Goal: Task Accomplishment & Management: Use online tool/utility

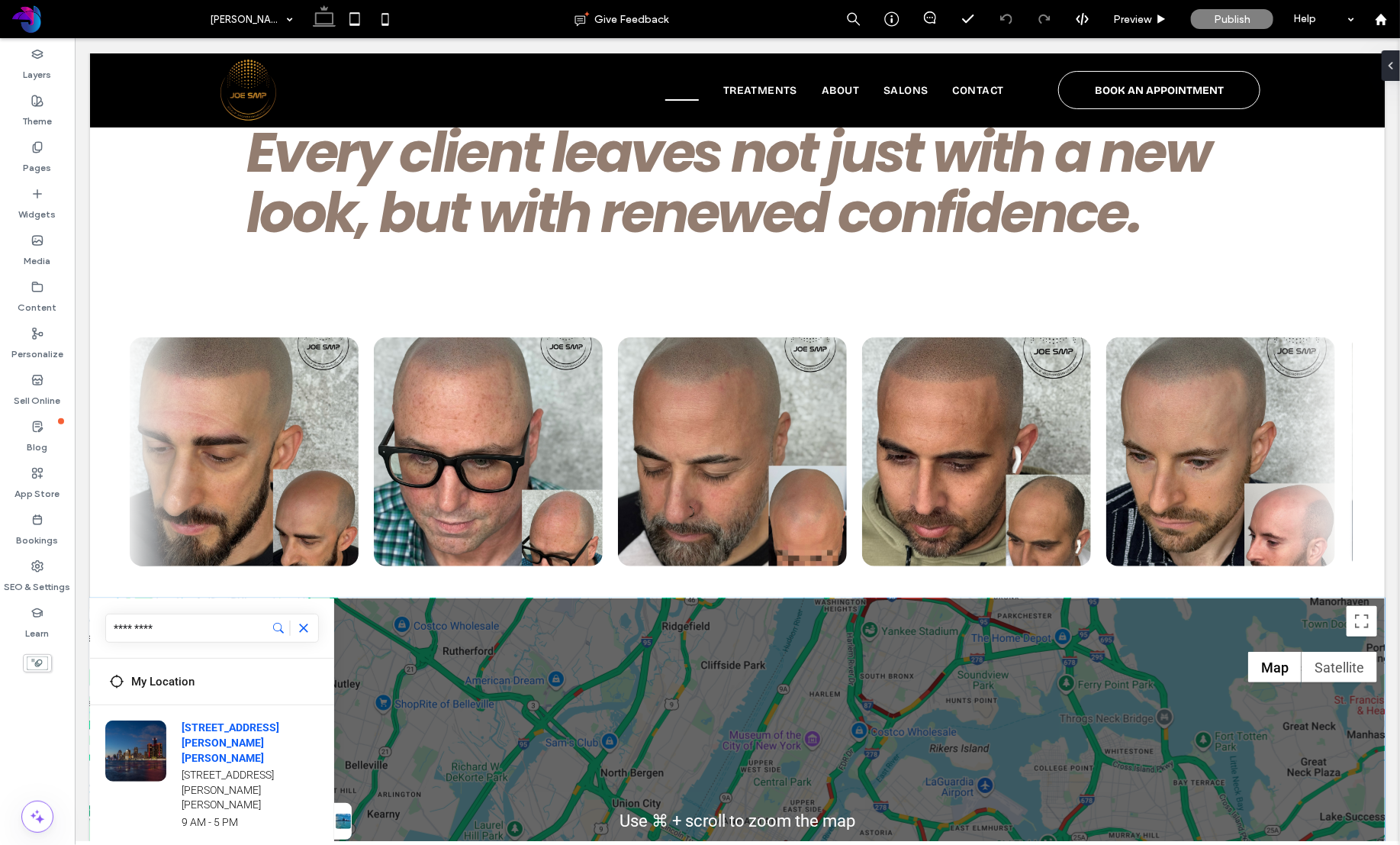
scroll to position [3019, 0]
click at [1137, 17] on span "Preview" at bounding box center [1132, 20] width 38 height 13
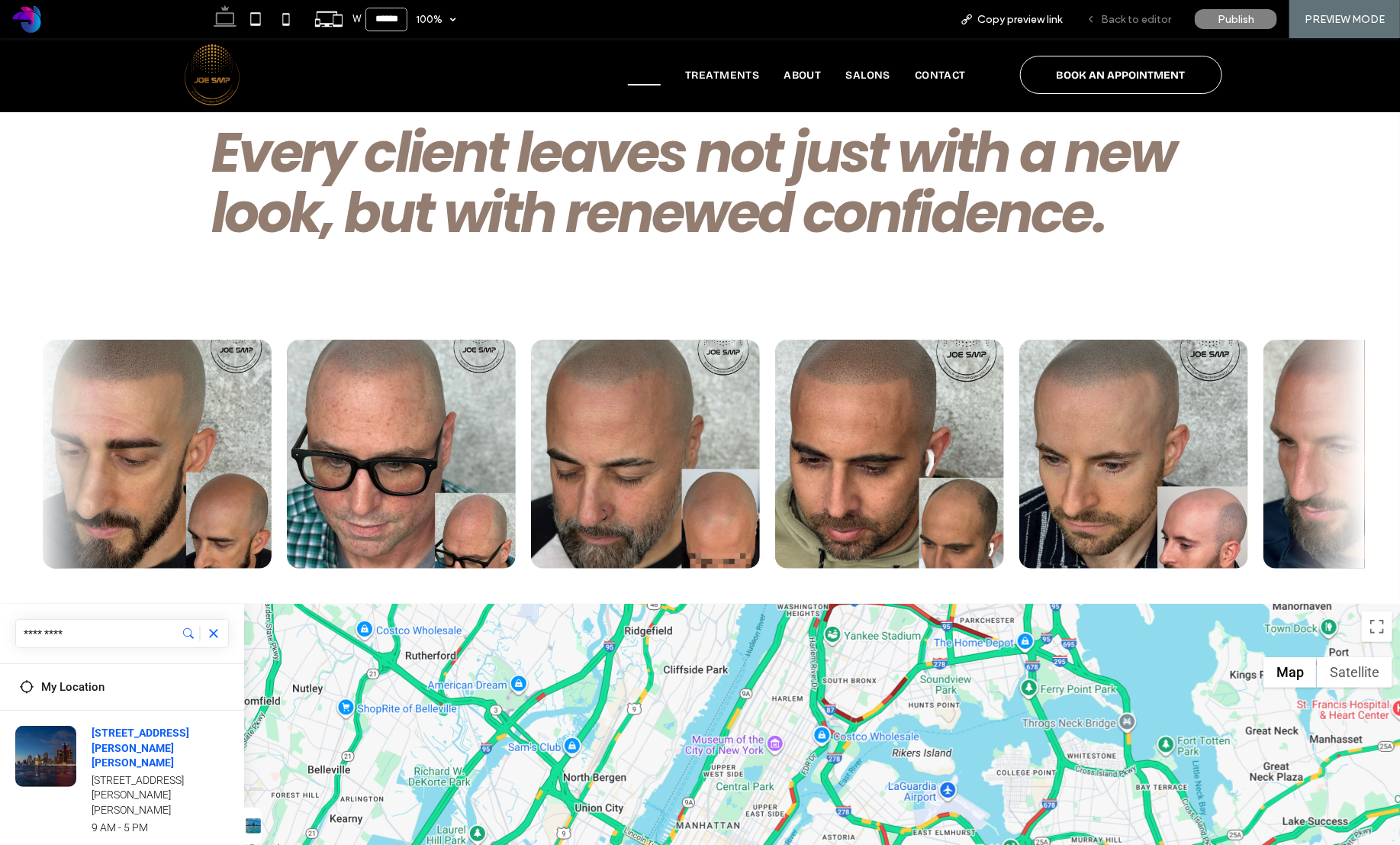
scroll to position [3019, 0]
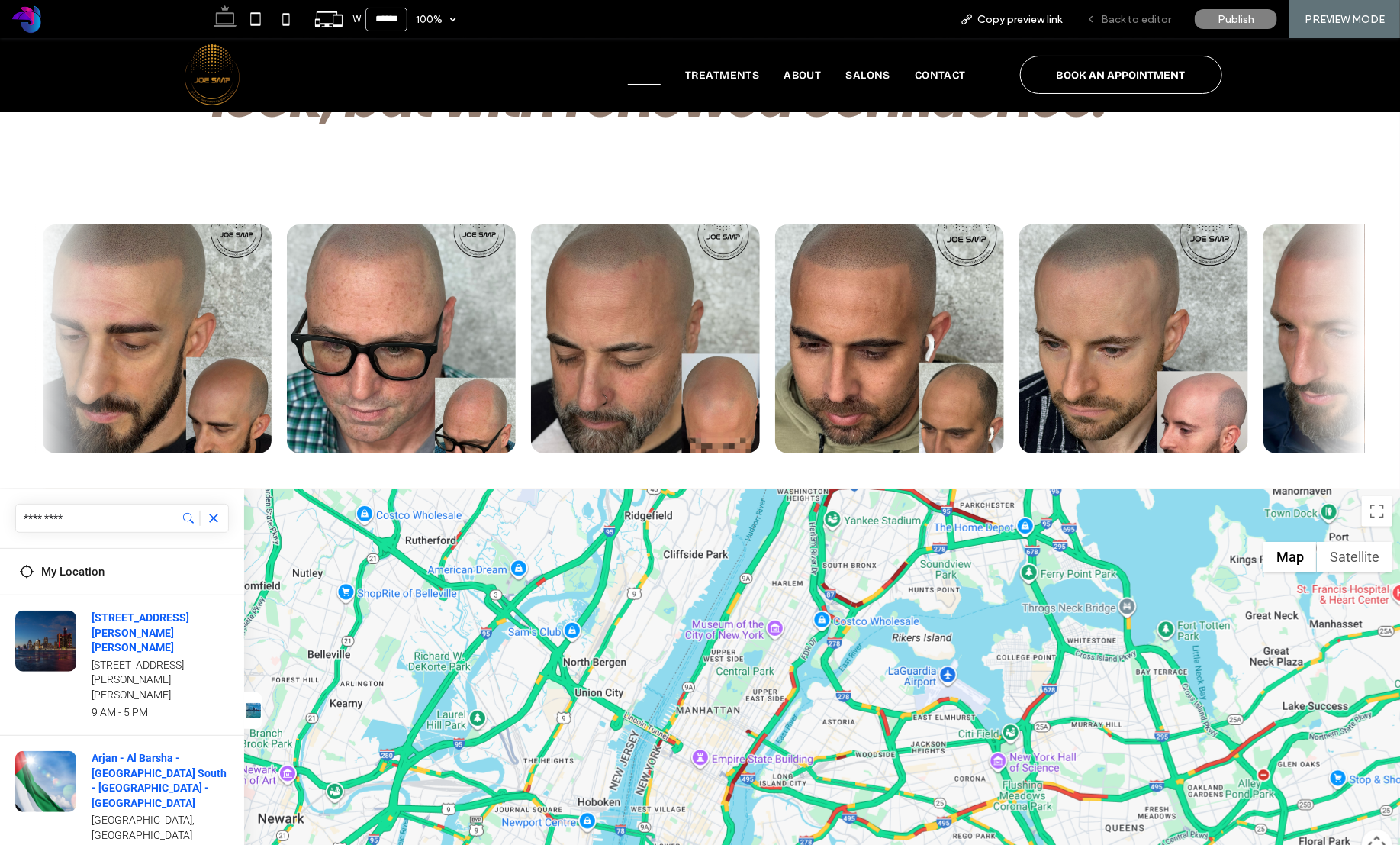
click at [1139, 22] on span "Back to editor" at bounding box center [1135, 20] width 70 height 13
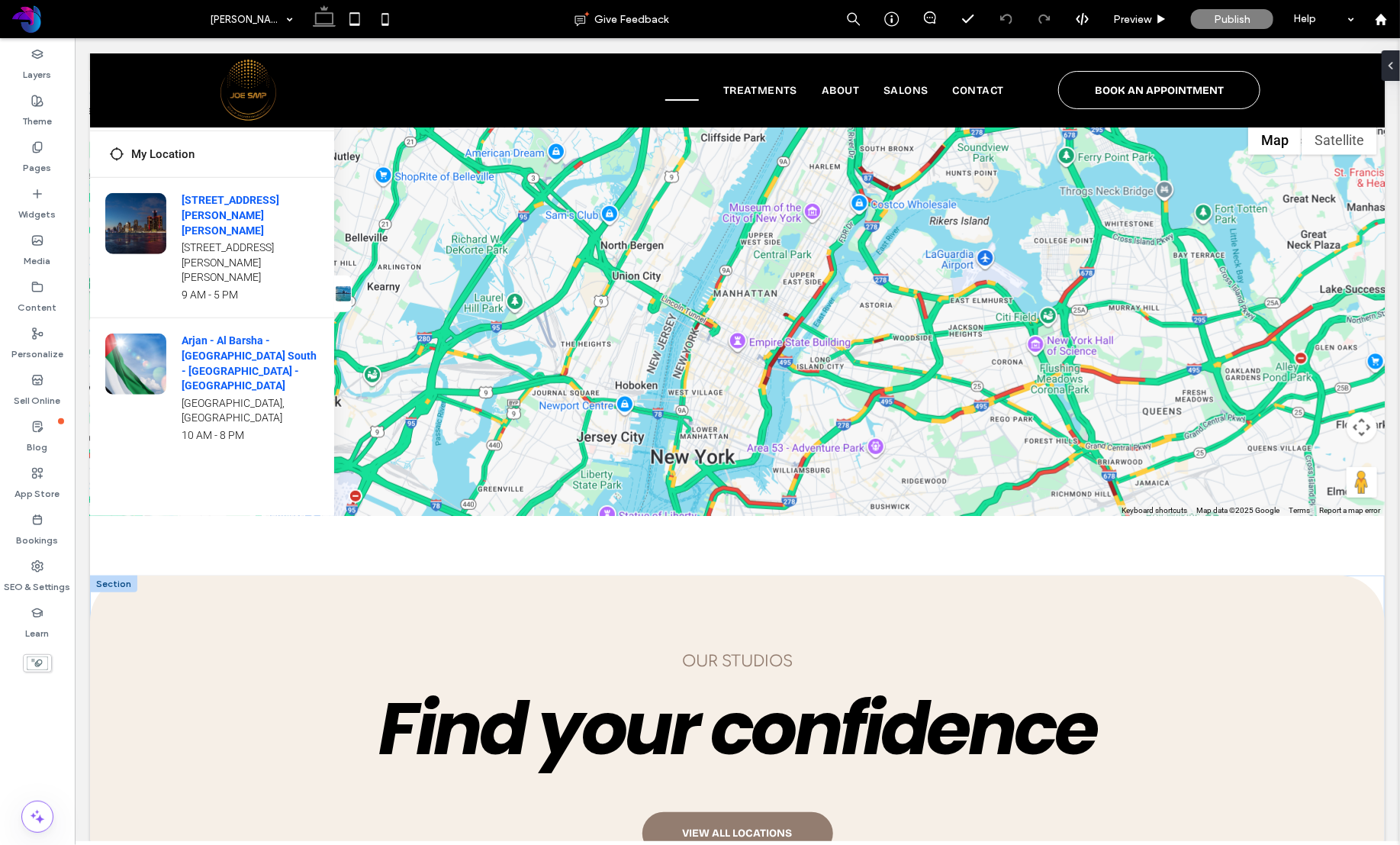
click at [115, 575] on div at bounding box center [112, 583] width 47 height 17
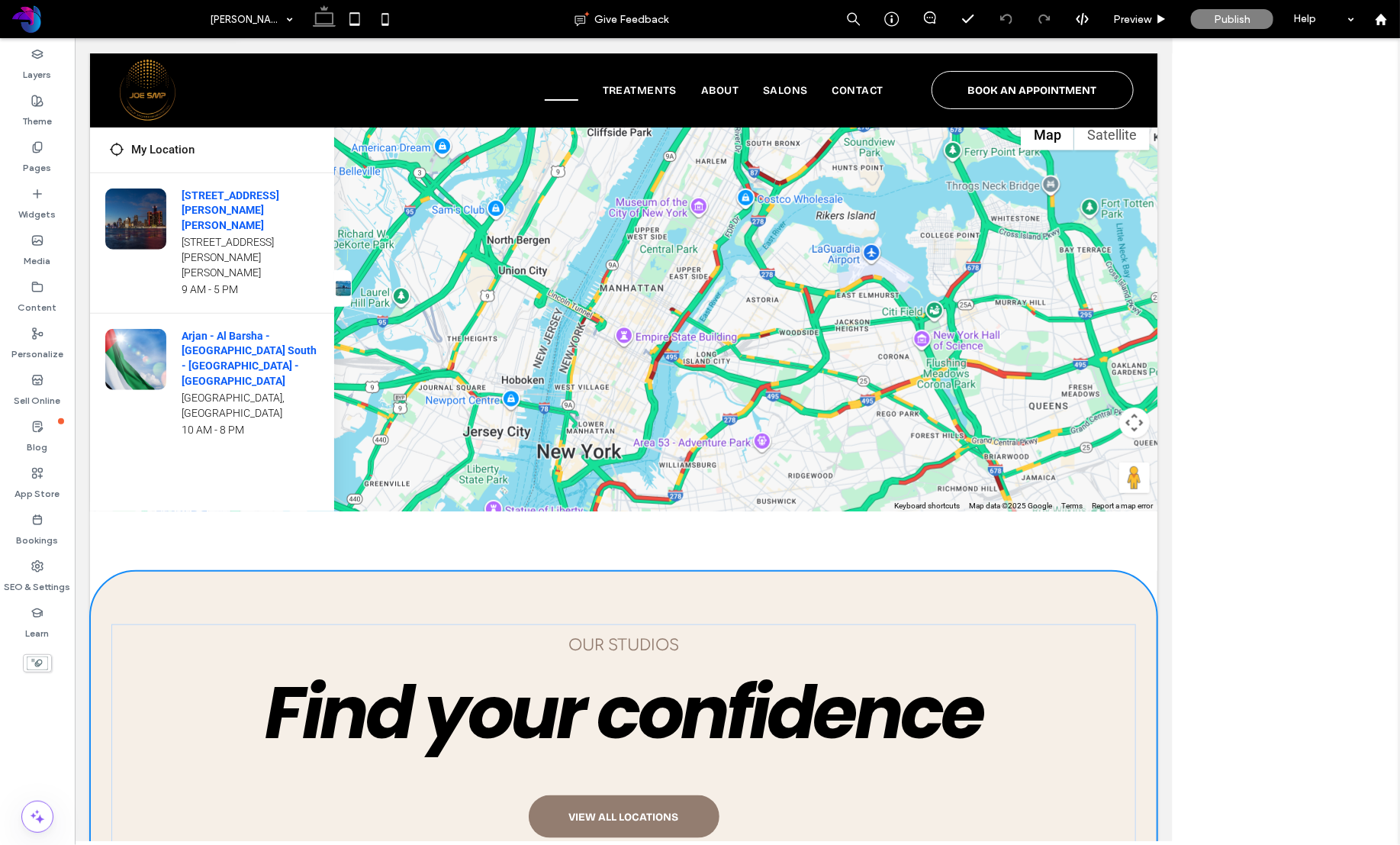
scroll to position [3491, 0]
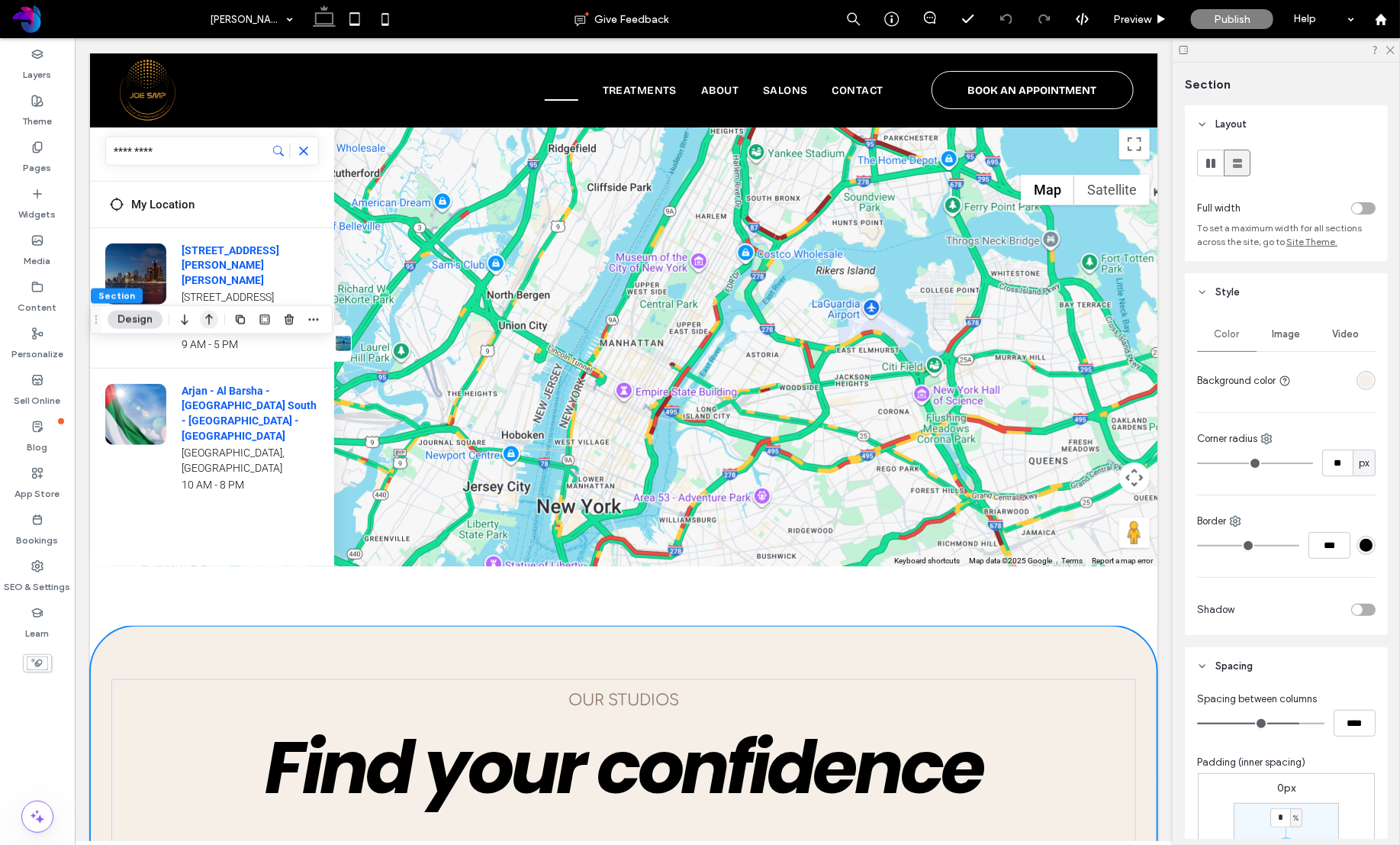
click at [210, 324] on icon "button" at bounding box center [209, 319] width 18 height 27
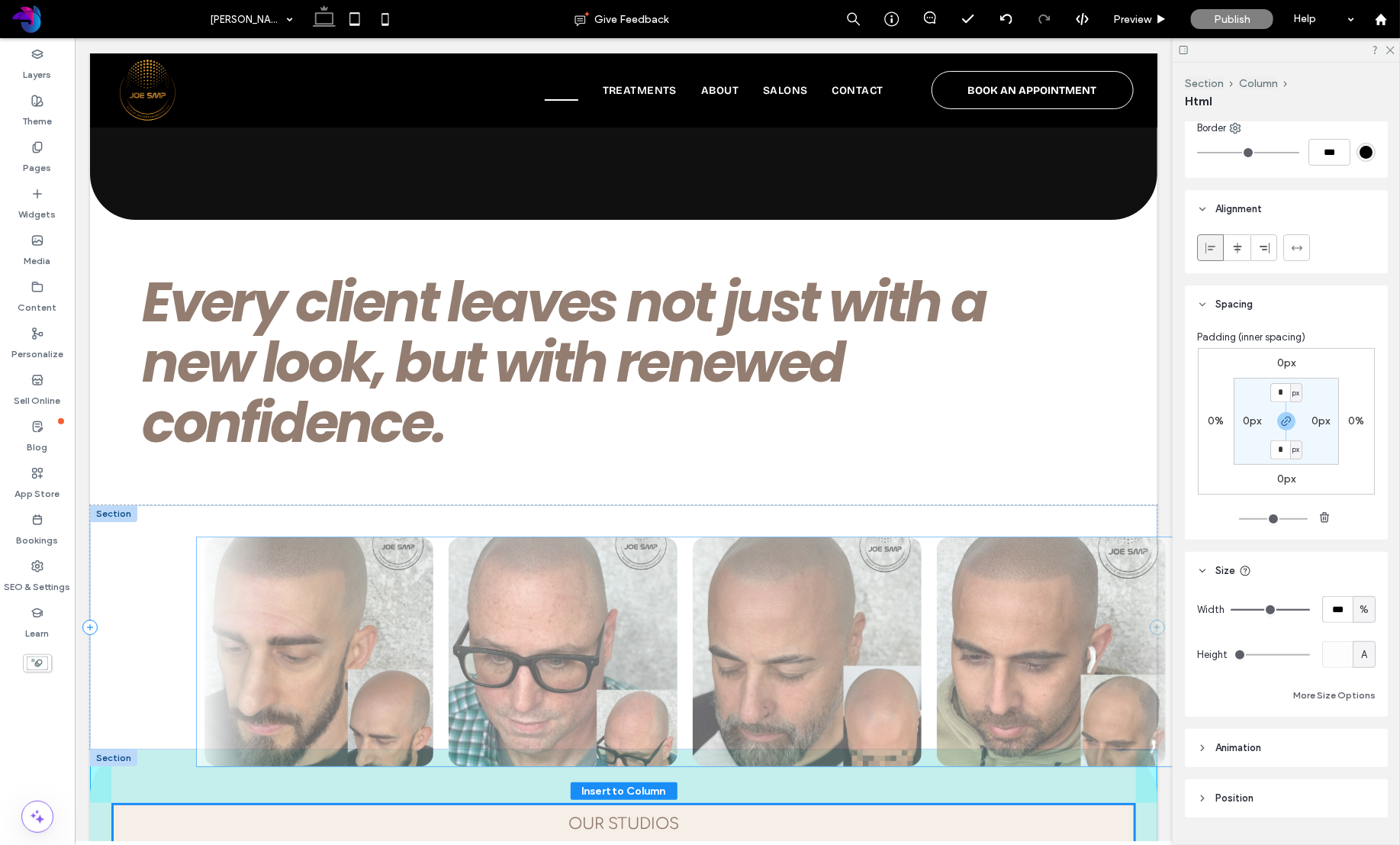
scroll to position [157, 0]
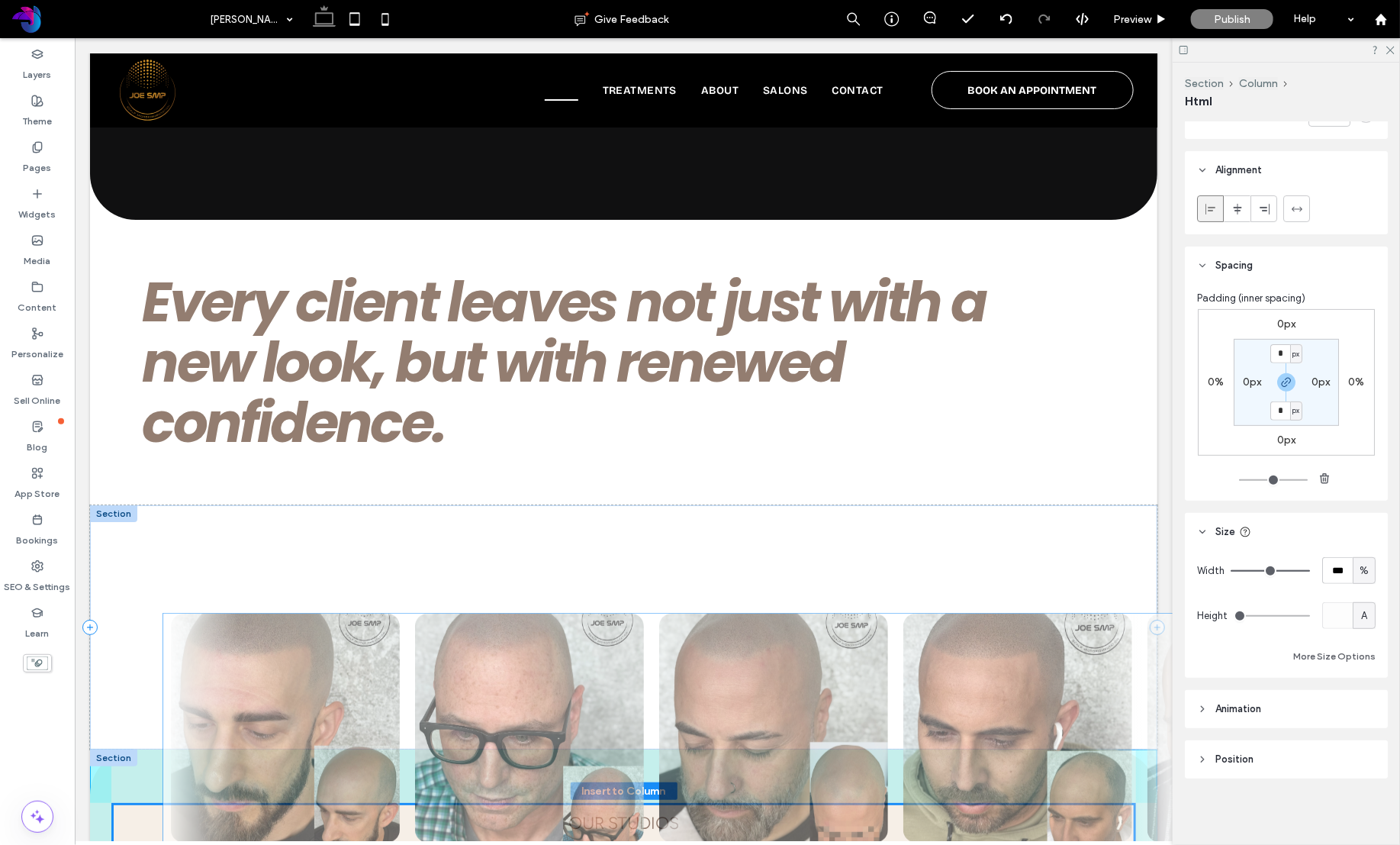
drag, startPoint x: 175, startPoint y: 298, endPoint x: 216, endPoint y: 636, distance: 340.5
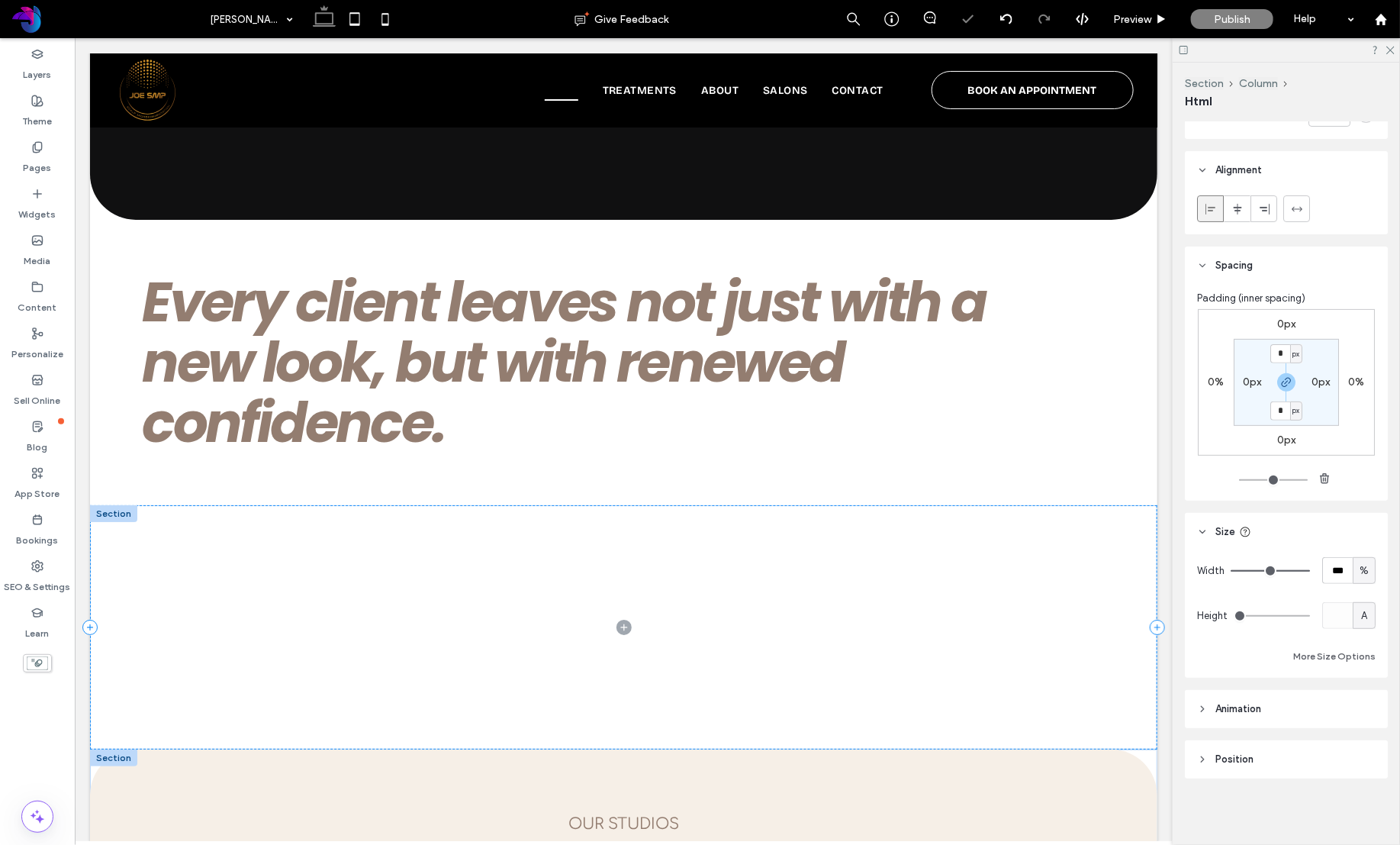
type input "**"
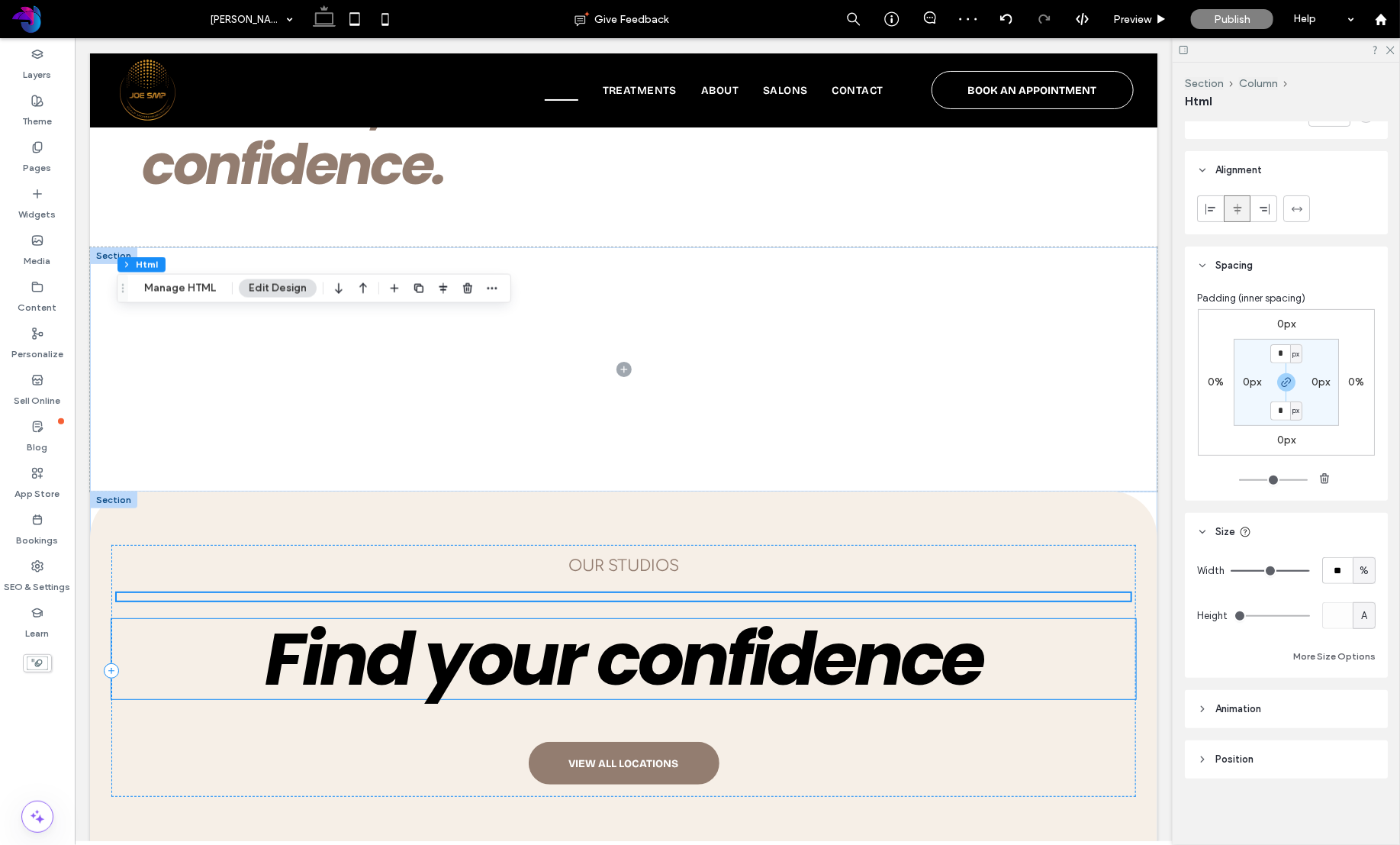
scroll to position [3083, 0]
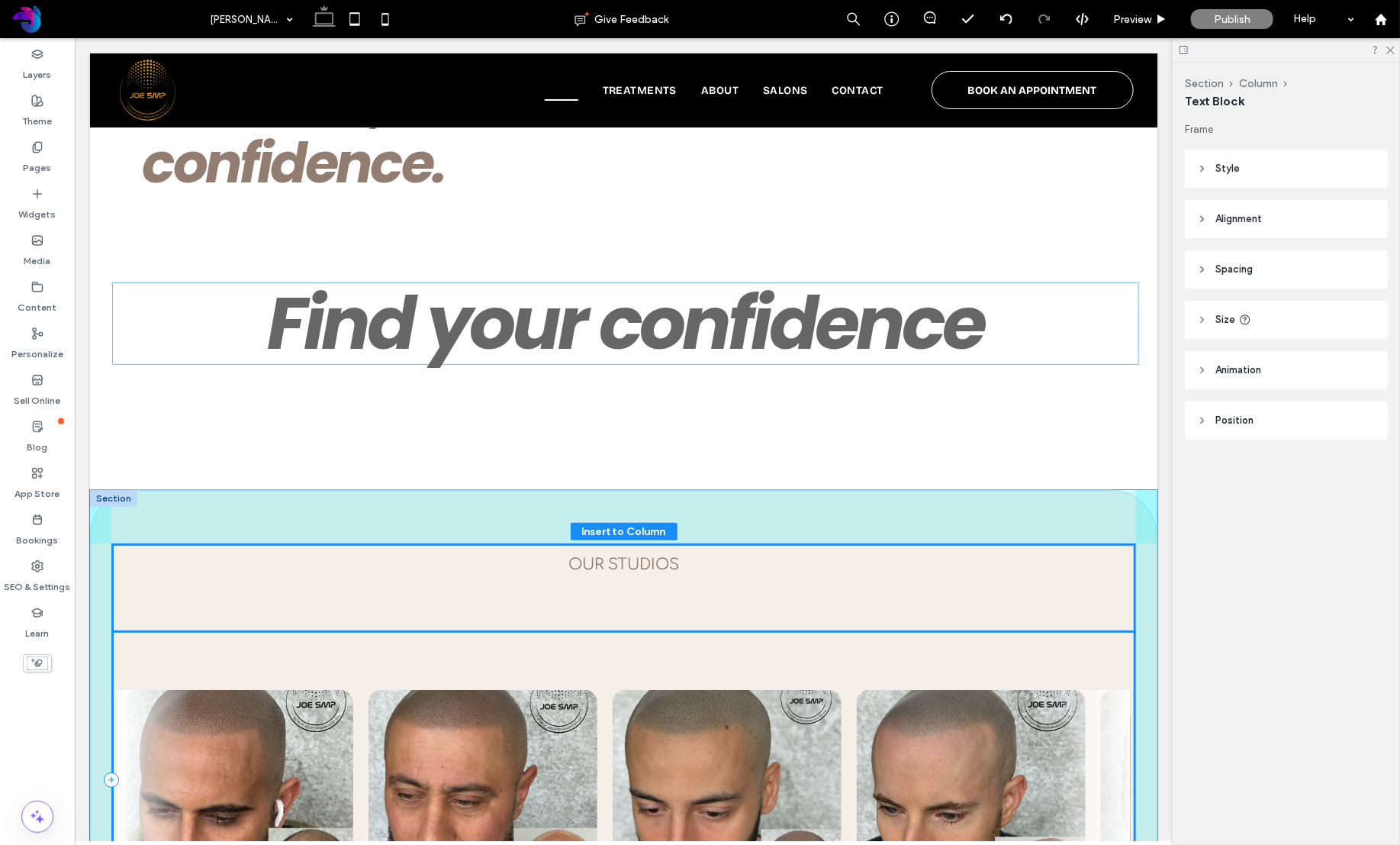
drag, startPoint x: 501, startPoint y: 462, endPoint x: 498, endPoint y: 336, distance: 126.0
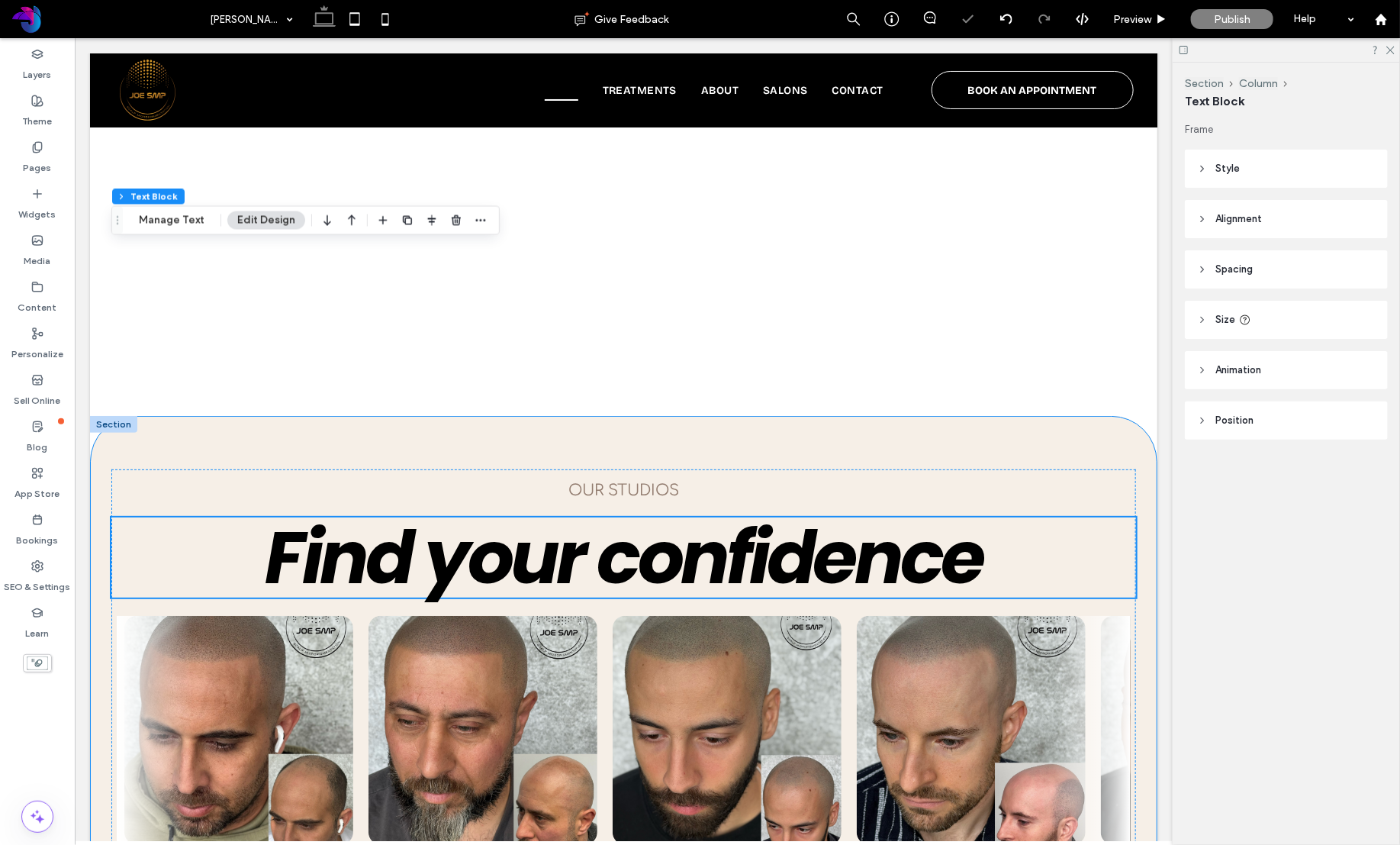
scroll to position [3159, 0]
click at [141, 468] on div "our STUDIOS Find your confidence VIEW ALL LOCATIONS" at bounding box center [623, 704] width 1025 height 474
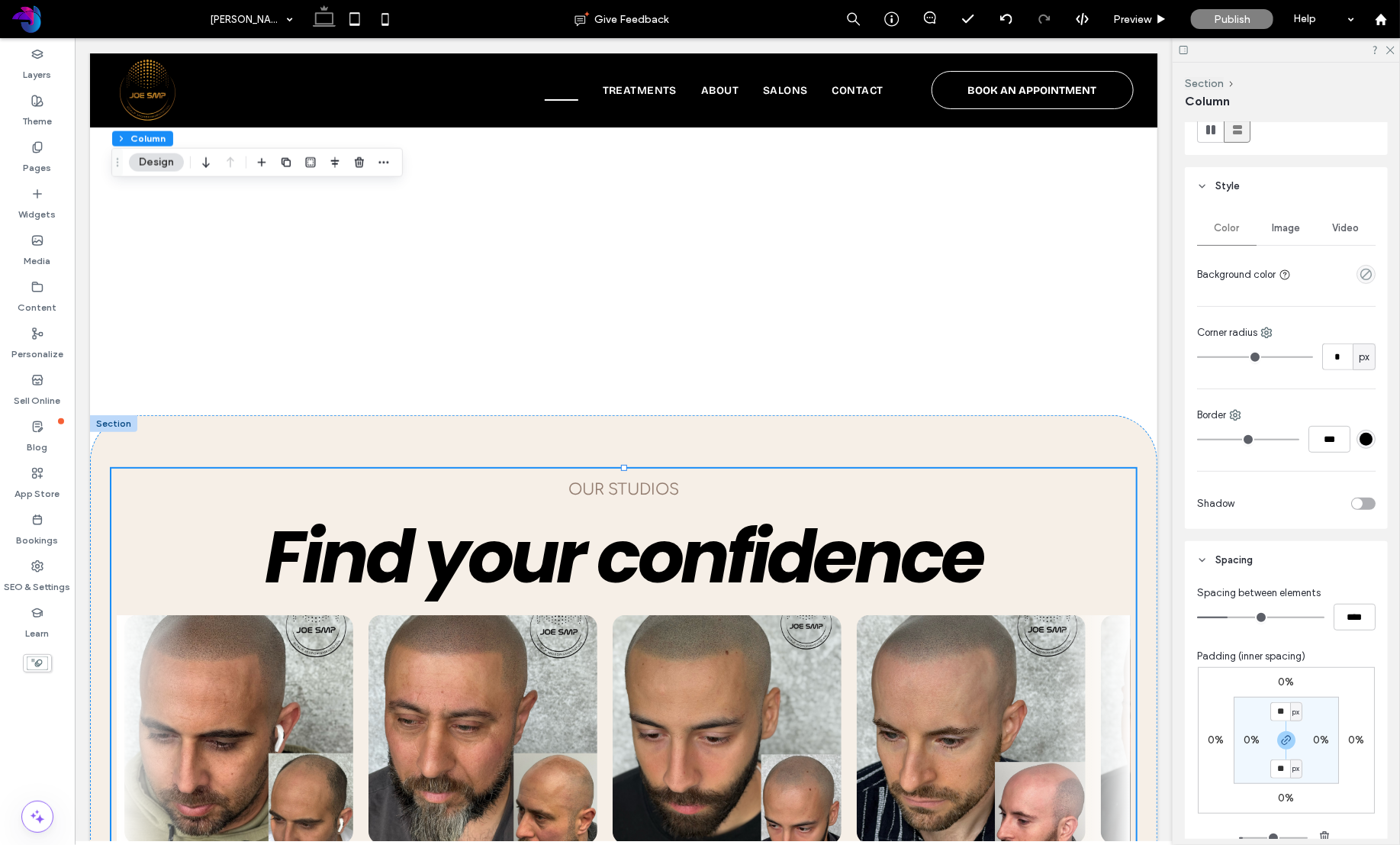
scroll to position [213, 0]
type input "**"
type input "****"
click at [1278, 614] on input "range" at bounding box center [1260, 615] width 128 height 2
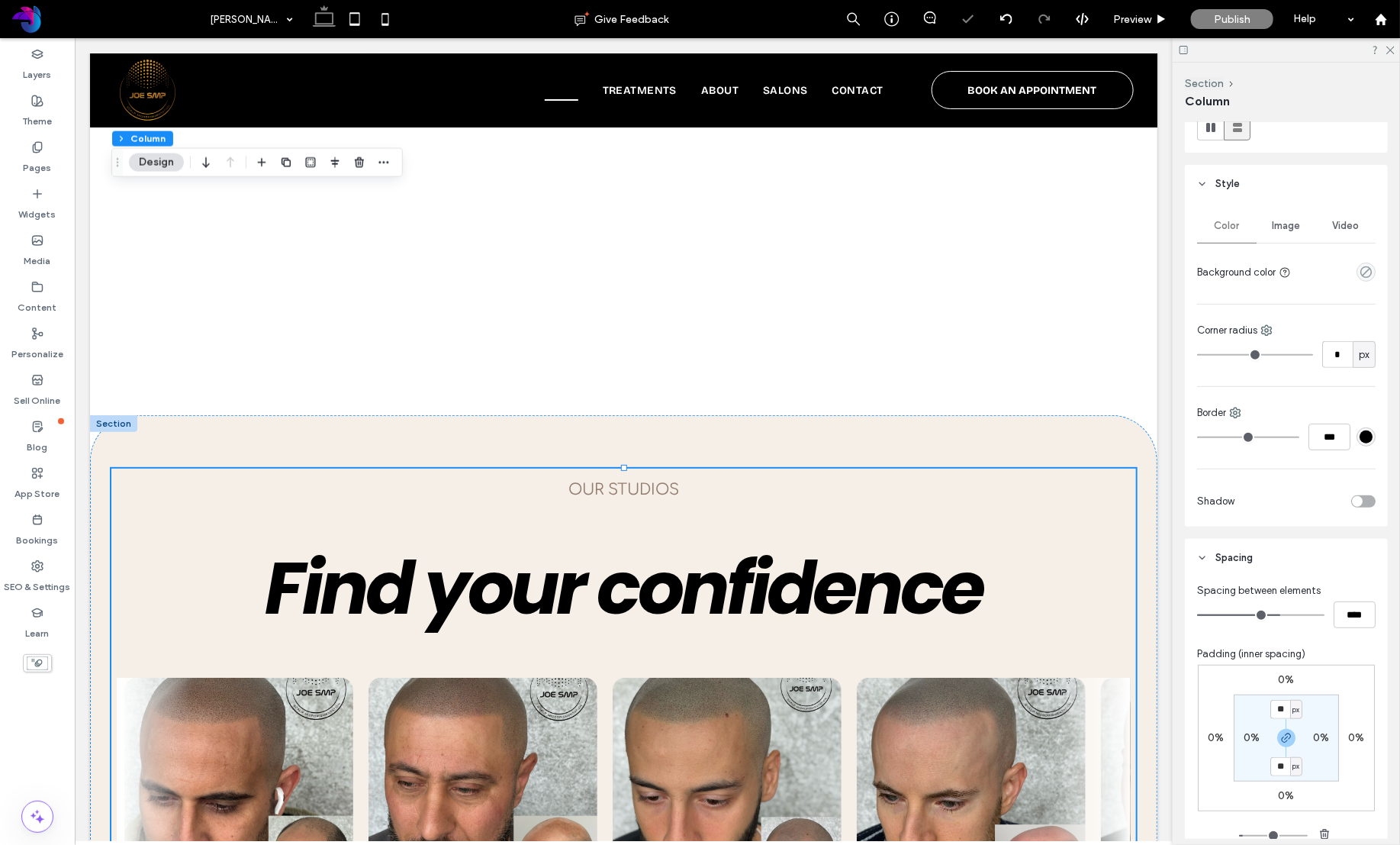
type input "**"
type input "****"
type input "**"
click at [1234, 614] on input "range" at bounding box center [1260, 615] width 128 height 2
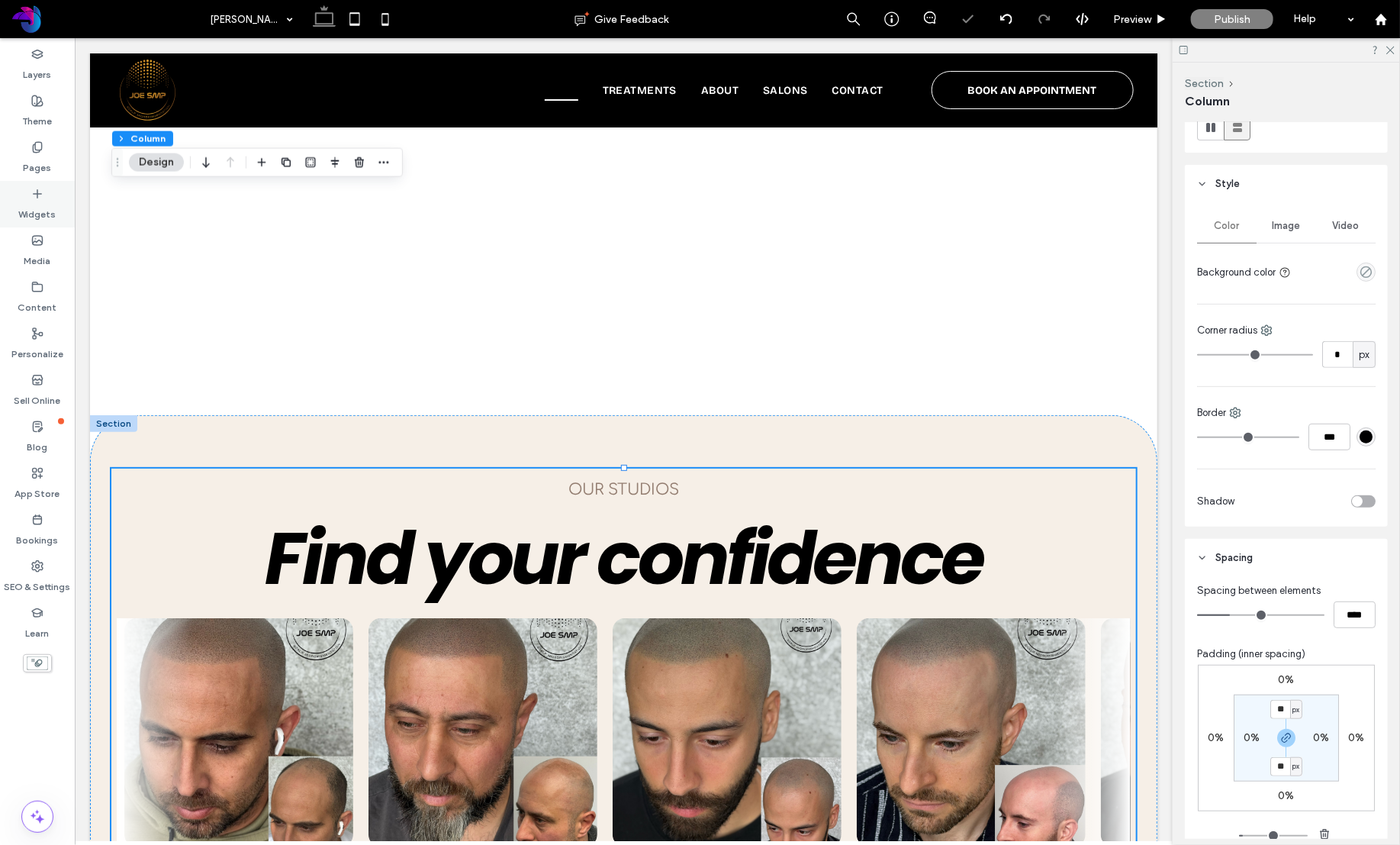
click at [19, 197] on div "Widgets" at bounding box center [37, 203] width 75 height 46
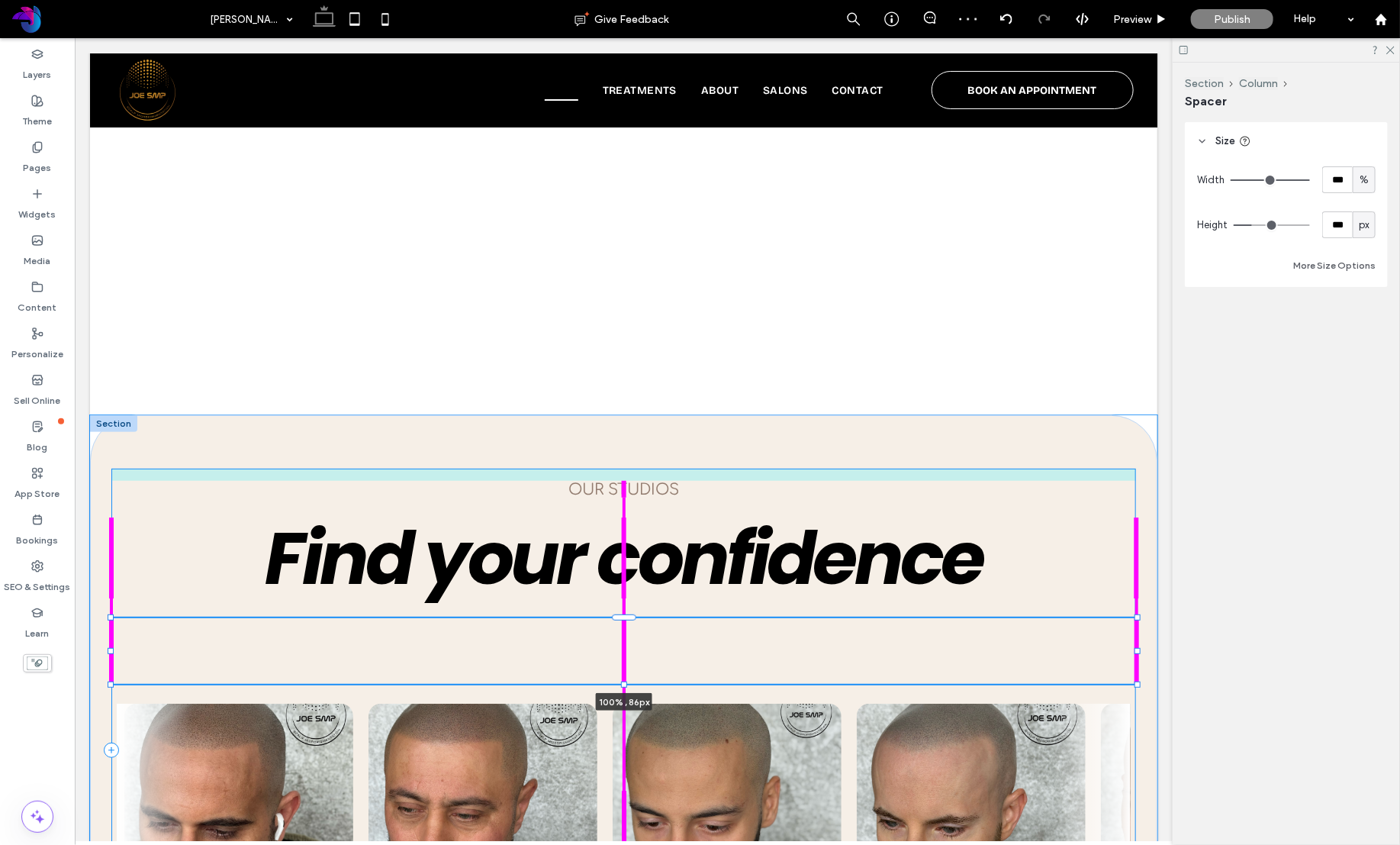
drag, startPoint x: 625, startPoint y: 478, endPoint x: 624, endPoint y: 406, distance: 72.0
type input "**"
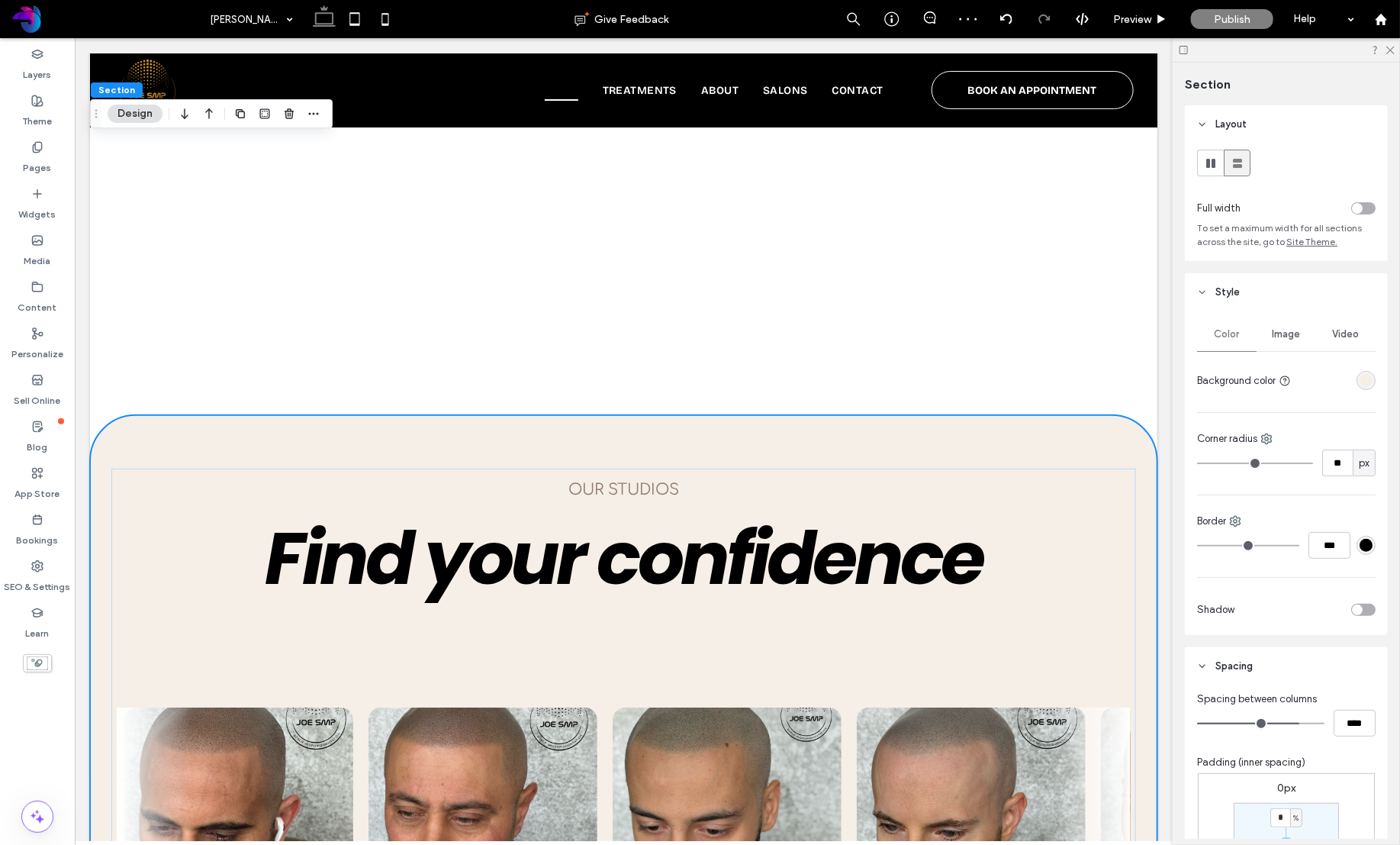
click at [1371, 383] on div "rgba(246, 239, 231, 1)" at bounding box center [1366, 381] width 13 height 13
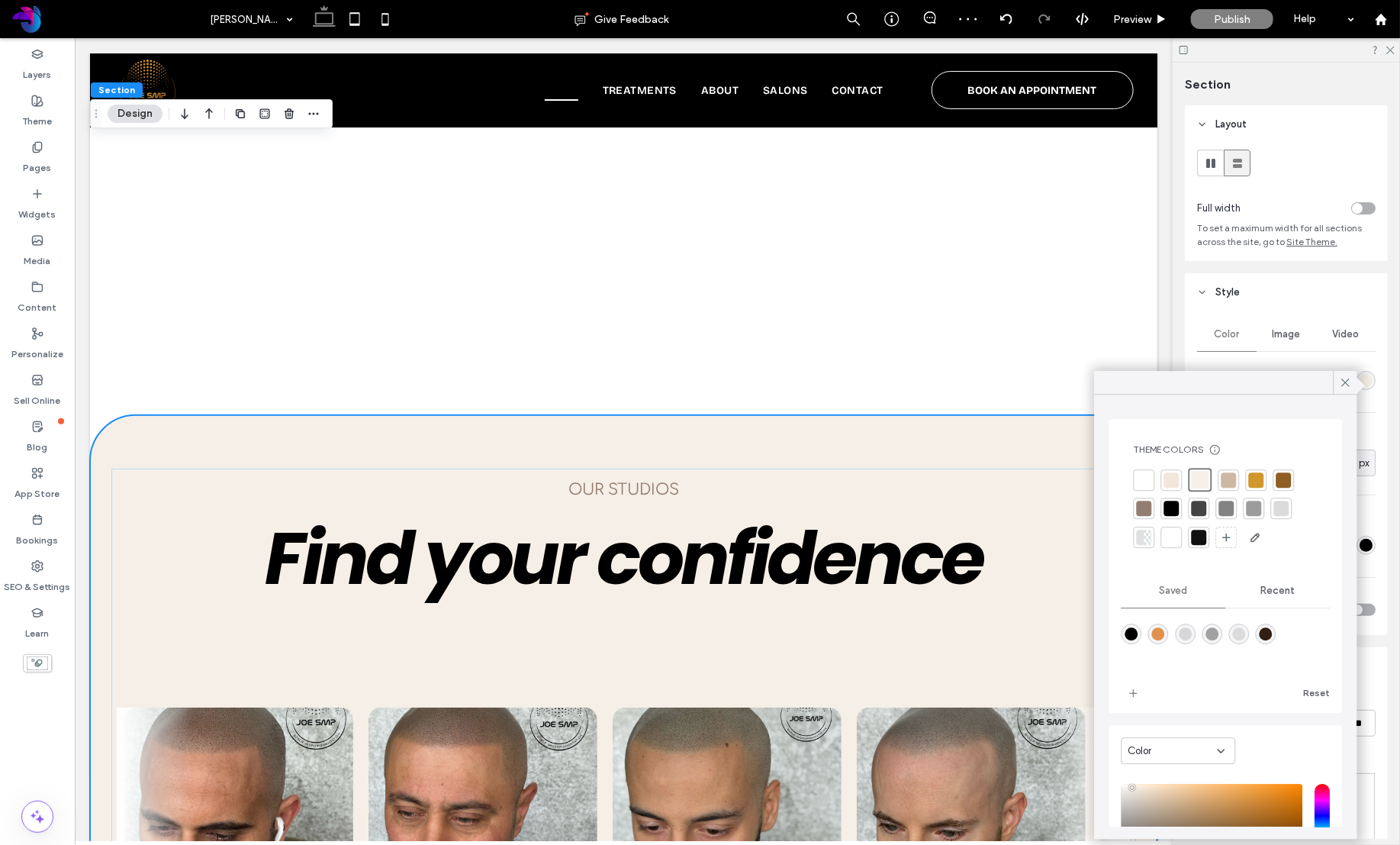
click at [1142, 482] on div at bounding box center [1144, 480] width 15 height 15
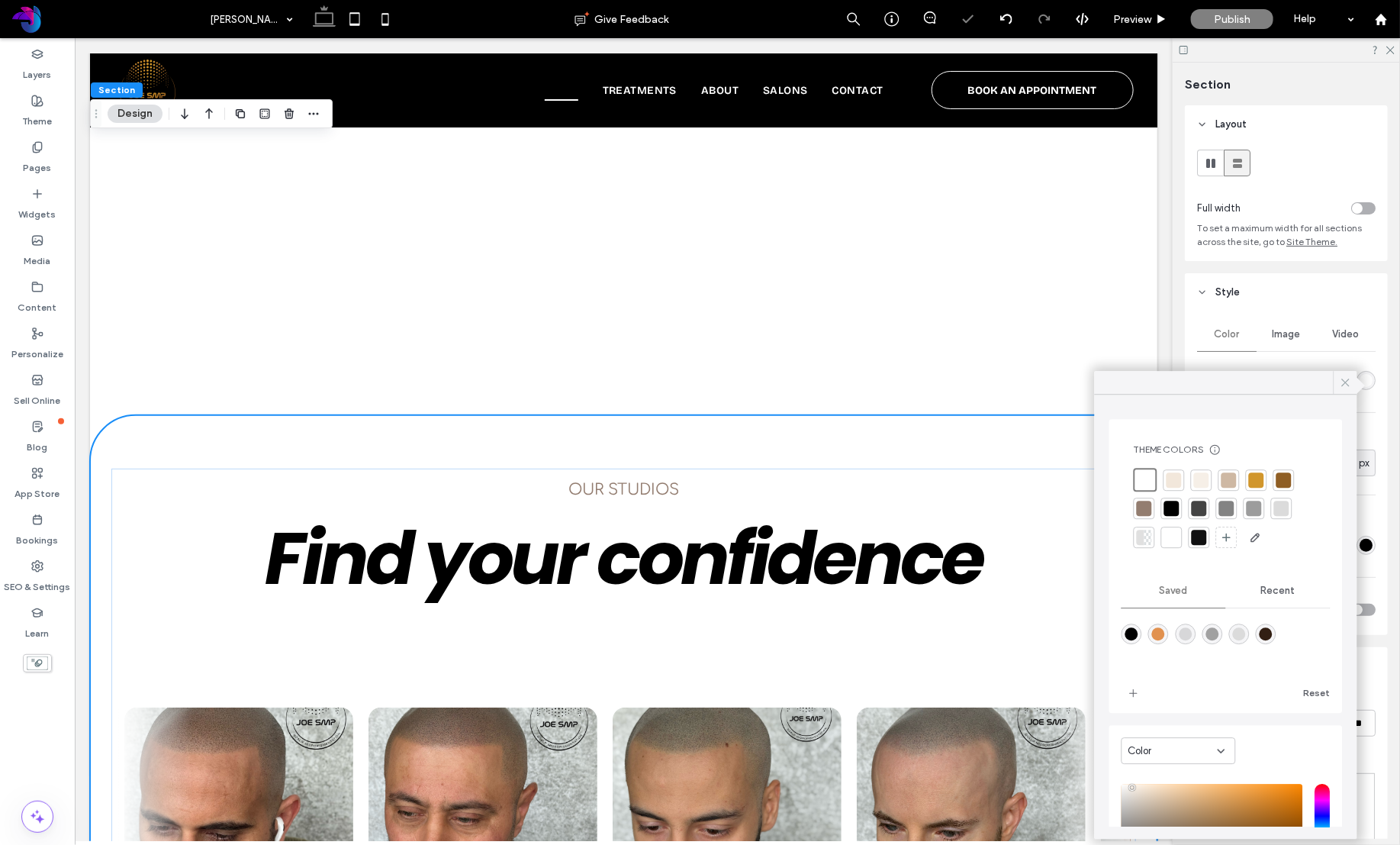
click at [1342, 381] on icon at bounding box center [1345, 382] width 14 height 14
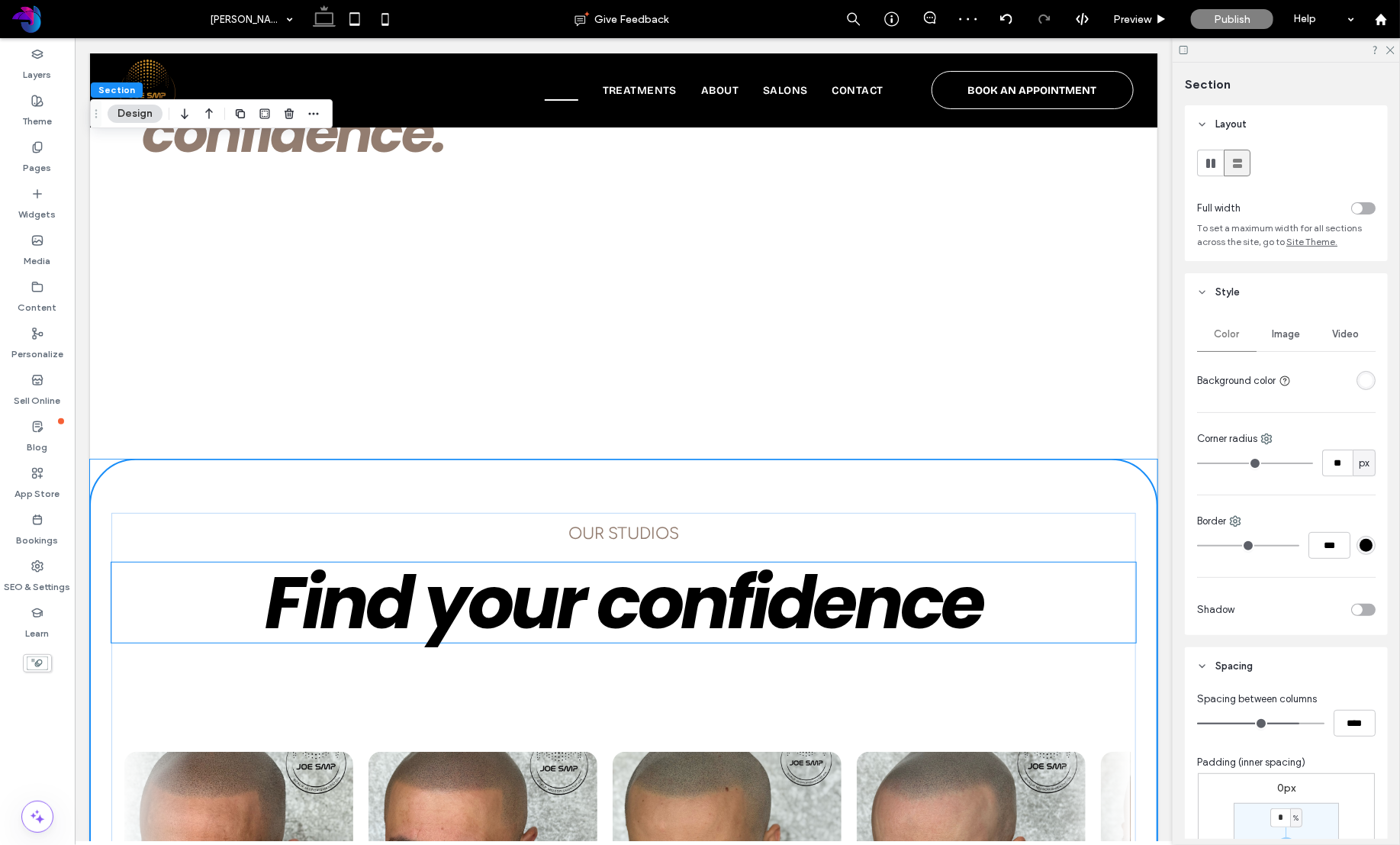
scroll to position [3044, 0]
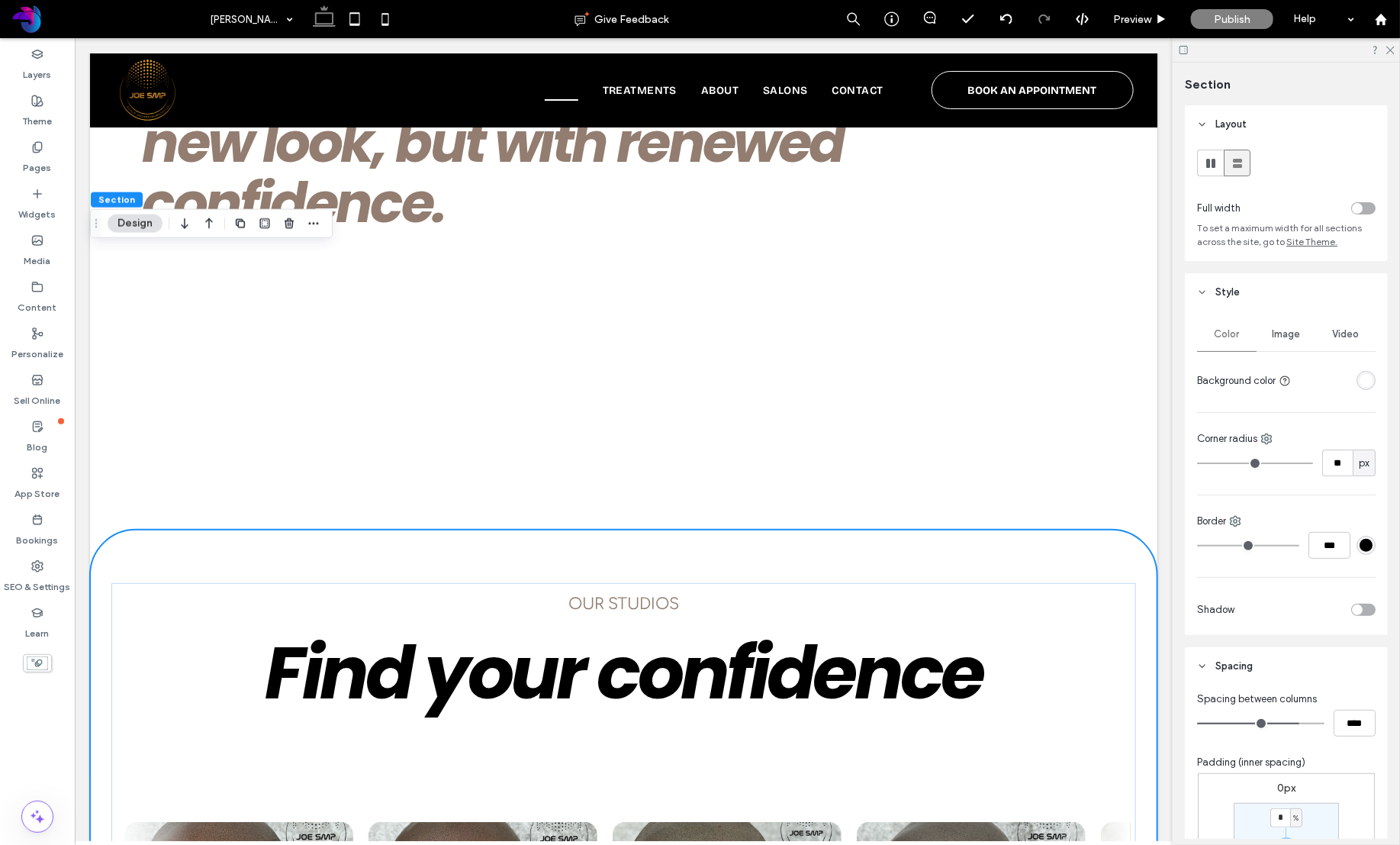
type input "**"
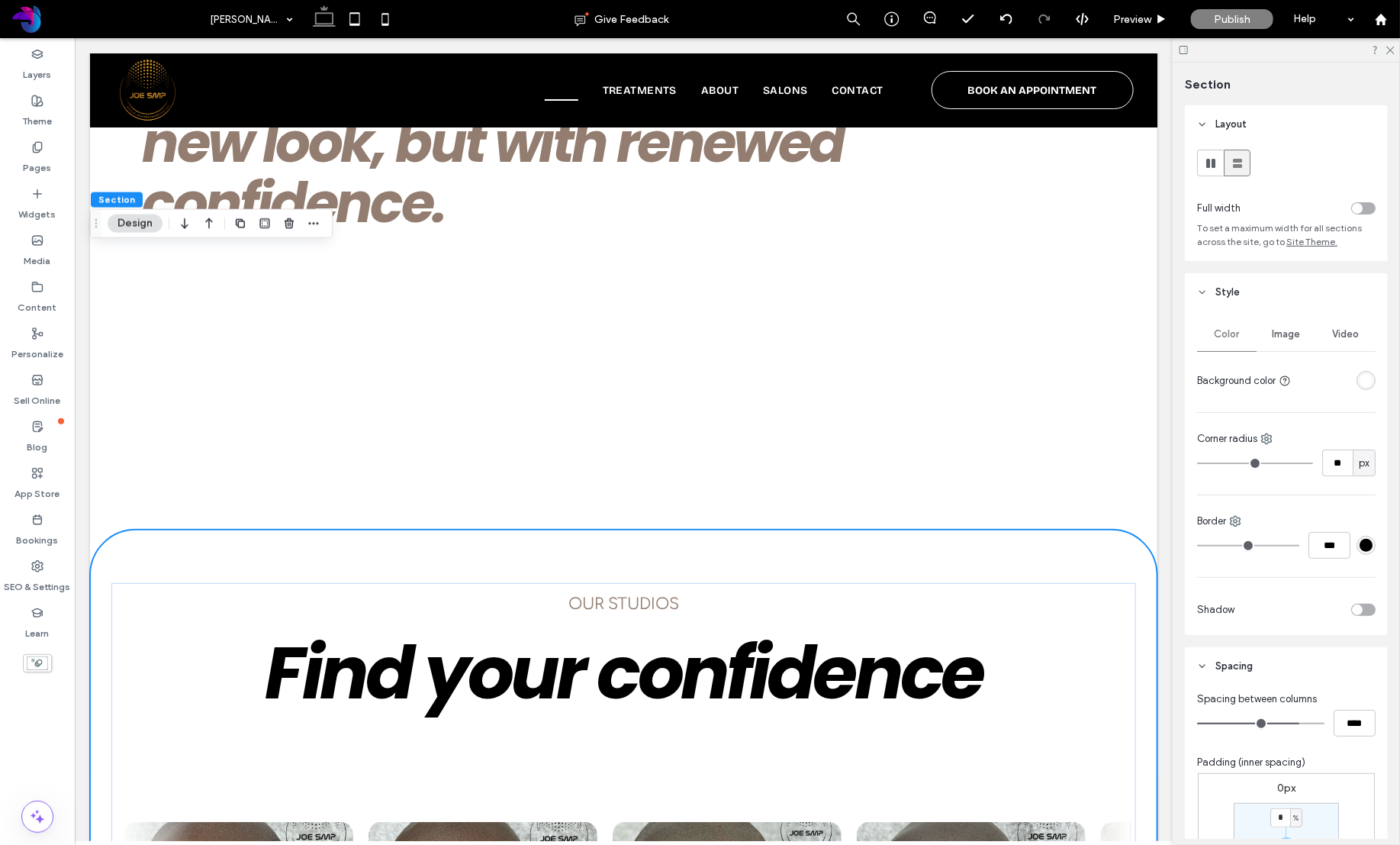
type input "**"
type input "*"
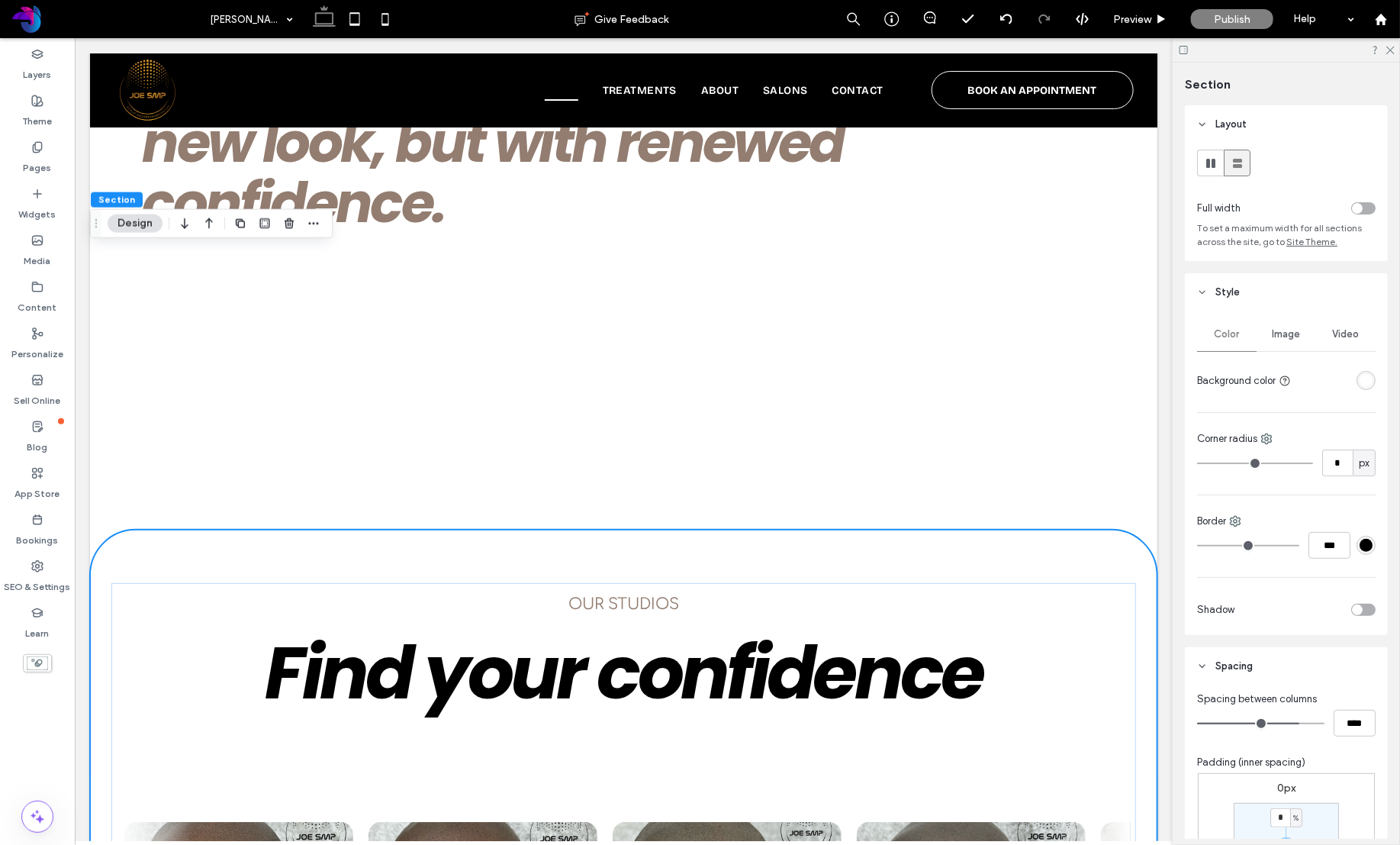
type input "*"
drag, startPoint x: 1340, startPoint y: 498, endPoint x: 1192, endPoint y: 502, distance: 148.1
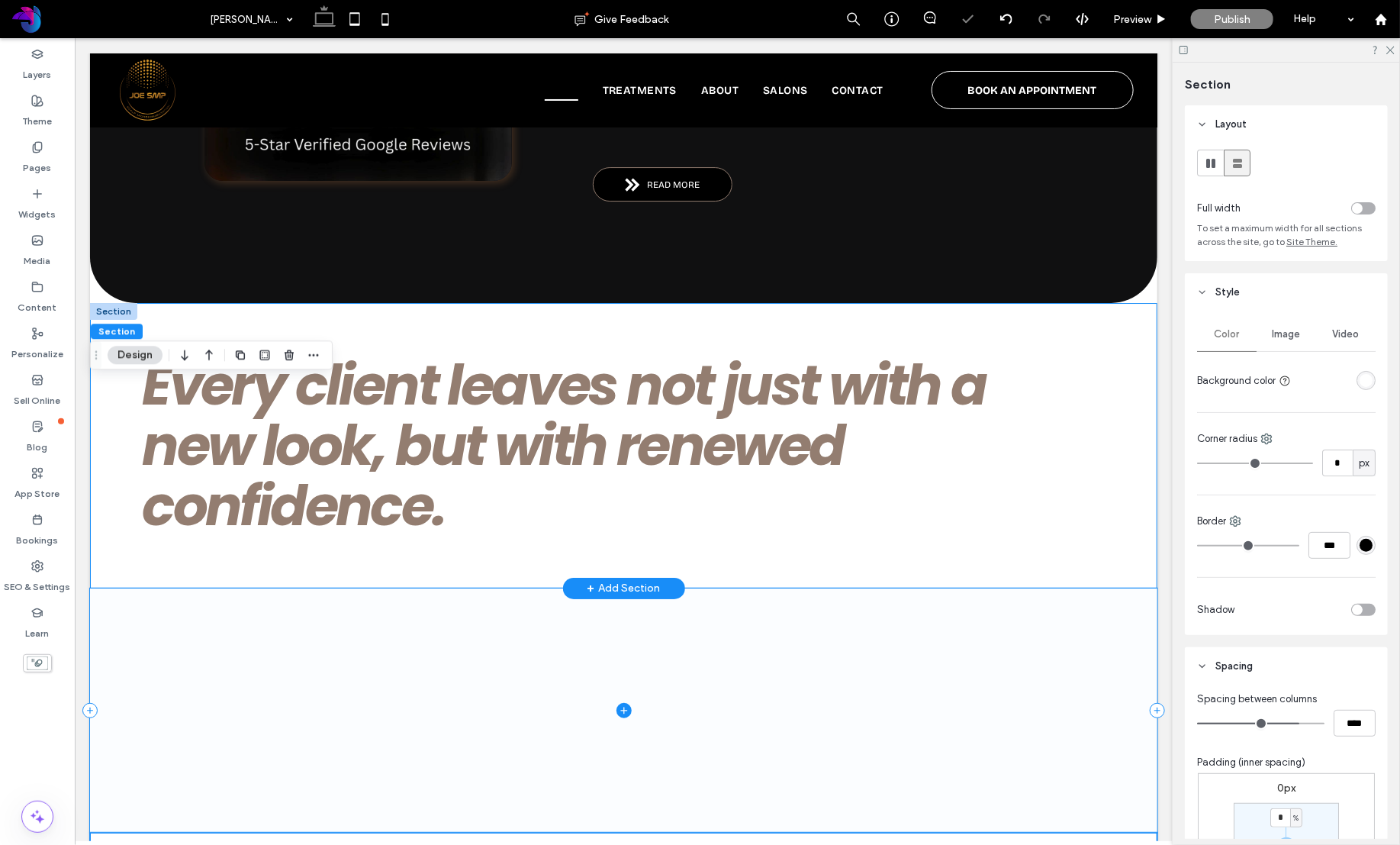
scroll to position [2702, 0]
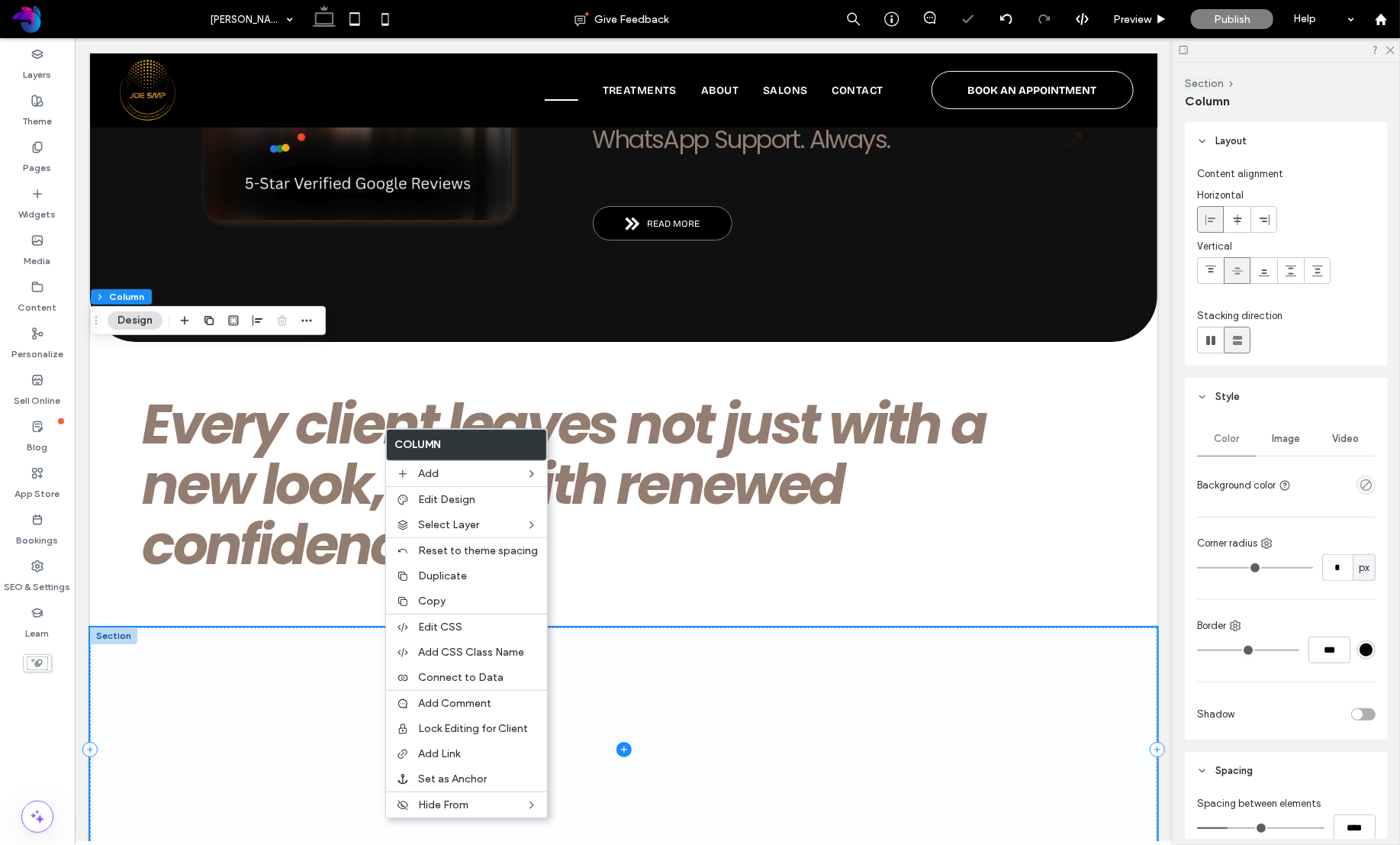
type input "*"
click at [285, 627] on span at bounding box center [623, 749] width 1067 height 244
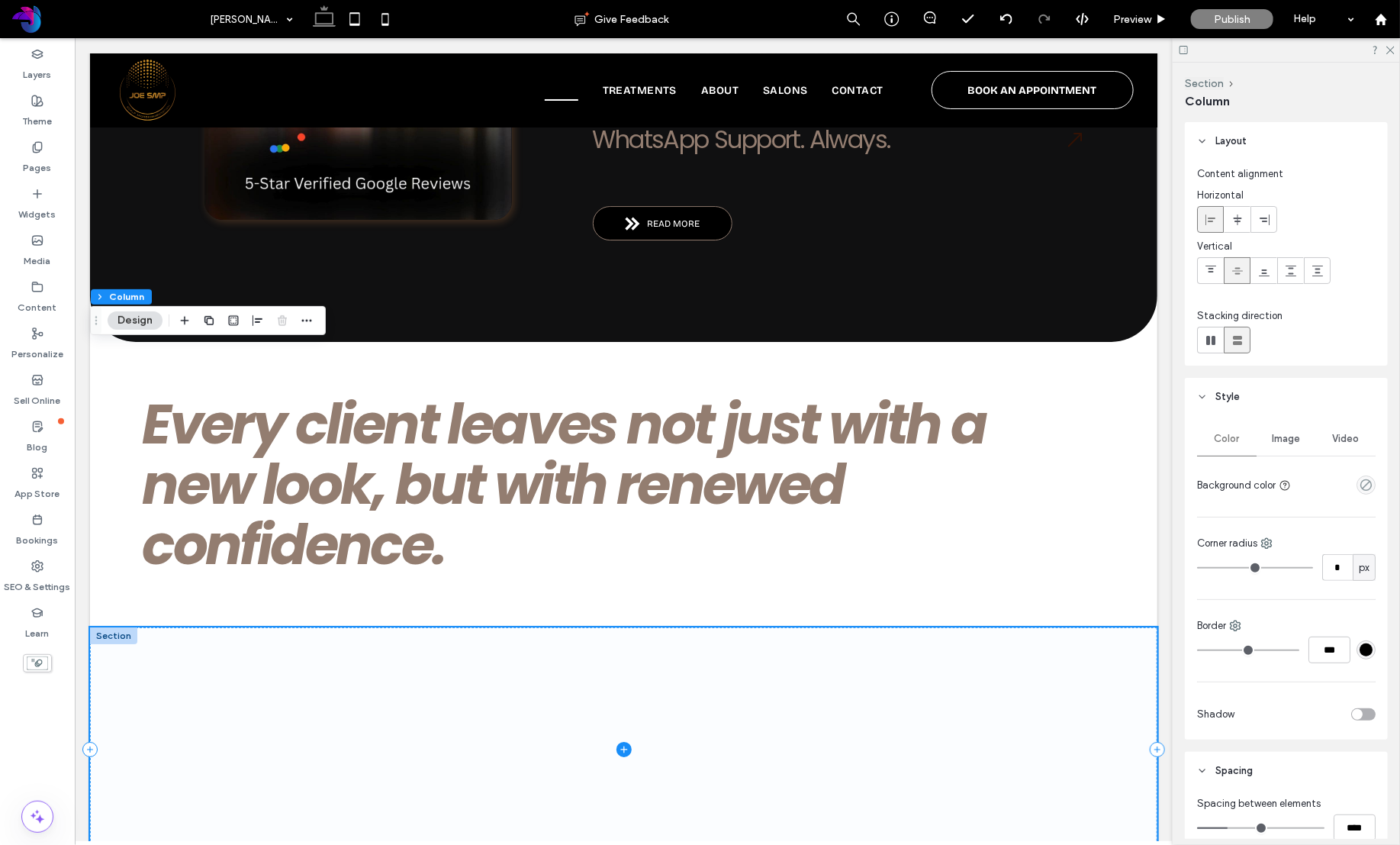
click at [623, 741] on icon at bounding box center [623, 749] width 15 height 15
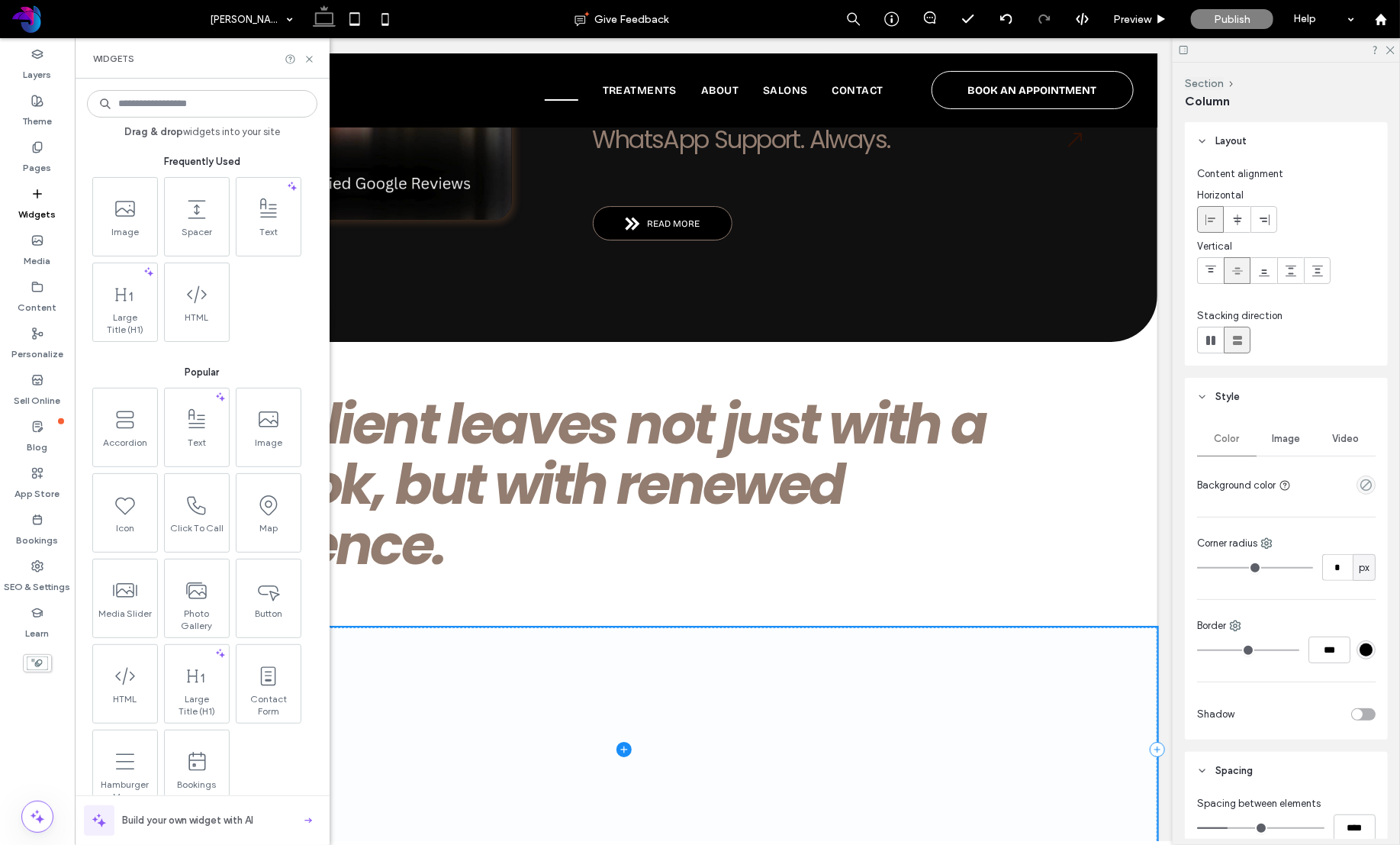
click at [521, 627] on span at bounding box center [623, 749] width 1067 height 244
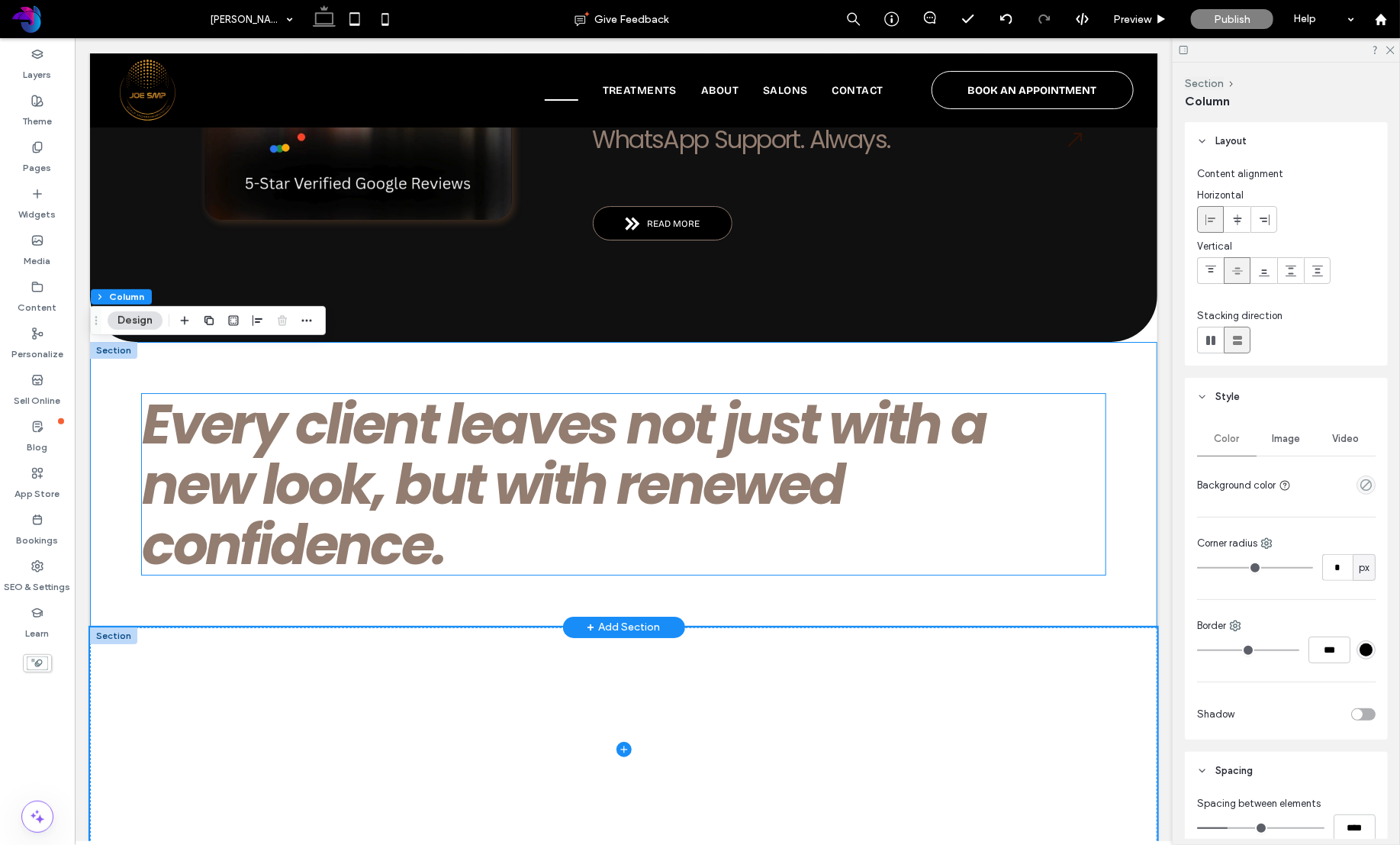
click at [576, 393] on div "e" at bounding box center [572, 423] width 30 height 60
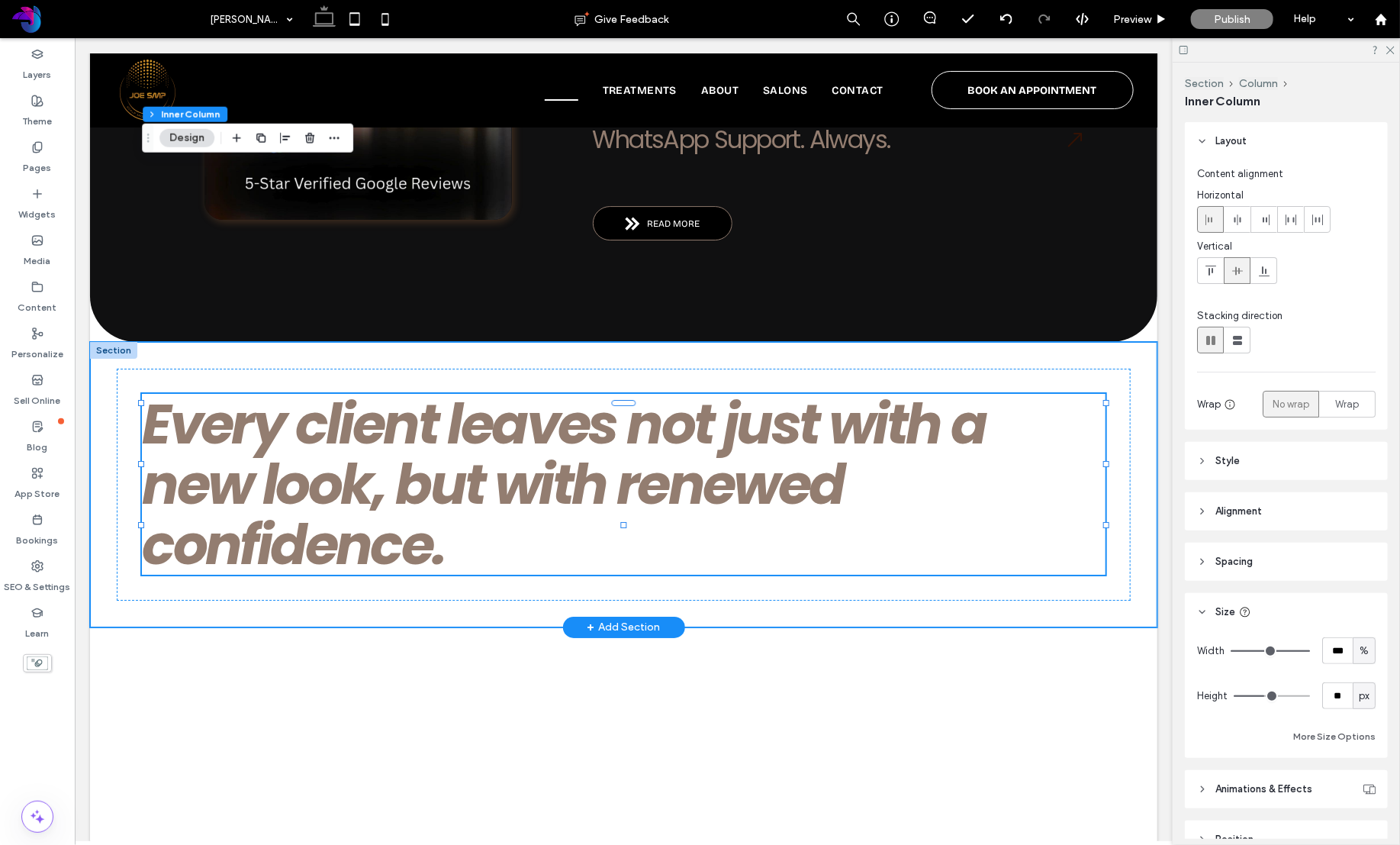
click at [97, 341] on div "E v e r y c l i e n t l e a v e s n o t j u s t w i t h a n e w l o o k , b u t…" at bounding box center [623, 484] width 1067 height 285
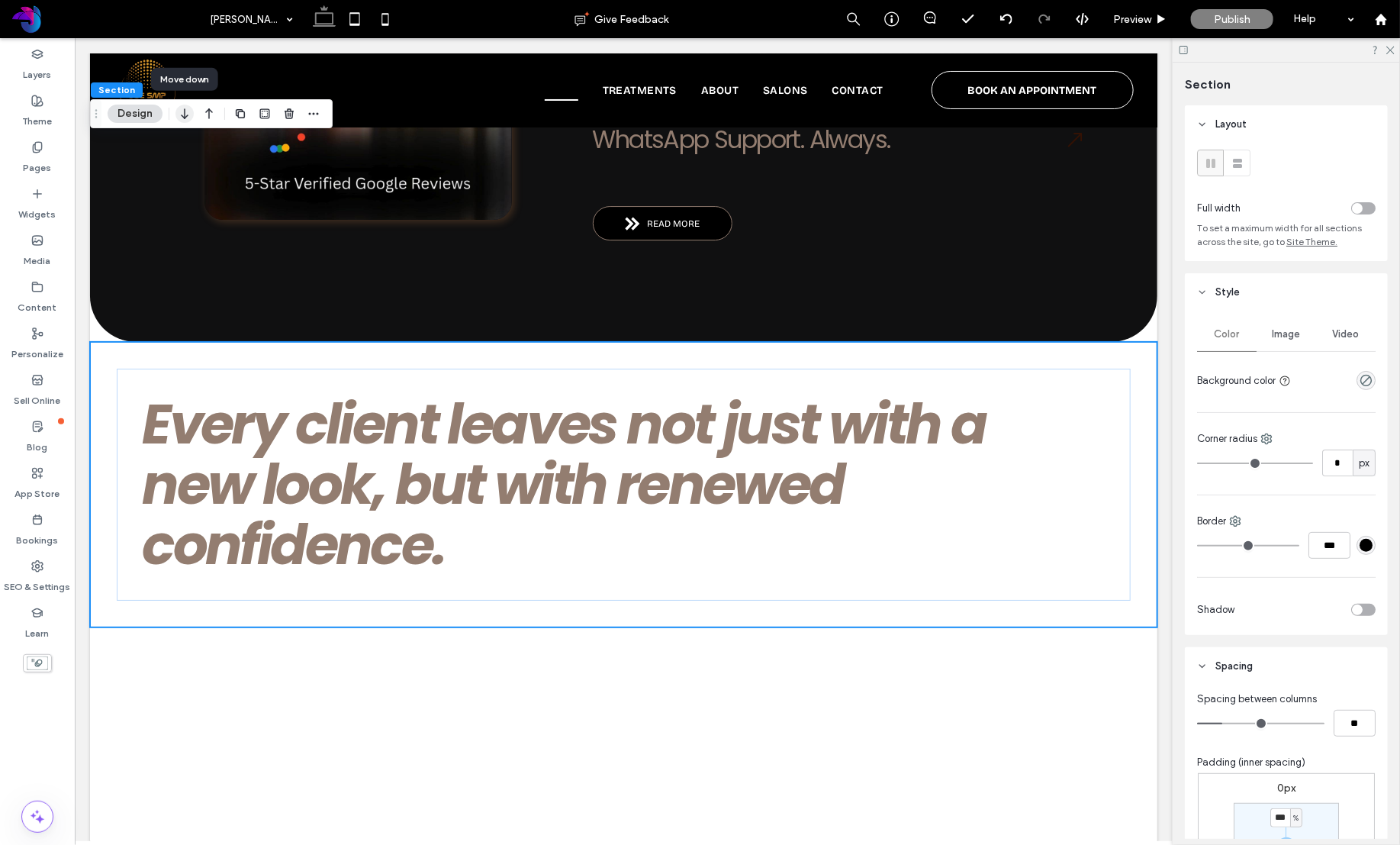
click at [187, 113] on icon "button" at bounding box center [184, 113] width 18 height 27
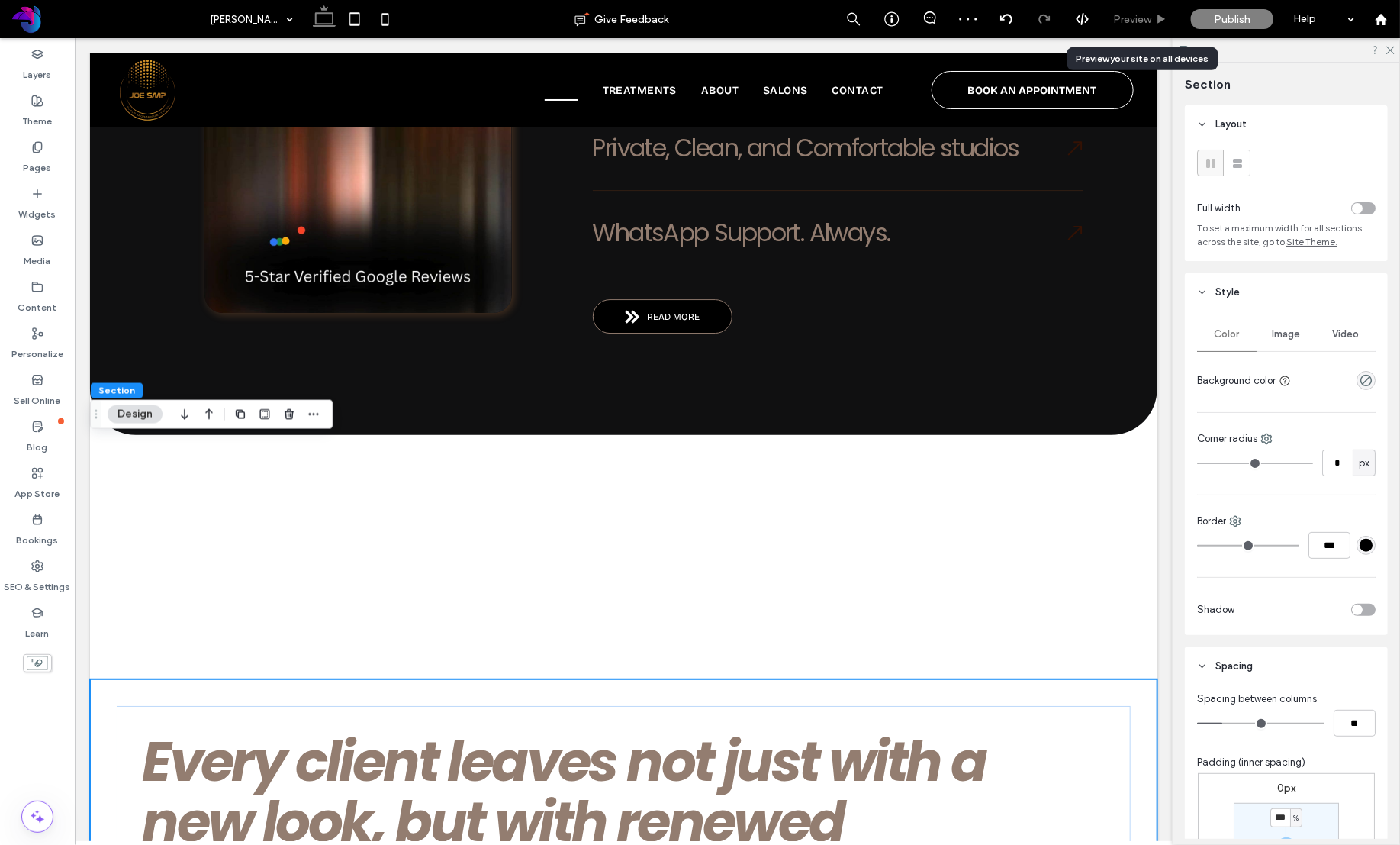
click at [1139, 19] on span "Preview" at bounding box center [1132, 20] width 38 height 13
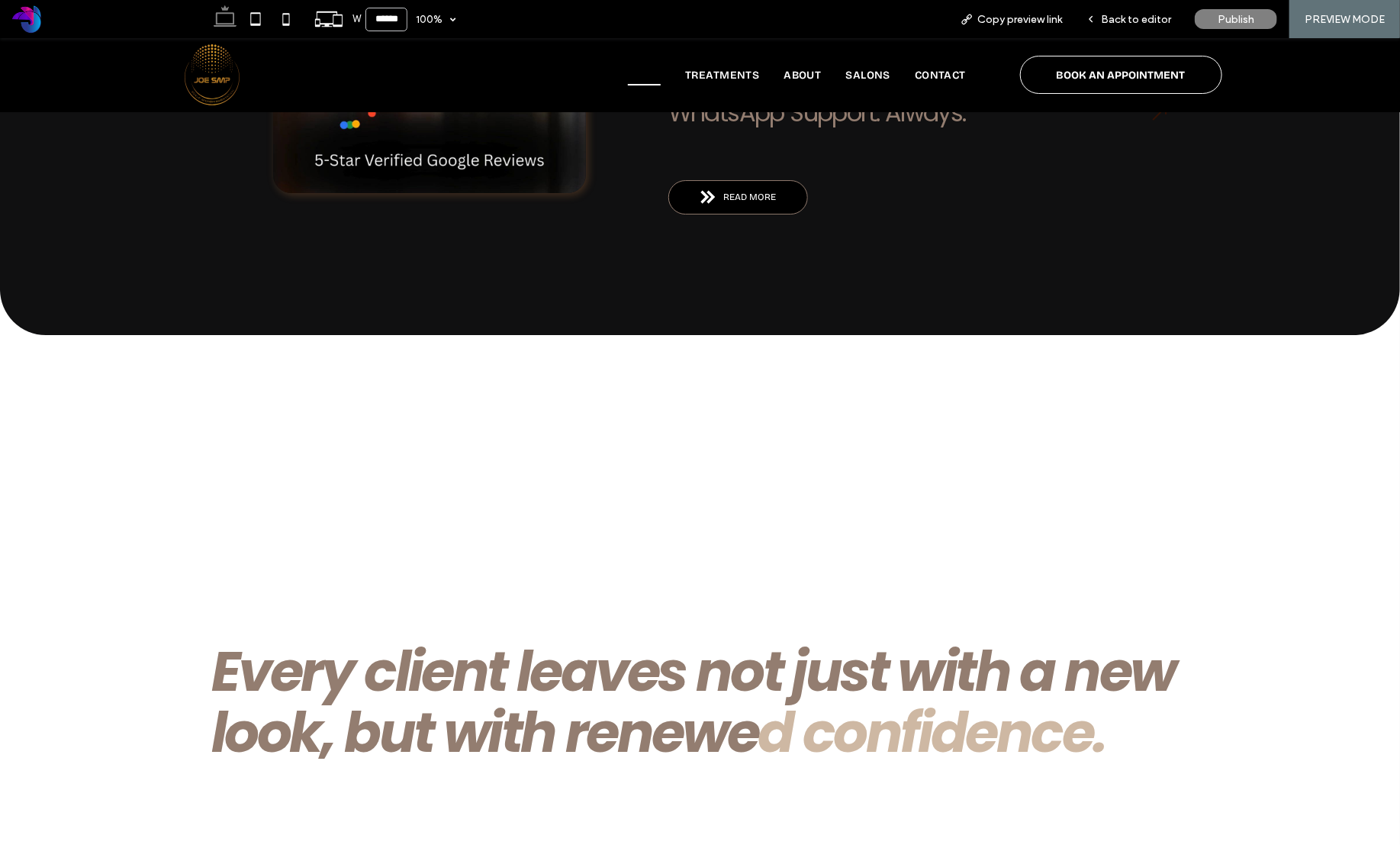
scroll to position [2774, 0]
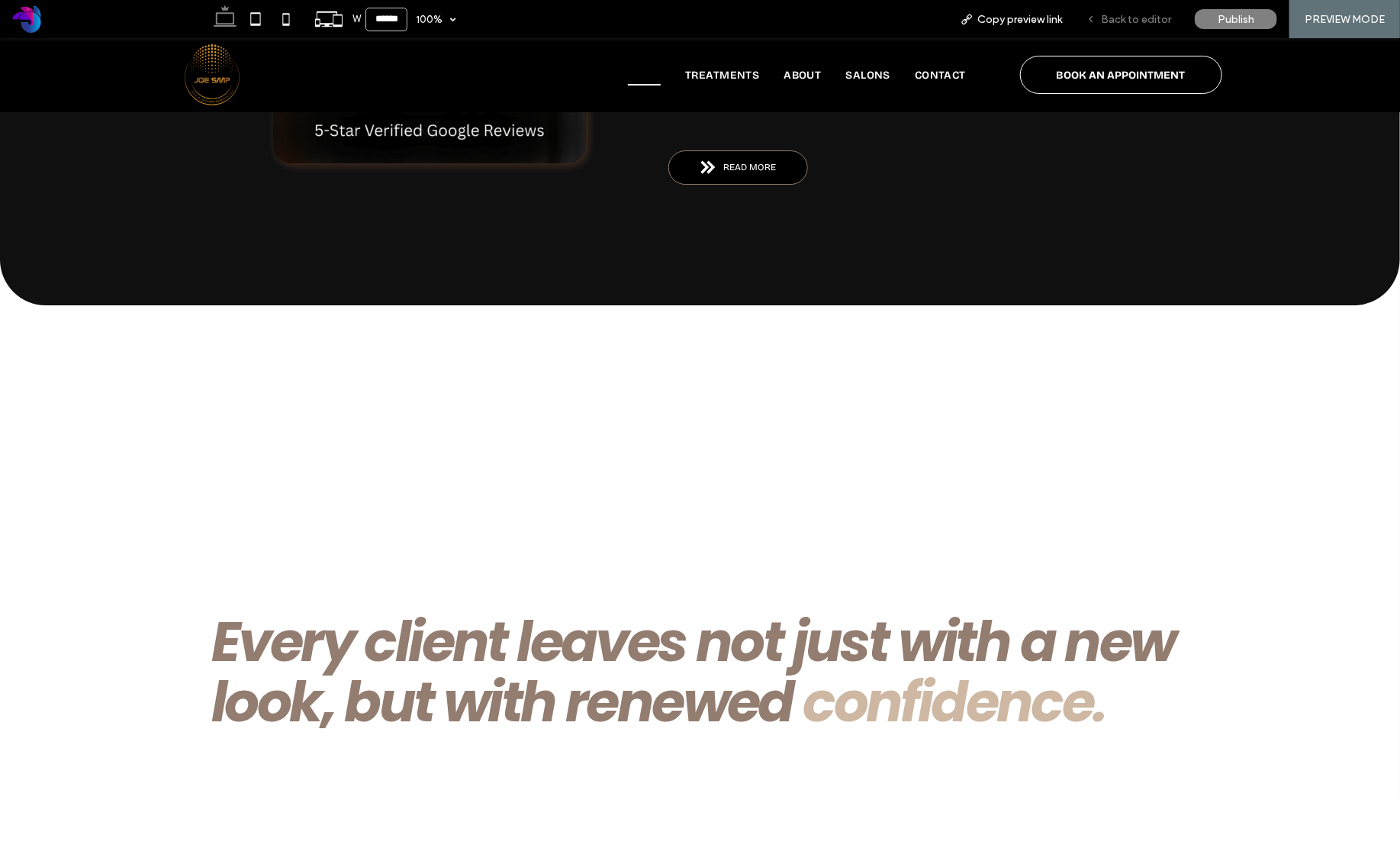
click at [1146, 13] on span "Back to editor" at bounding box center [1135, 20] width 70 height 13
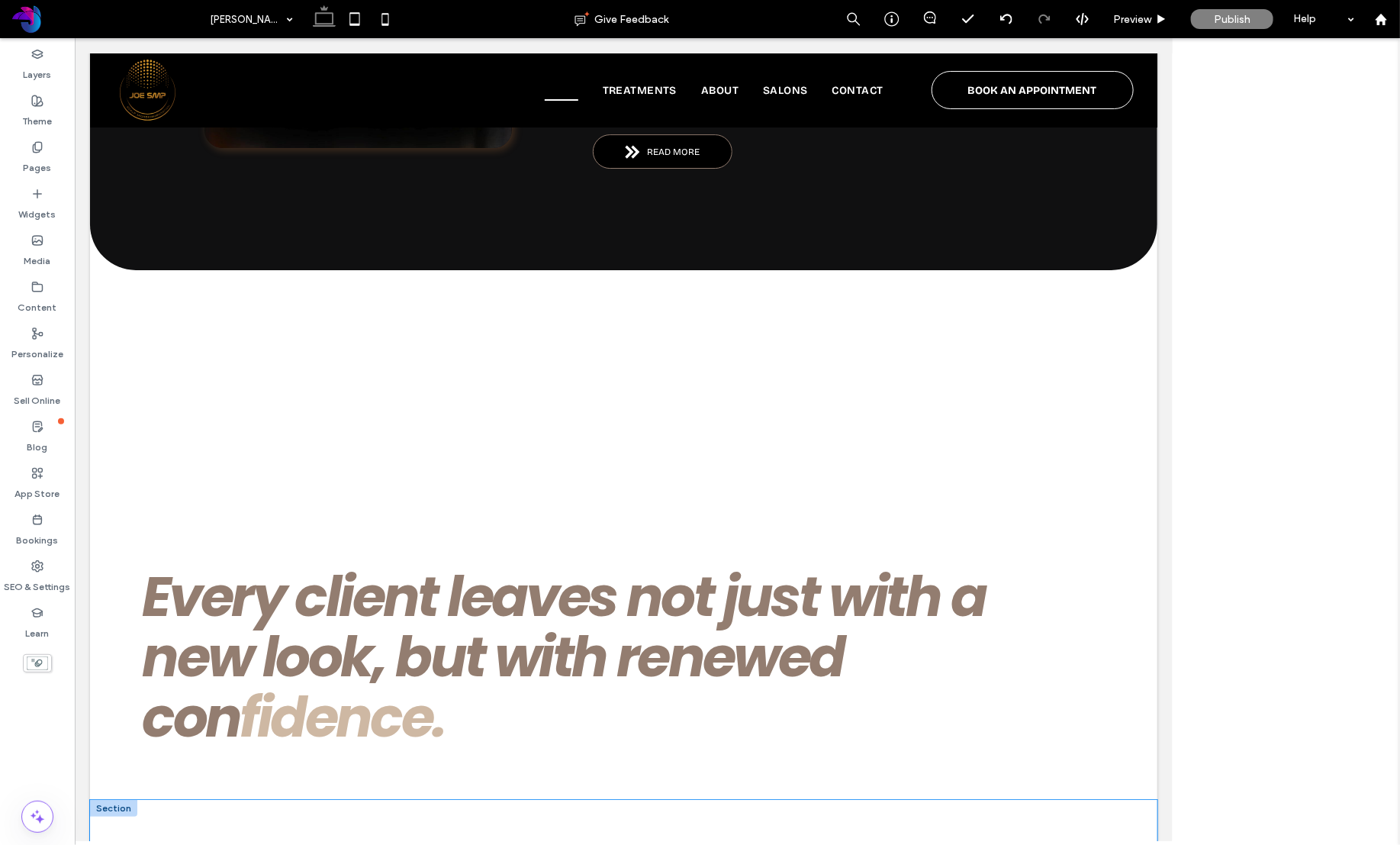
scroll to position [2771, 0]
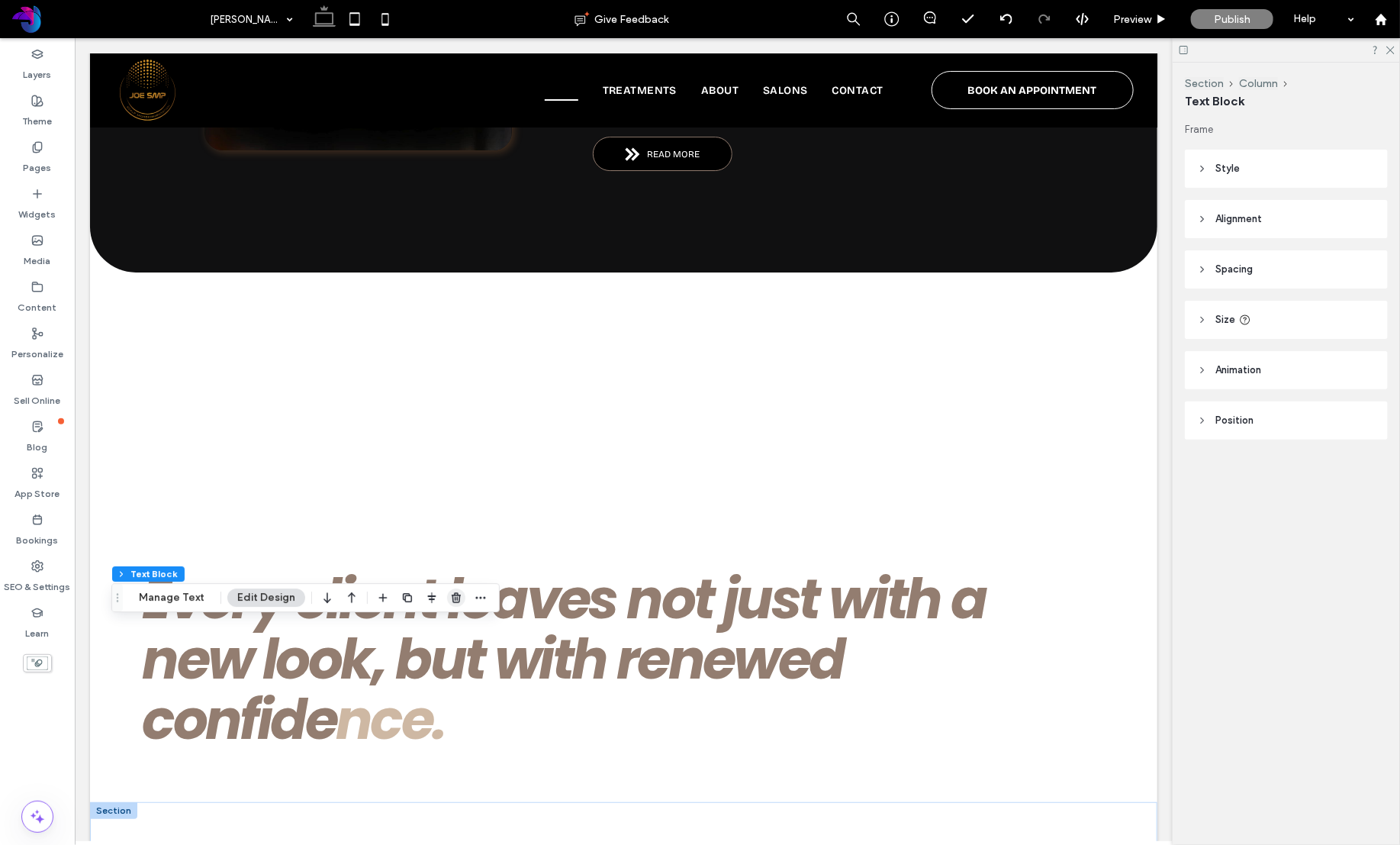
click at [462, 593] on span "button" at bounding box center [455, 597] width 18 height 18
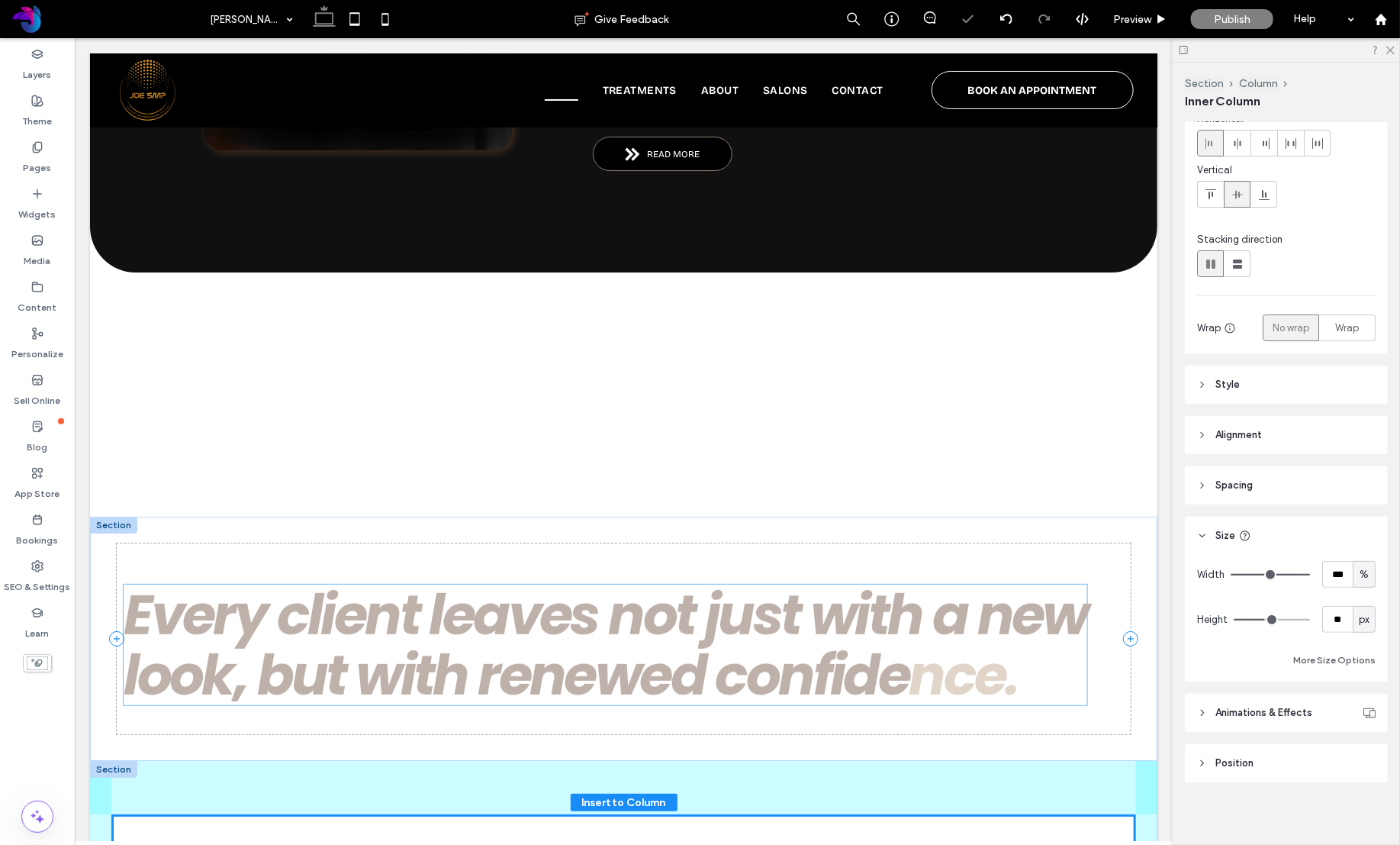
scroll to position [80, 0]
drag, startPoint x: 592, startPoint y: 379, endPoint x: 572, endPoint y: 625, distance: 246.8
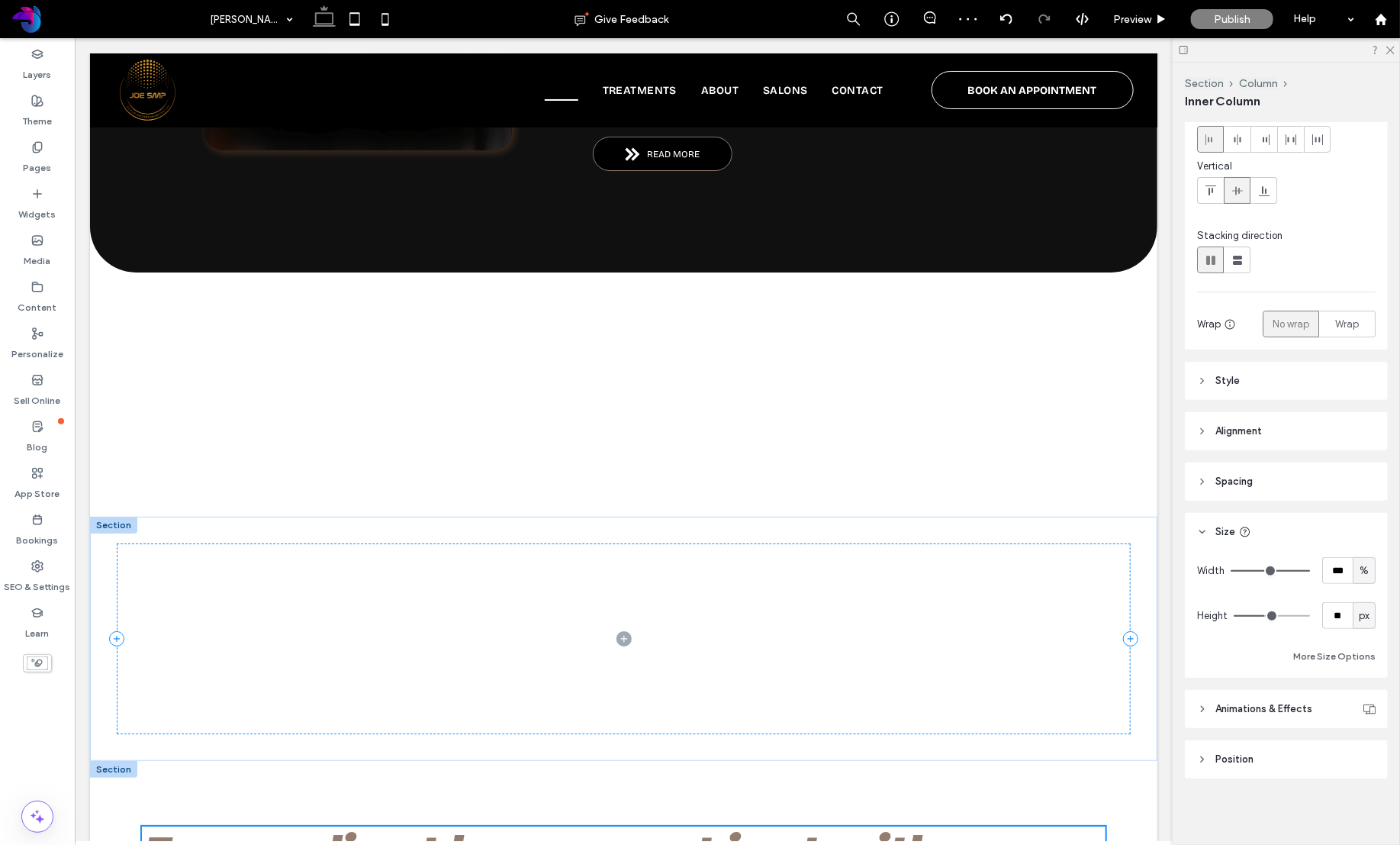
type input "**"
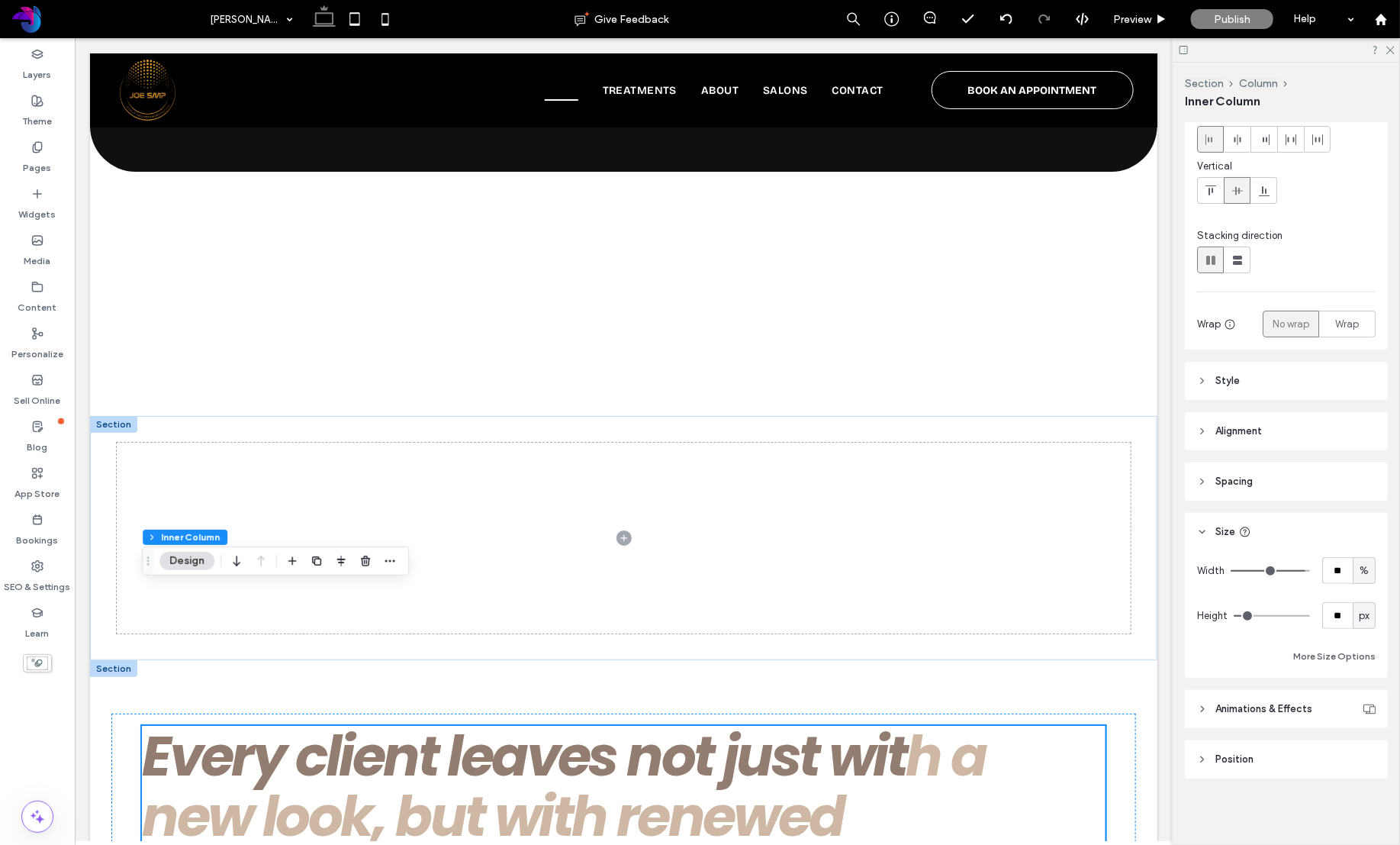
scroll to position [2896, 0]
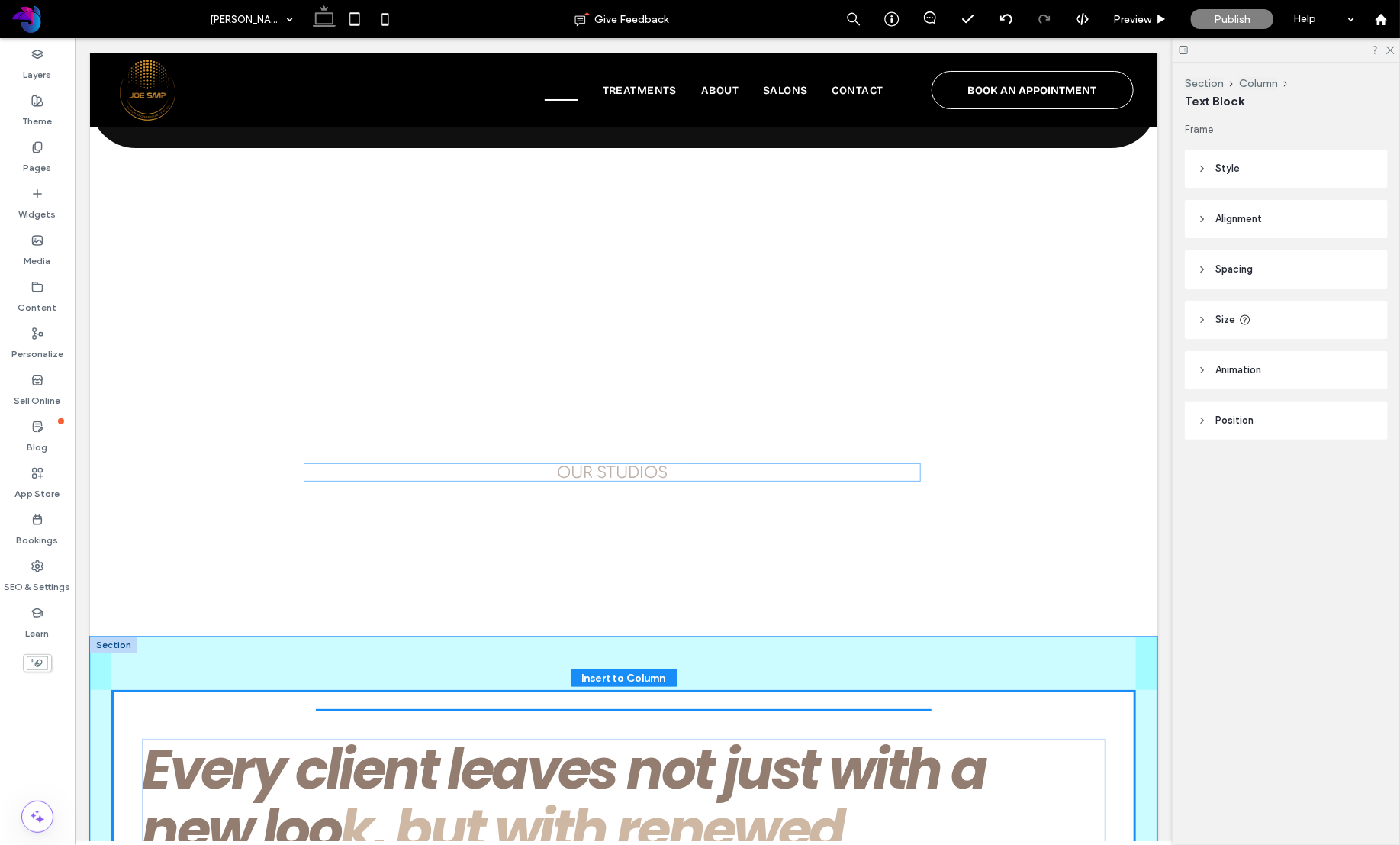
drag, startPoint x: 664, startPoint y: 612, endPoint x: 650, endPoint y: 476, distance: 136.7
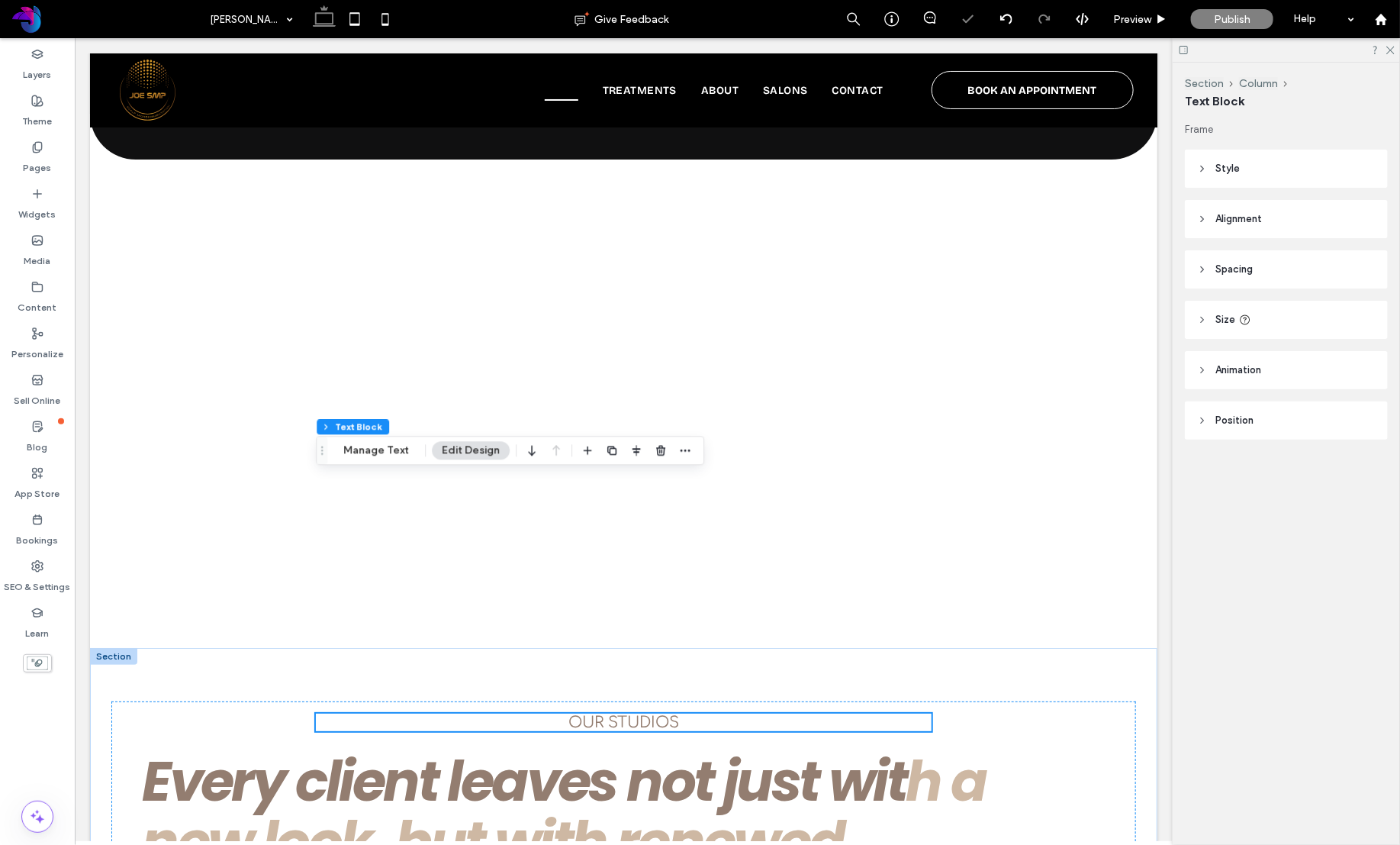
scroll to position [2881, 0]
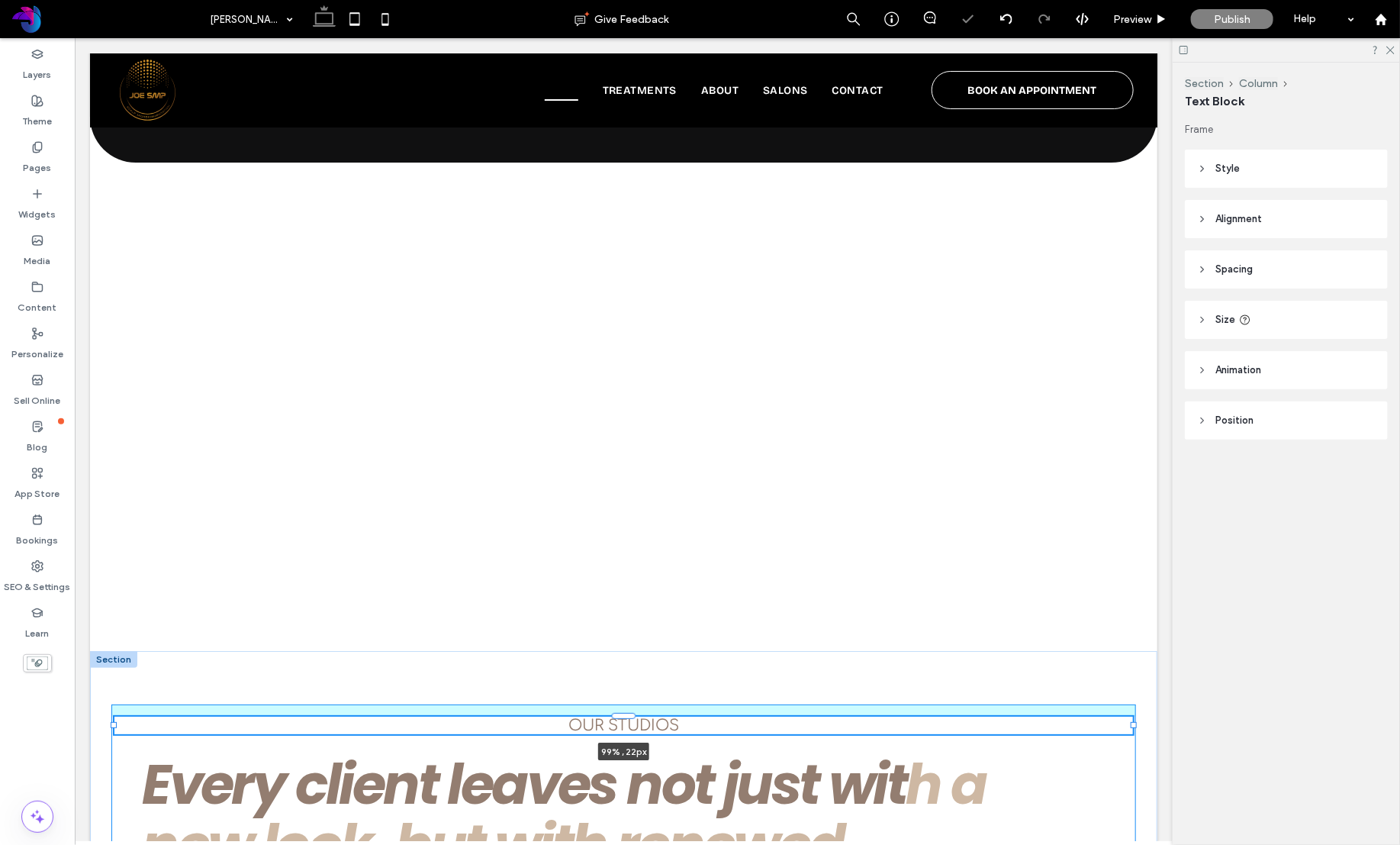
drag, startPoint x: 938, startPoint y: 484, endPoint x: 1047, endPoint y: 491, distance: 109.2
type input "***"
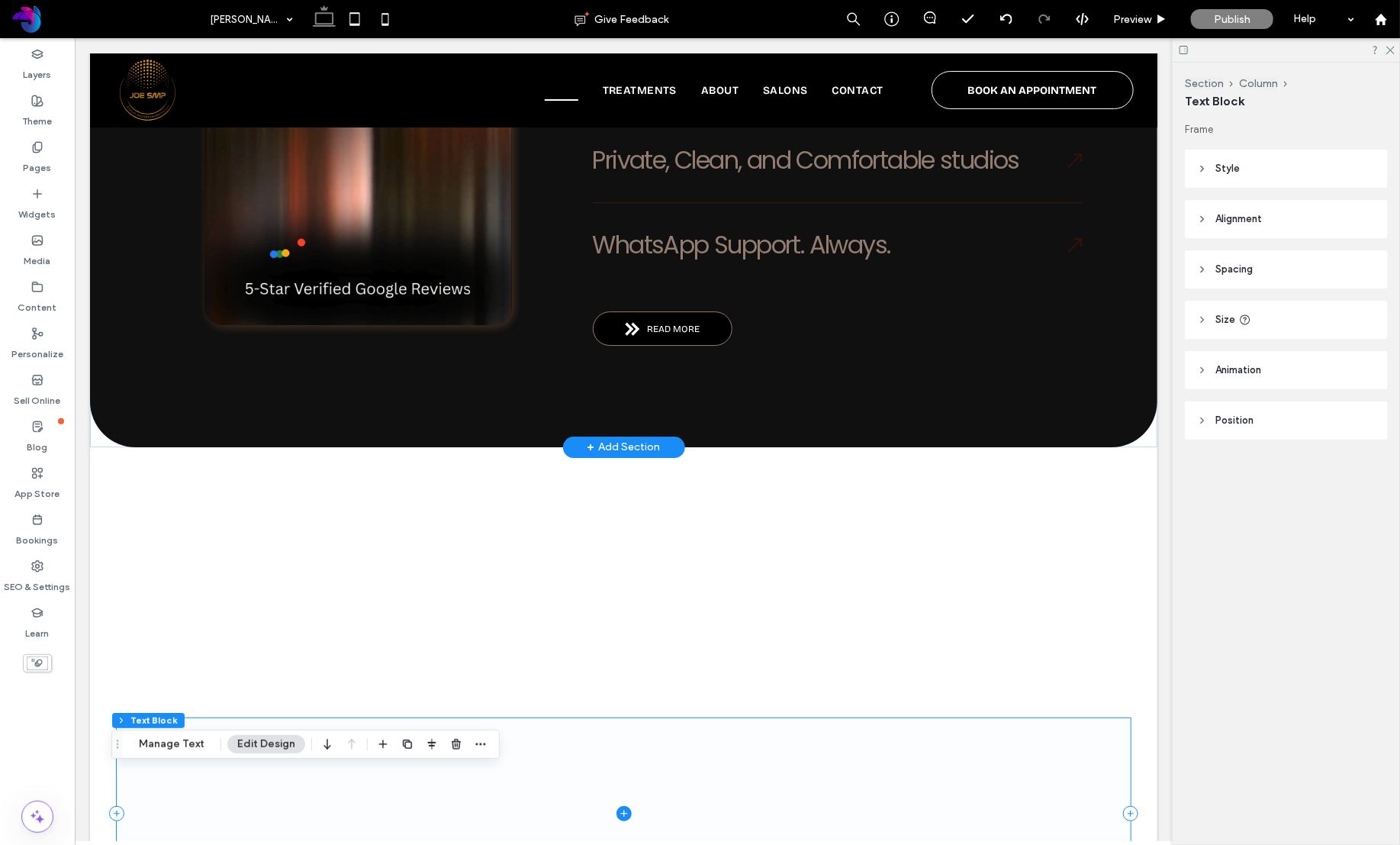
scroll to position [2606, 0]
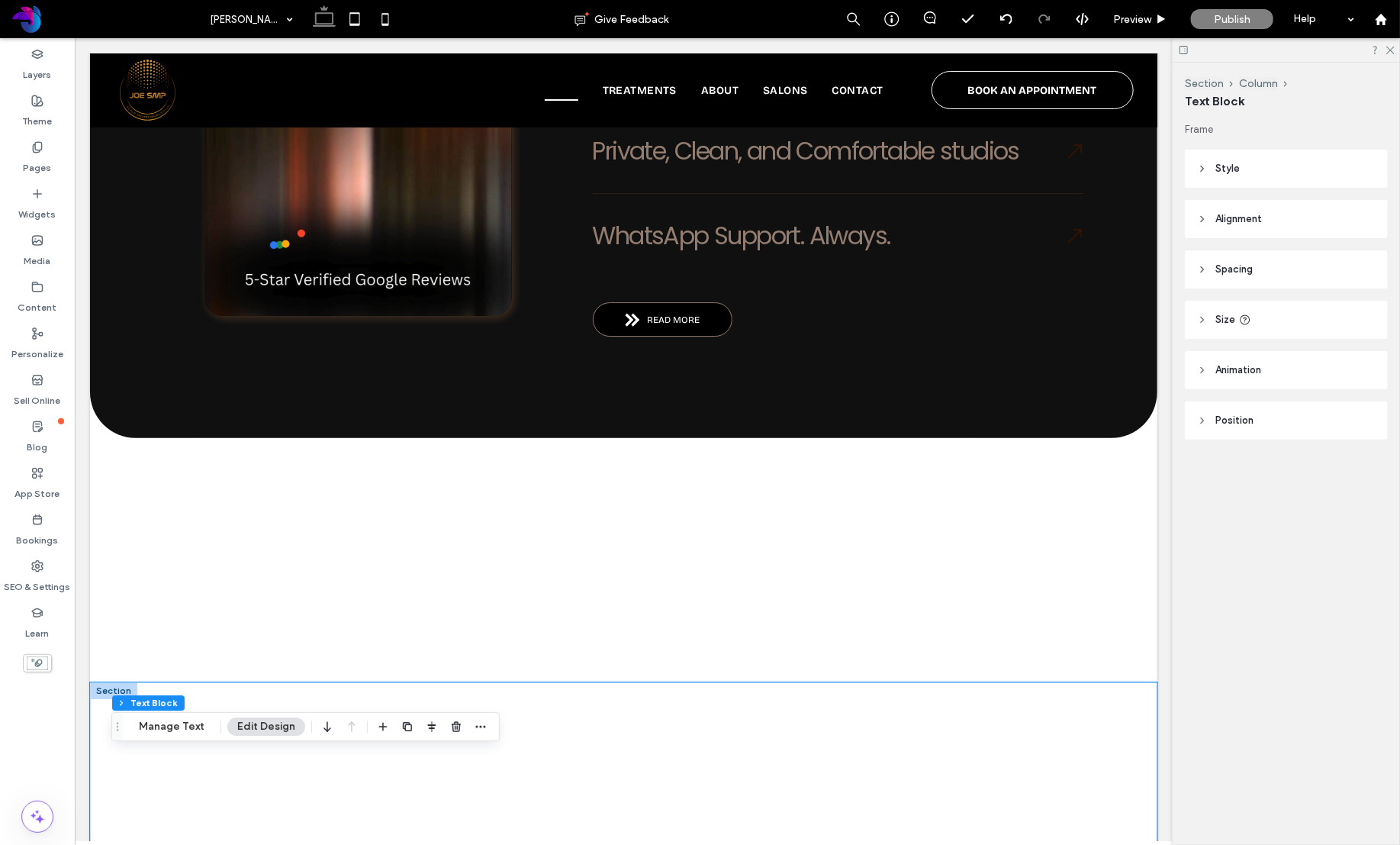
click at [263, 681] on div at bounding box center [623, 803] width 1067 height 244
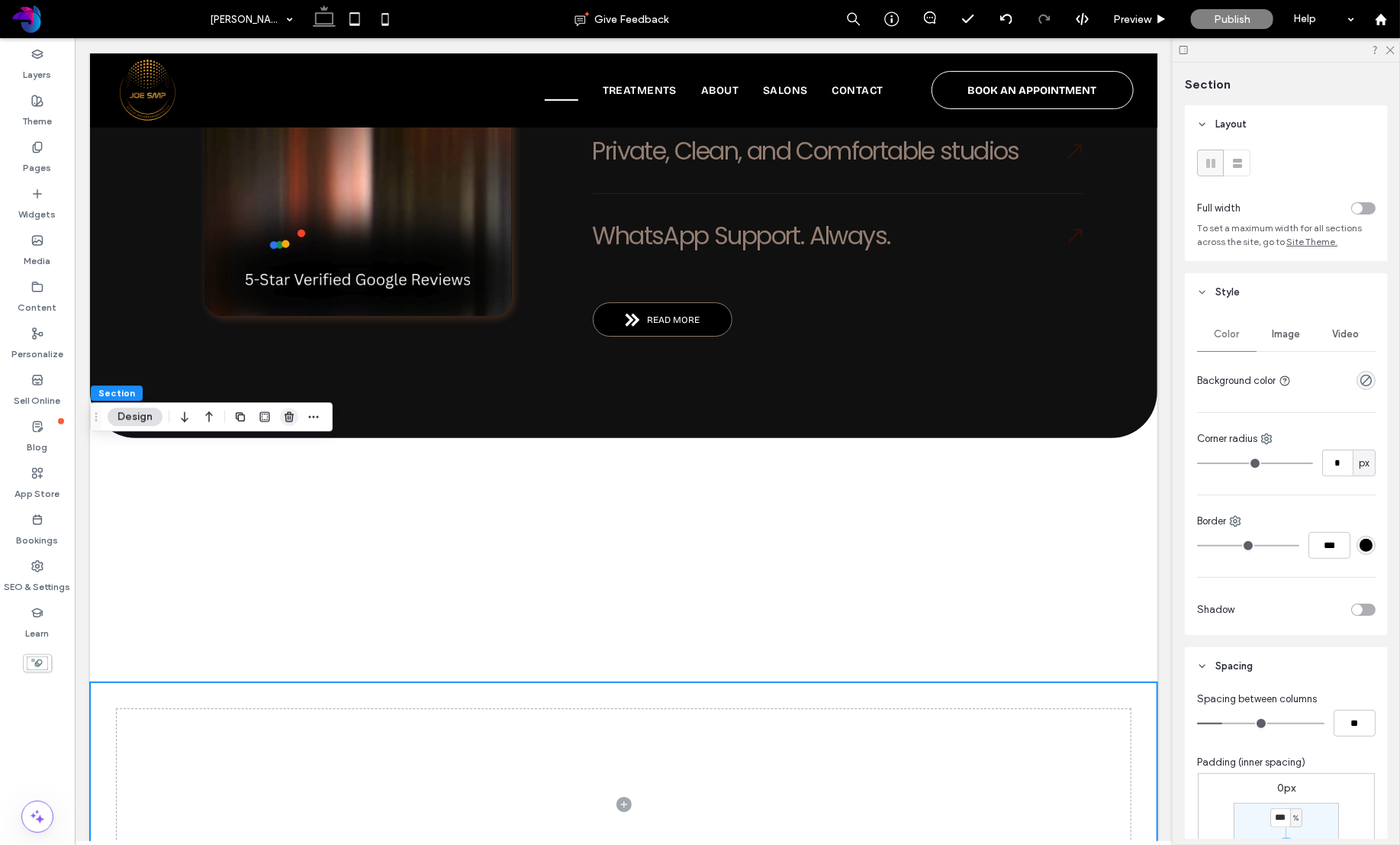
click at [294, 416] on icon "button" at bounding box center [289, 416] width 12 height 12
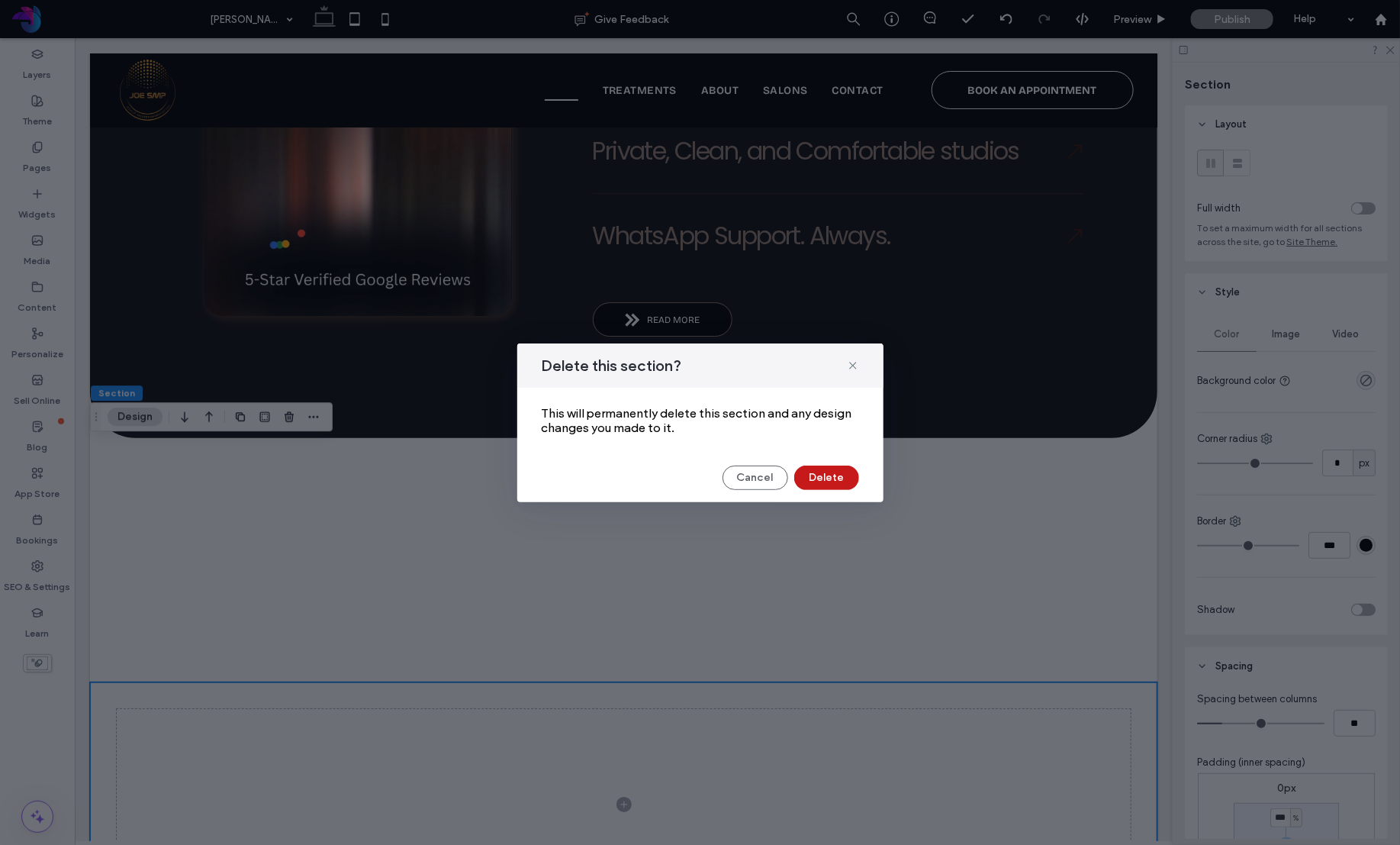
drag, startPoint x: 753, startPoint y: 445, endPoint x: 829, endPoint y: 484, distance: 85.4
click at [829, 484] on button "Delete" at bounding box center [827, 478] width 65 height 25
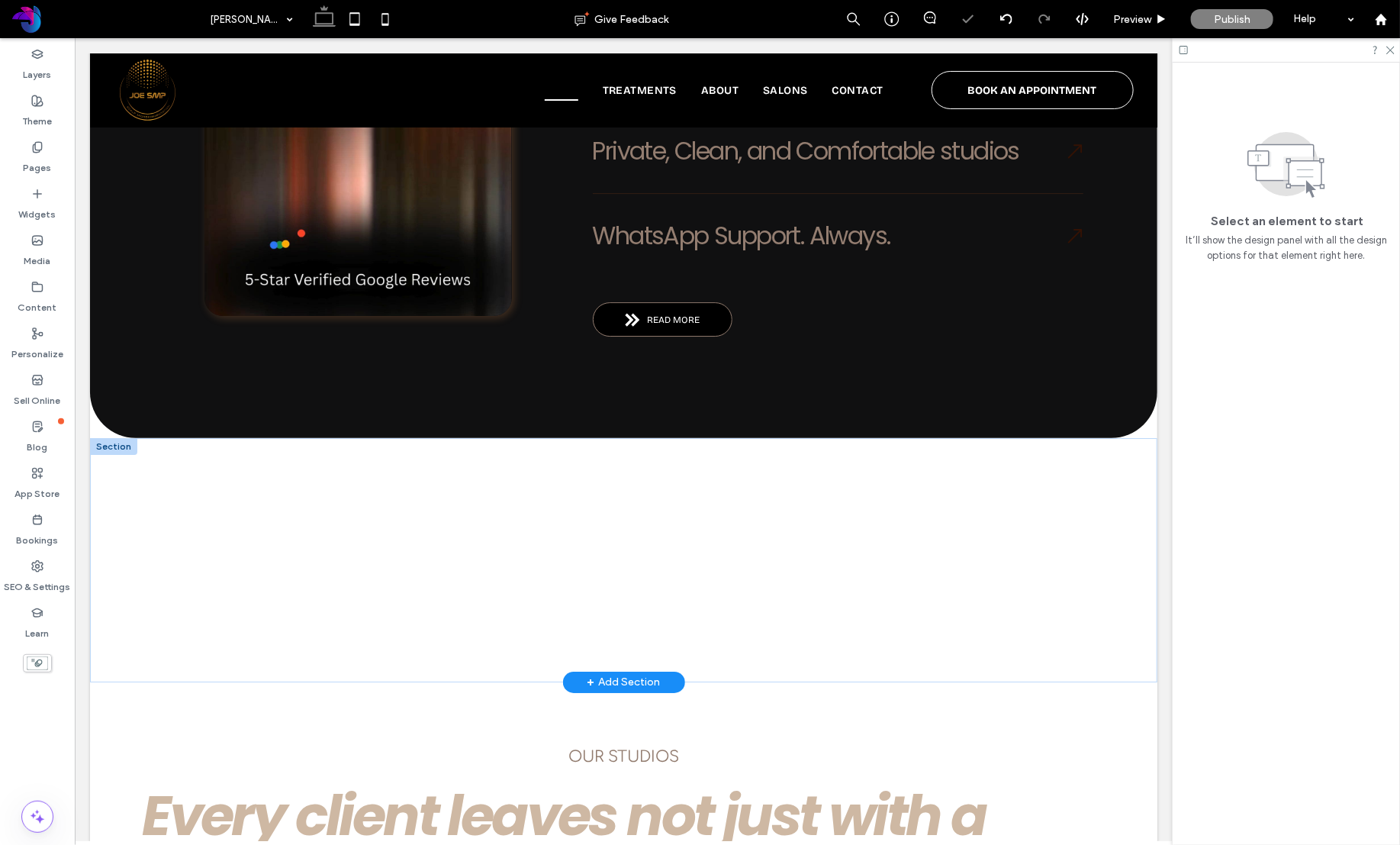
click at [106, 438] on div at bounding box center [112, 446] width 47 height 17
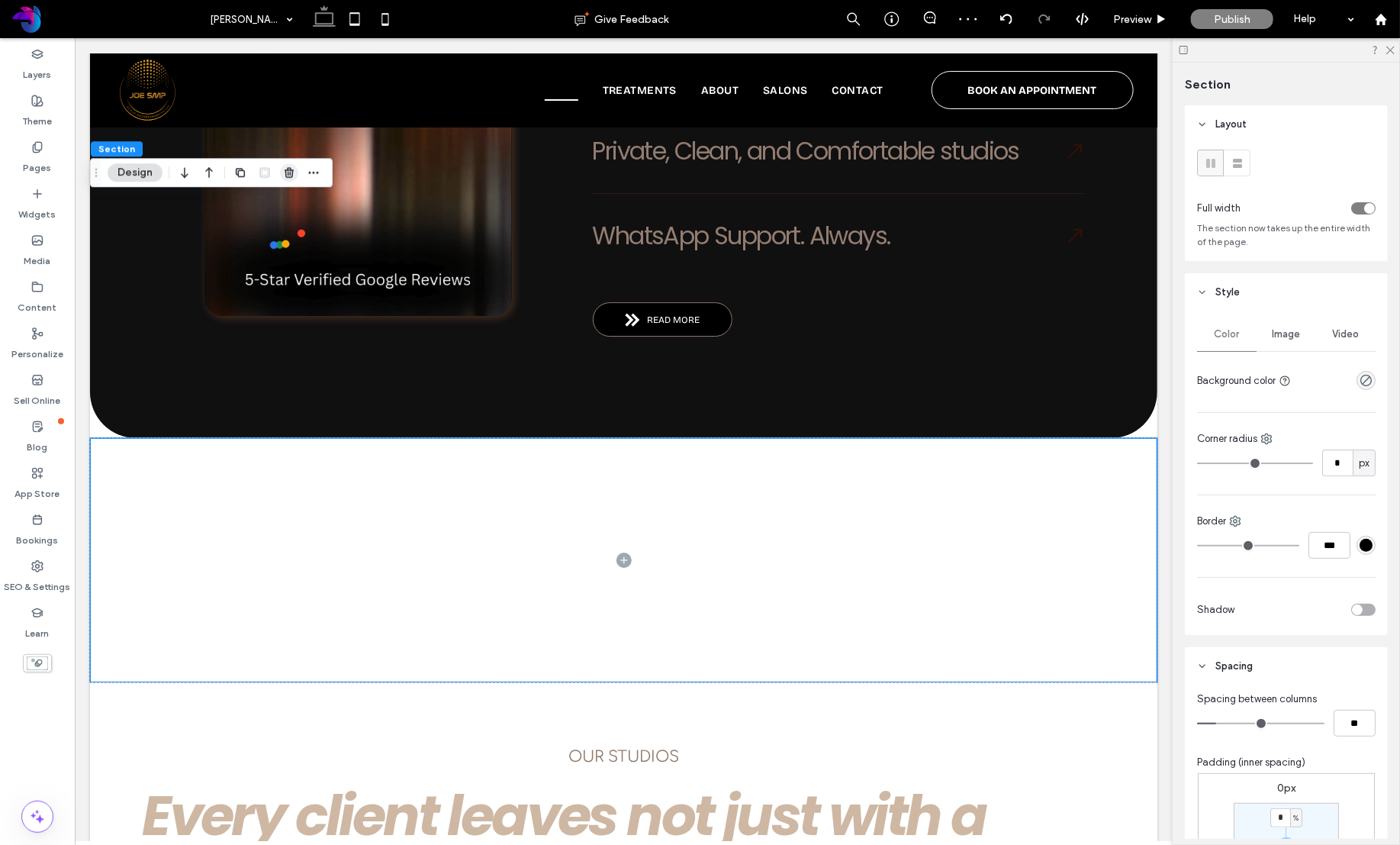
click at [284, 174] on icon "button" at bounding box center [289, 172] width 12 height 12
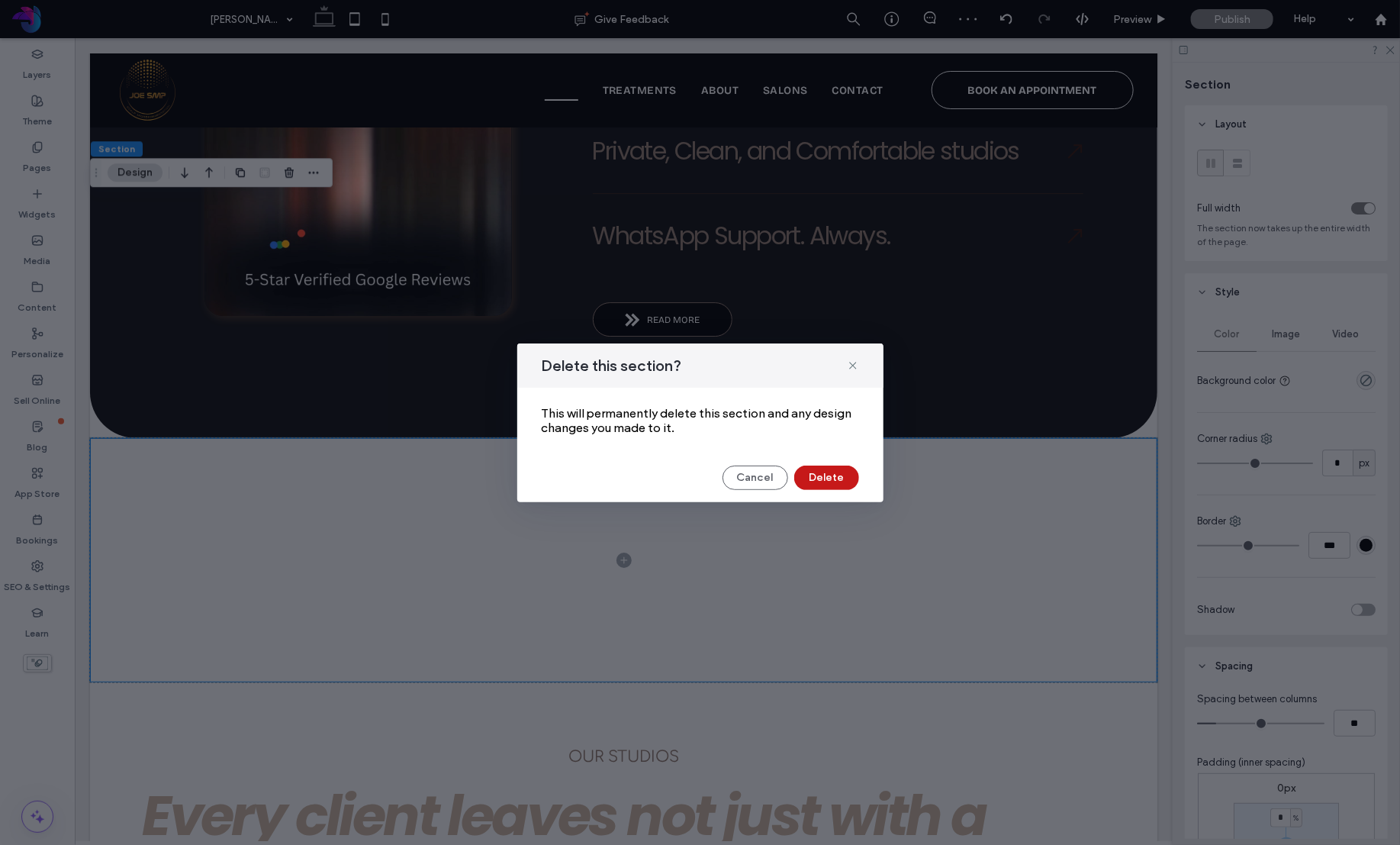
click at [830, 482] on button "Delete" at bounding box center [827, 478] width 65 height 25
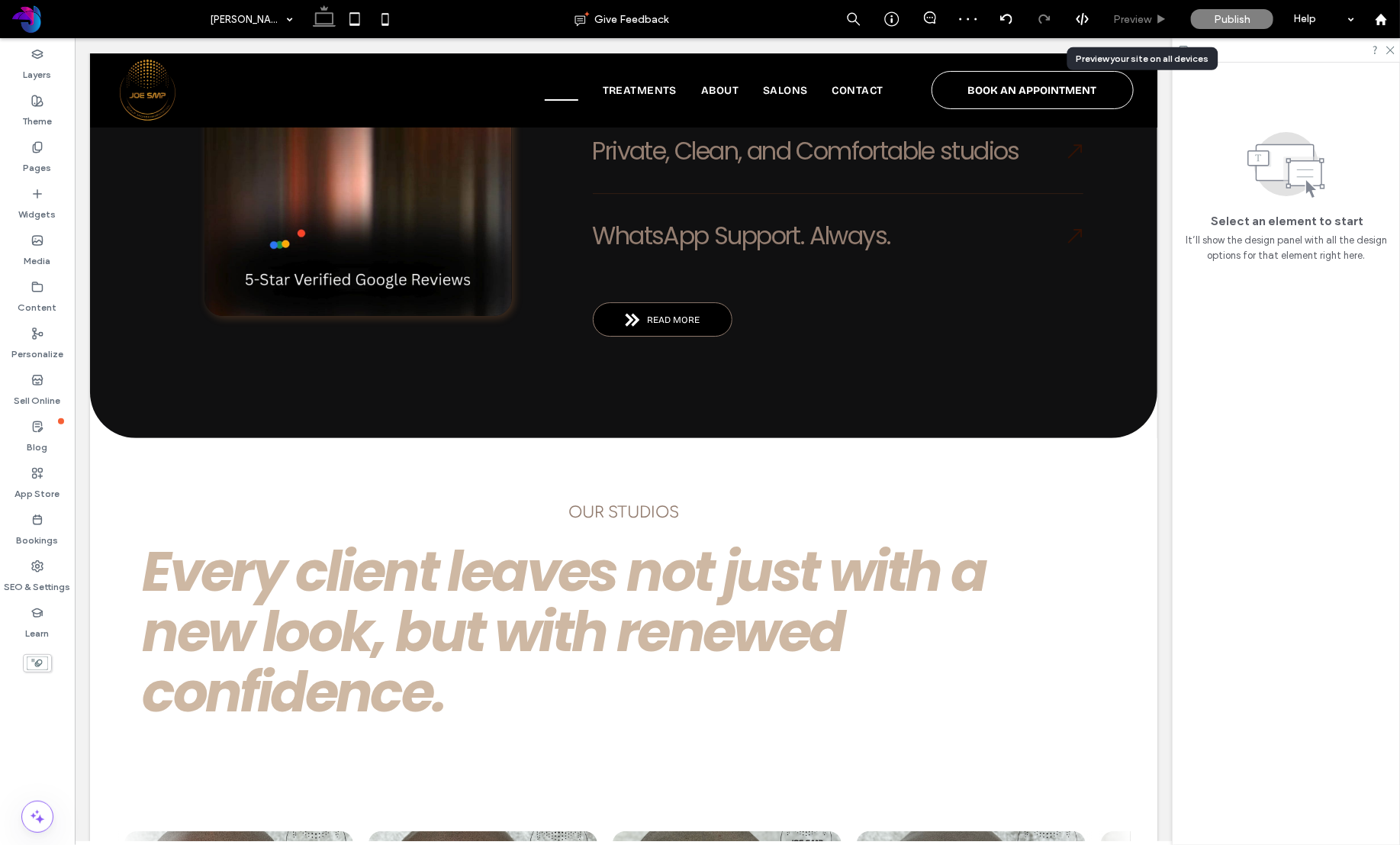
click at [1158, 16] on icon at bounding box center [1161, 20] width 11 height 11
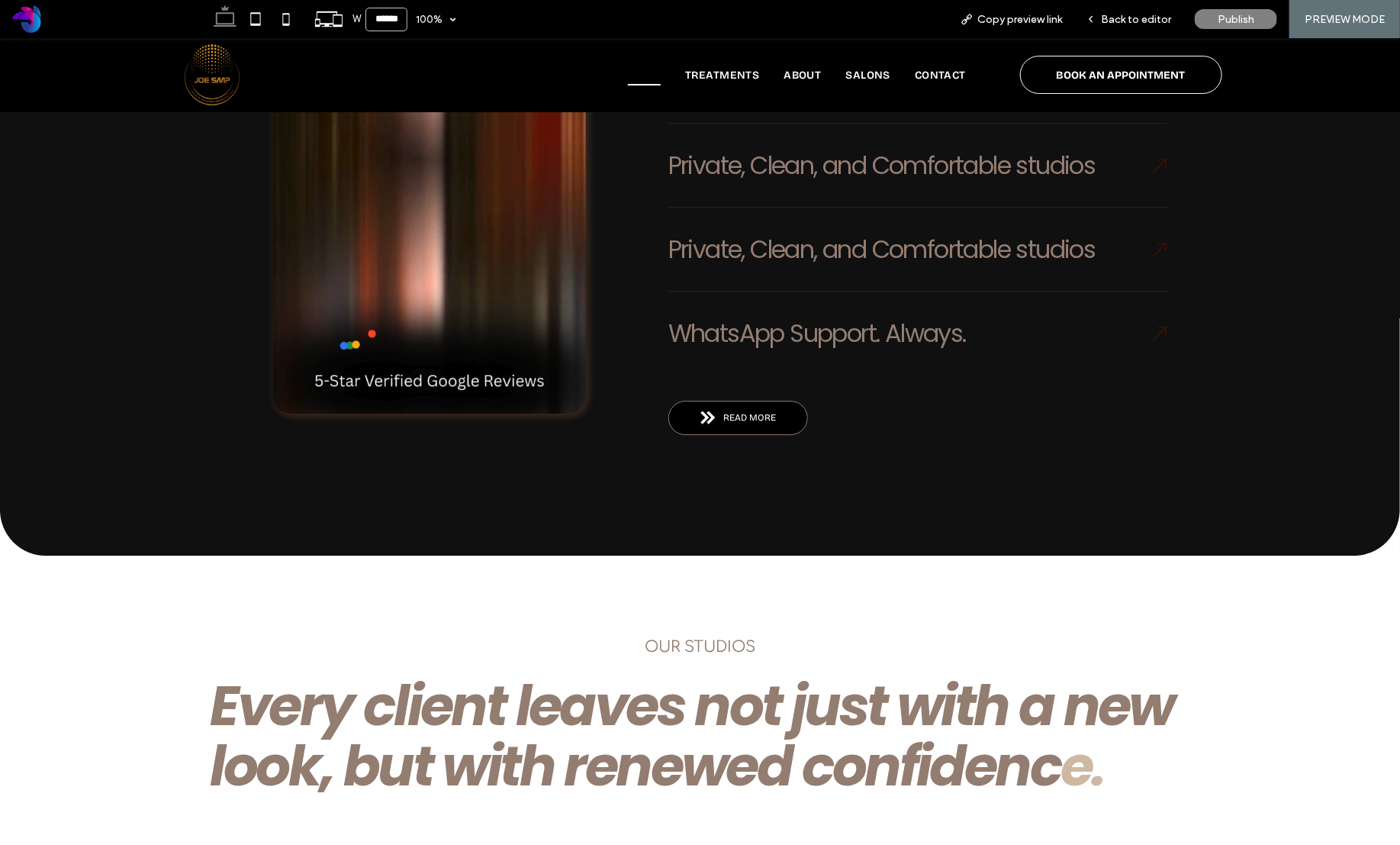
scroll to position [2513, 0]
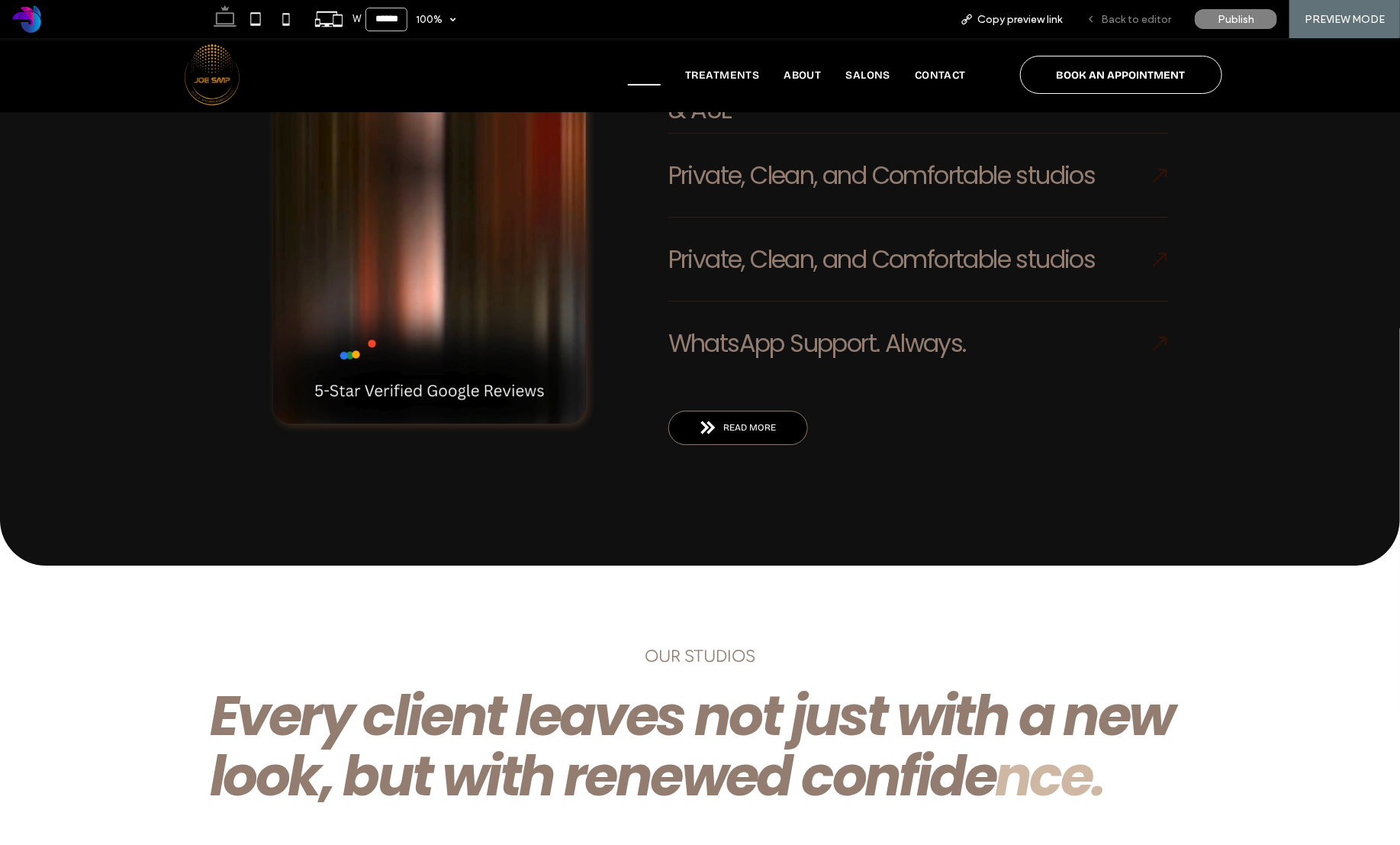
click at [1124, 22] on span "Back to editor" at bounding box center [1135, 20] width 70 height 13
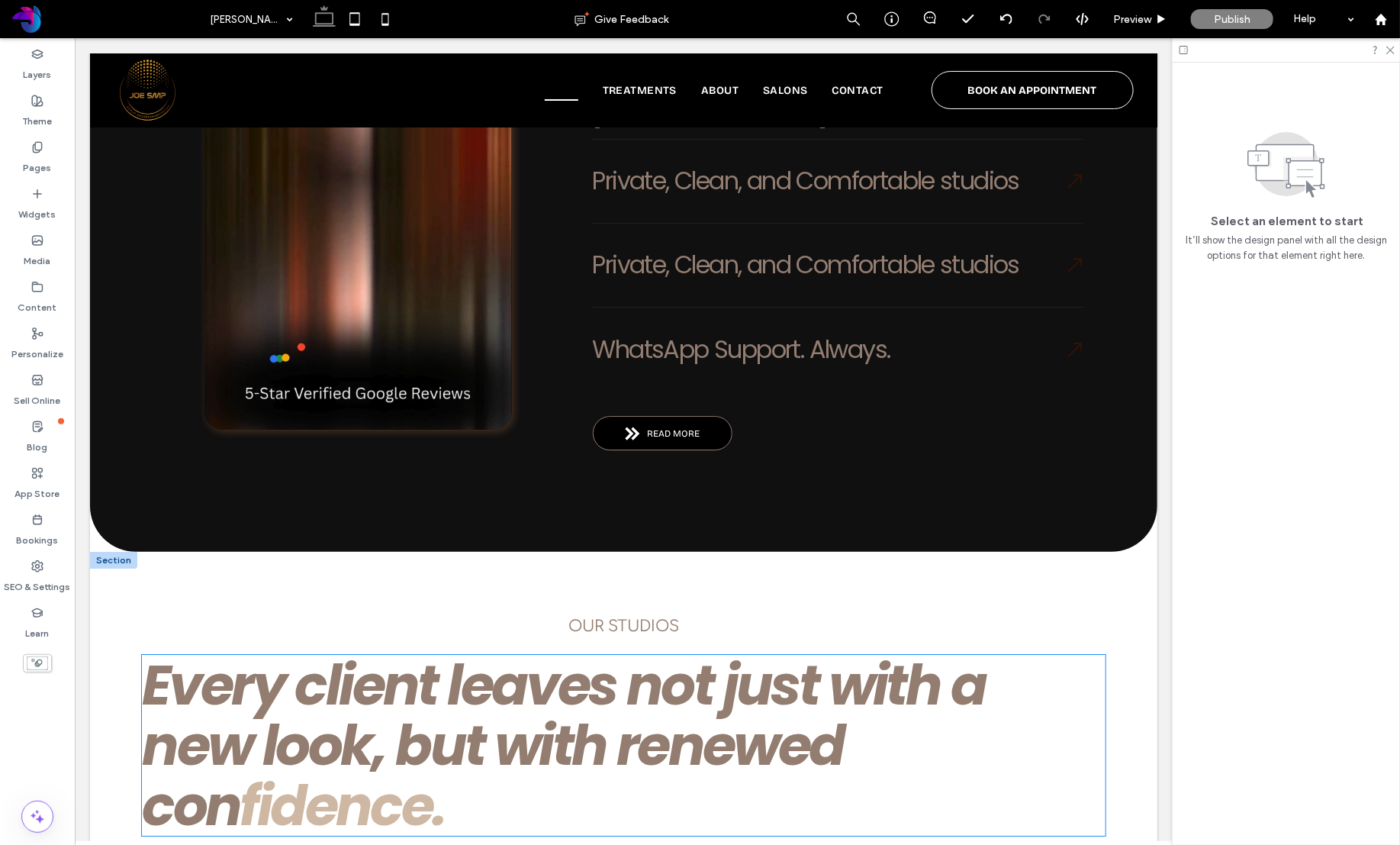
click at [830, 654] on div "w" at bounding box center [849, 684] width 44 height 60
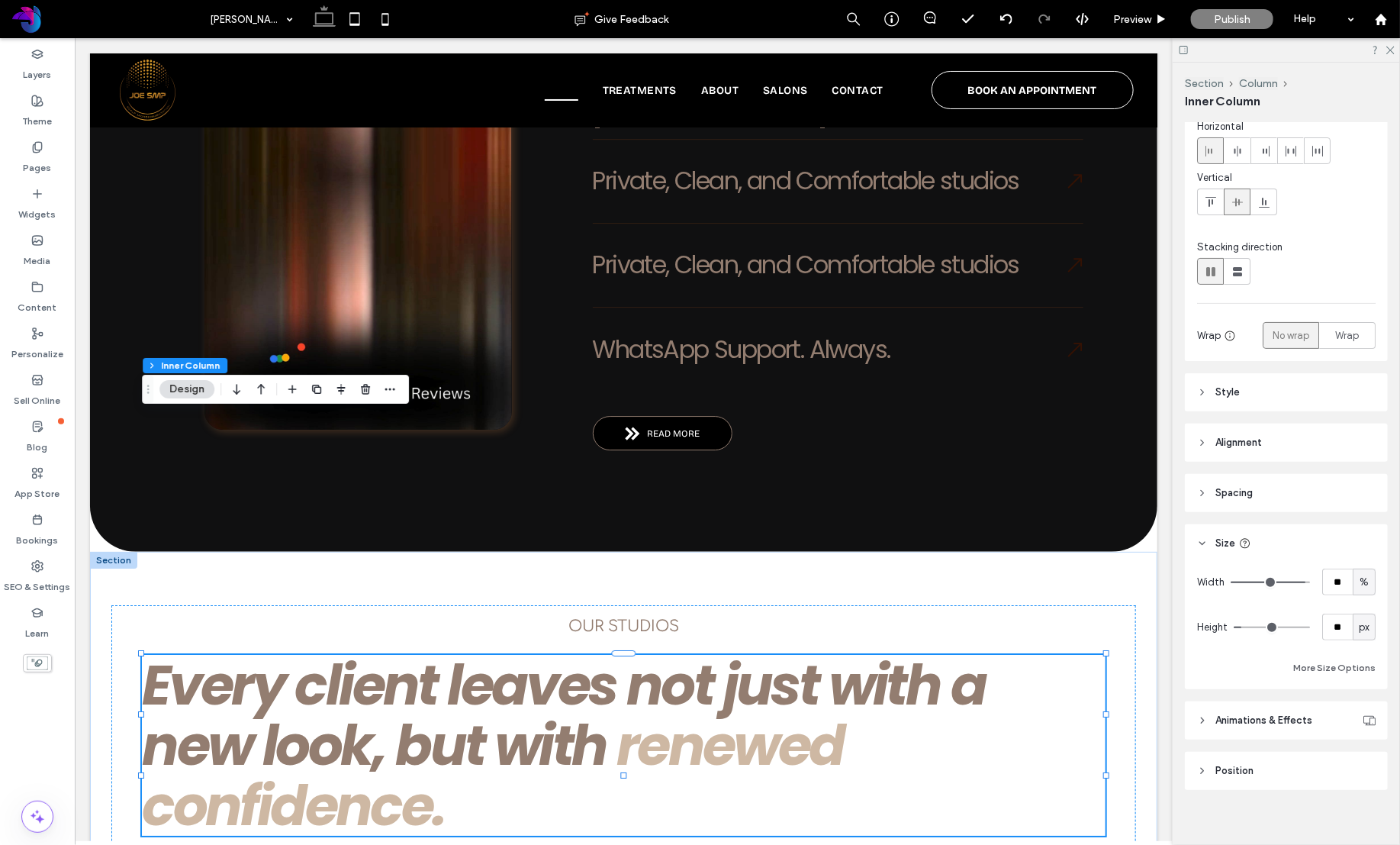
scroll to position [80, 0]
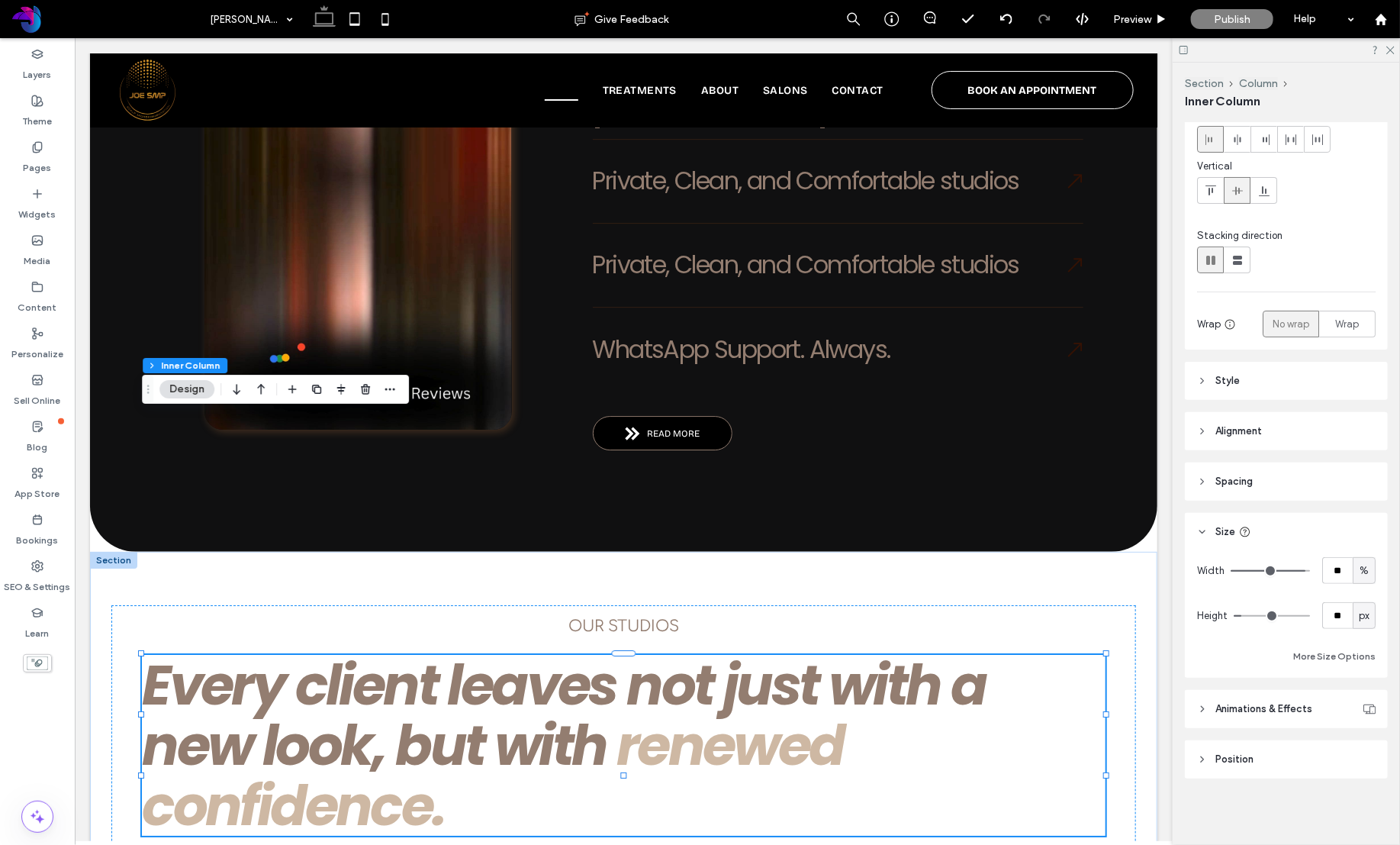
click at [1258, 708] on span "Animations & Effects" at bounding box center [1263, 709] width 97 height 15
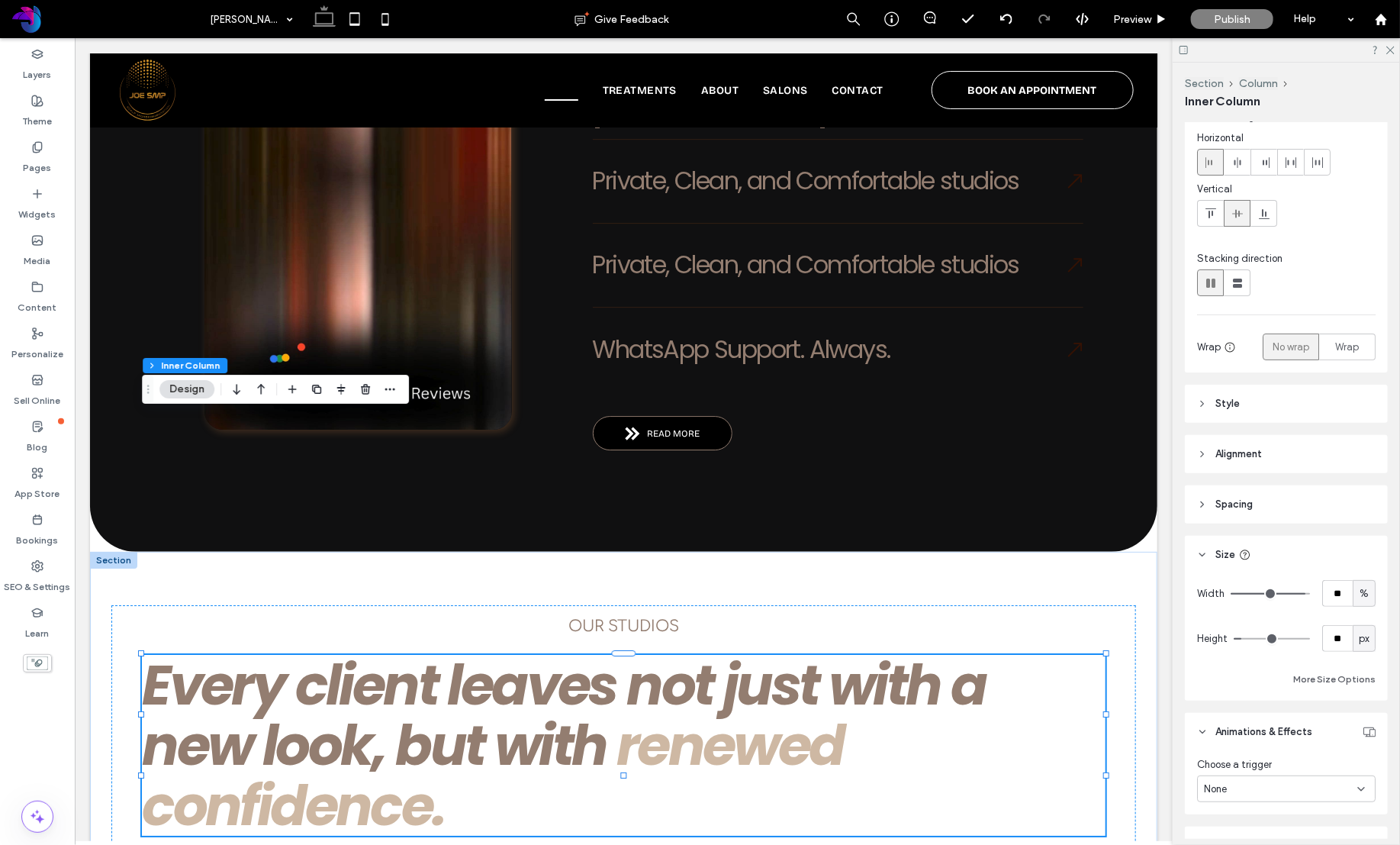
scroll to position [0, 0]
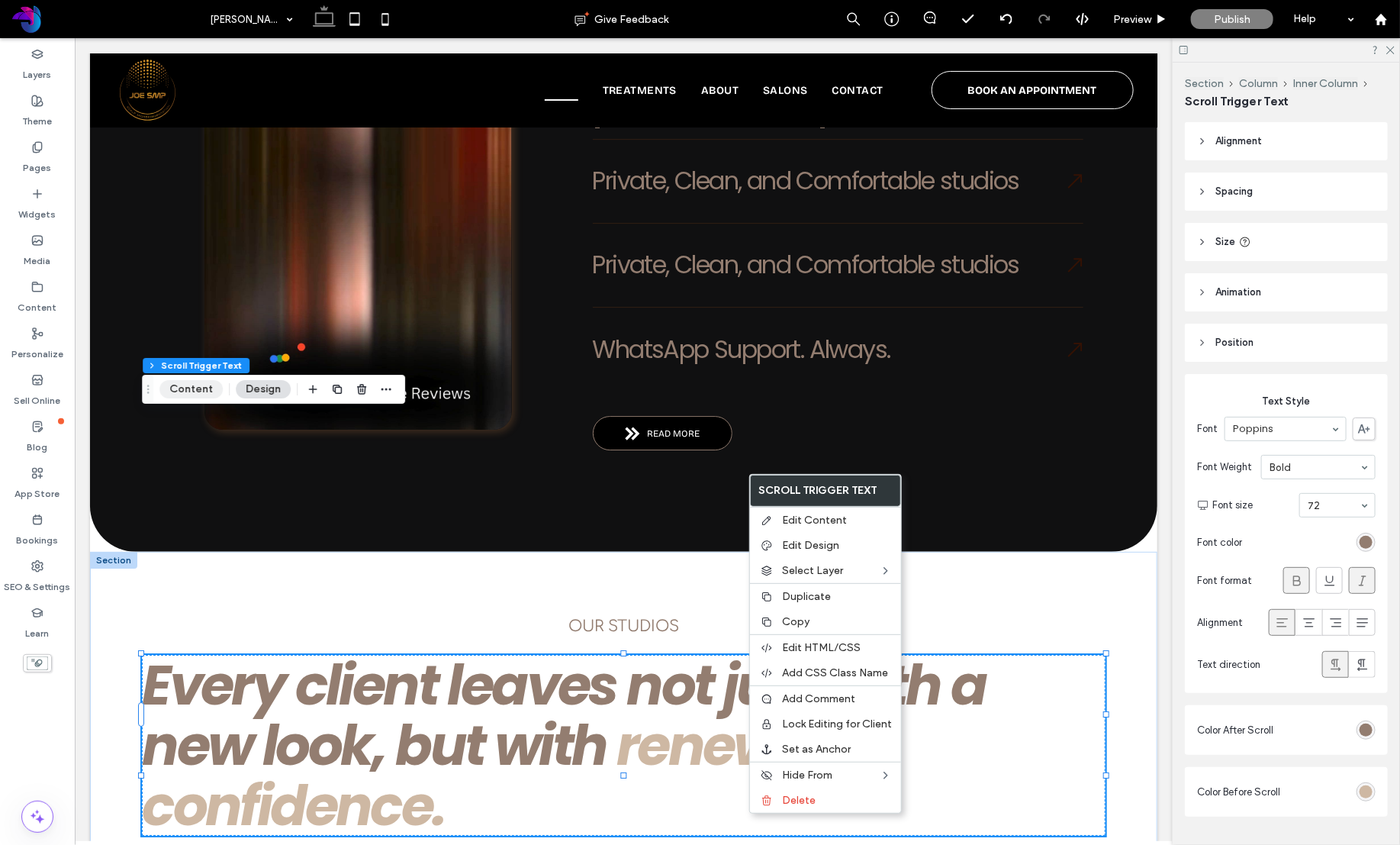
click at [188, 388] on button "Content" at bounding box center [191, 388] width 63 height 18
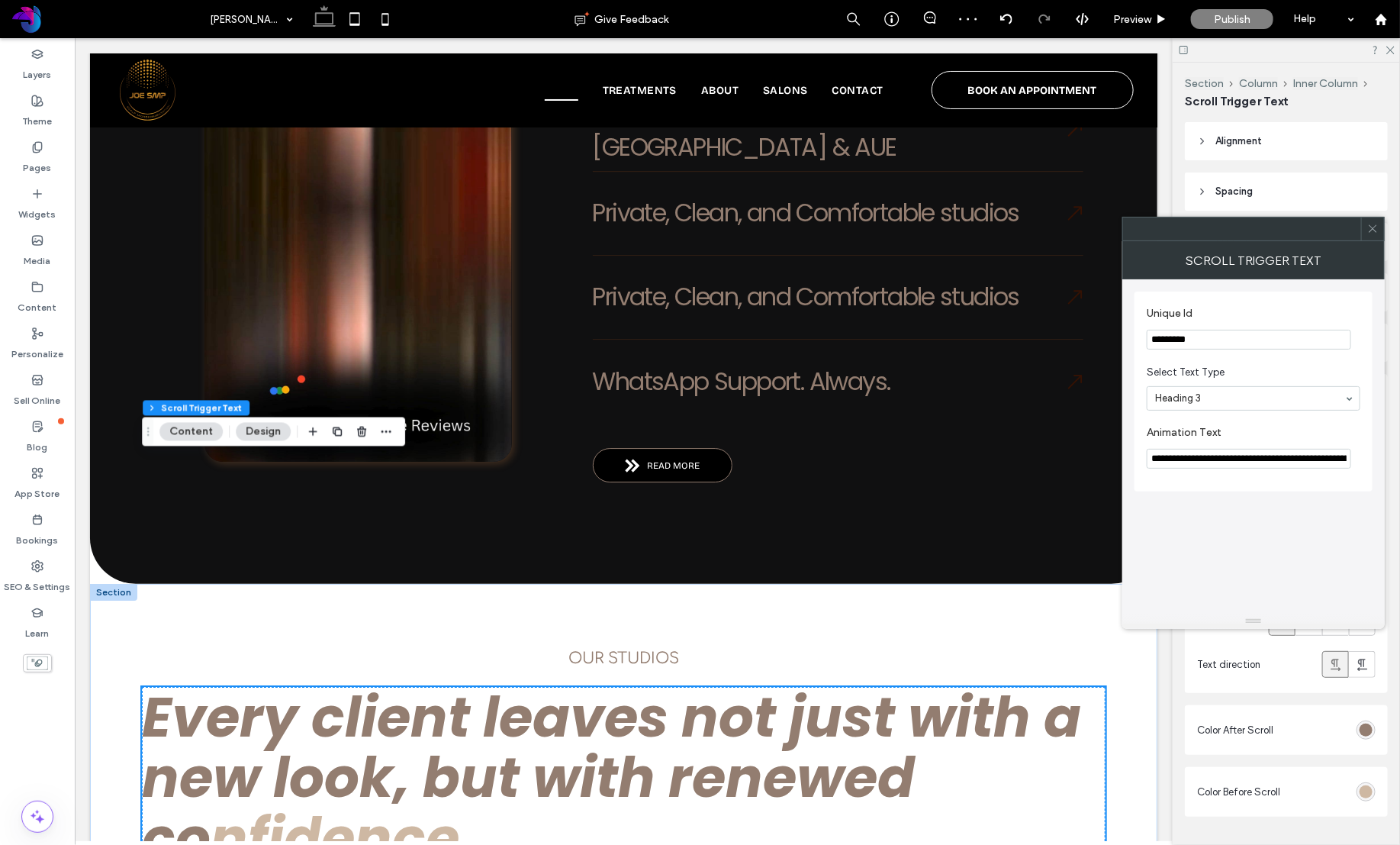
scroll to position [2449, 0]
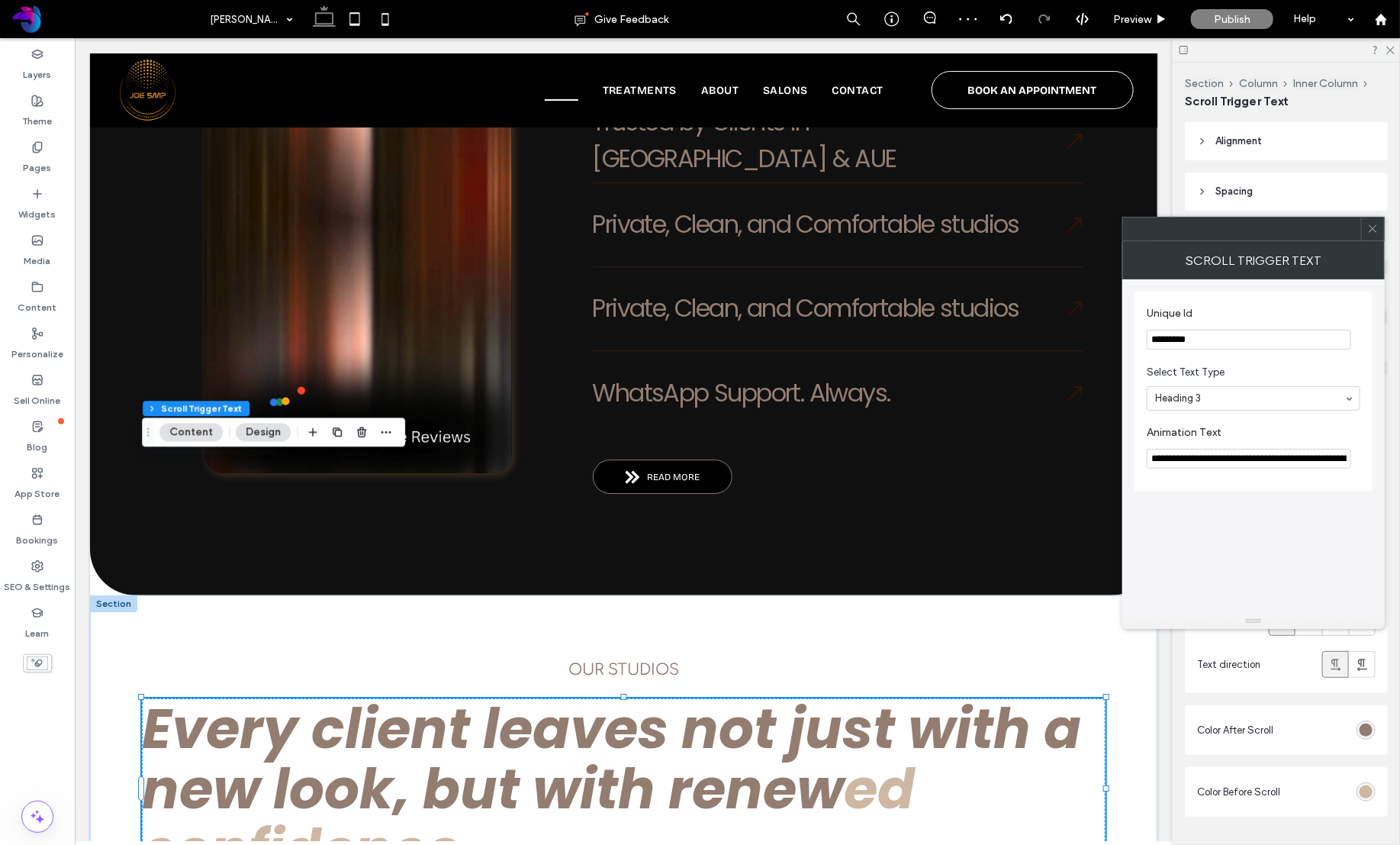
click at [1206, 399] on input at bounding box center [1250, 398] width 189 height 10
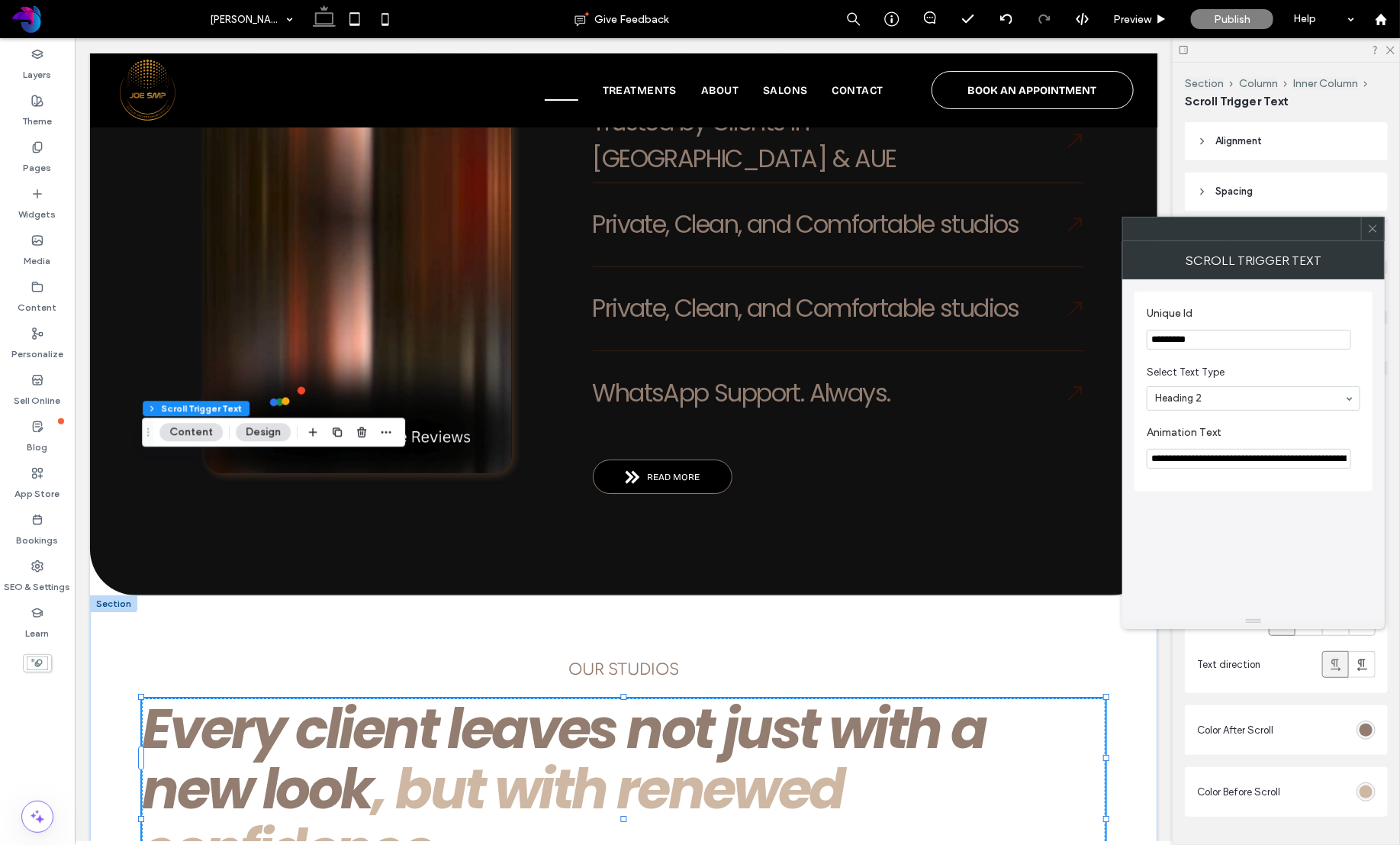
click at [1197, 402] on input at bounding box center [1250, 398] width 189 height 10
drag, startPoint x: 1193, startPoint y: 496, endPoint x: 1196, endPoint y: 435, distance: 61.1
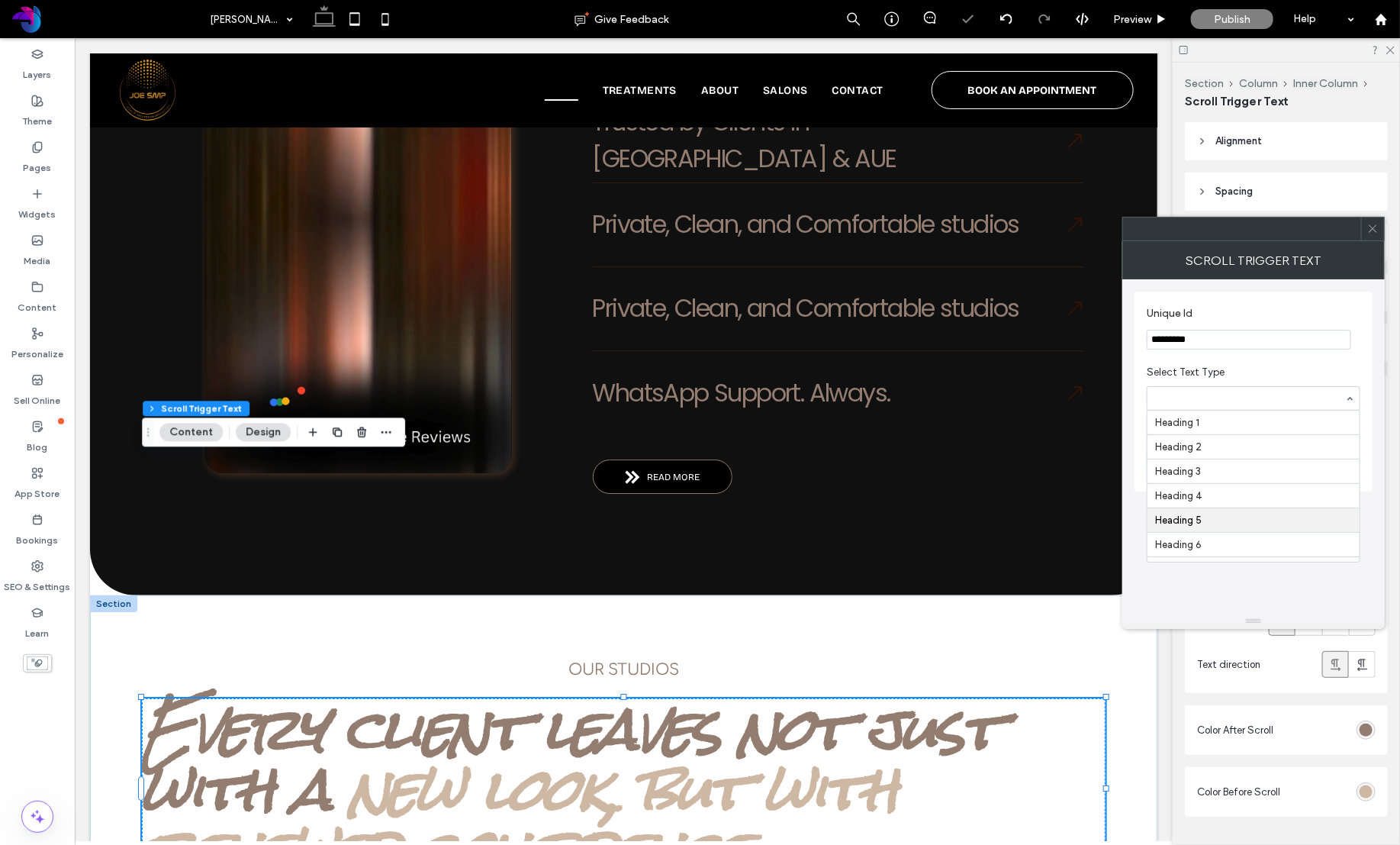
click at [1199, 399] on input at bounding box center [1250, 398] width 189 height 10
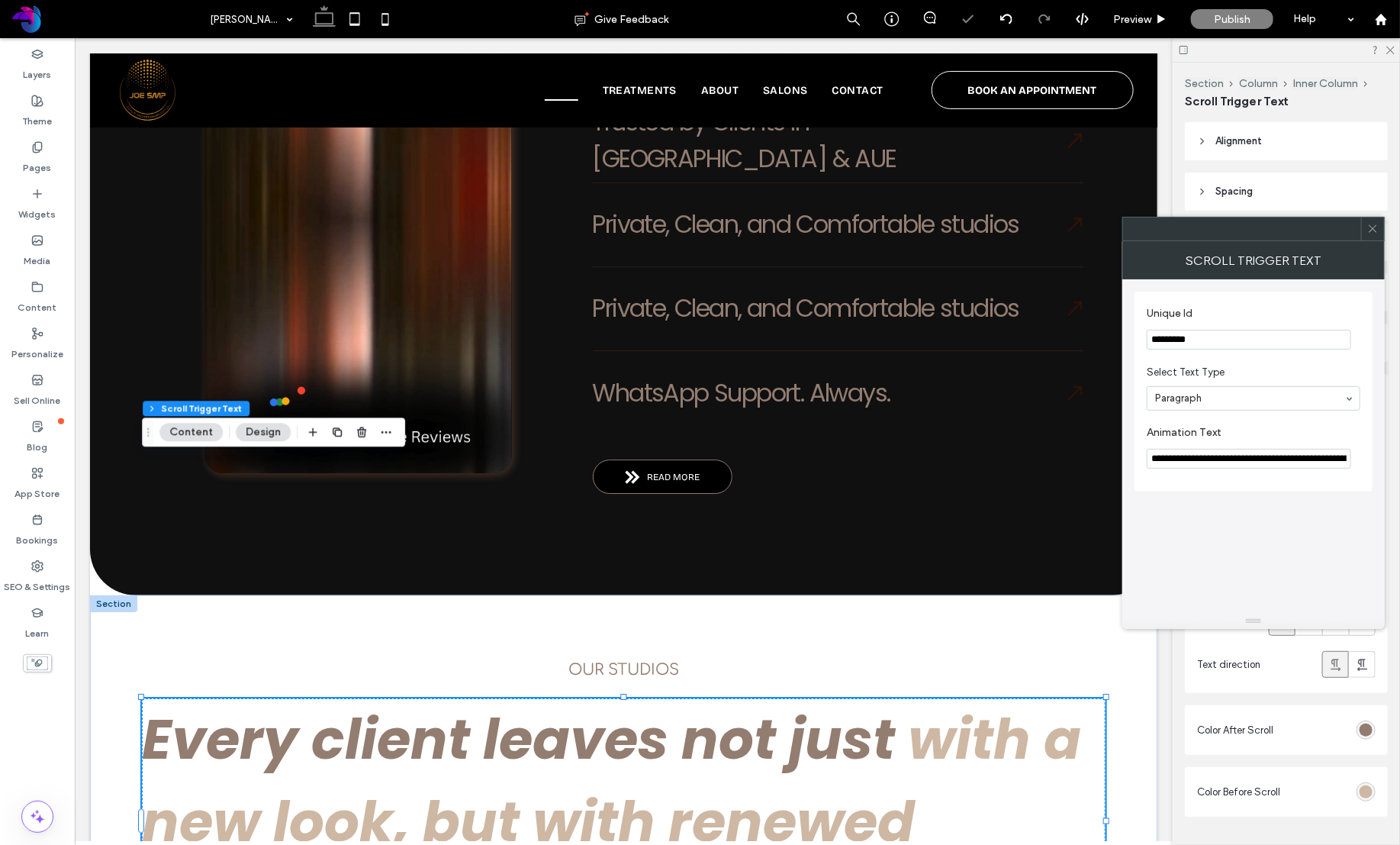
click at [1201, 402] on input at bounding box center [1250, 398] width 189 height 10
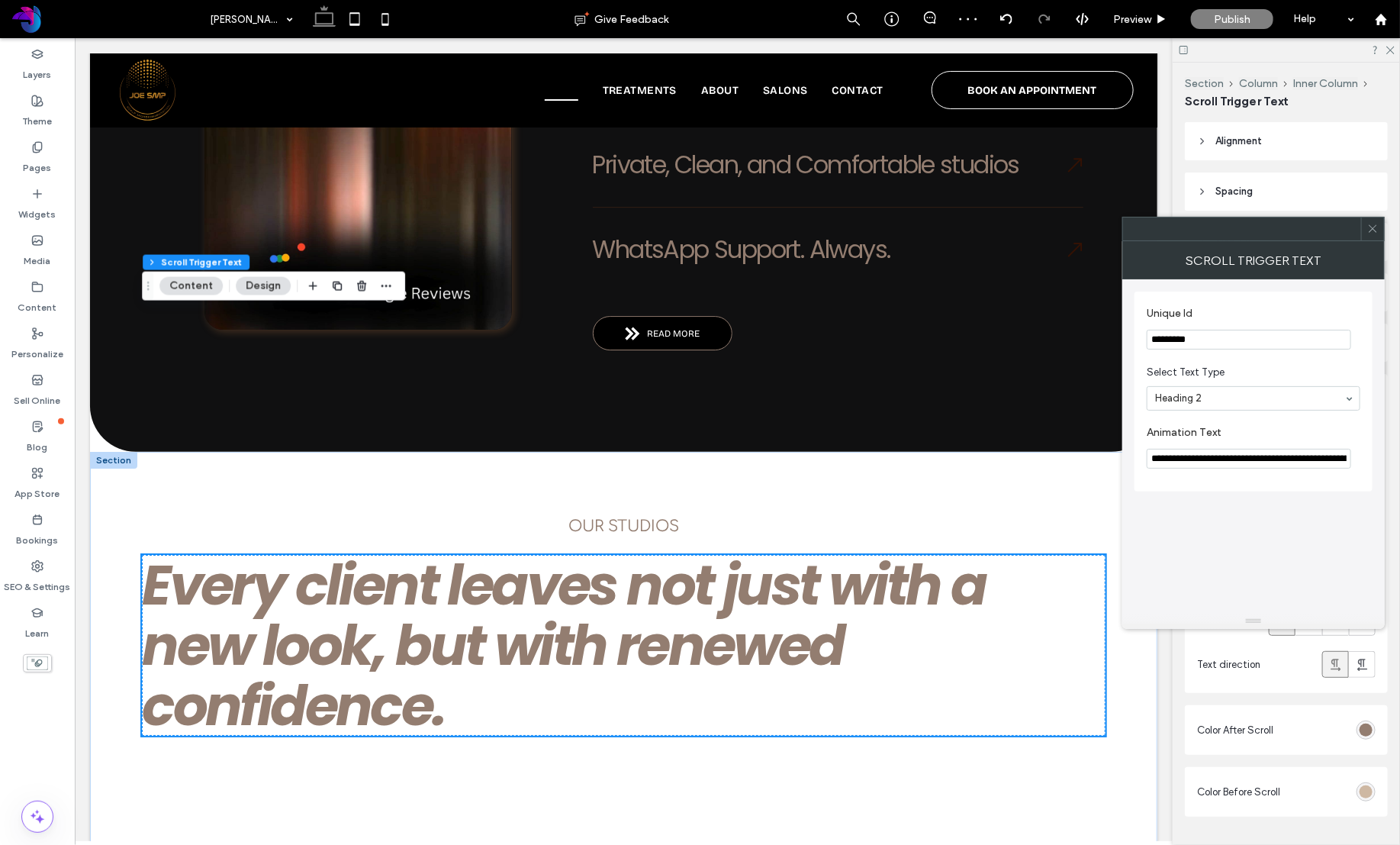
scroll to position [2610, 0]
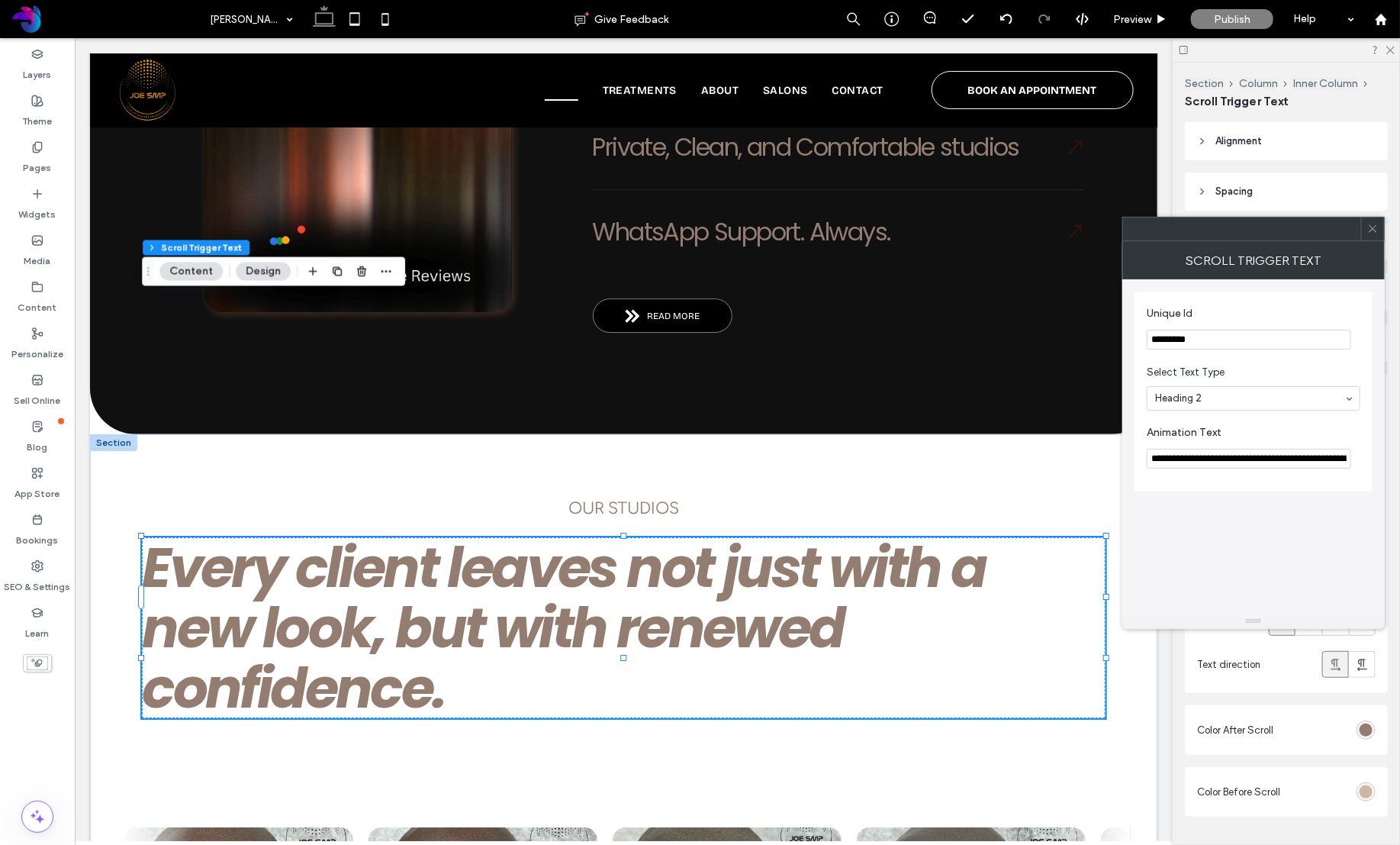
click at [1377, 233] on icon at bounding box center [1373, 229] width 11 height 11
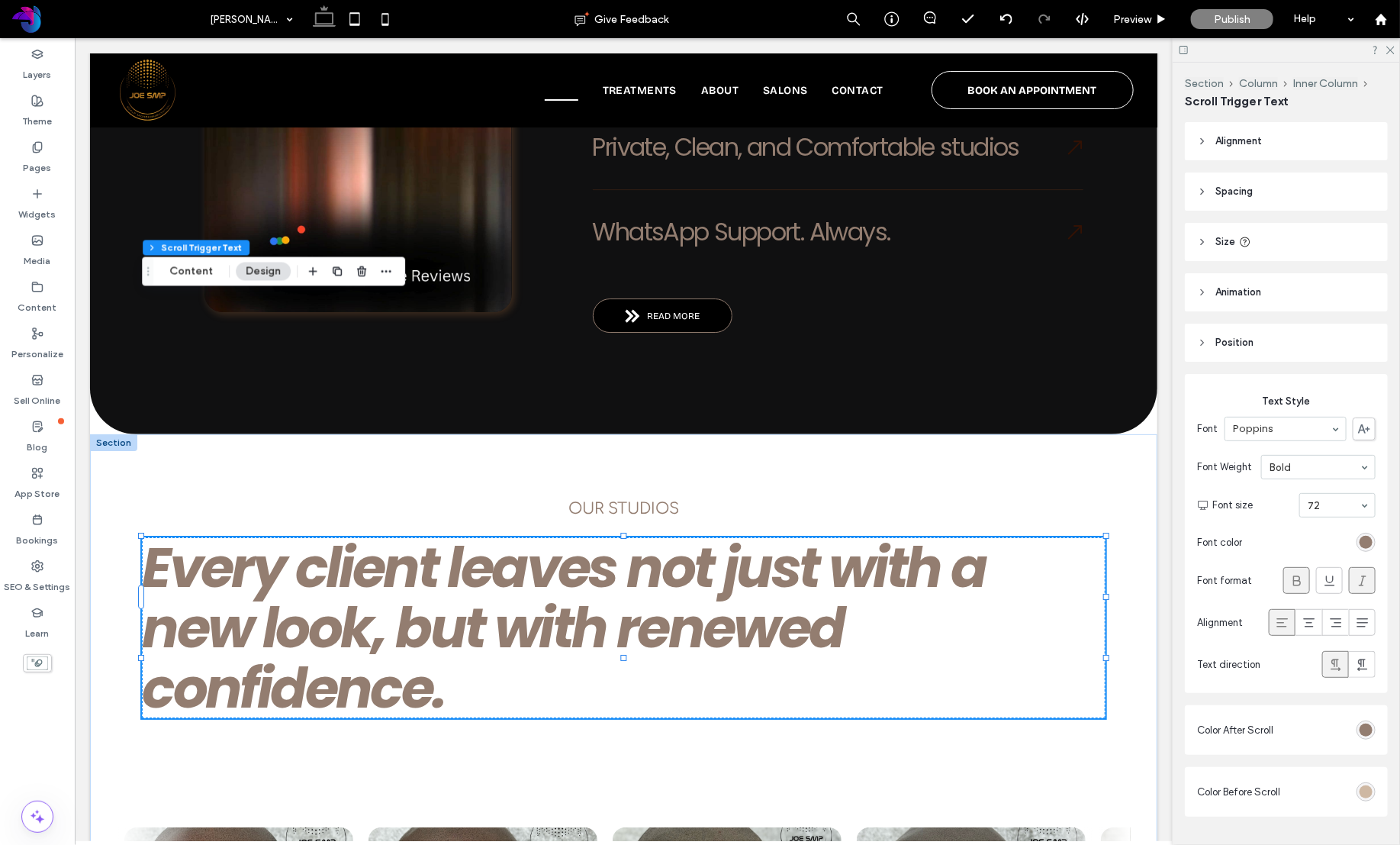
click at [1223, 289] on span "Animation" at bounding box center [1238, 292] width 45 height 15
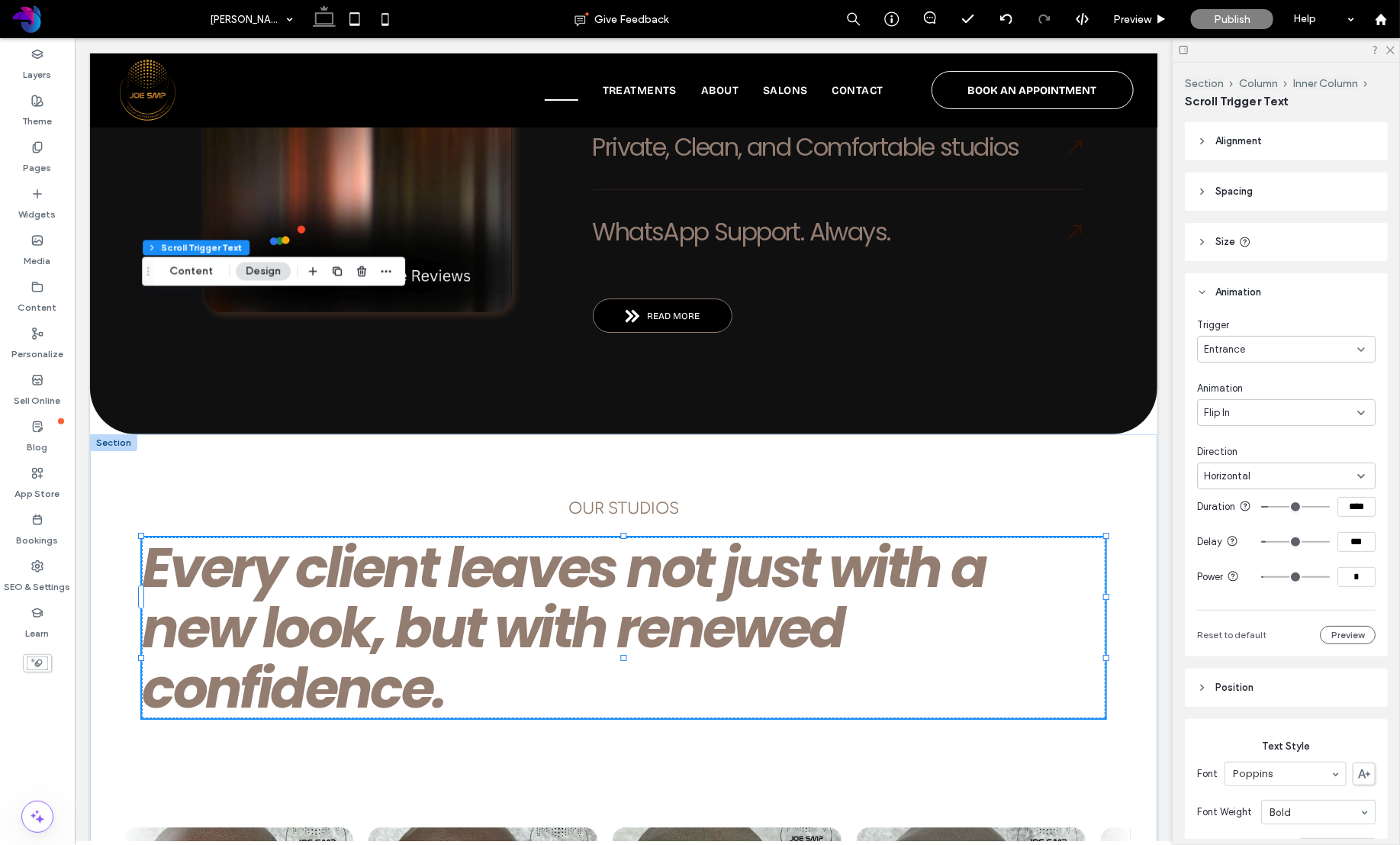
type input "****"
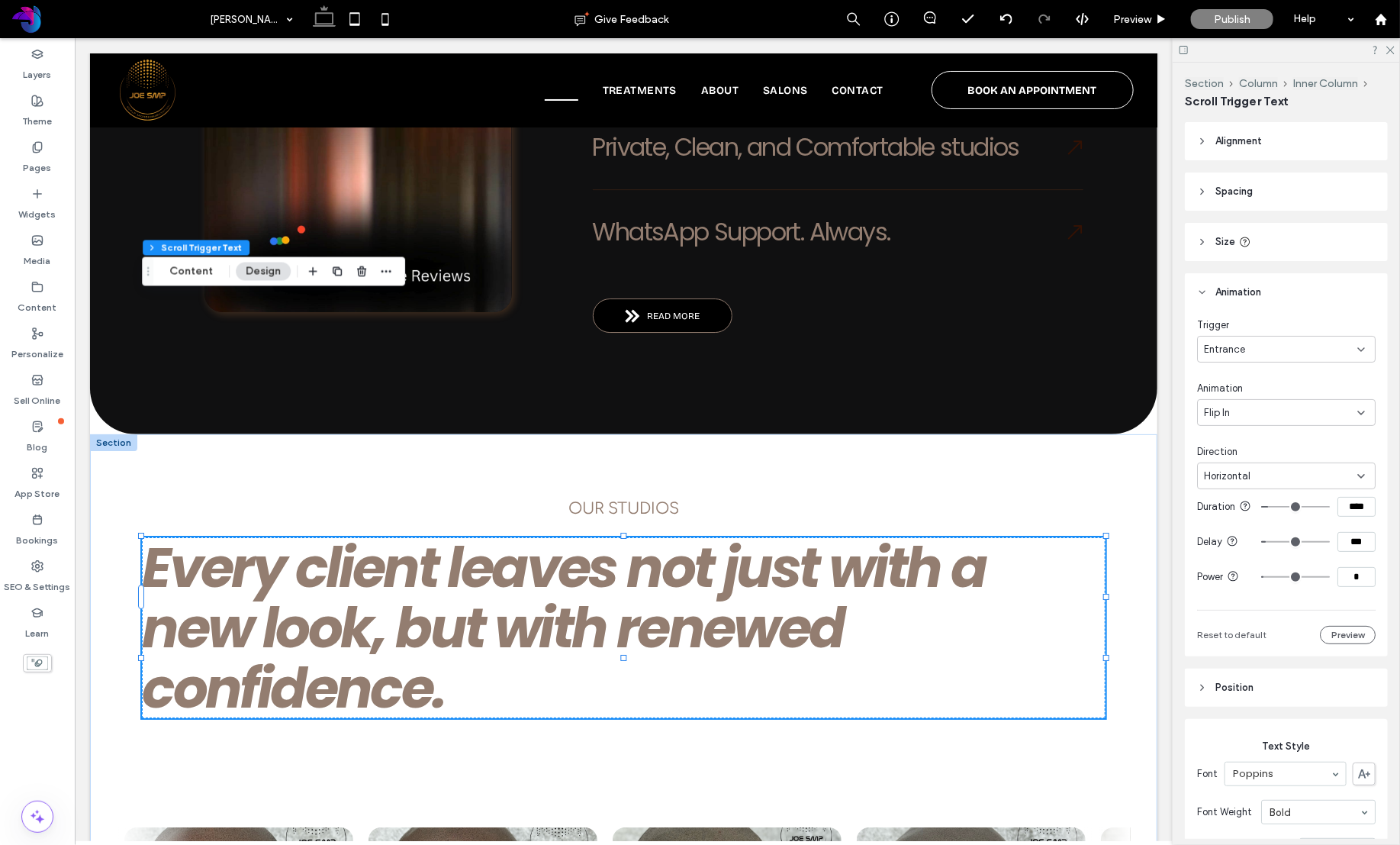
type input "****"
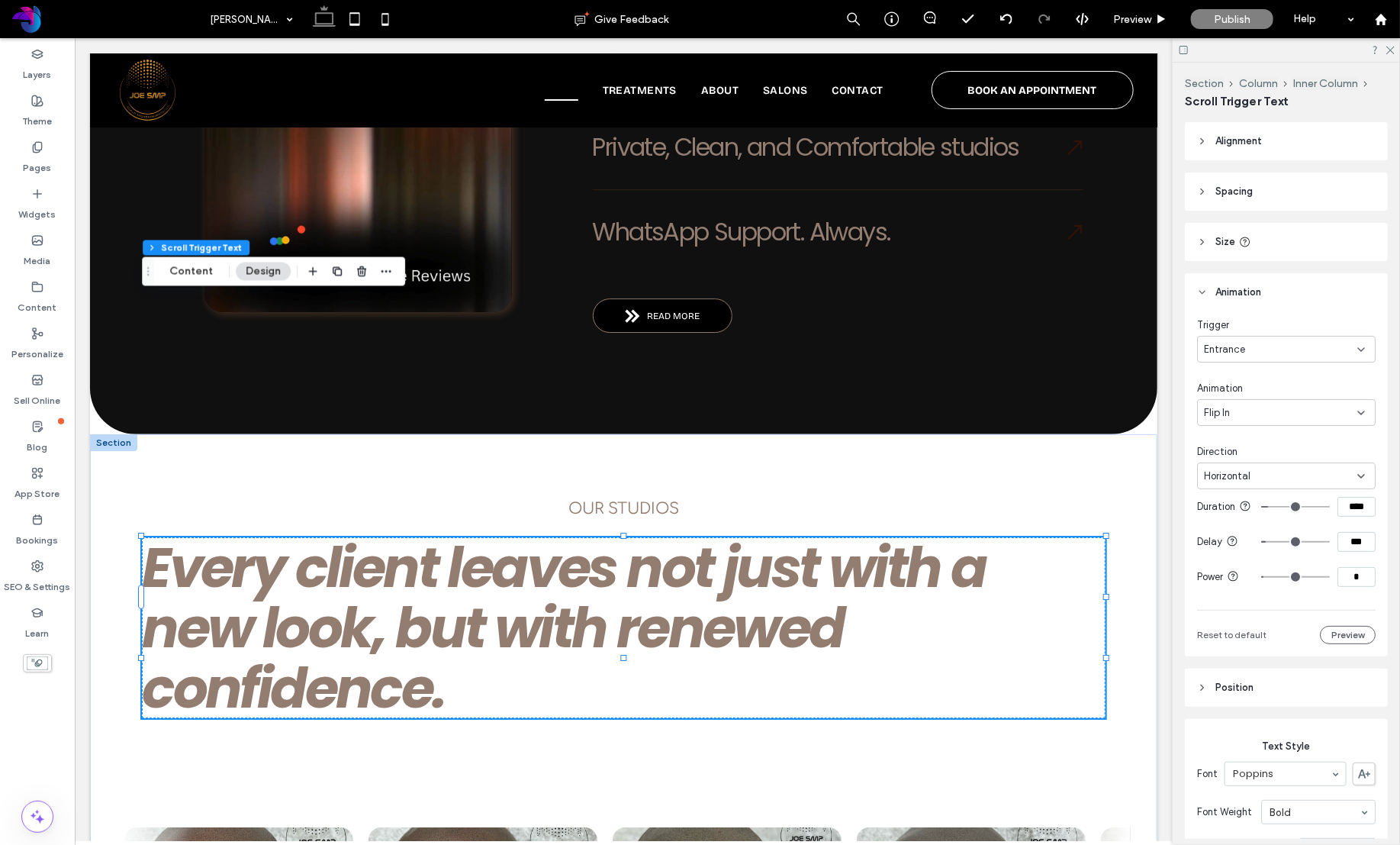
type input "****"
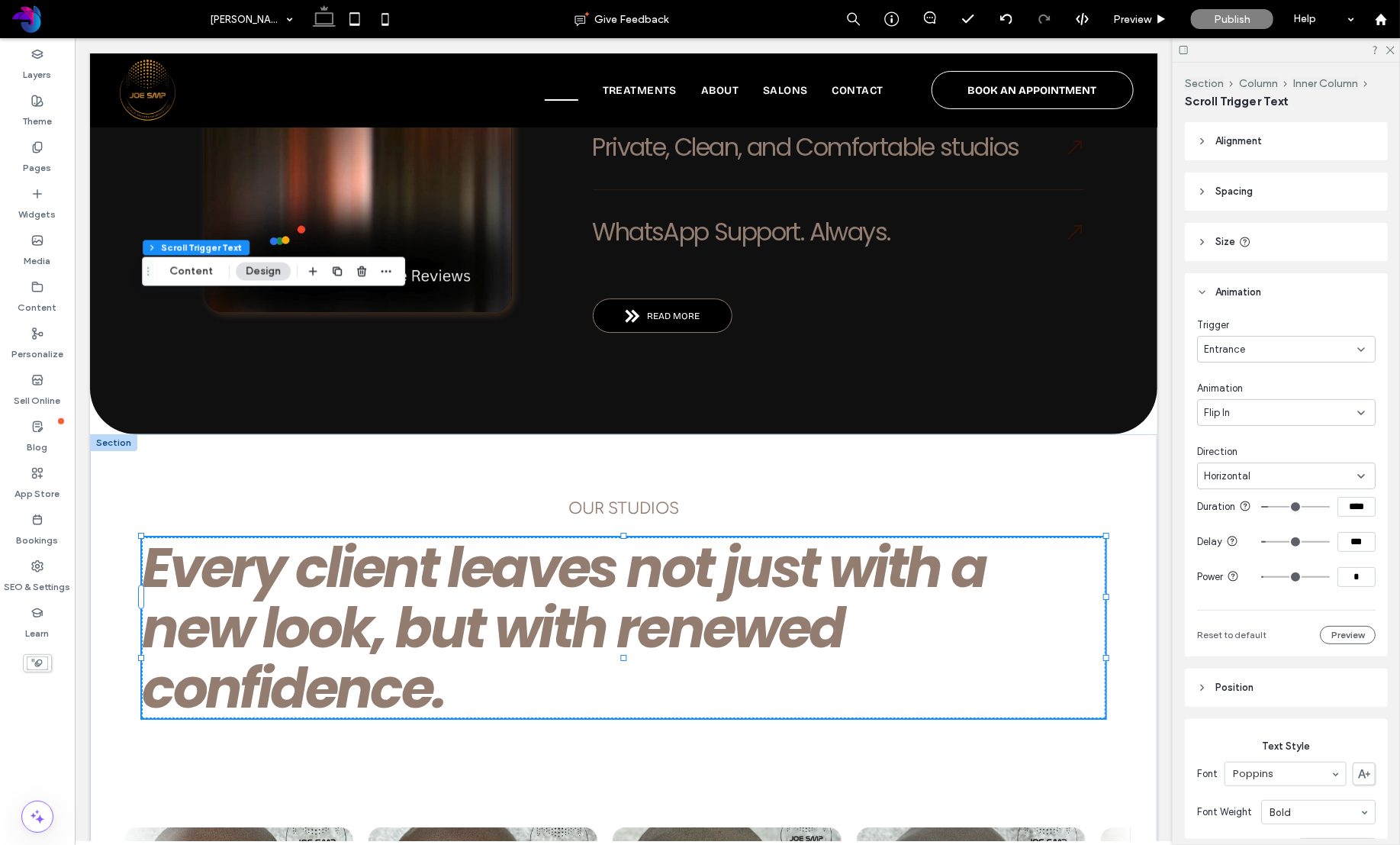
type input "****"
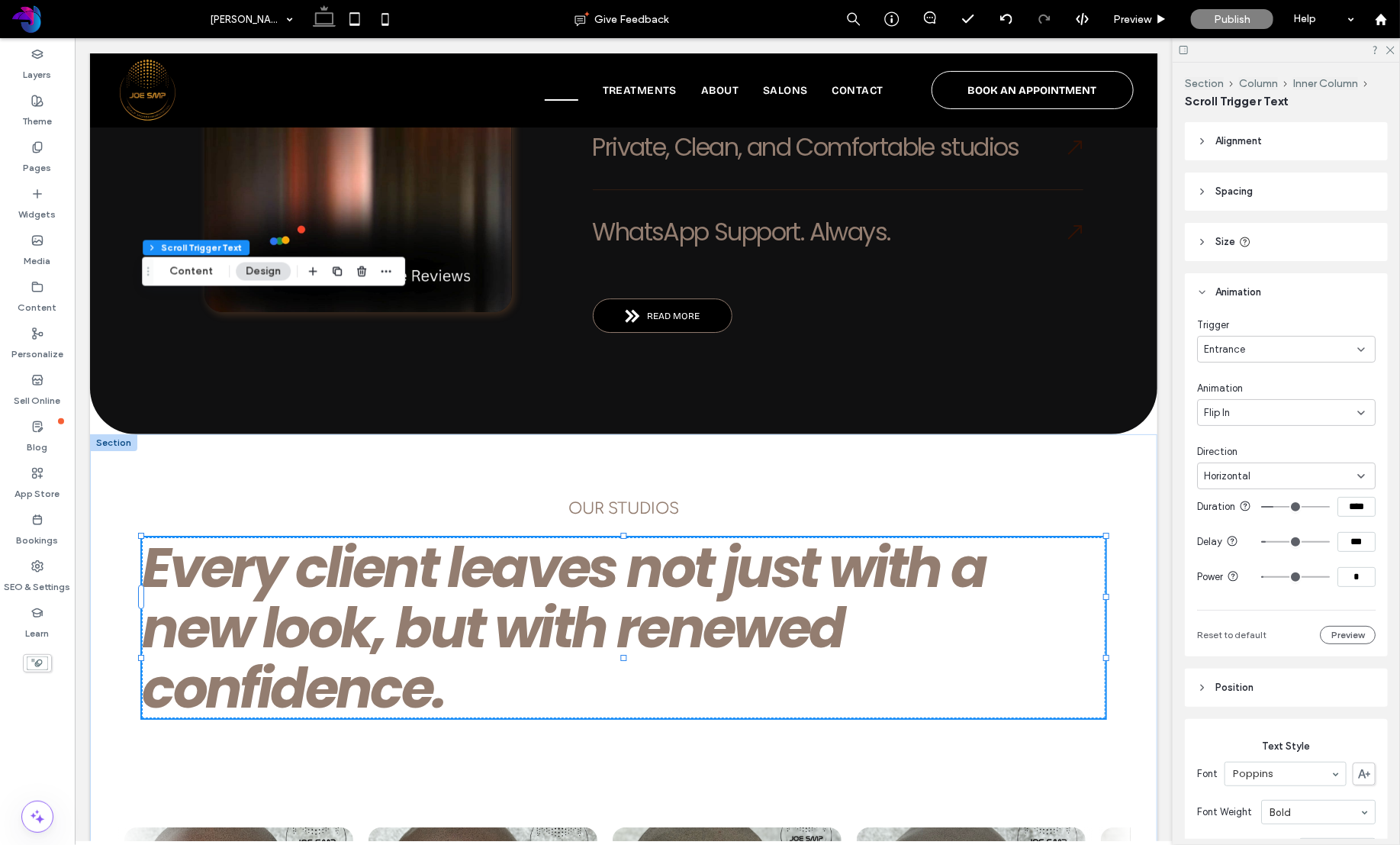
type input "****"
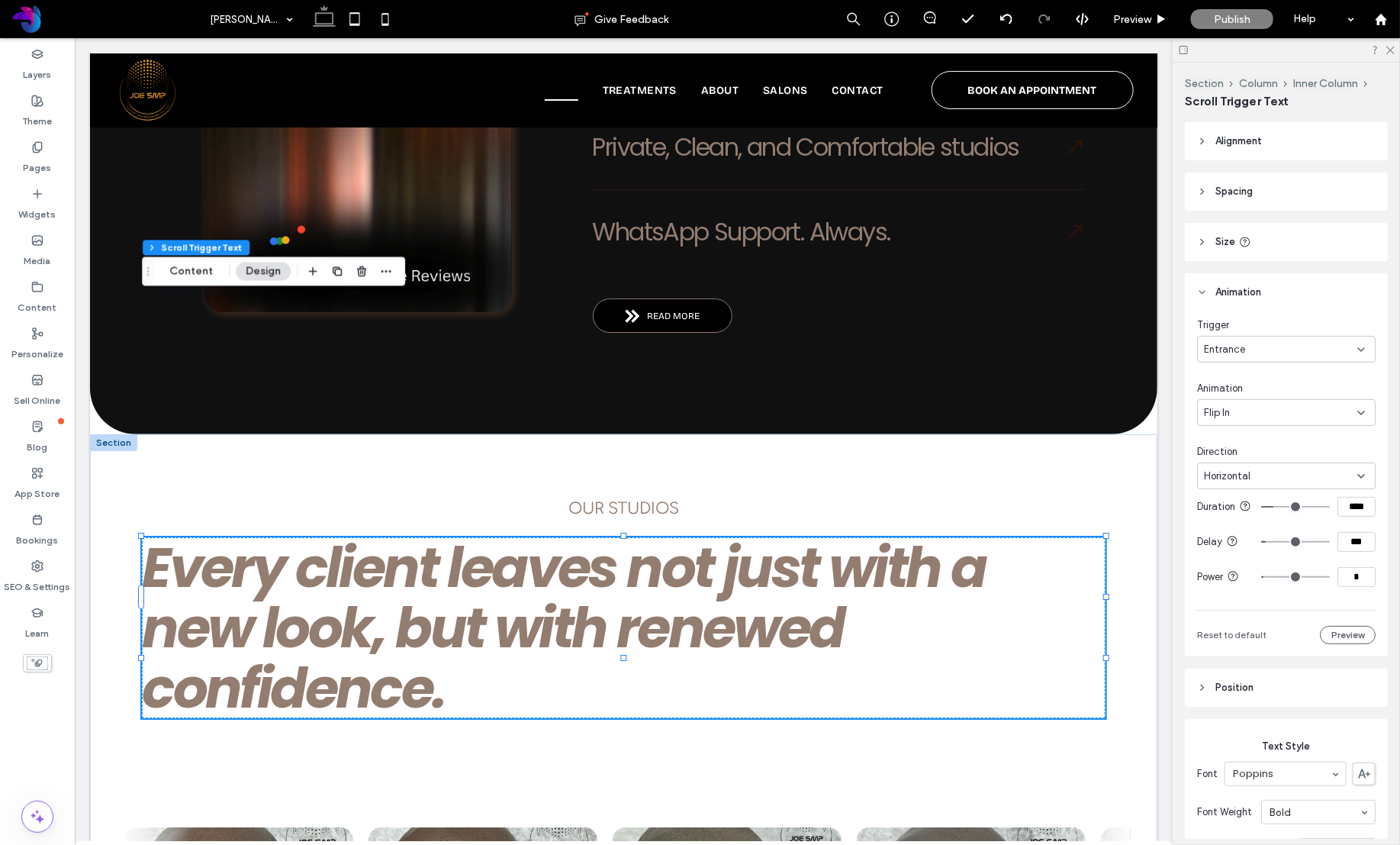
type input "****"
click at [1278, 508] on input "range" at bounding box center [1295, 507] width 69 height 2
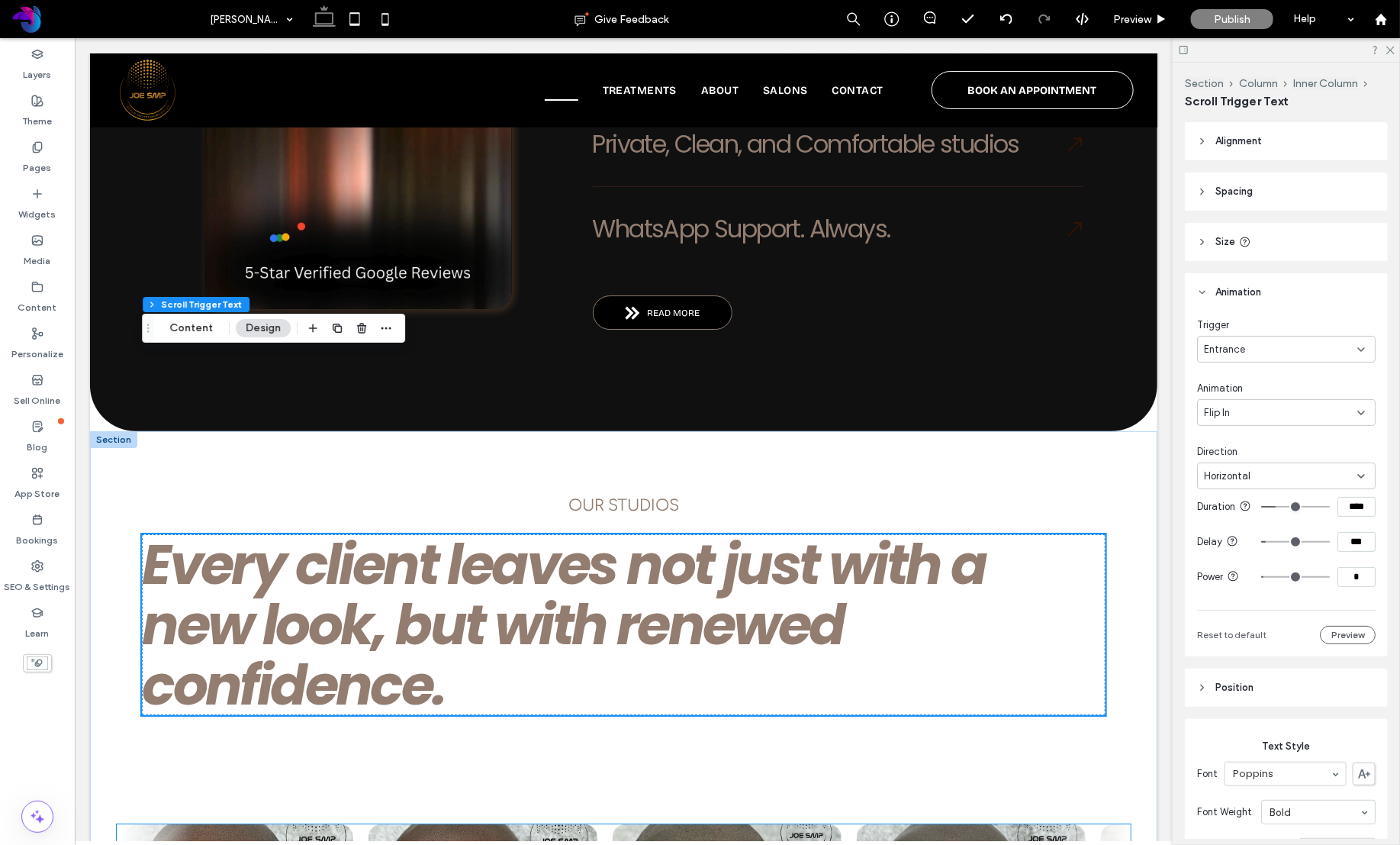
scroll to position [2553, 0]
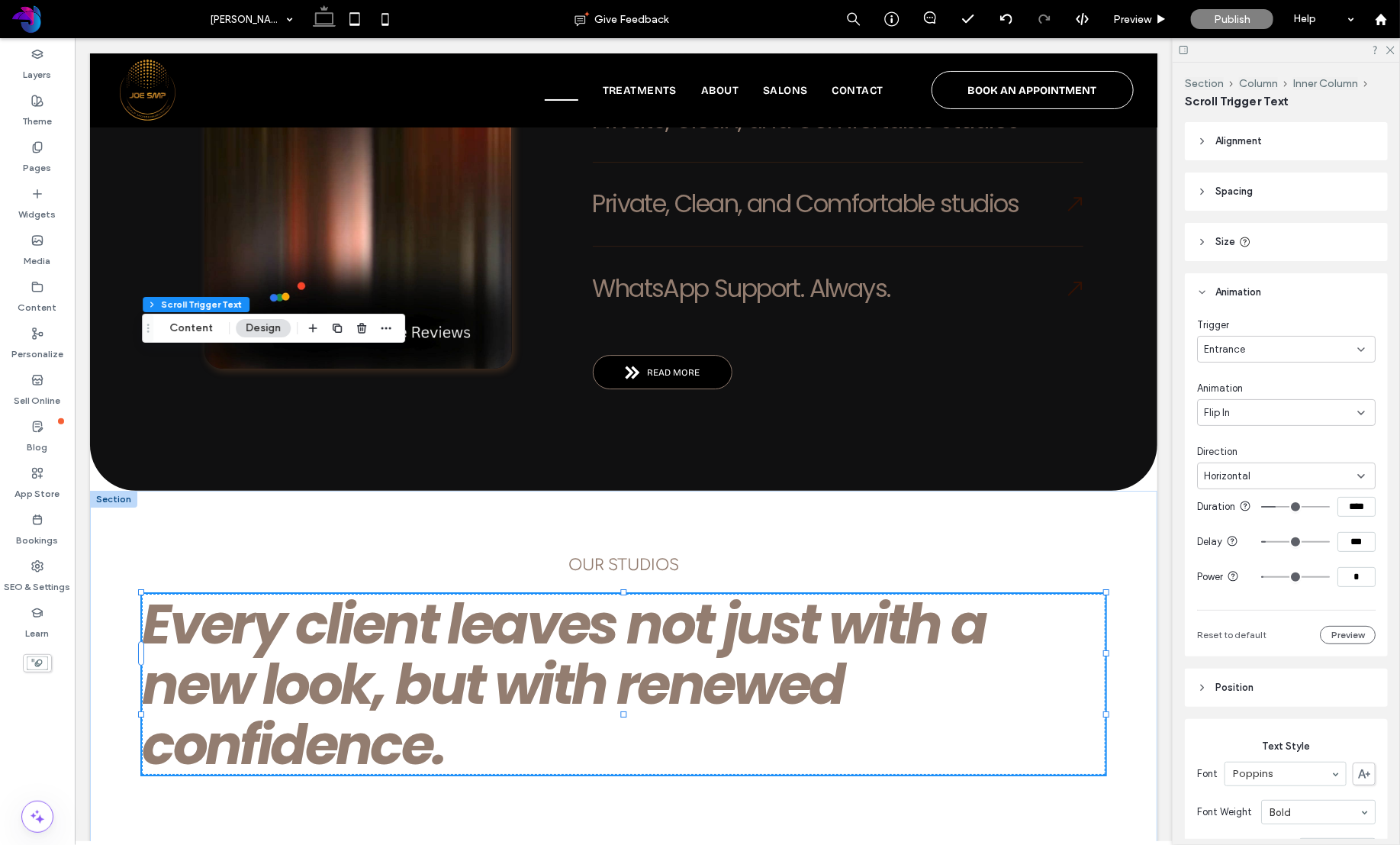
click at [176, 653] on div "n" at bounding box center [158, 683] width 34 height 60
click at [674, 556] on span "our STUDIOS" at bounding box center [623, 564] width 111 height 18
click at [674, 556] on div "our STUDIOS" at bounding box center [623, 564] width 1025 height 18
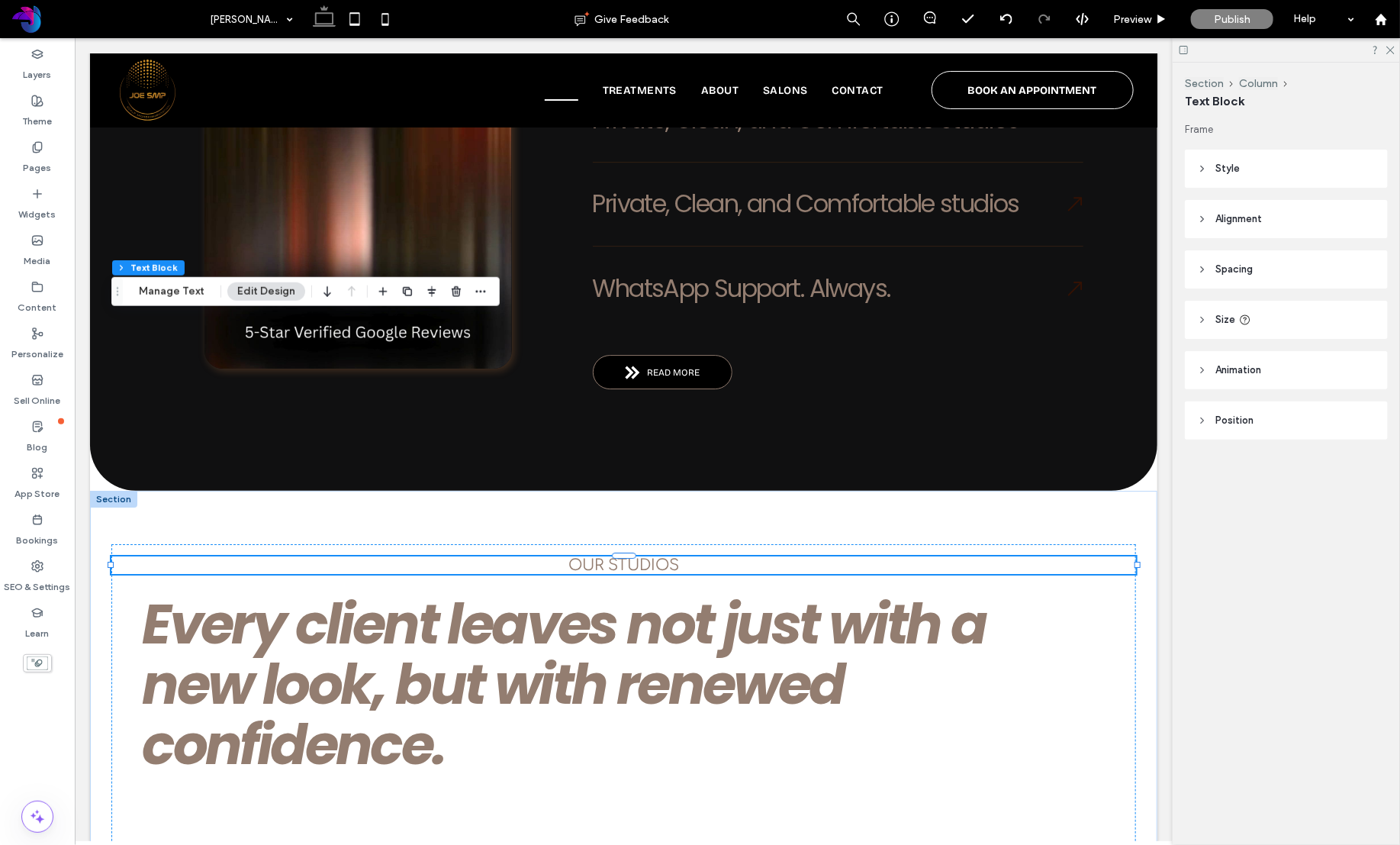
click at [674, 556] on div "our STUDIOS" at bounding box center [623, 564] width 1025 height 18
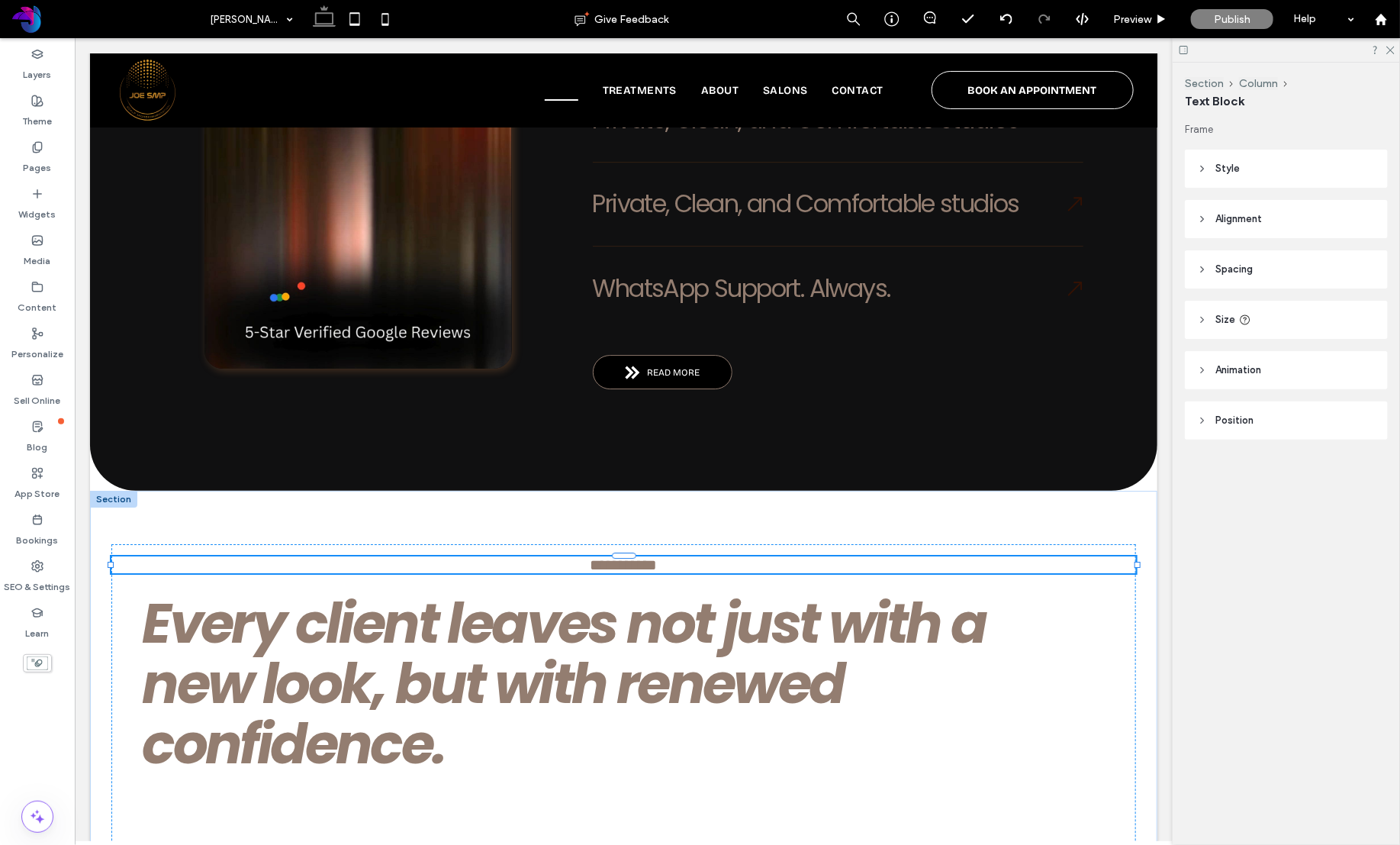
type input "*********"
type input "**"
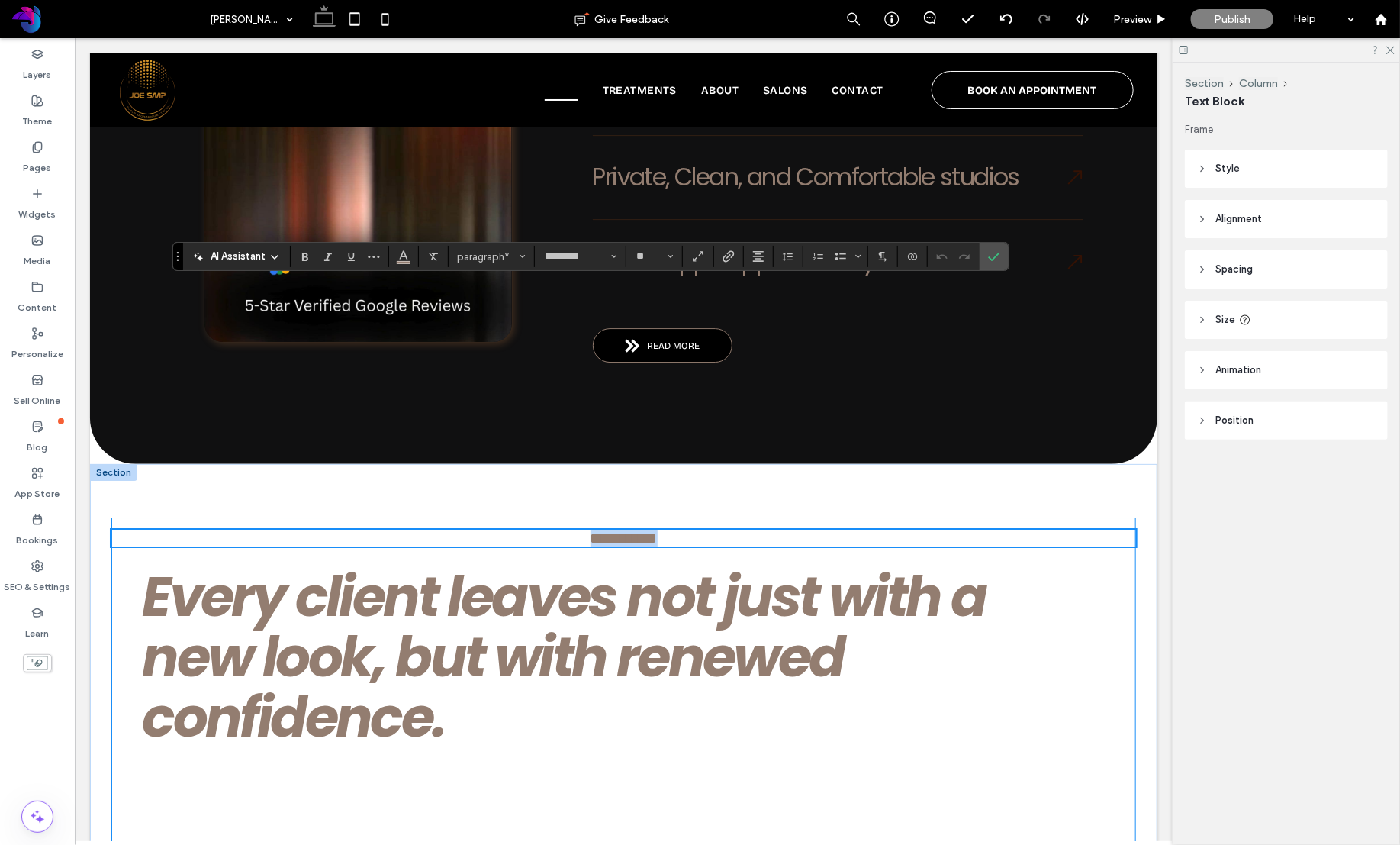
scroll to position [2578, 0]
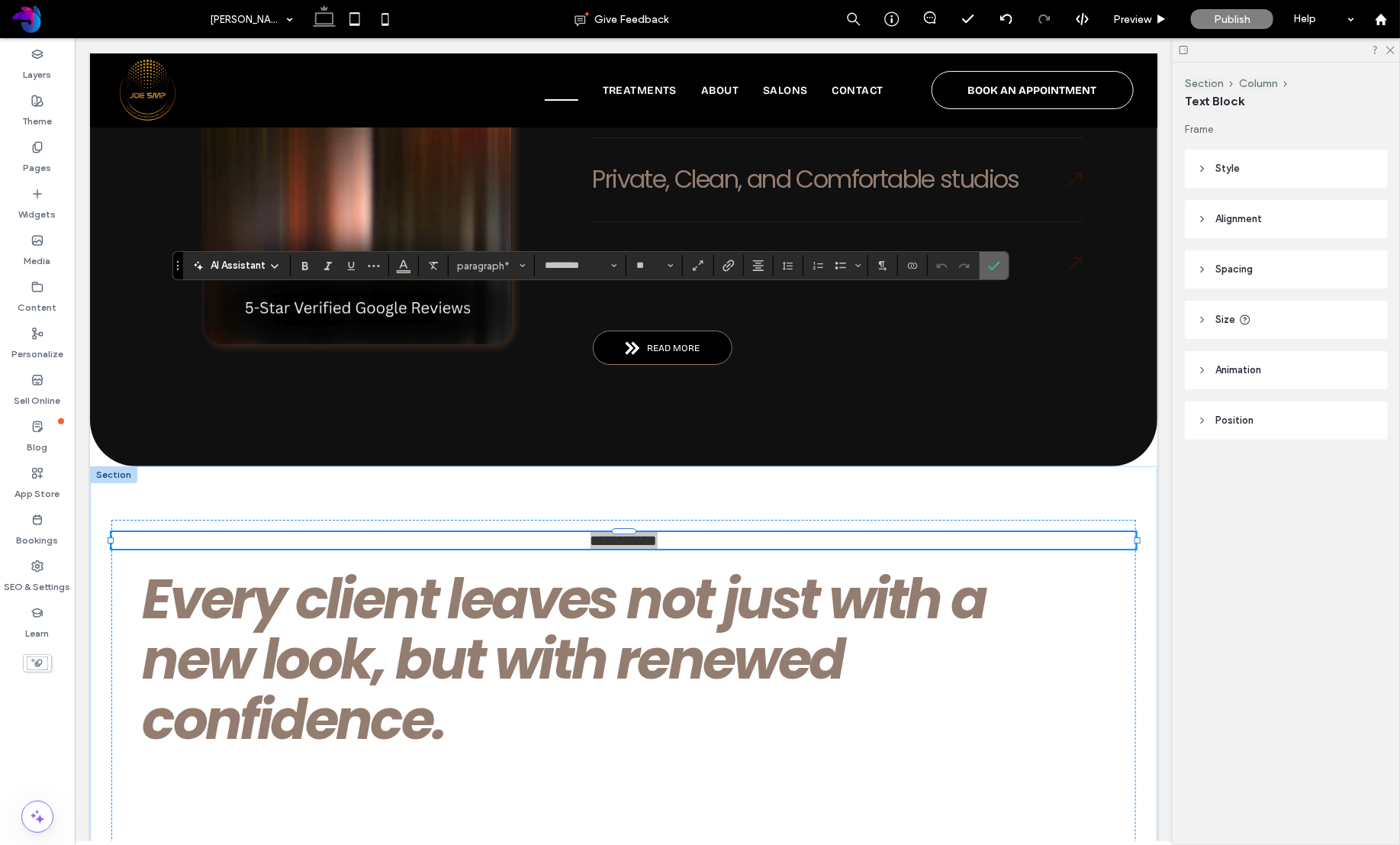
drag, startPoint x: 749, startPoint y: 244, endPoint x: 992, endPoint y: 267, distance: 244.1
click at [992, 267] on use "Confirm" at bounding box center [994, 266] width 12 height 9
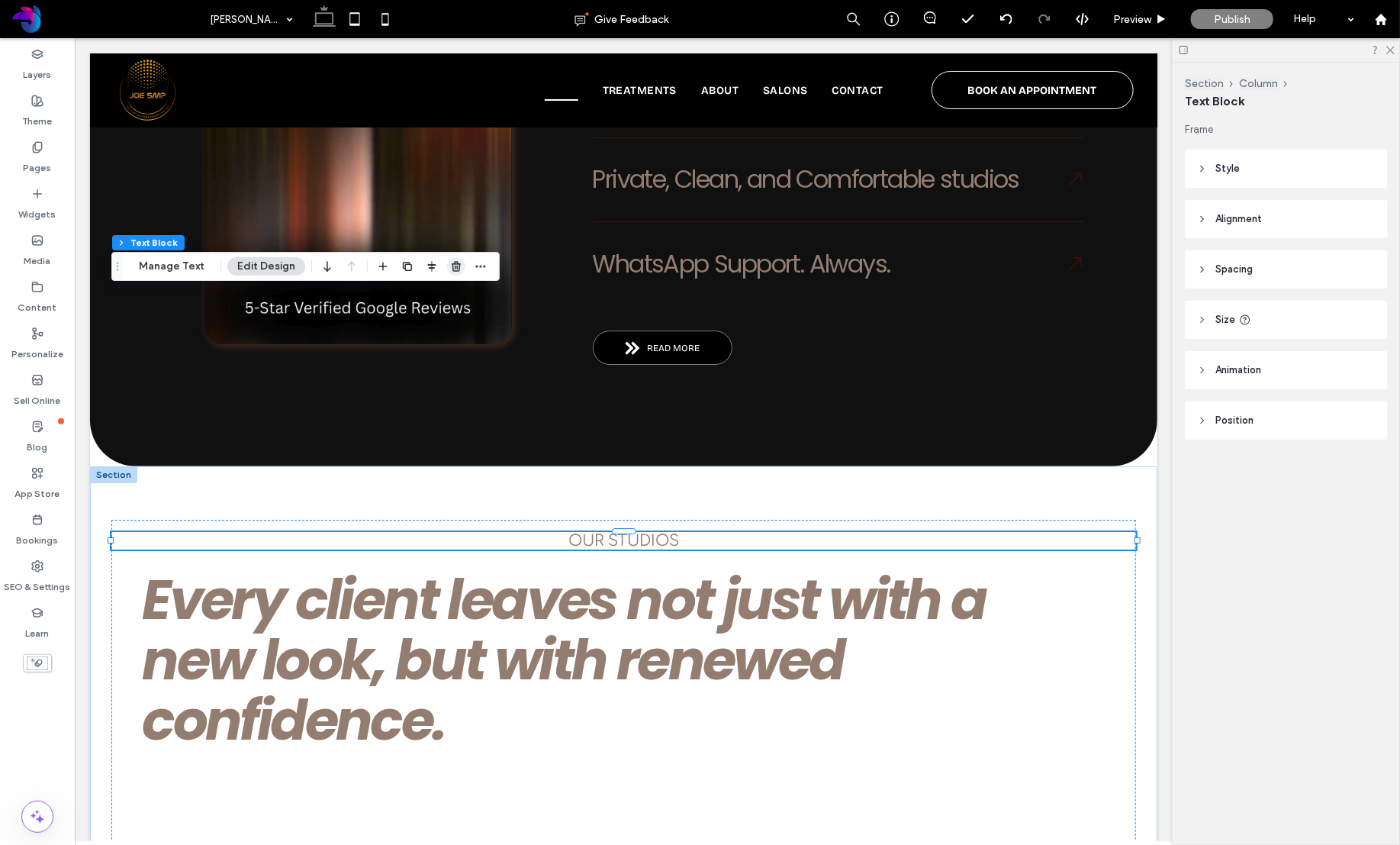
click at [447, 265] on span "button" at bounding box center [455, 266] width 18 height 18
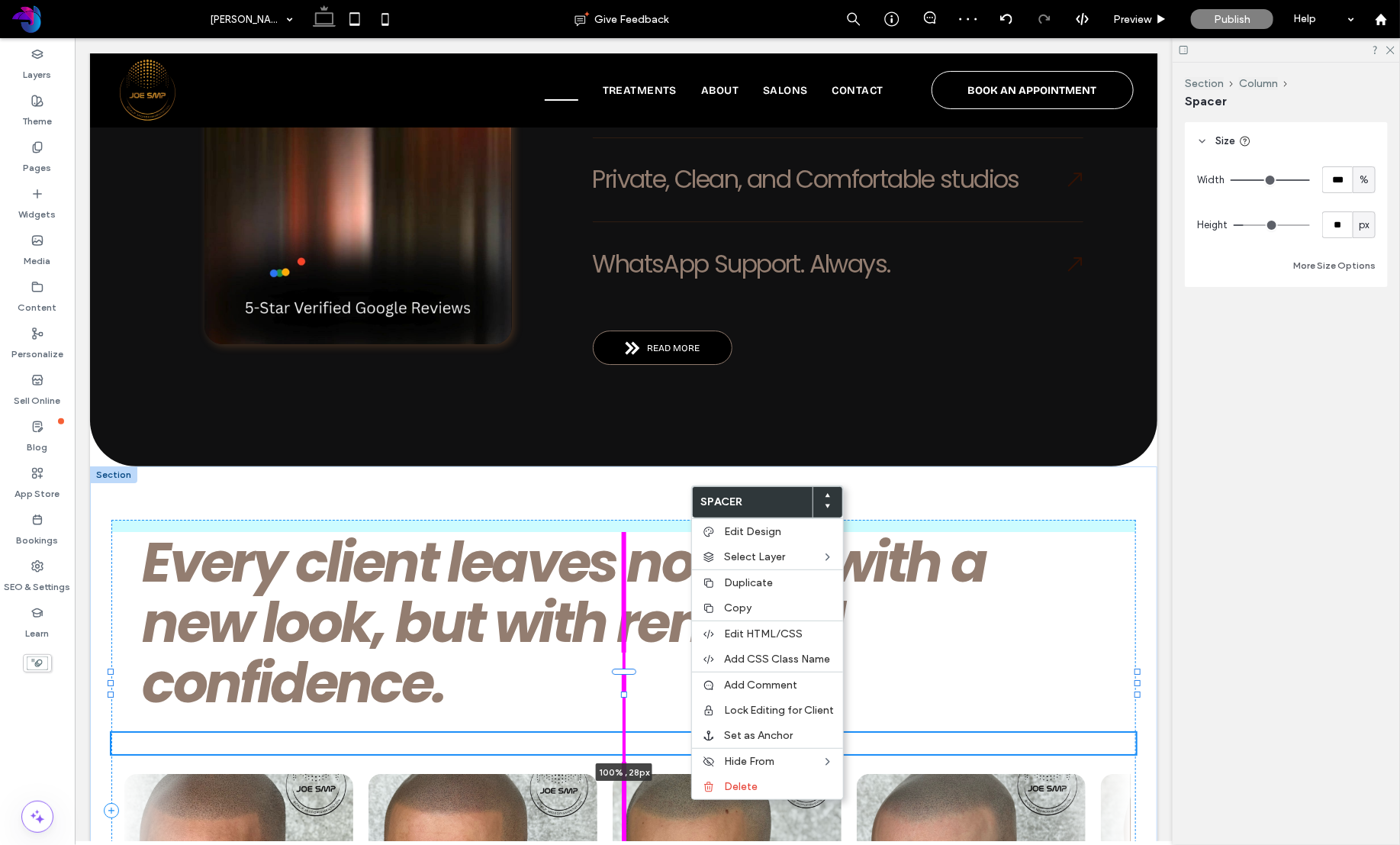
drag, startPoint x: 624, startPoint y: 501, endPoint x: 640, endPoint y: 446, distance: 57.3
type input "**"
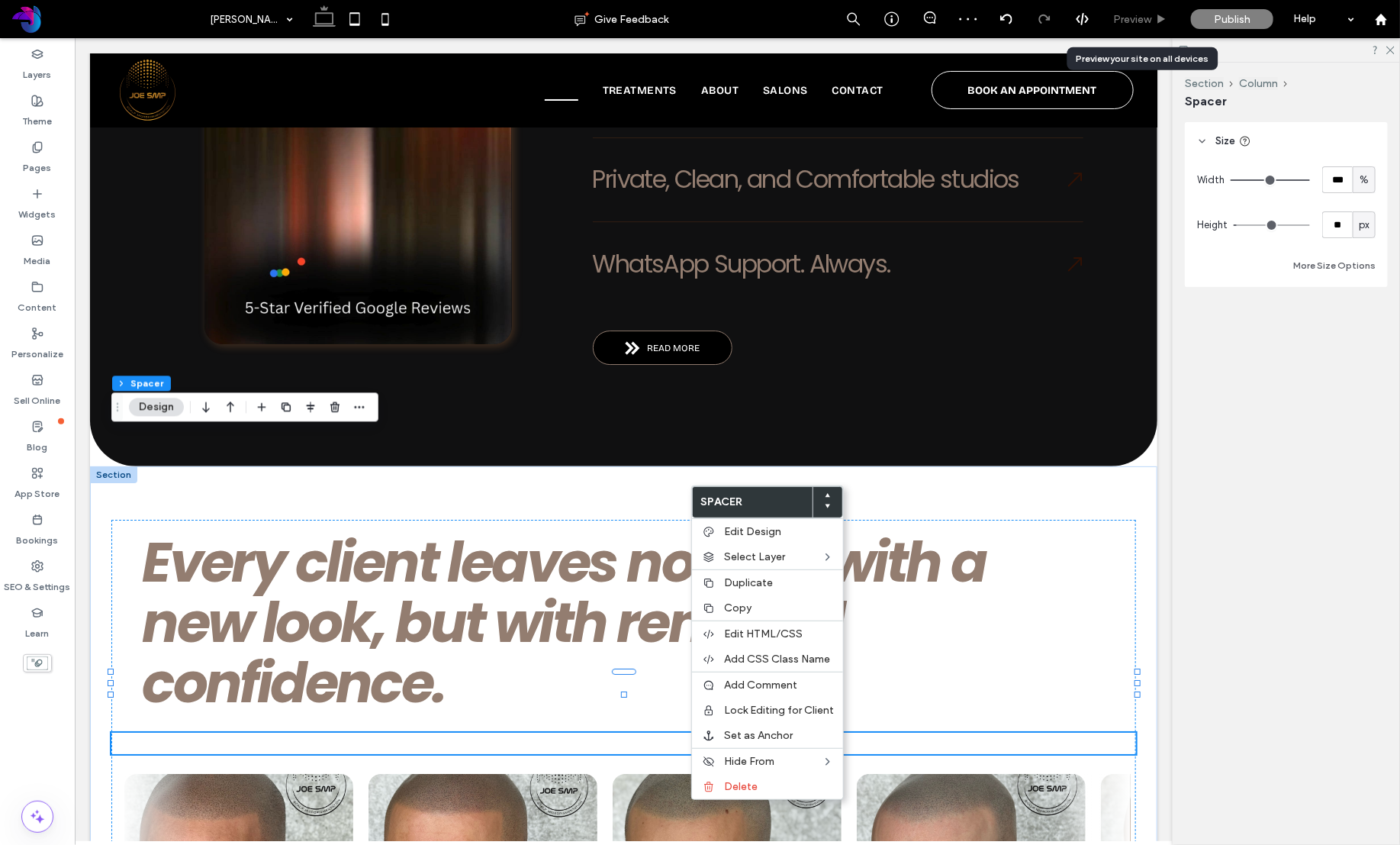
click at [1147, 23] on span "Preview" at bounding box center [1132, 20] width 38 height 13
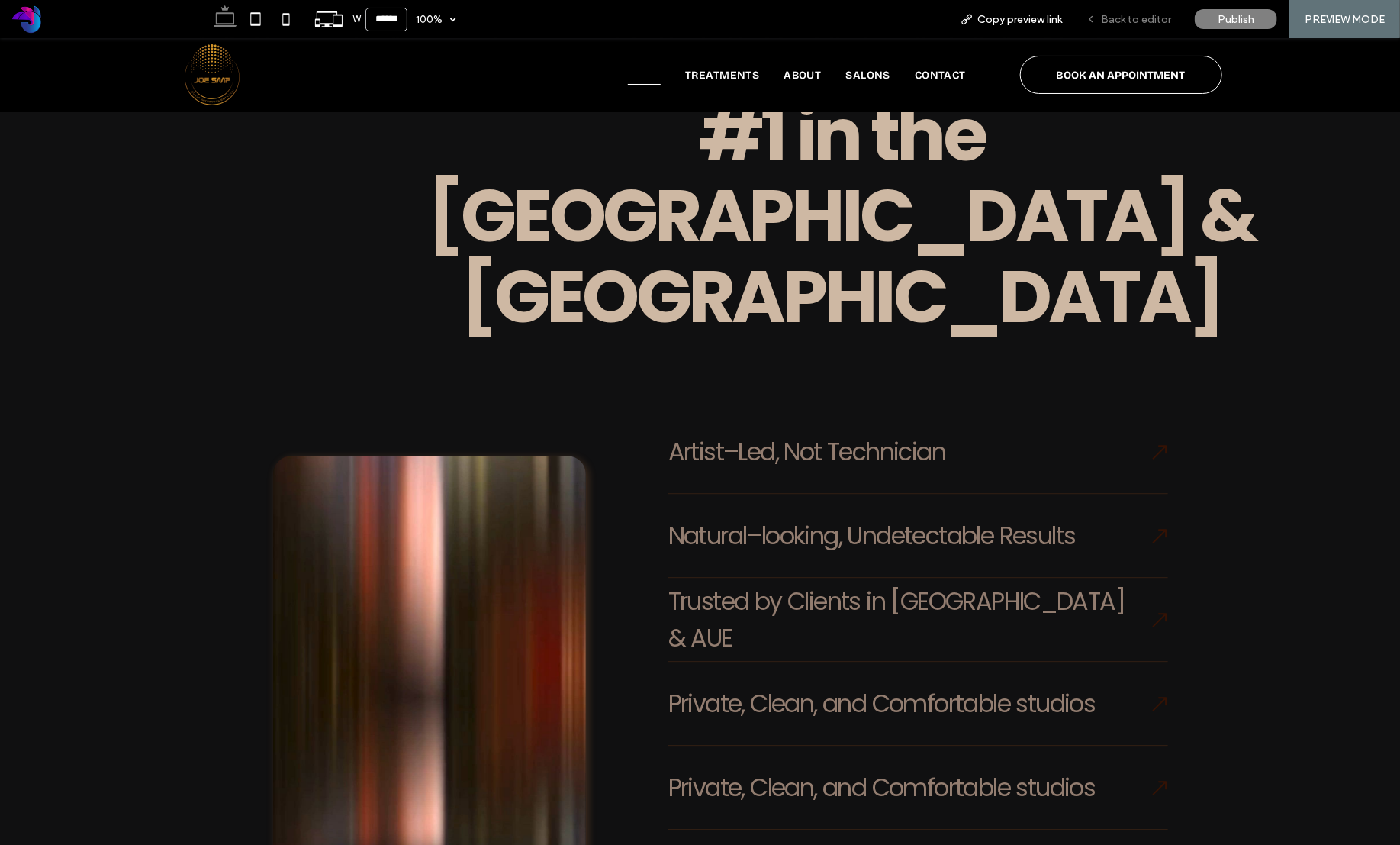
scroll to position [1983, 0]
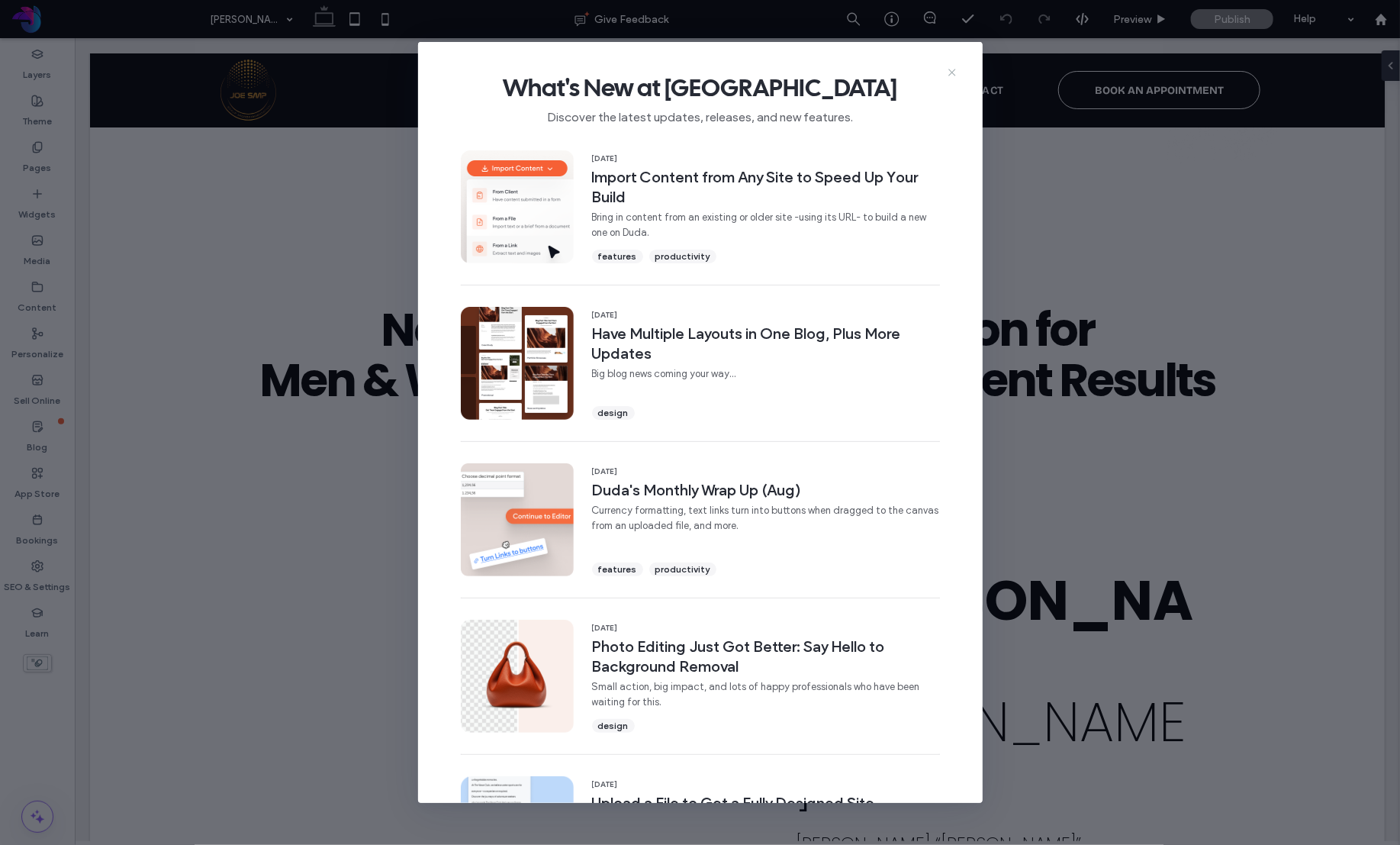
click at [953, 70] on use at bounding box center [951, 72] width 7 height 7
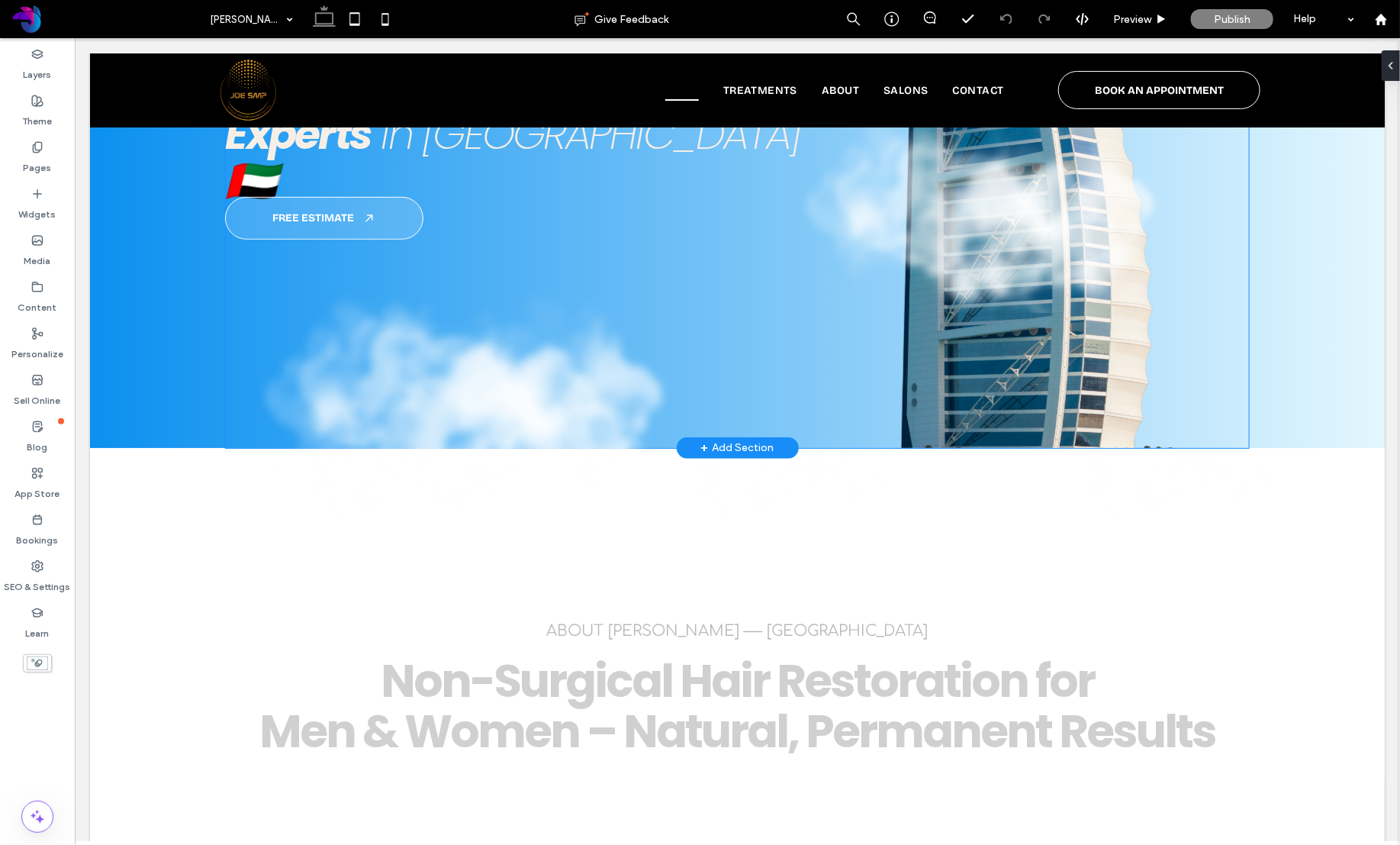
scroll to position [367, 0]
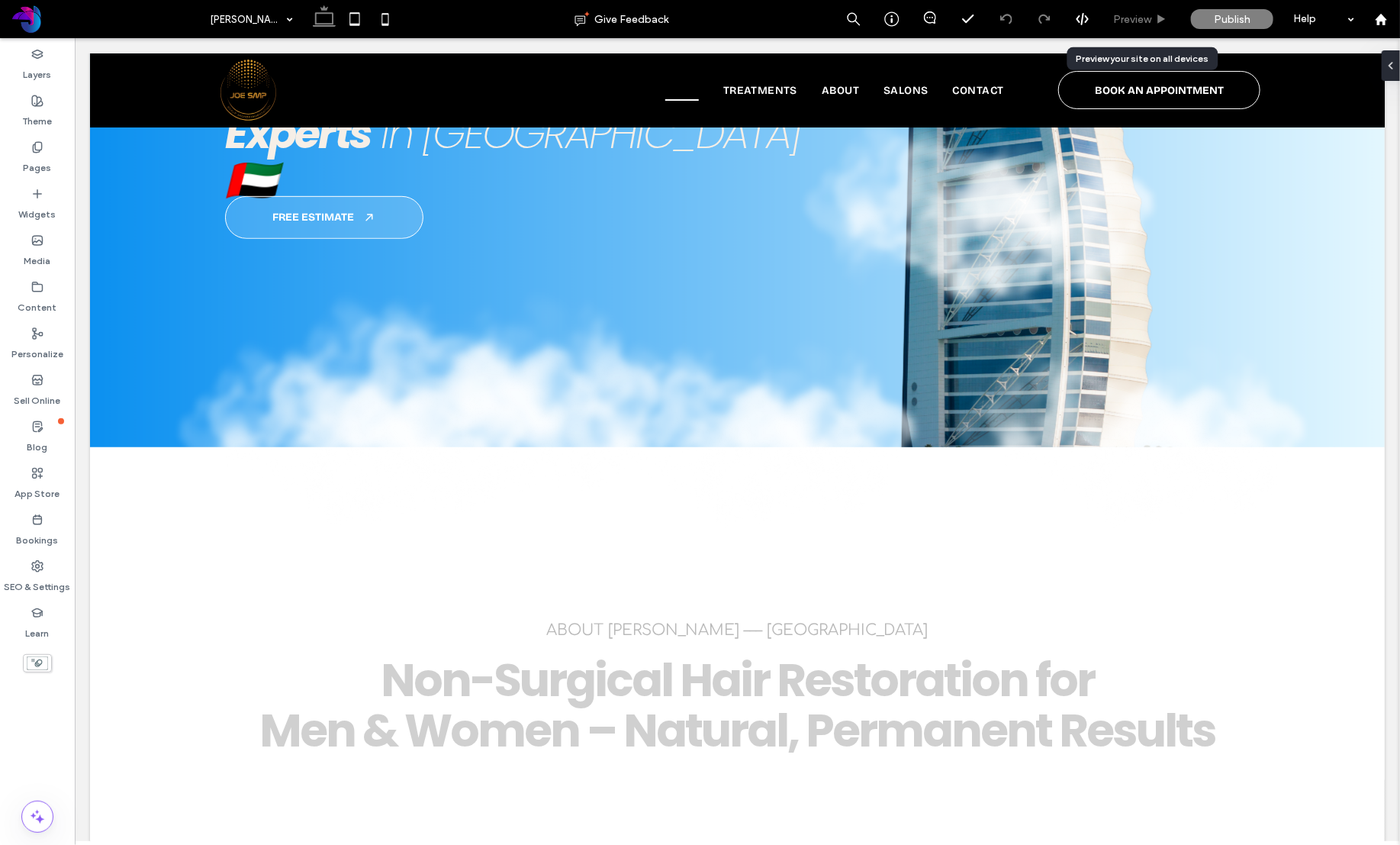
click at [1135, 23] on span "Preview" at bounding box center [1132, 20] width 38 height 13
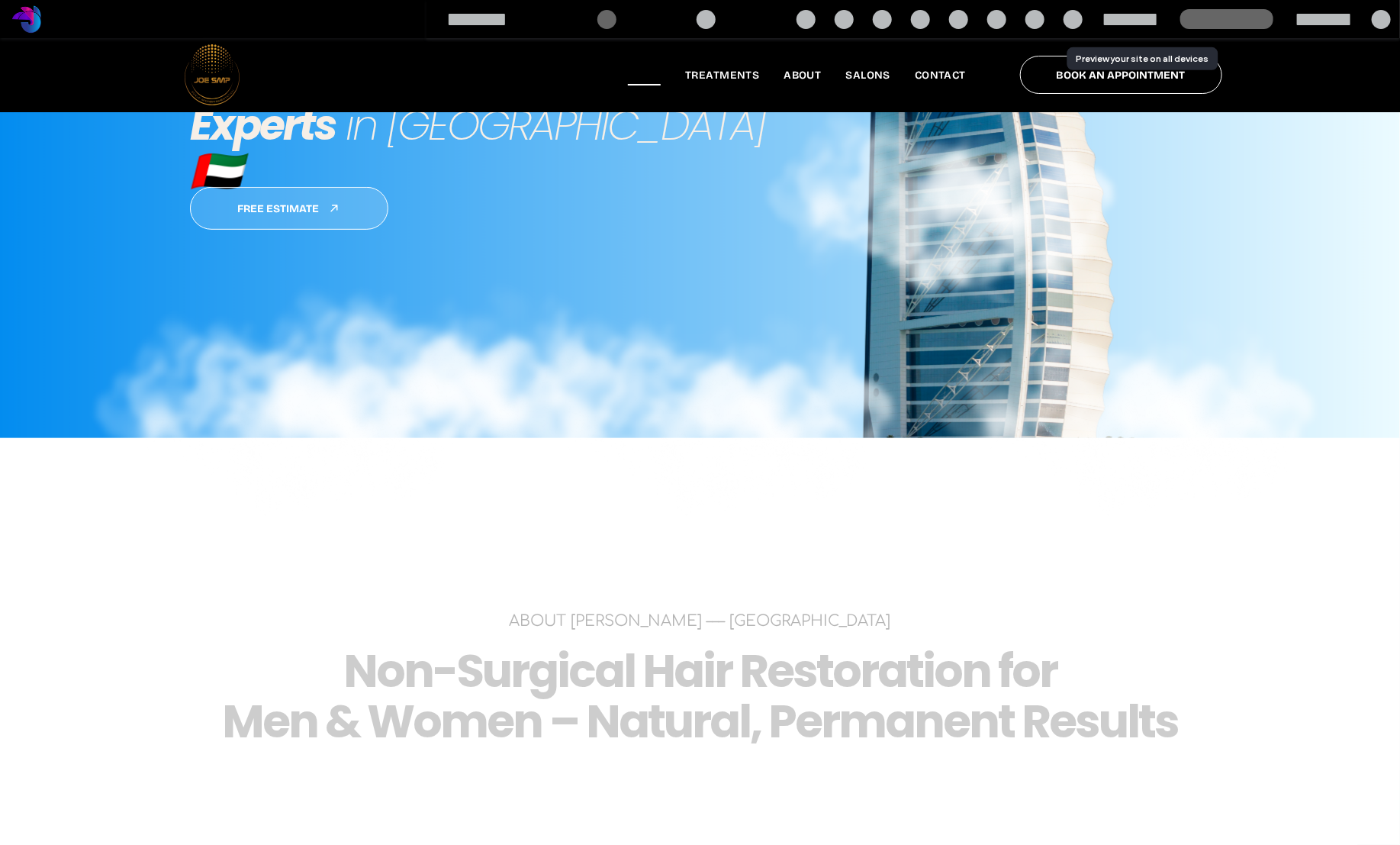
scroll to position [359, 0]
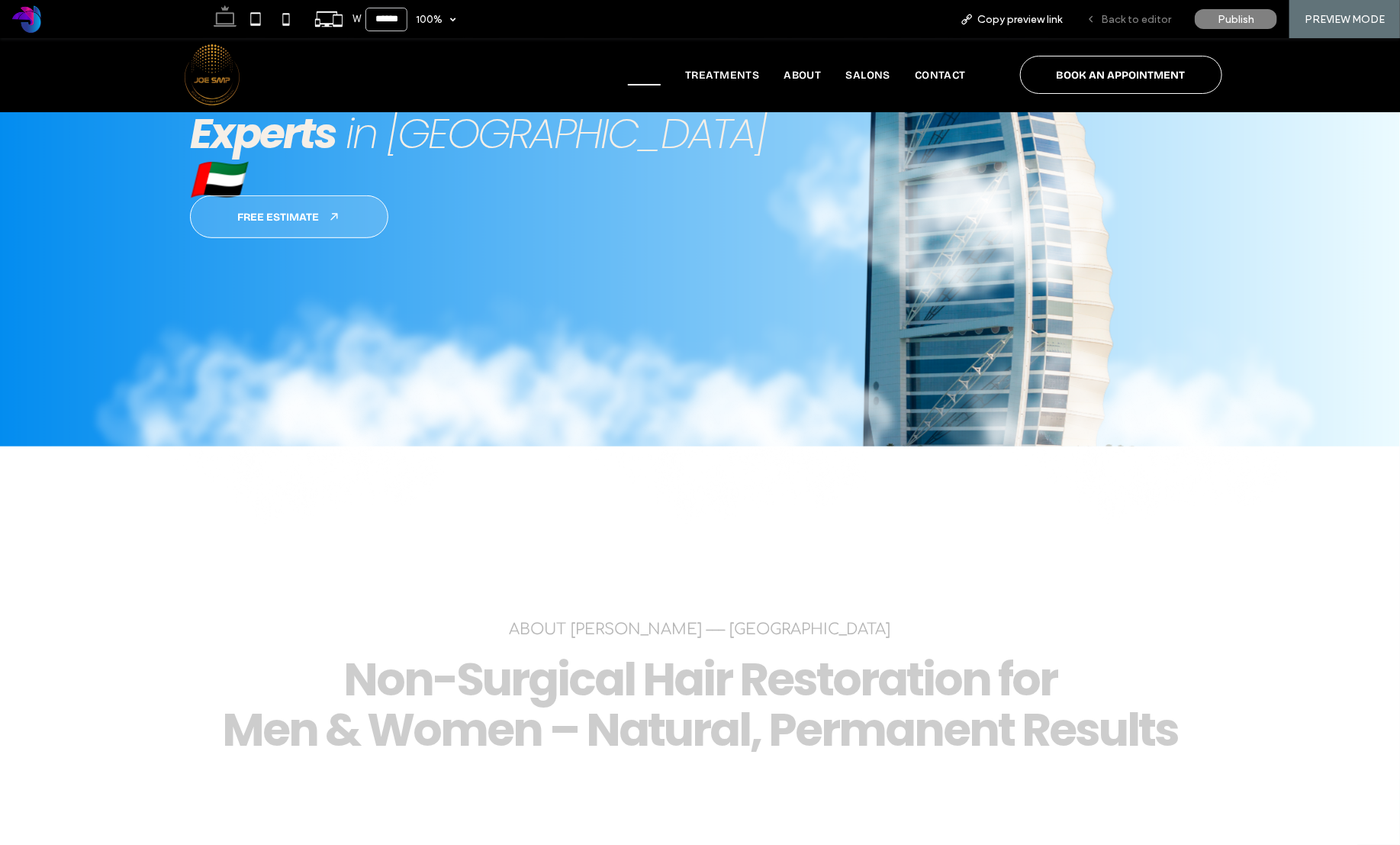
click at [1131, 22] on span "Back to editor" at bounding box center [1135, 20] width 70 height 13
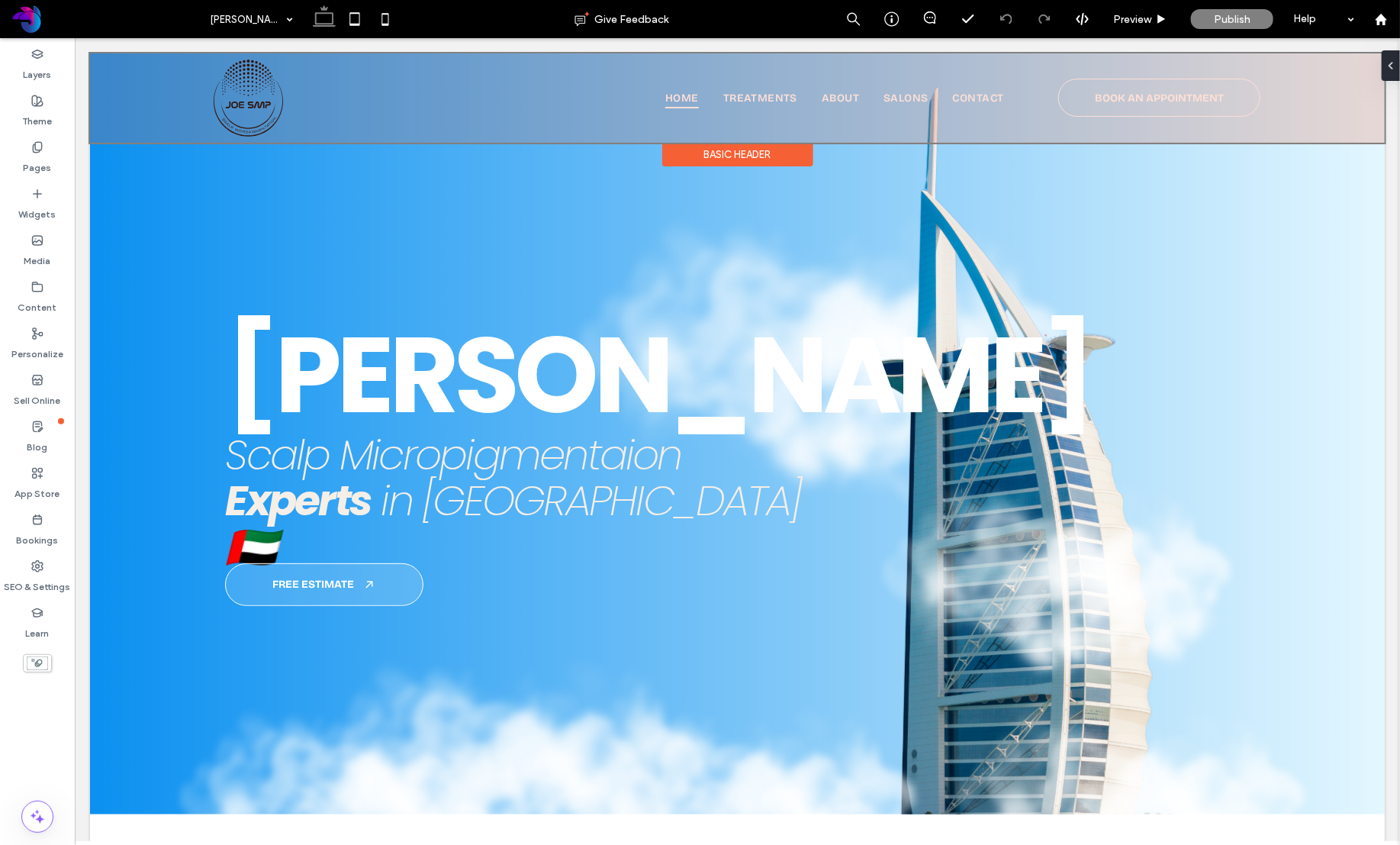
click at [747, 153] on div "Basic Header" at bounding box center [737, 153] width 151 height 24
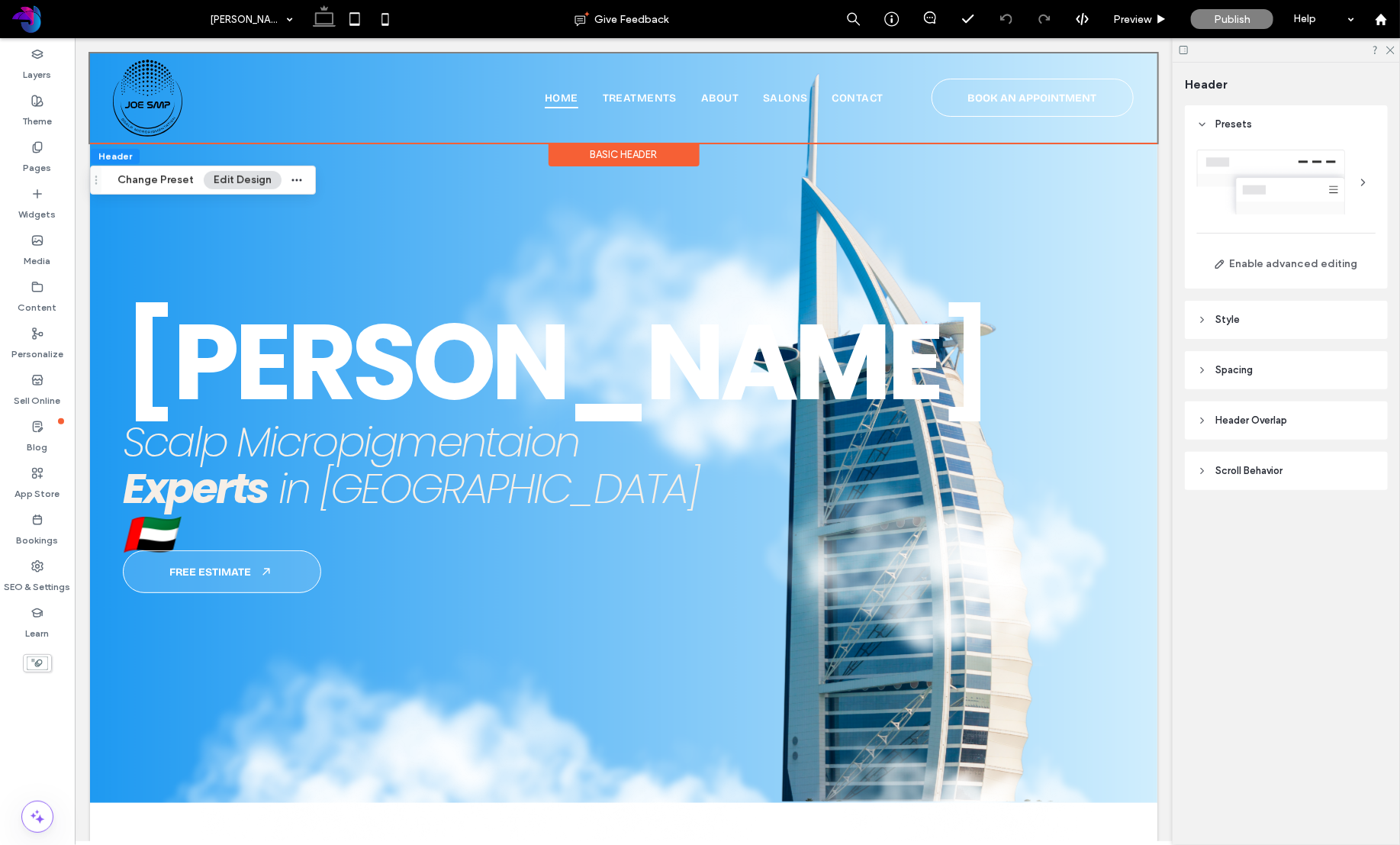
click at [657, 153] on div "Basic Header" at bounding box center [623, 153] width 151 height 24
click at [1248, 468] on span "Scroll Behavior" at bounding box center [1248, 471] width 67 height 15
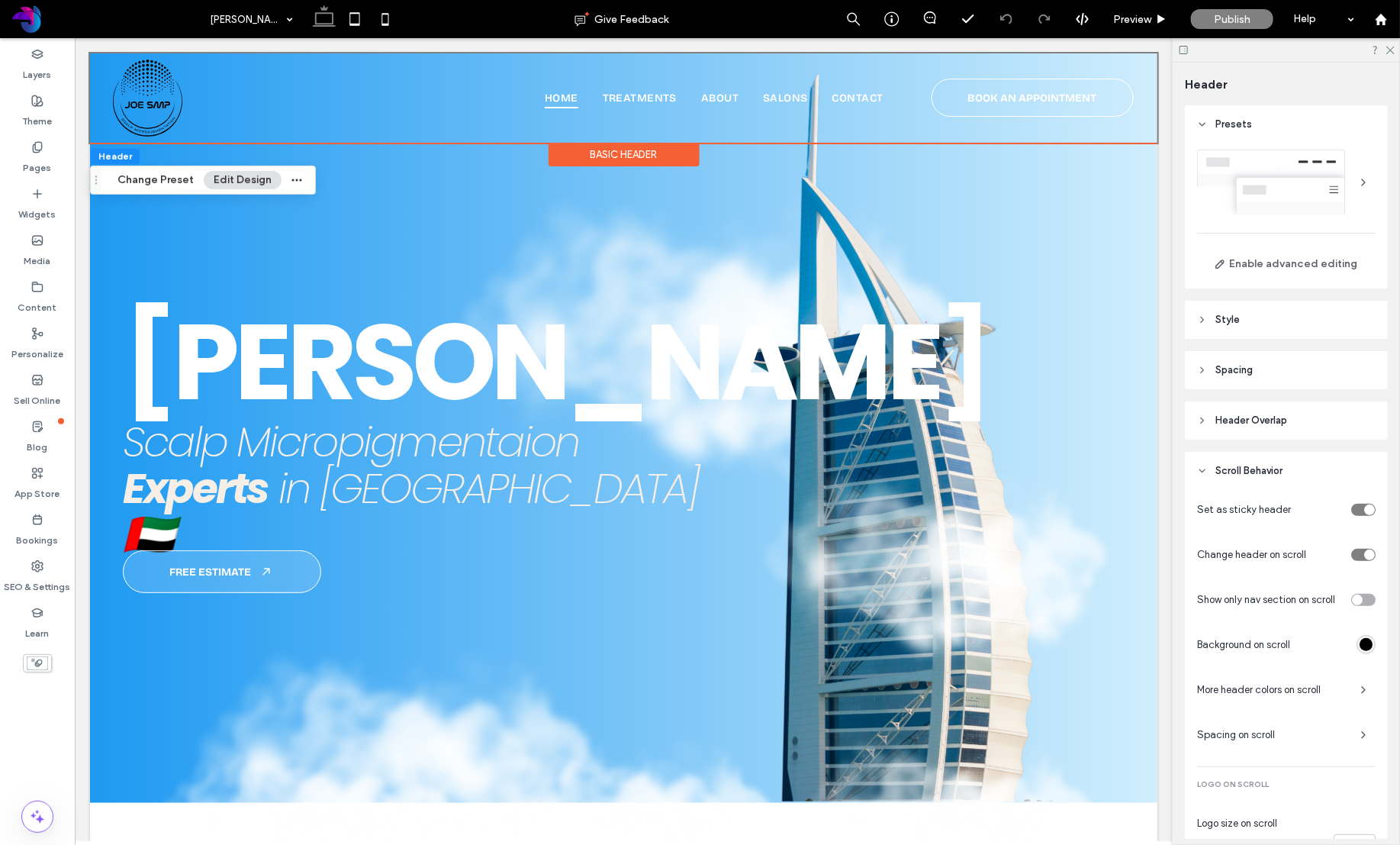
click at [1367, 598] on div "toggle" at bounding box center [1363, 599] width 25 height 12
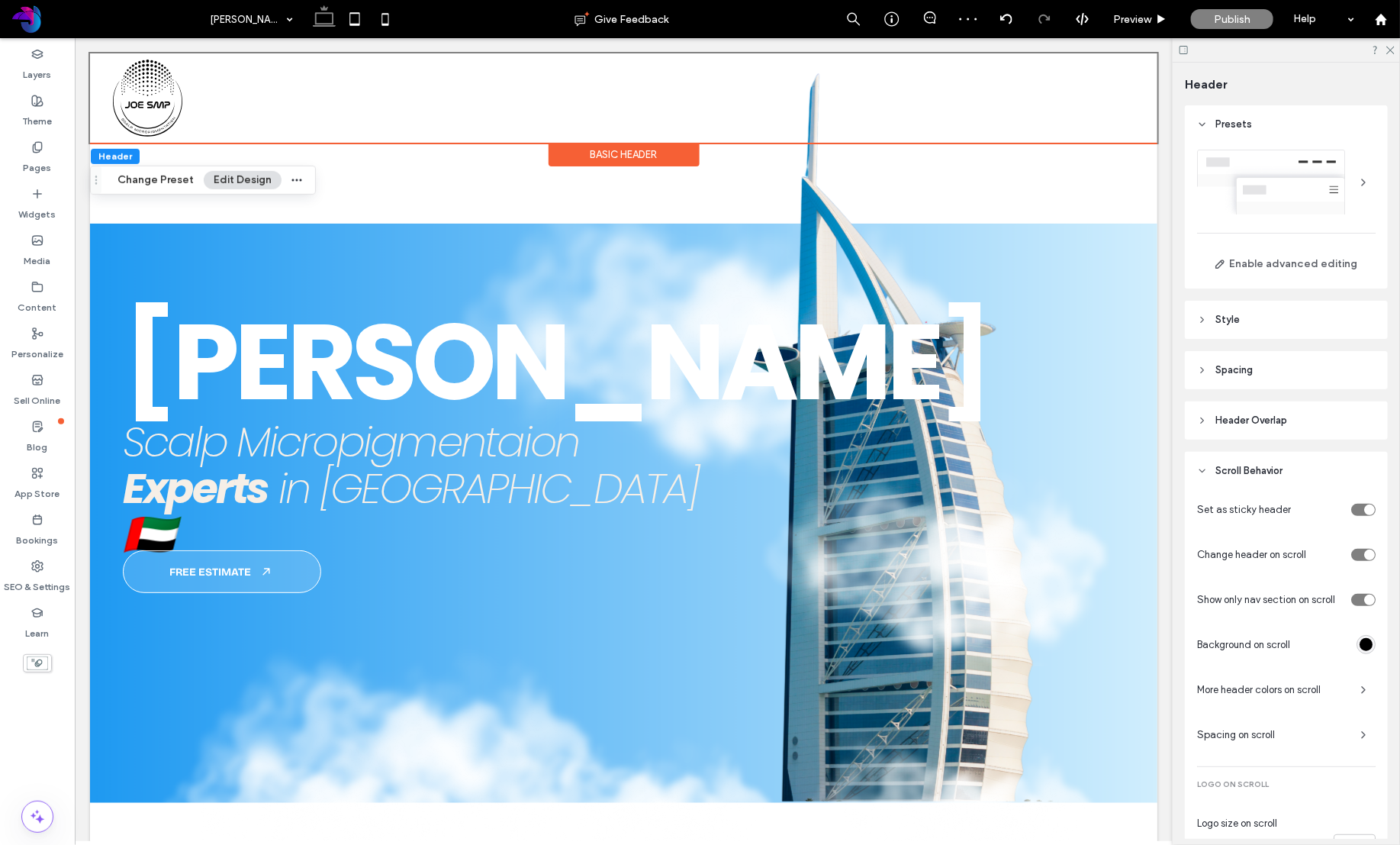
click at [1360, 599] on div "toggle" at bounding box center [1363, 599] width 25 height 12
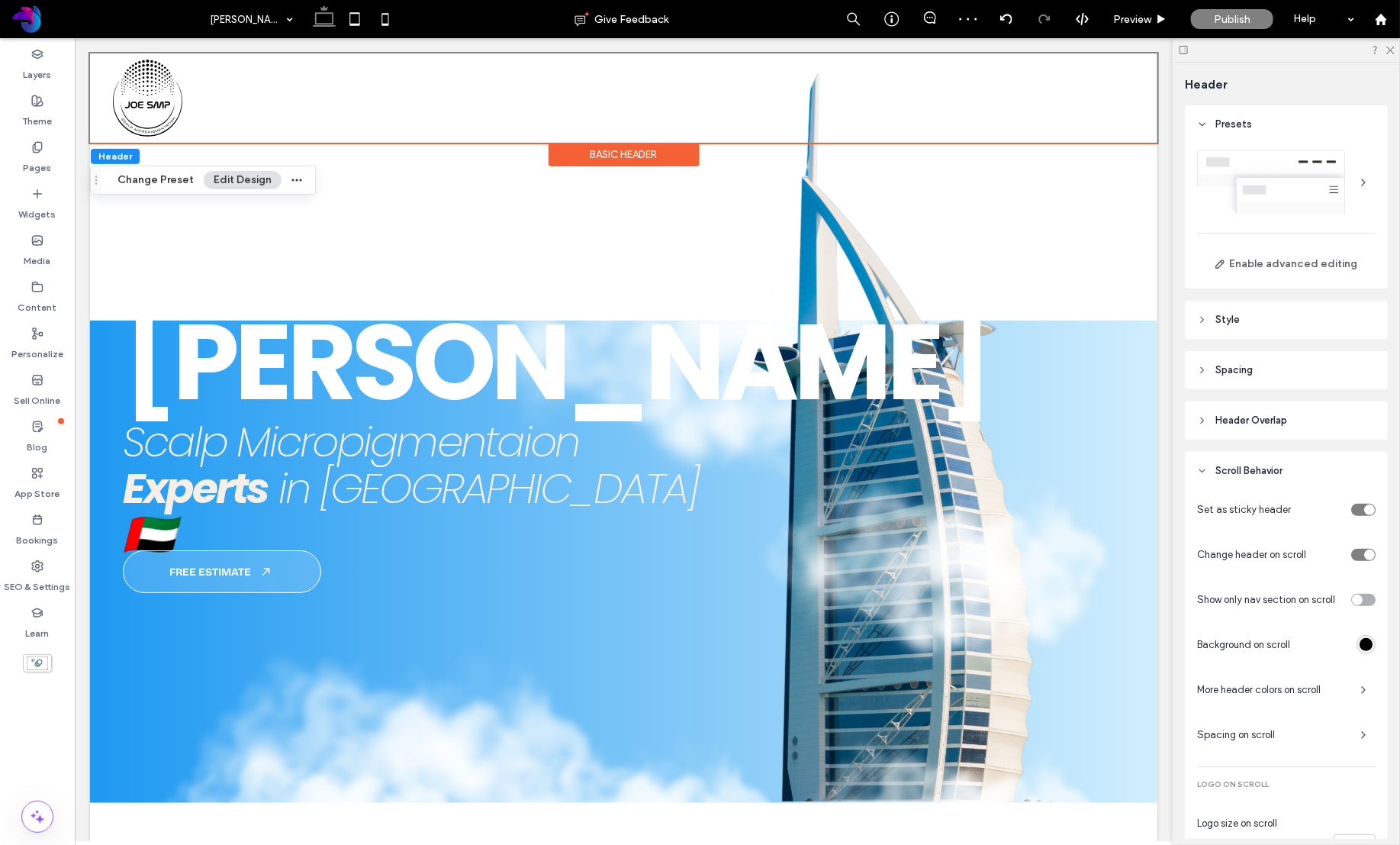
click at [1358, 550] on div "toggle" at bounding box center [1363, 555] width 25 height 12
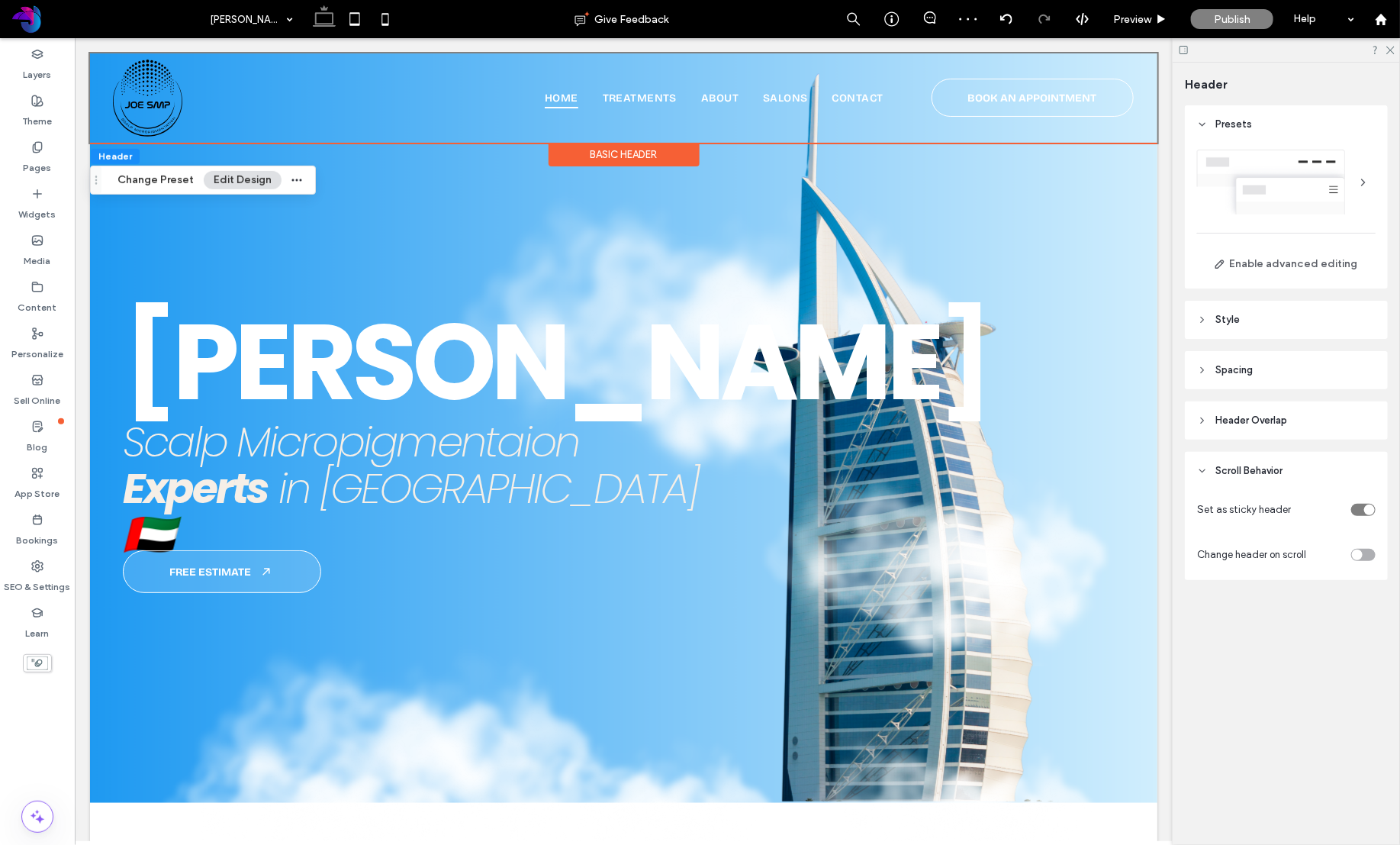
click at [1366, 554] on div "toggle" at bounding box center [1363, 555] width 25 height 12
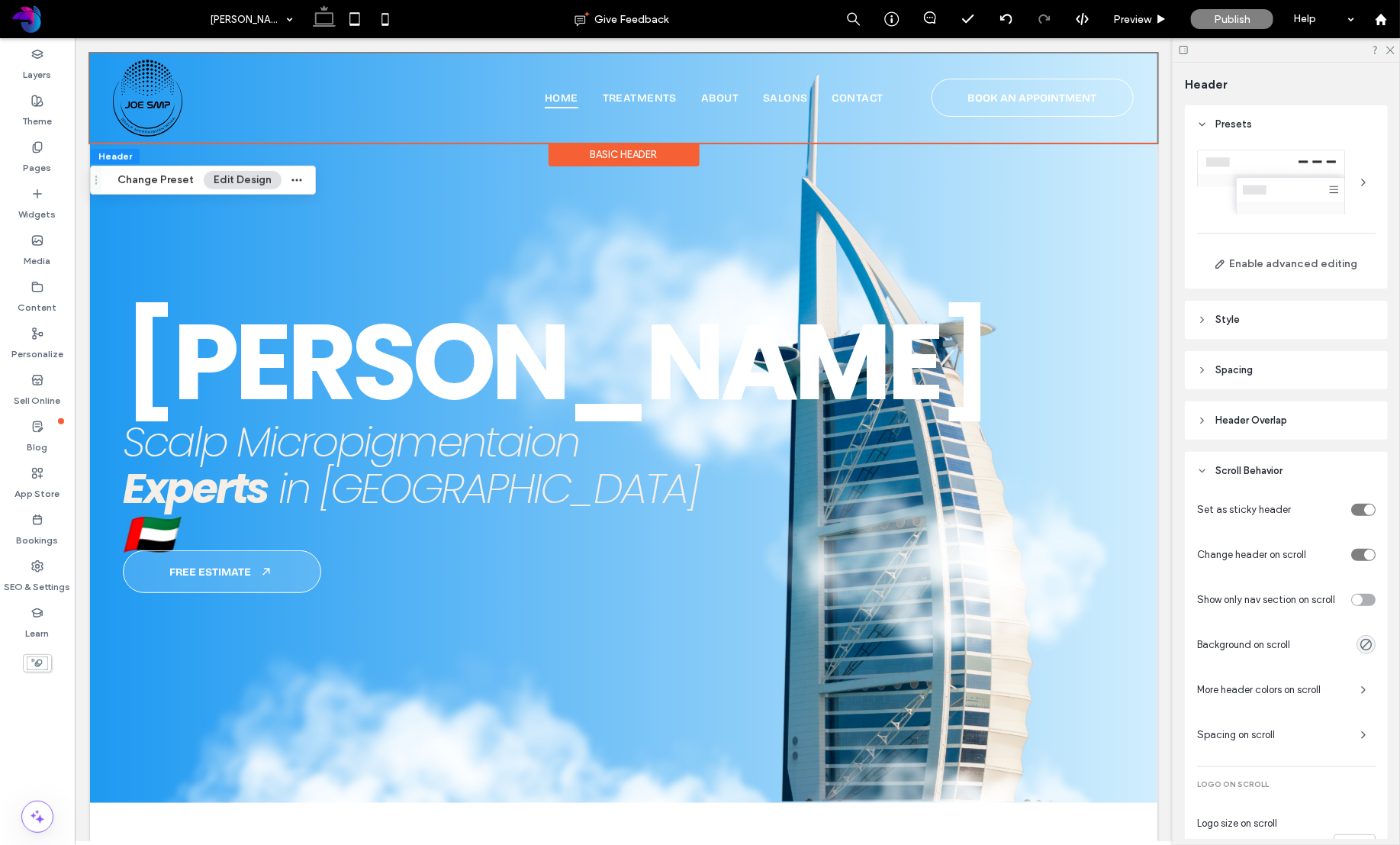
click at [1370, 599] on div "toggle" at bounding box center [1363, 599] width 25 height 12
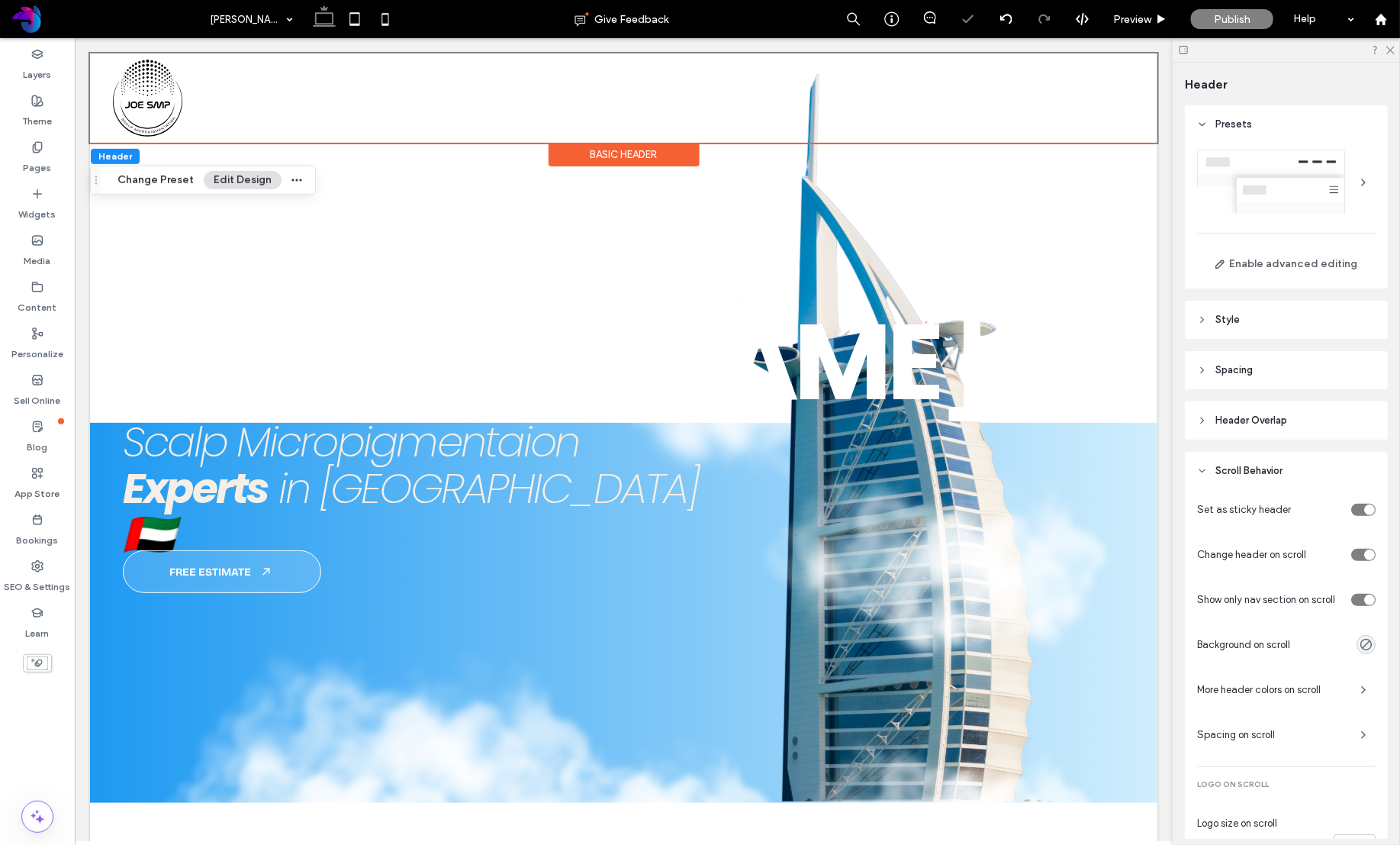
click at [1369, 636] on div "rgba(0, 0, 0, 0)" at bounding box center [1366, 645] width 19 height 19
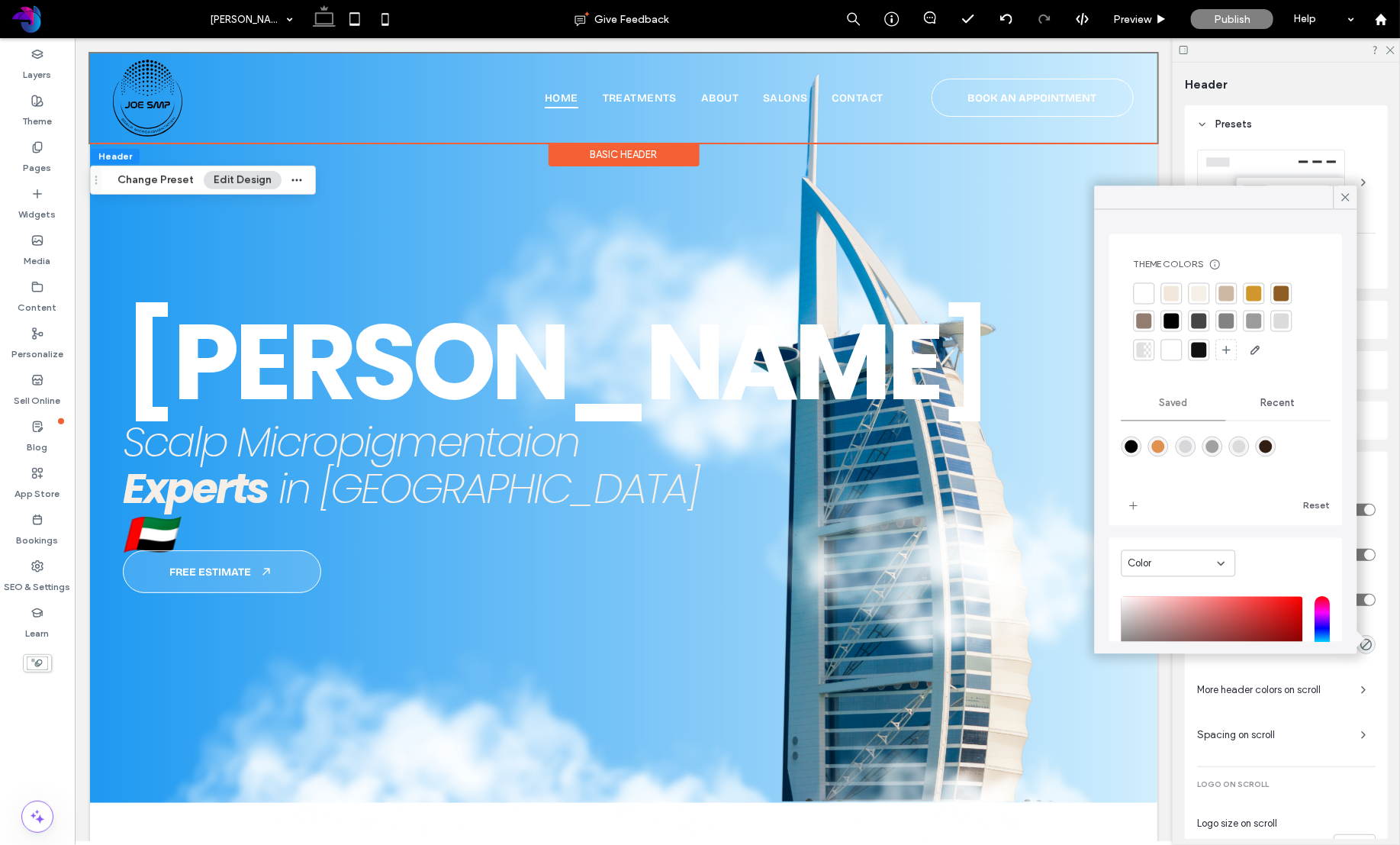
click at [1199, 292] on div at bounding box center [1199, 294] width 15 height 15
click at [1199, 291] on div at bounding box center [1200, 295] width 18 height 18
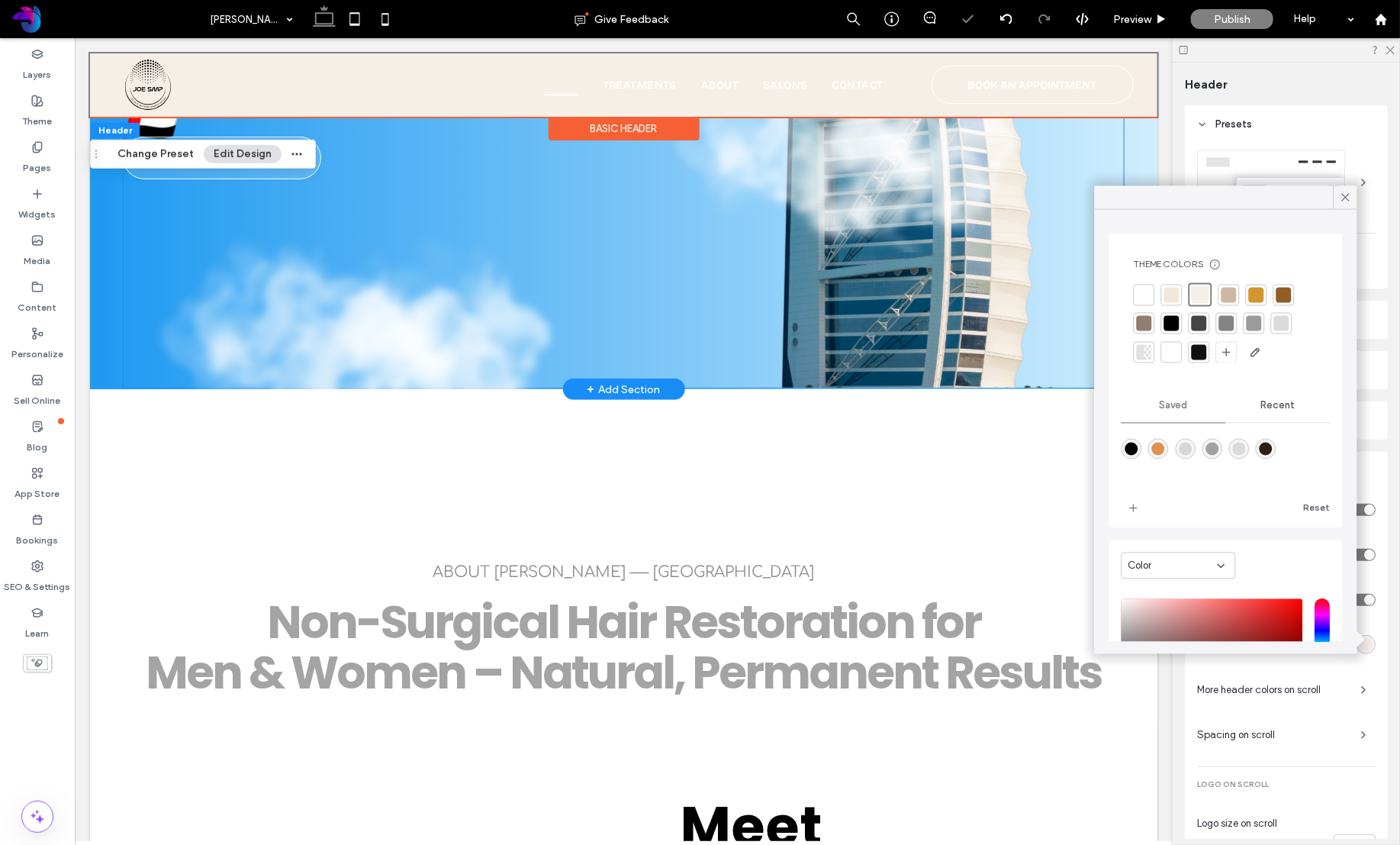
scroll to position [417, 0]
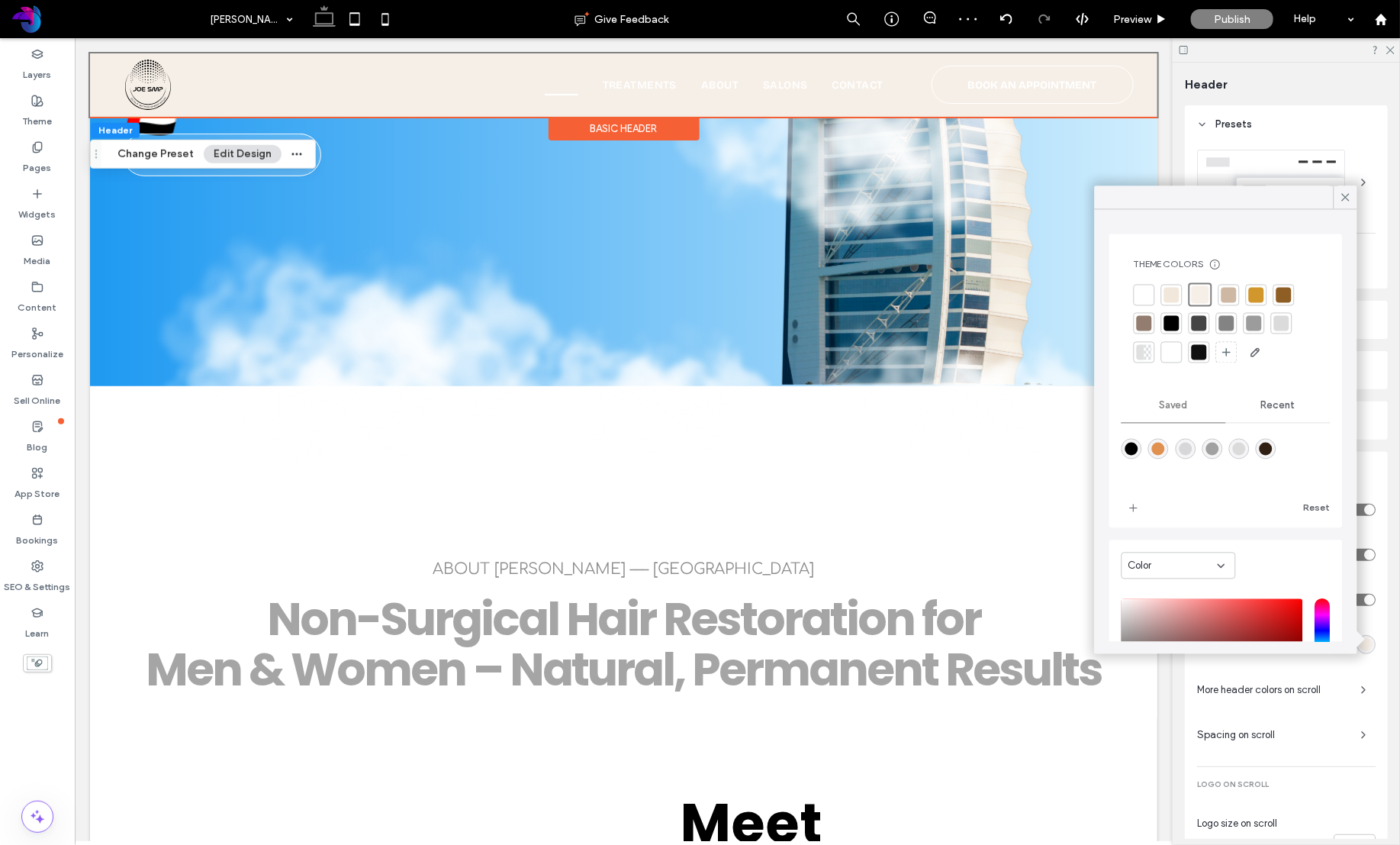
click at [1196, 323] on div at bounding box center [1199, 323] width 15 height 15
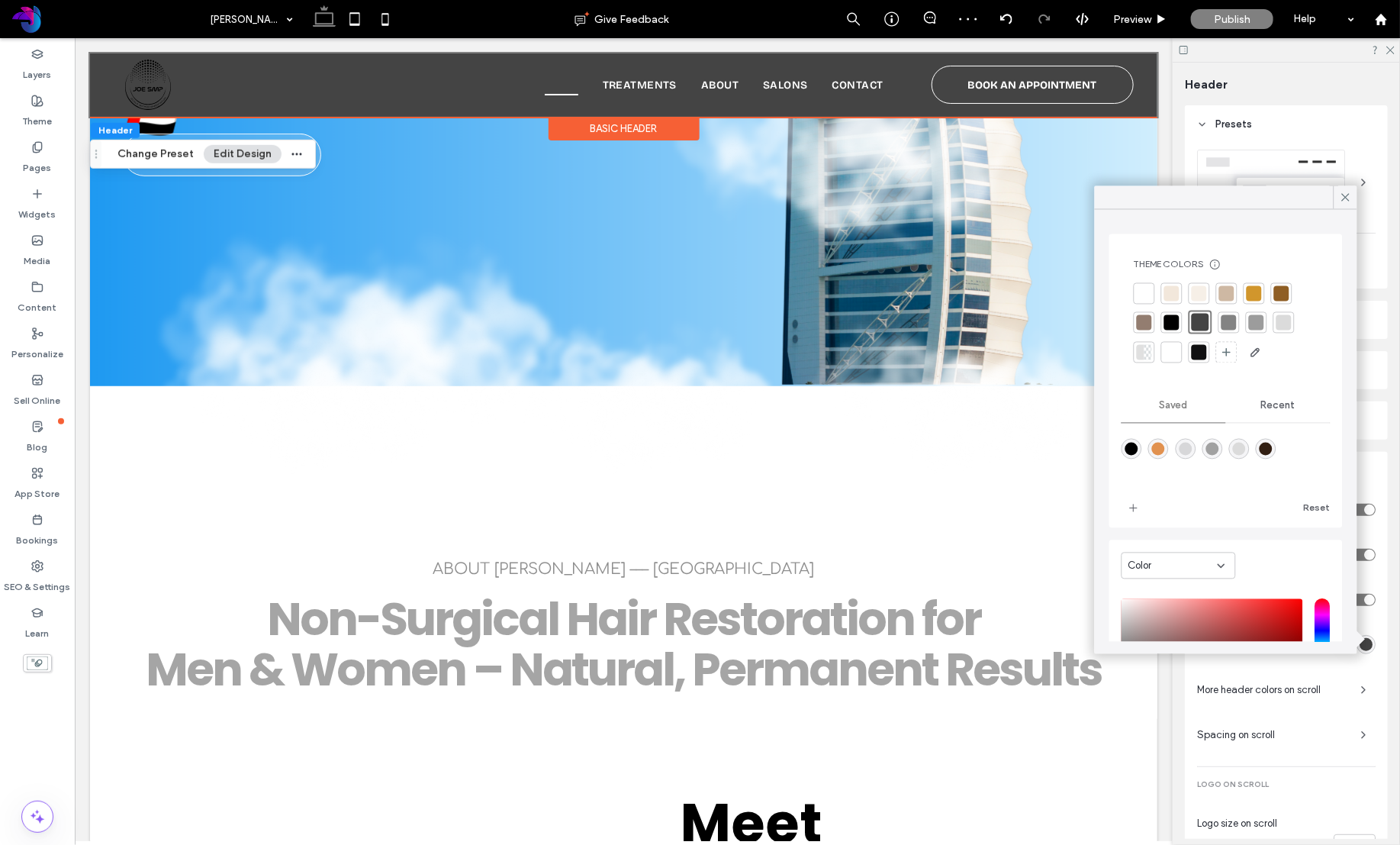
click at [1142, 327] on div at bounding box center [1144, 322] width 15 height 15
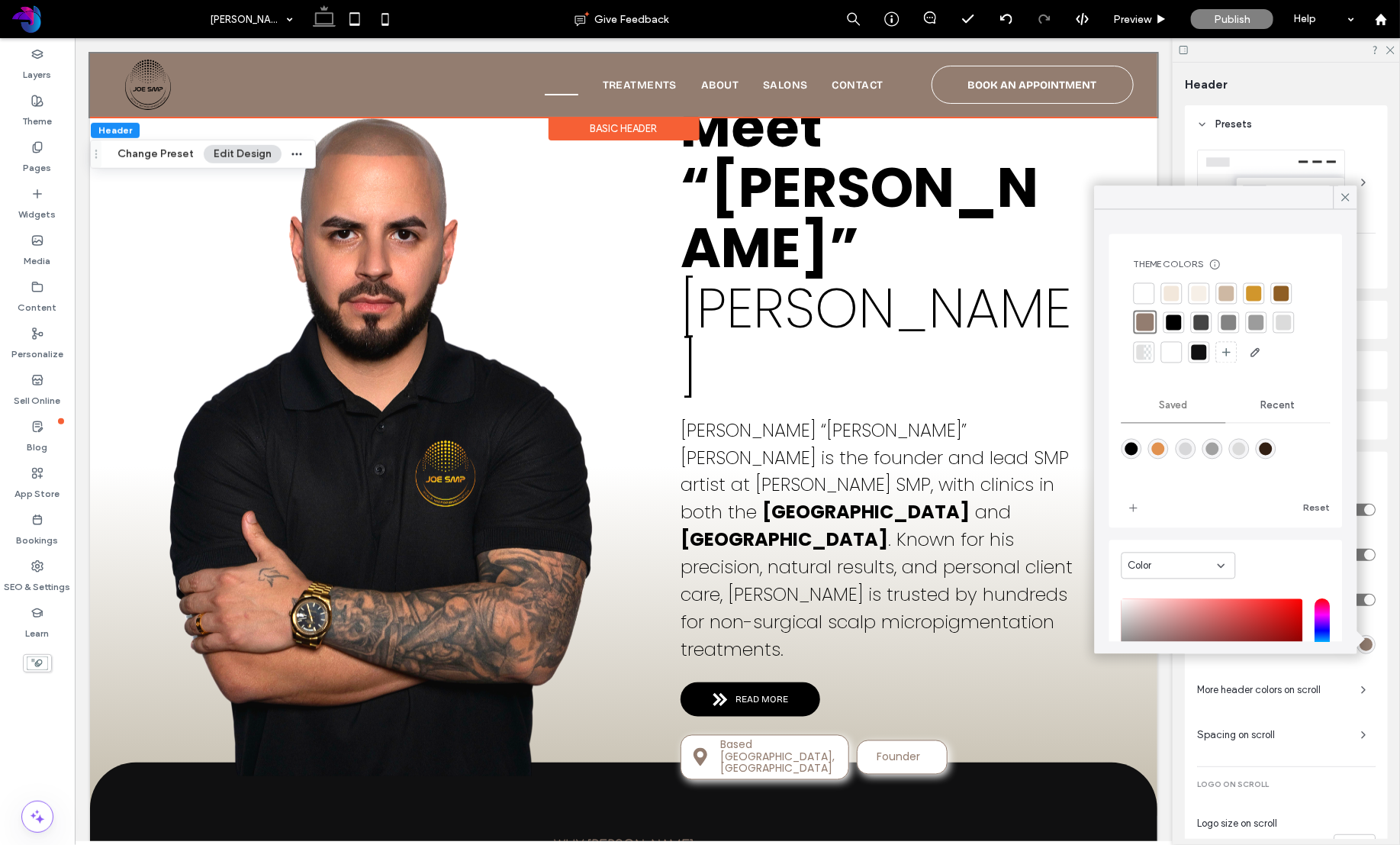
scroll to position [1068, 0]
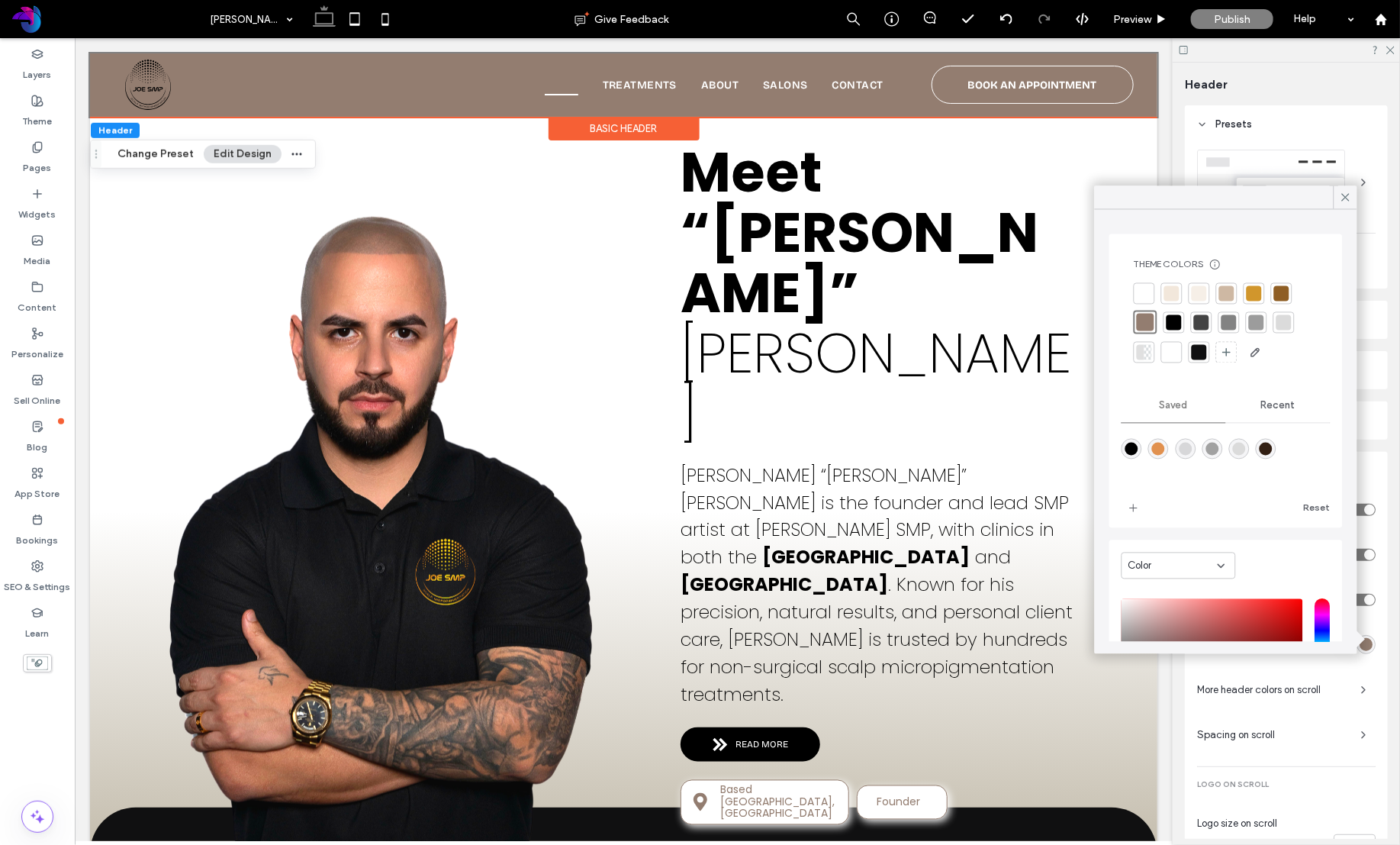
click at [1341, 198] on icon at bounding box center [1345, 198] width 14 height 14
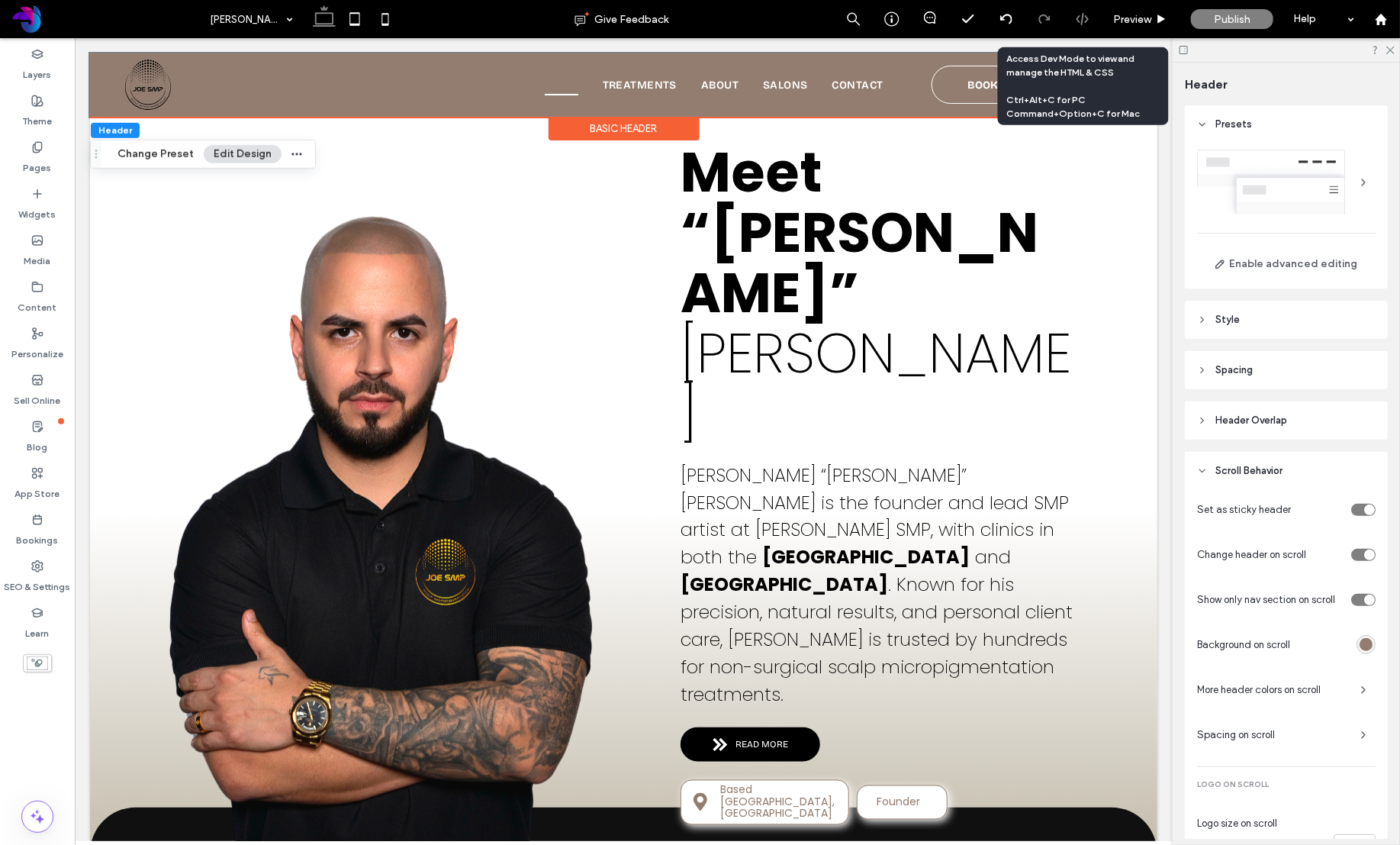
click at [1084, 18] on icon at bounding box center [1083, 19] width 14 height 14
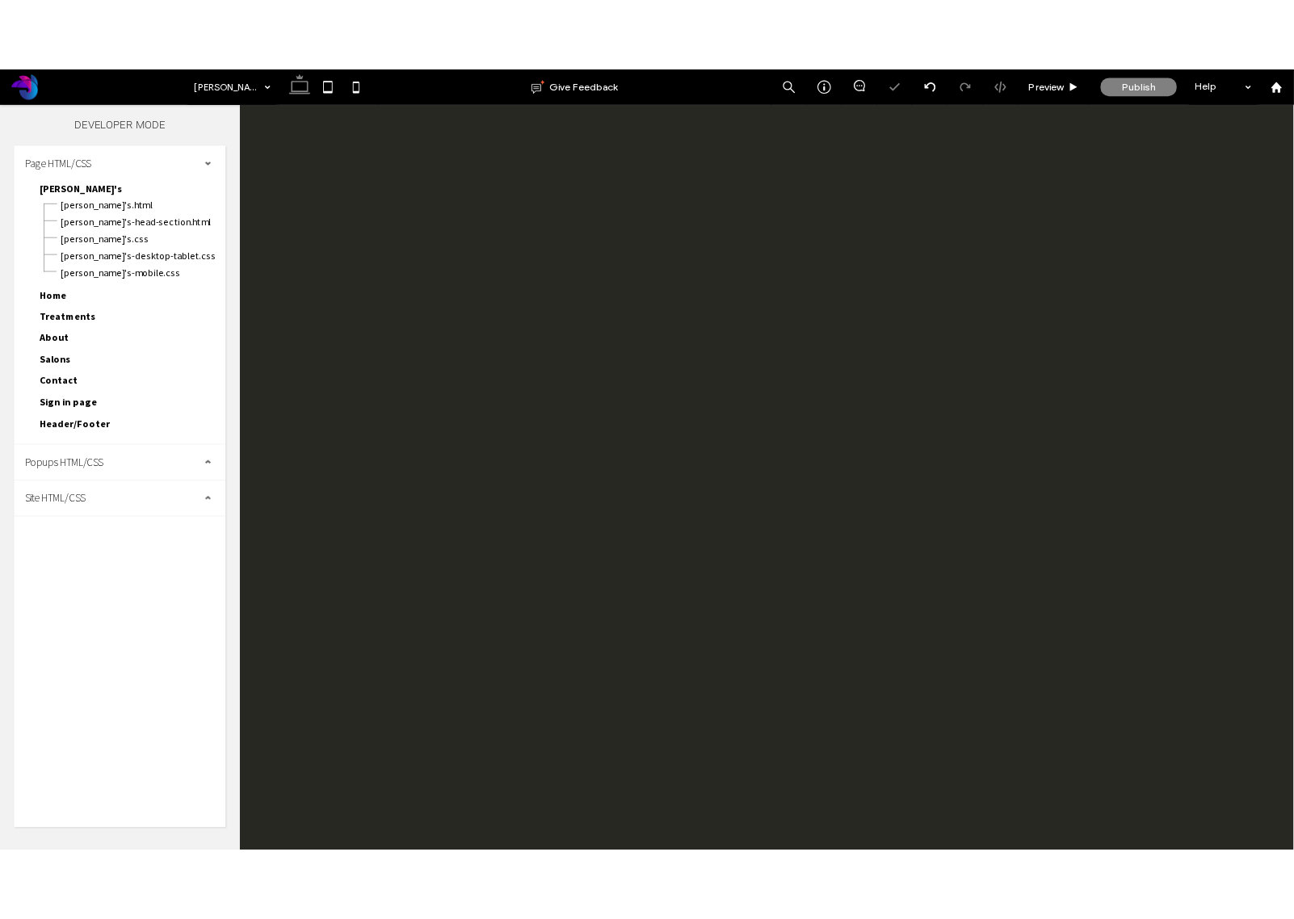
scroll to position [0, 0]
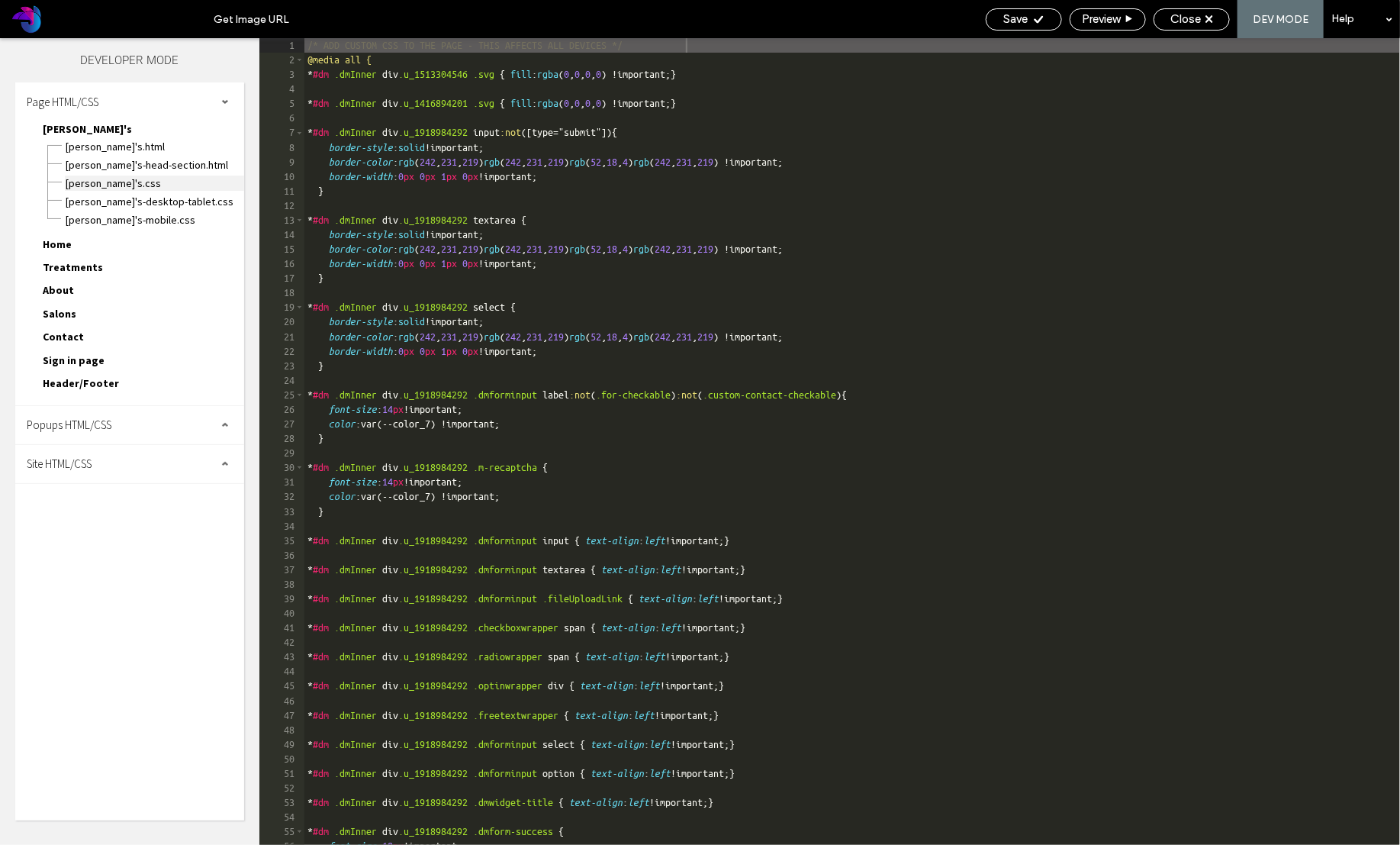
click at [138, 180] on span "Joe's.css" at bounding box center [155, 183] width 179 height 15
drag, startPoint x: 509, startPoint y: 102, endPoint x: 499, endPoint y: 101, distance: 10.0
click at [509, 102] on div "/* ADD CUSTOM CSS TO THE PAGE - THIS AFFECTS ALL DEVICES */ @media all { * #dm …" at bounding box center [852, 456] width 1096 height 836
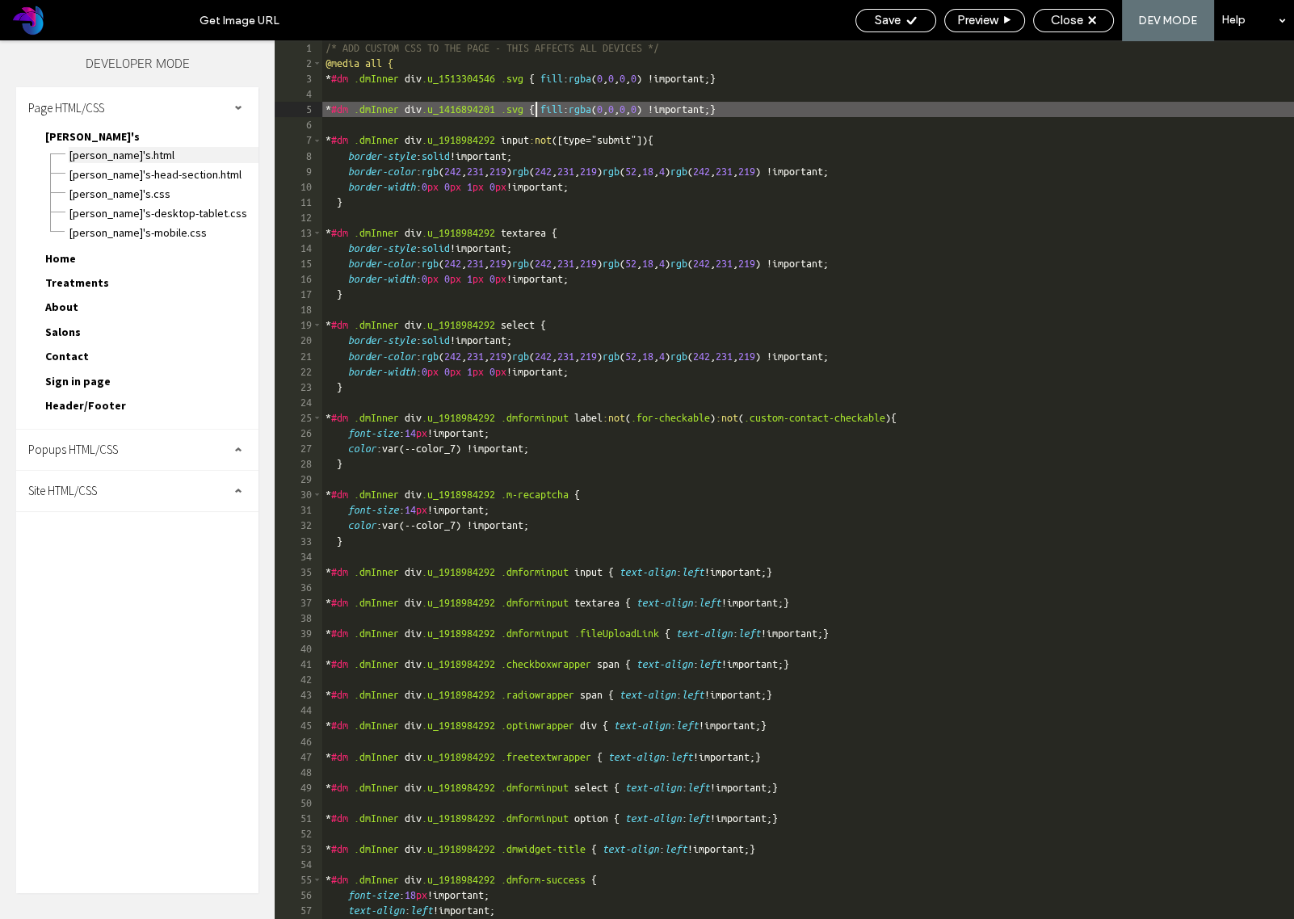
click at [129, 156] on span "Joe's.html" at bounding box center [164, 155] width 190 height 16
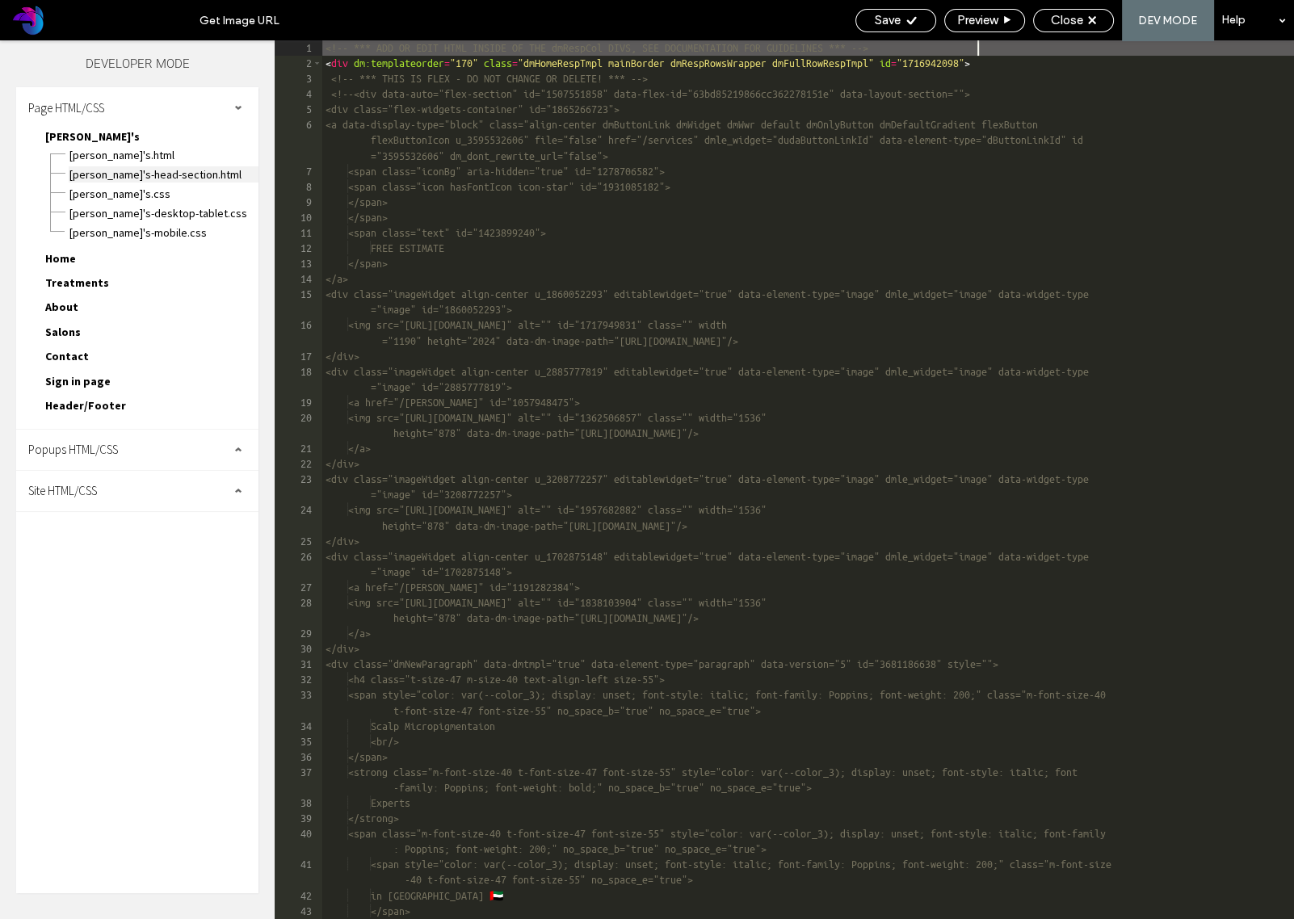
click at [145, 171] on span "Joe's-head-section.html" at bounding box center [164, 174] width 190 height 16
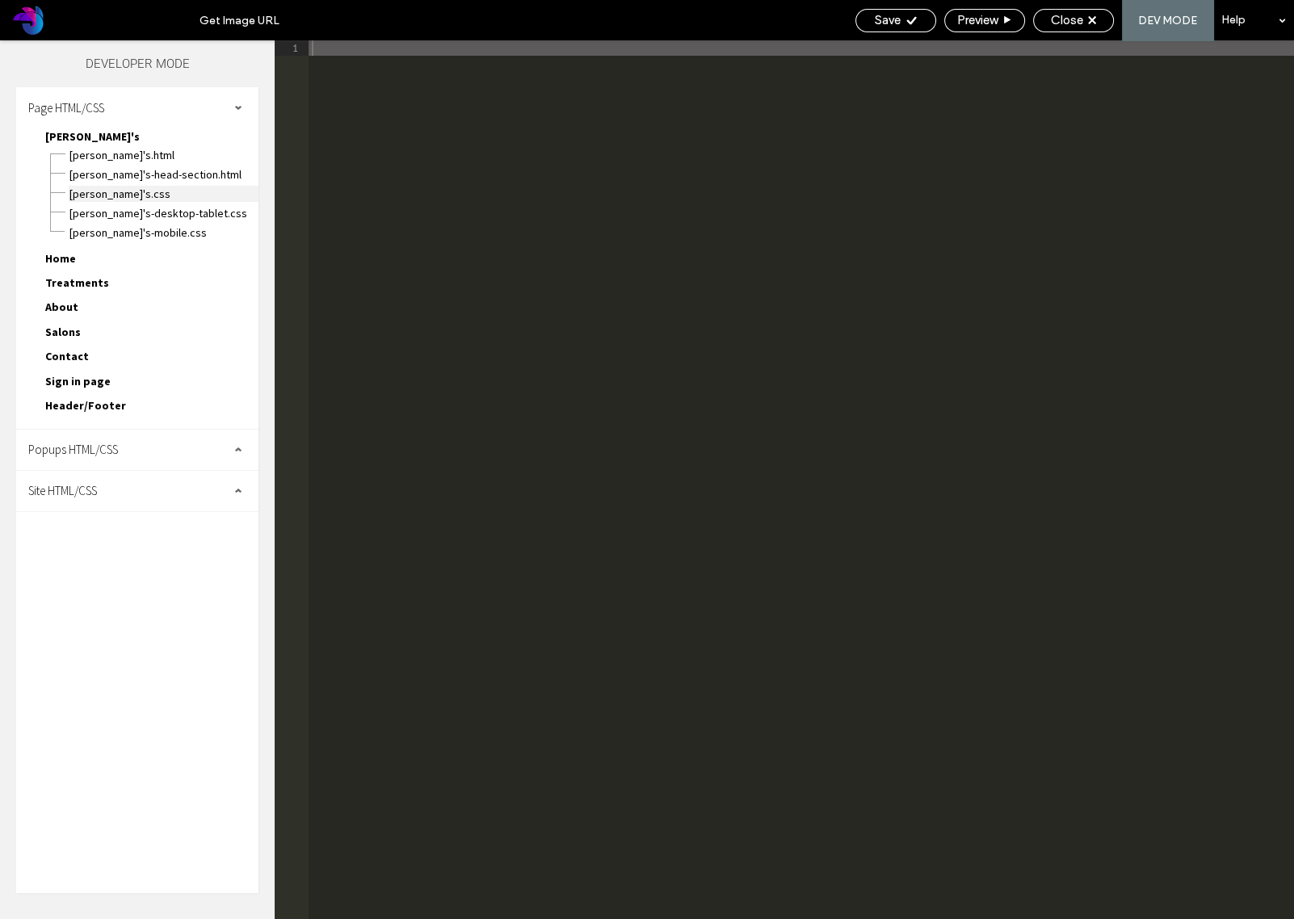
click at [112, 186] on span "Joe's.css" at bounding box center [164, 194] width 190 height 16
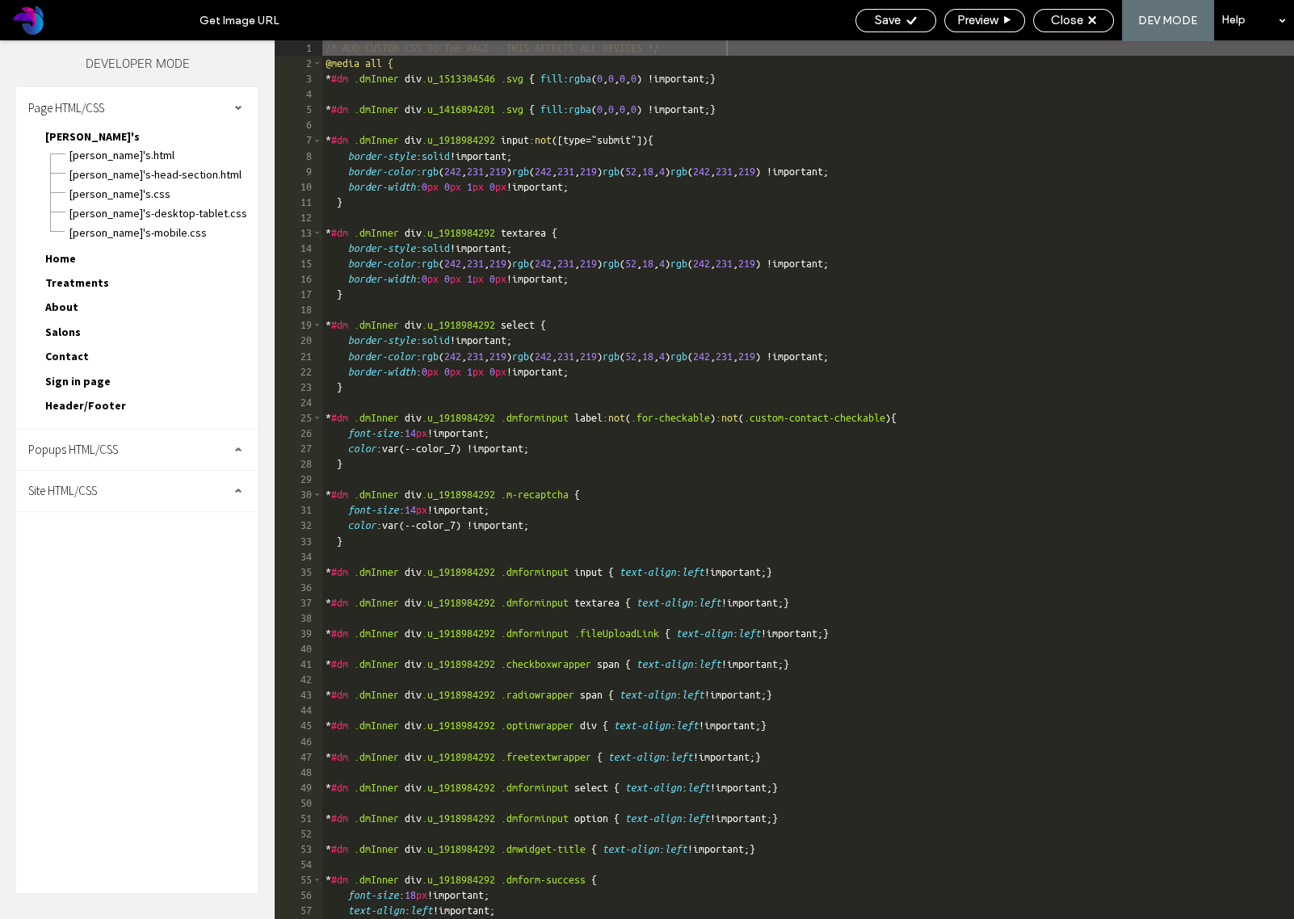
click at [234, 487] on span at bounding box center [238, 491] width 8 height 8
click at [239, 104] on span at bounding box center [238, 107] width 8 height 8
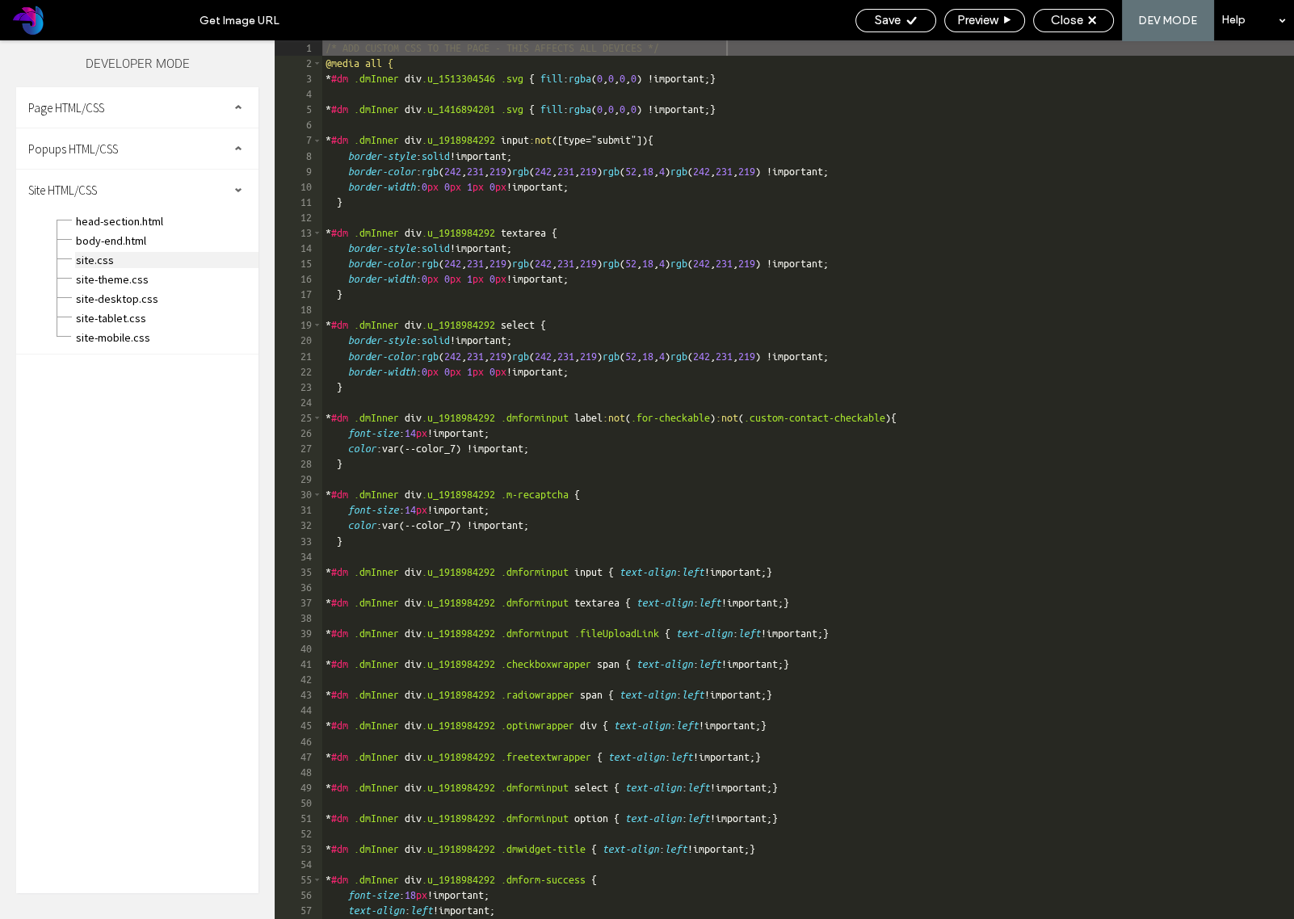
click at [111, 254] on span "site.css" at bounding box center [166, 260] width 183 height 16
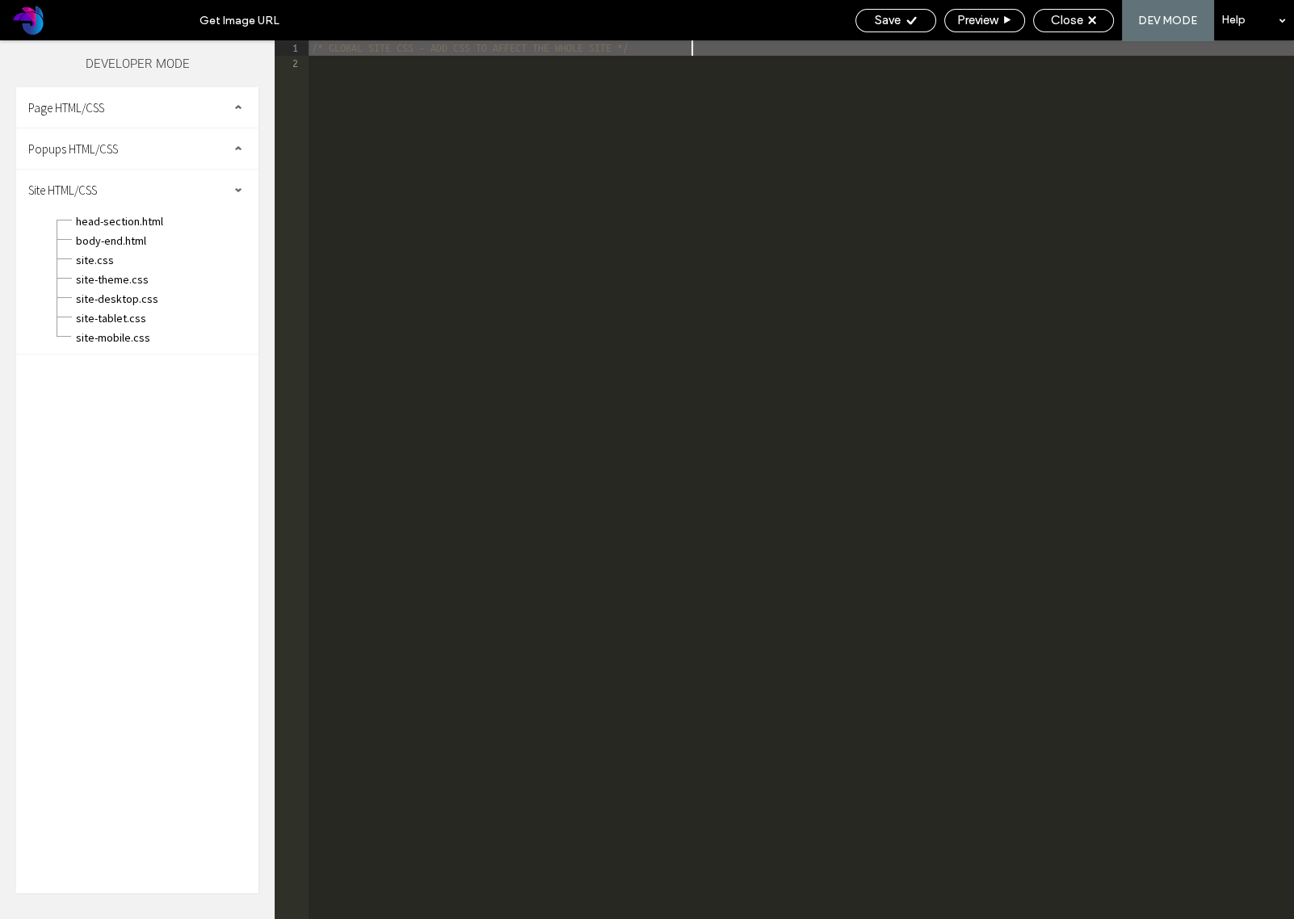
click at [381, 61] on div "/* GLOBAL SITE CSS - ADD CSS TO AFFECT THE WHOLE SITE */" at bounding box center [800, 494] width 985 height 909
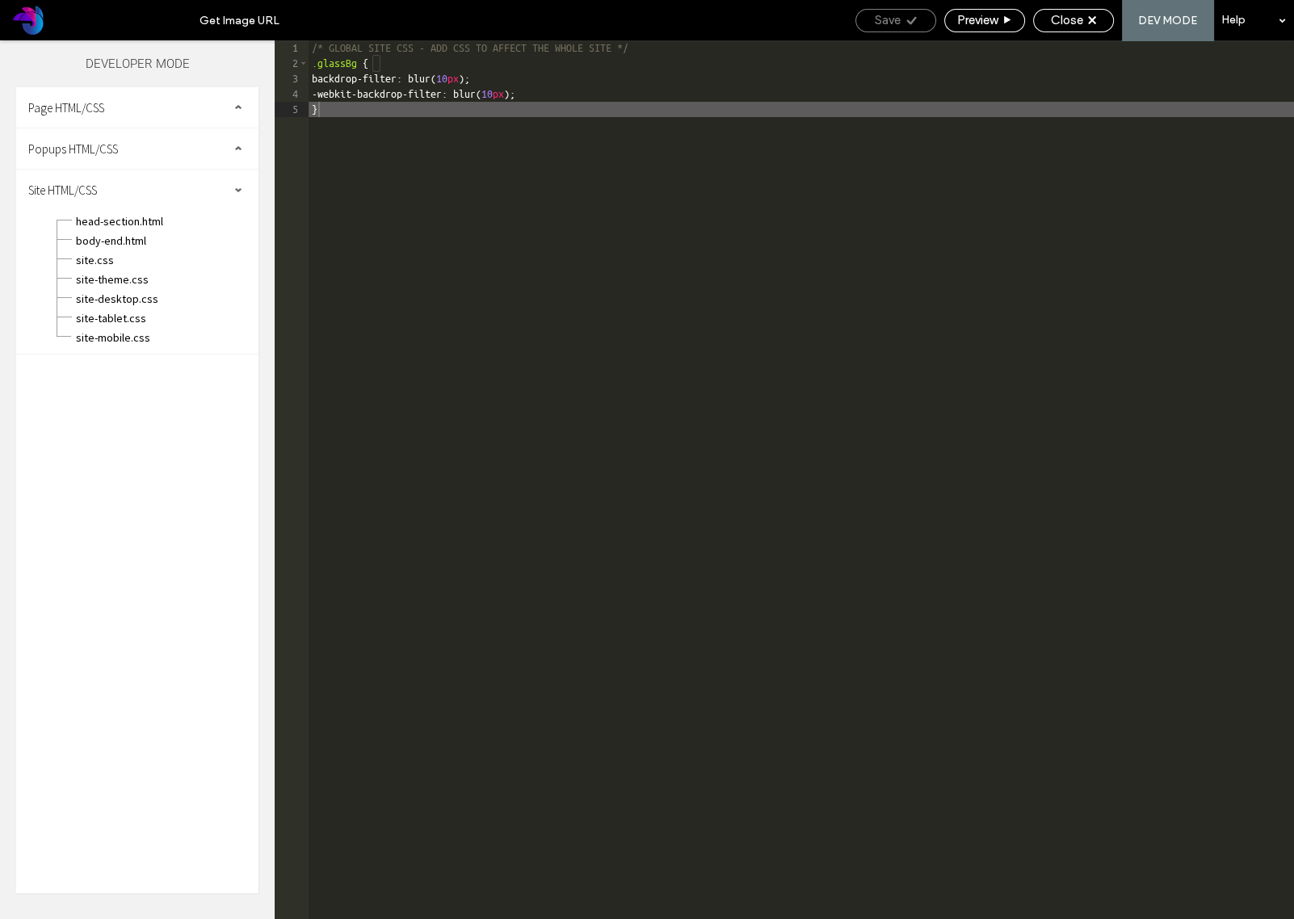
click at [912, 20] on icon at bounding box center [911, 21] width 12 height 12
click at [979, 19] on span "Preview" at bounding box center [977, 20] width 40 height 15
click at [902, 18] on div "Save" at bounding box center [895, 20] width 79 height 15
click at [1007, 20] on use at bounding box center [1007, 19] width 6 height 7
click at [1075, 23] on span "Close" at bounding box center [1067, 20] width 32 height 15
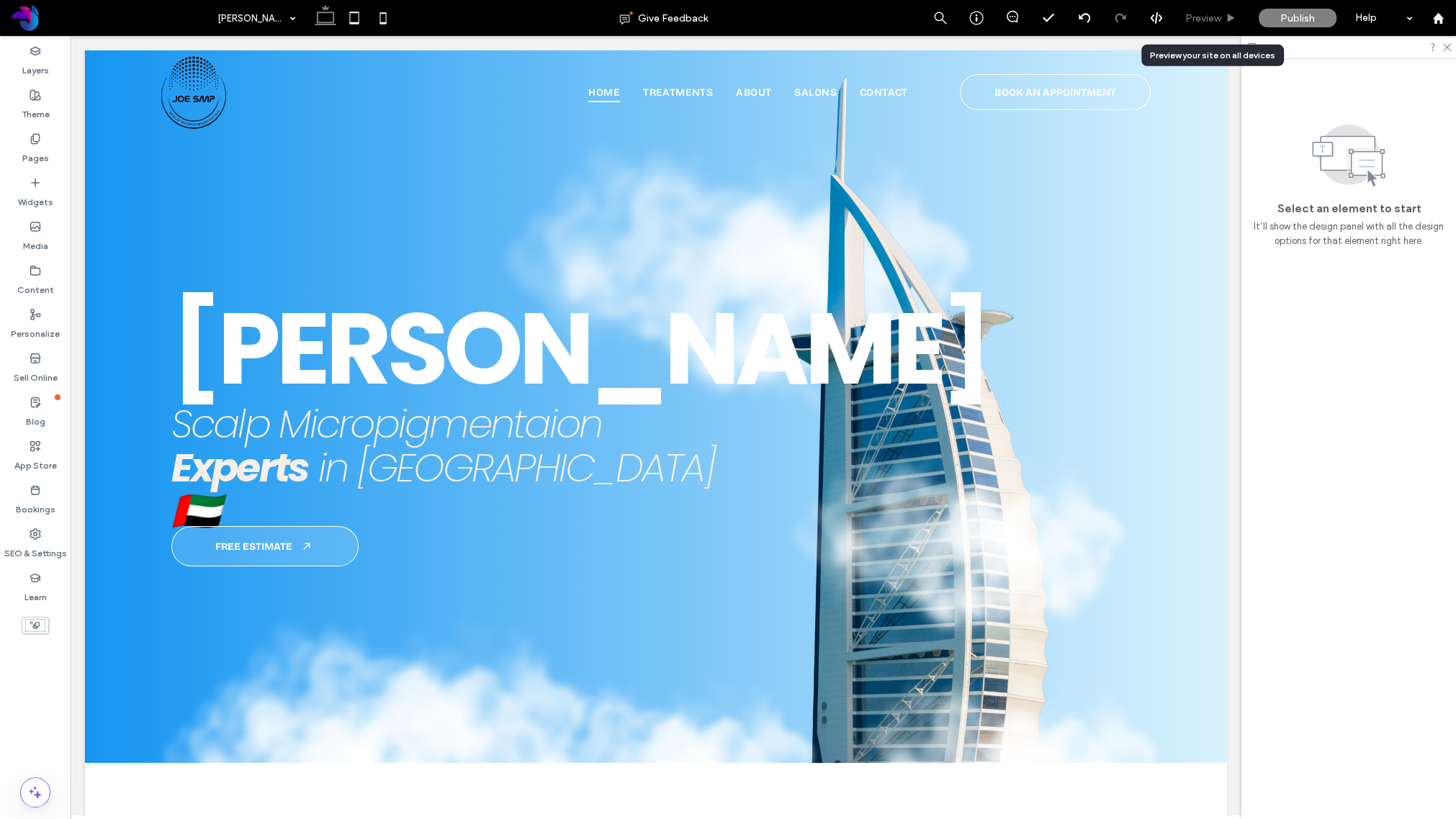
click at [1203, 14] on span "Preview" at bounding box center [1203, 19] width 36 height 12
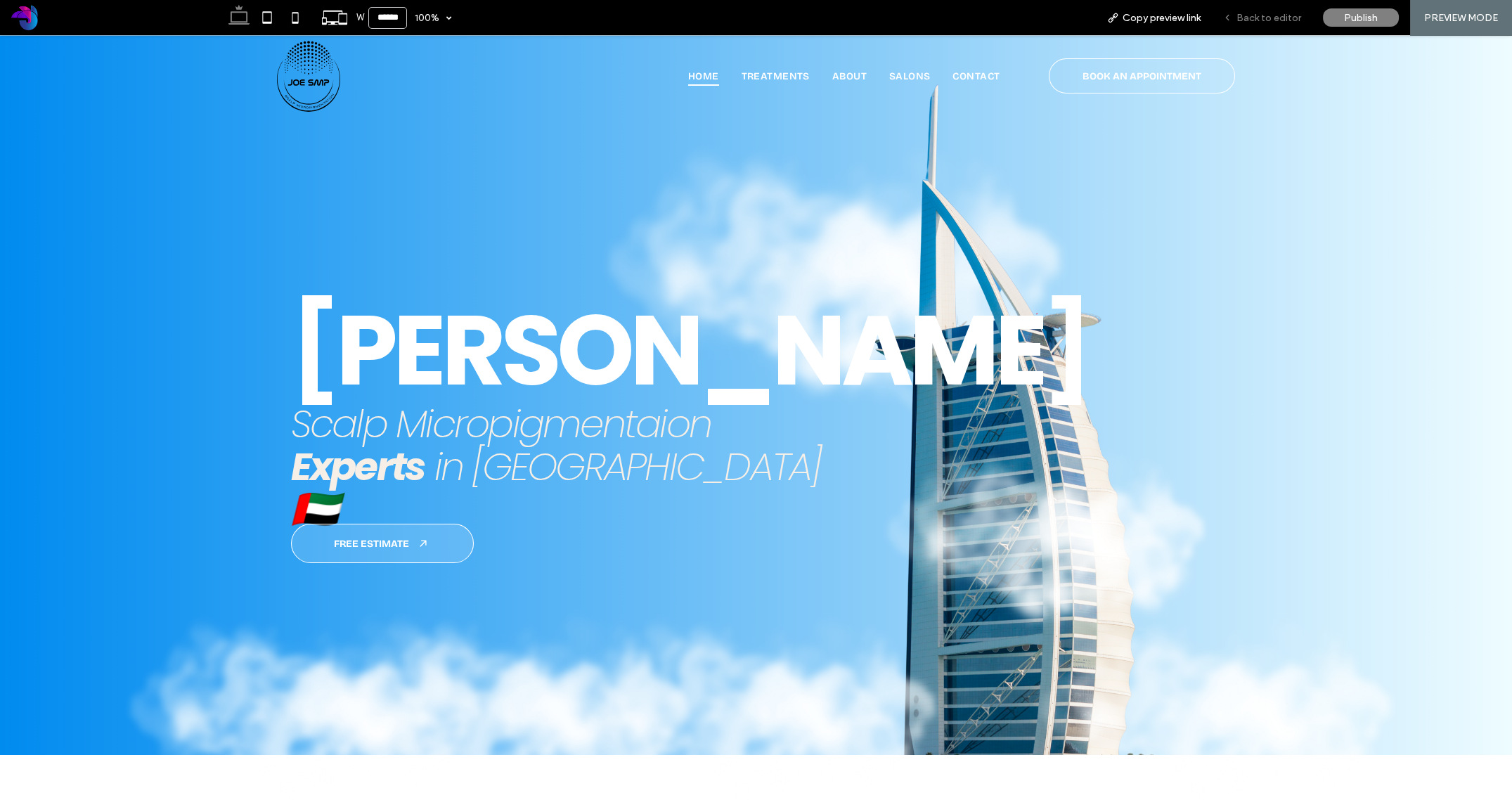
click at [1280, 16] on span "Back to editor" at bounding box center [1268, 18] width 64 height 12
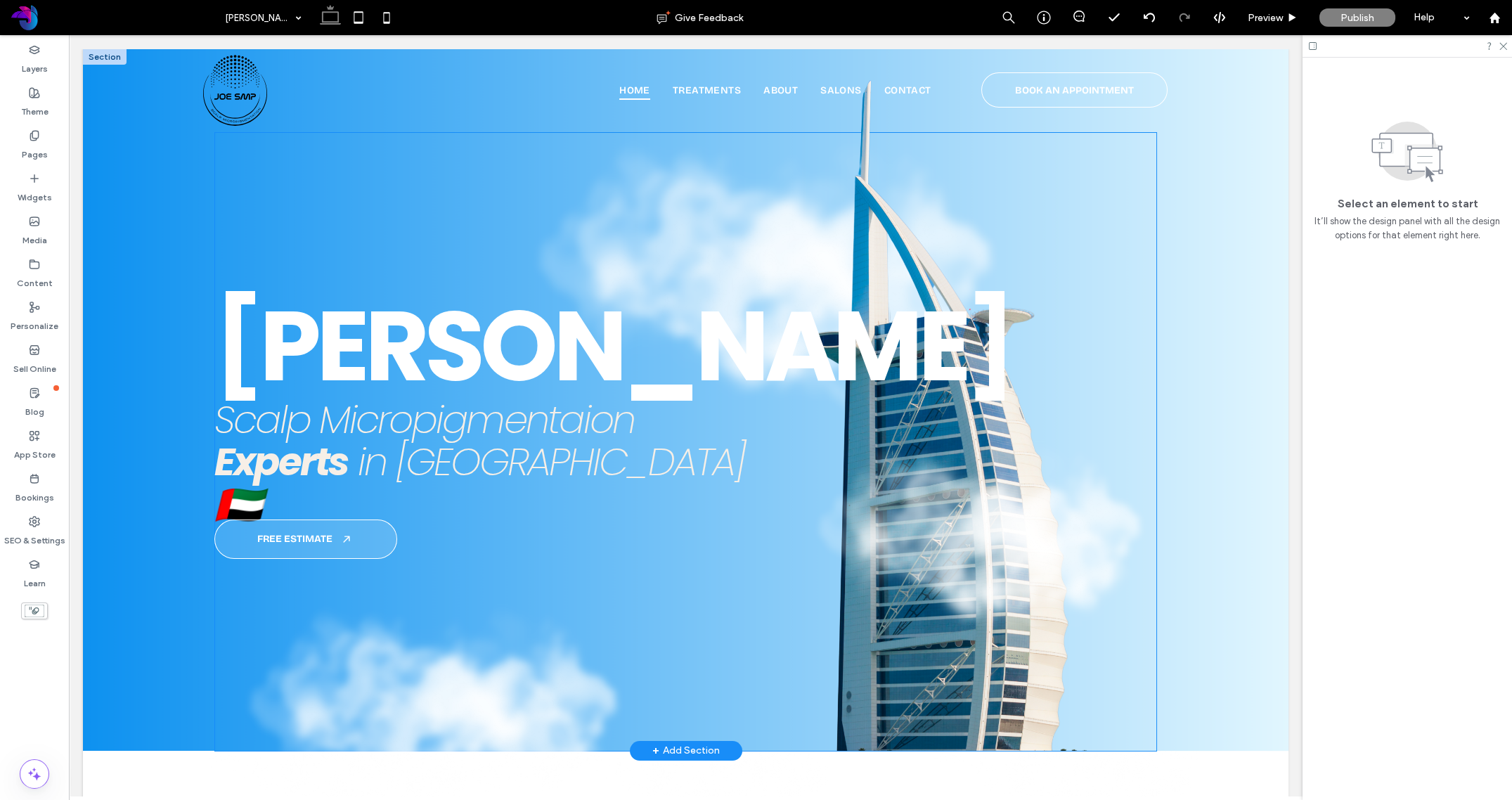
drag, startPoint x: 697, startPoint y: 213, endPoint x: 698, endPoint y: 203, distance: 10.0
click at [697, 213] on img at bounding box center [759, 281] width 489 height 290
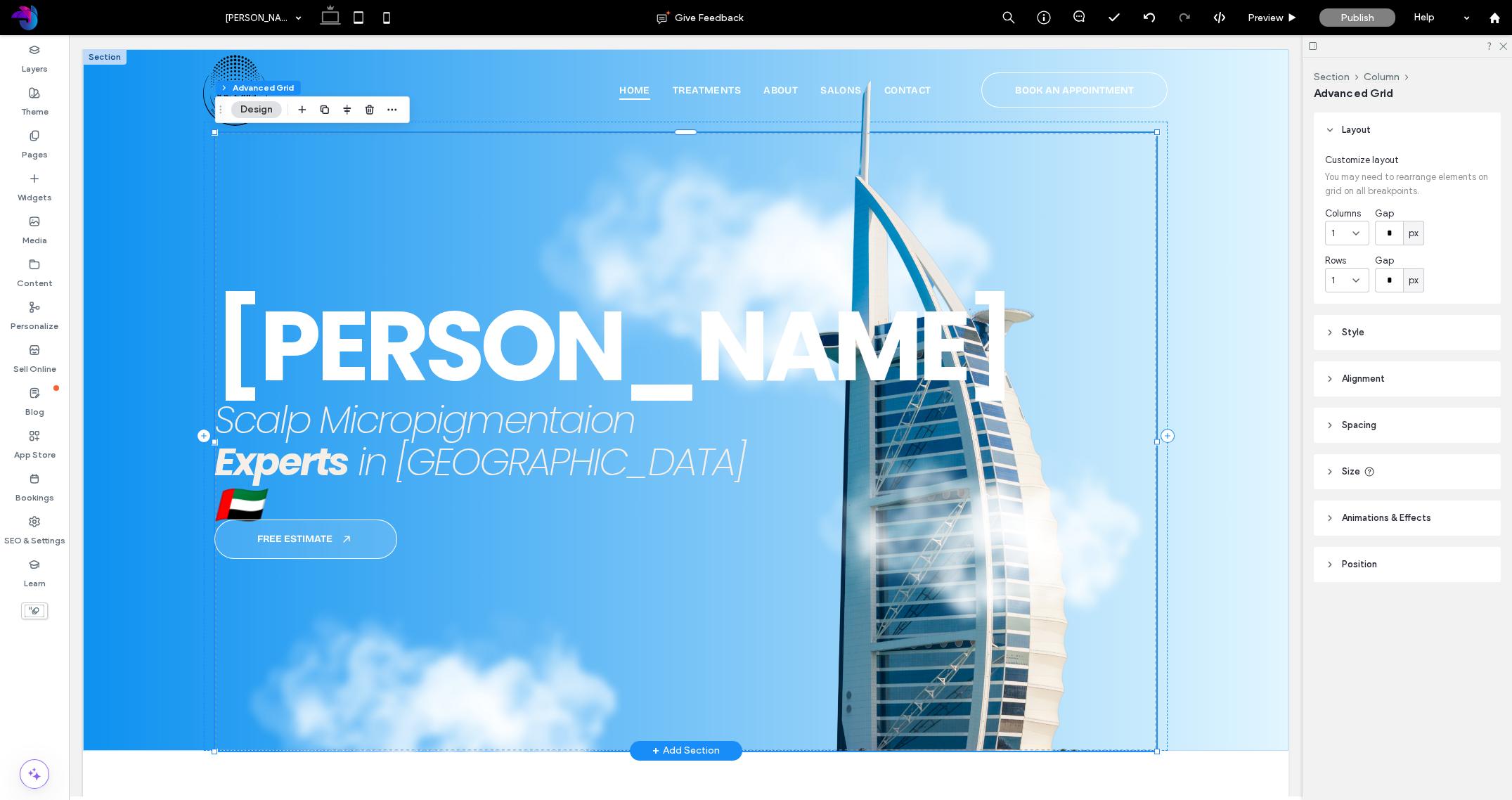
click at [765, 168] on img at bounding box center [759, 281] width 489 height 290
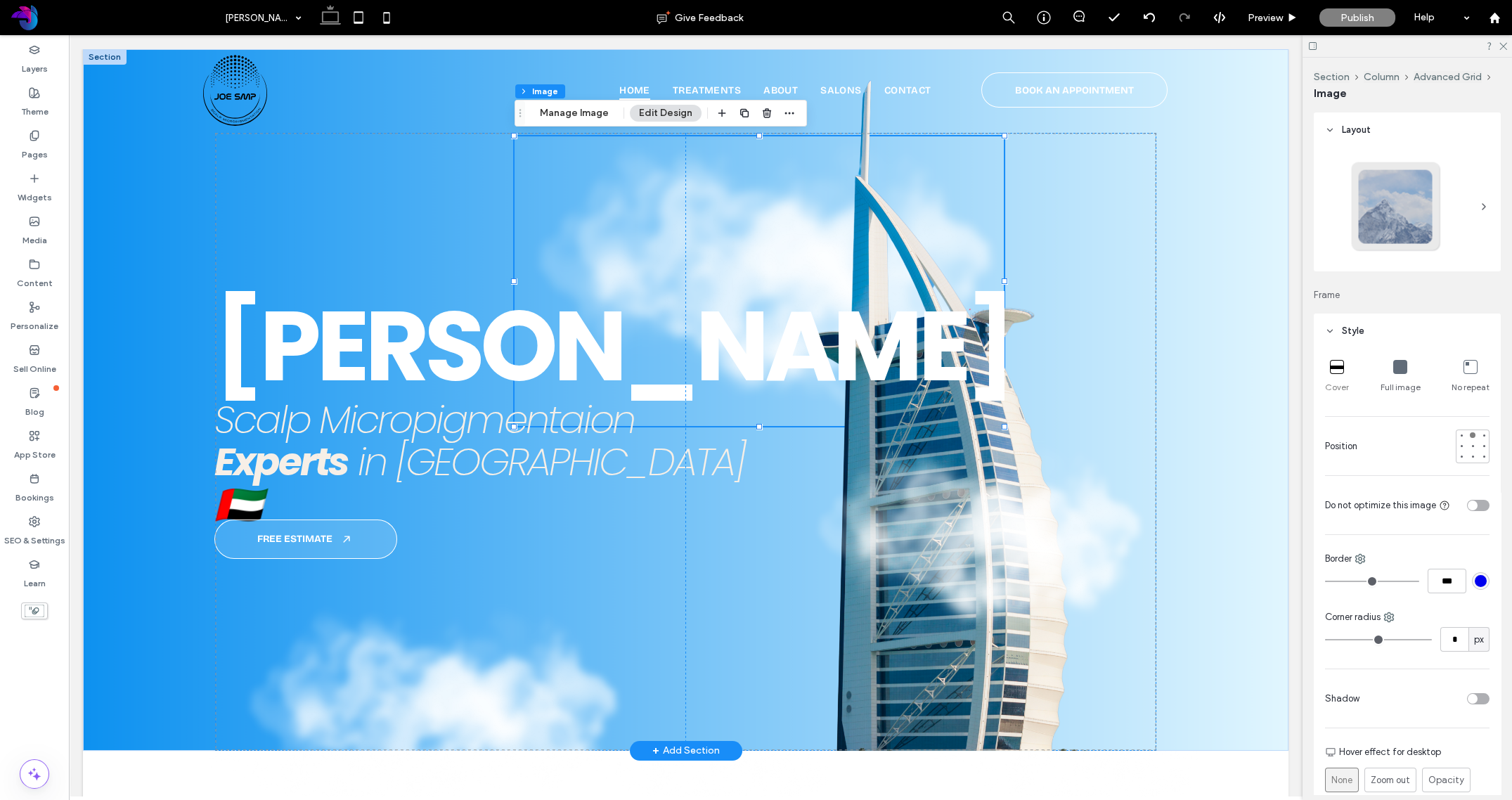
click at [754, 201] on img at bounding box center [759, 281] width 489 height 290
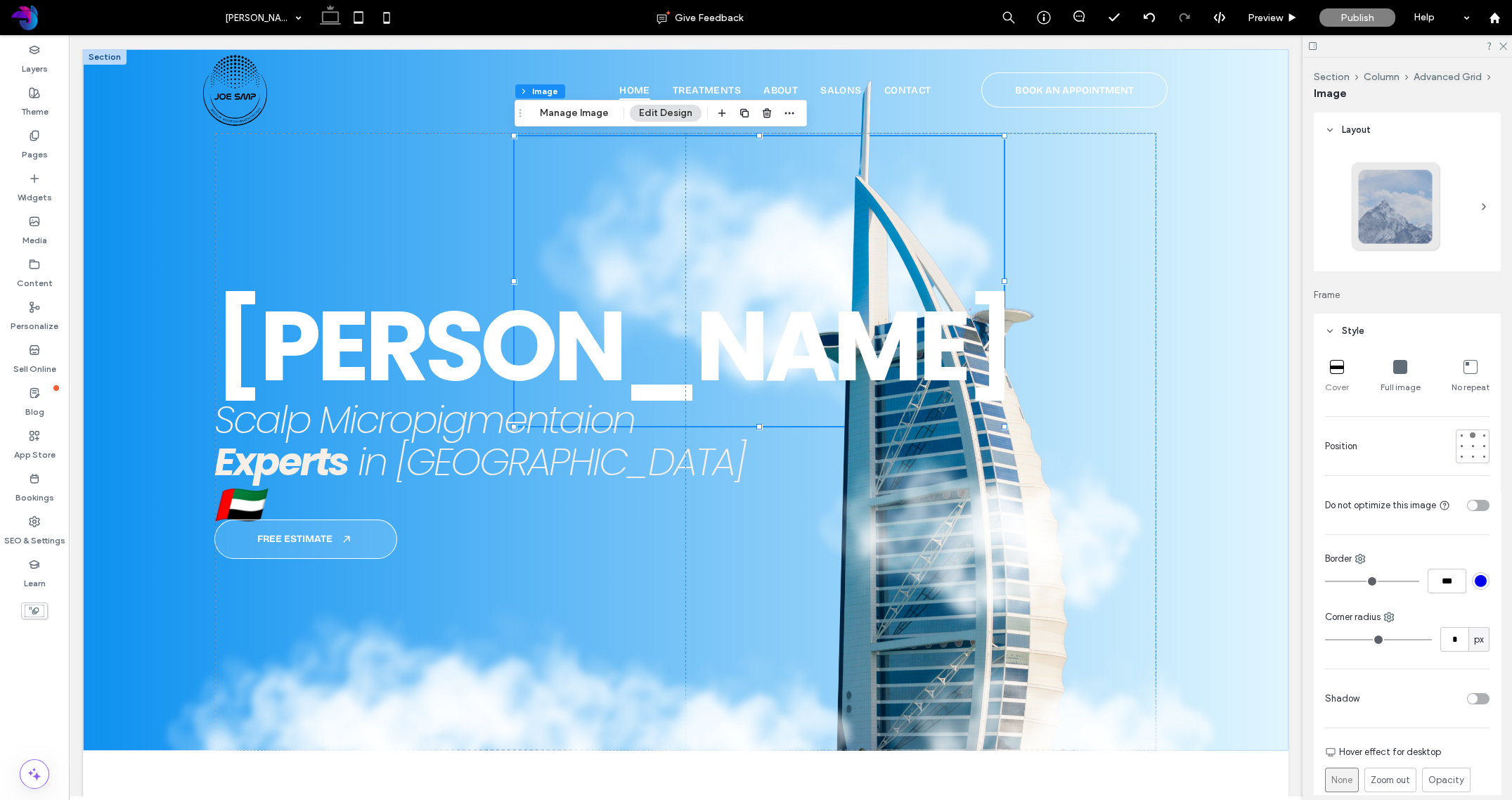
click at [1289, 367] on icon at bounding box center [1401, 366] width 14 height 14
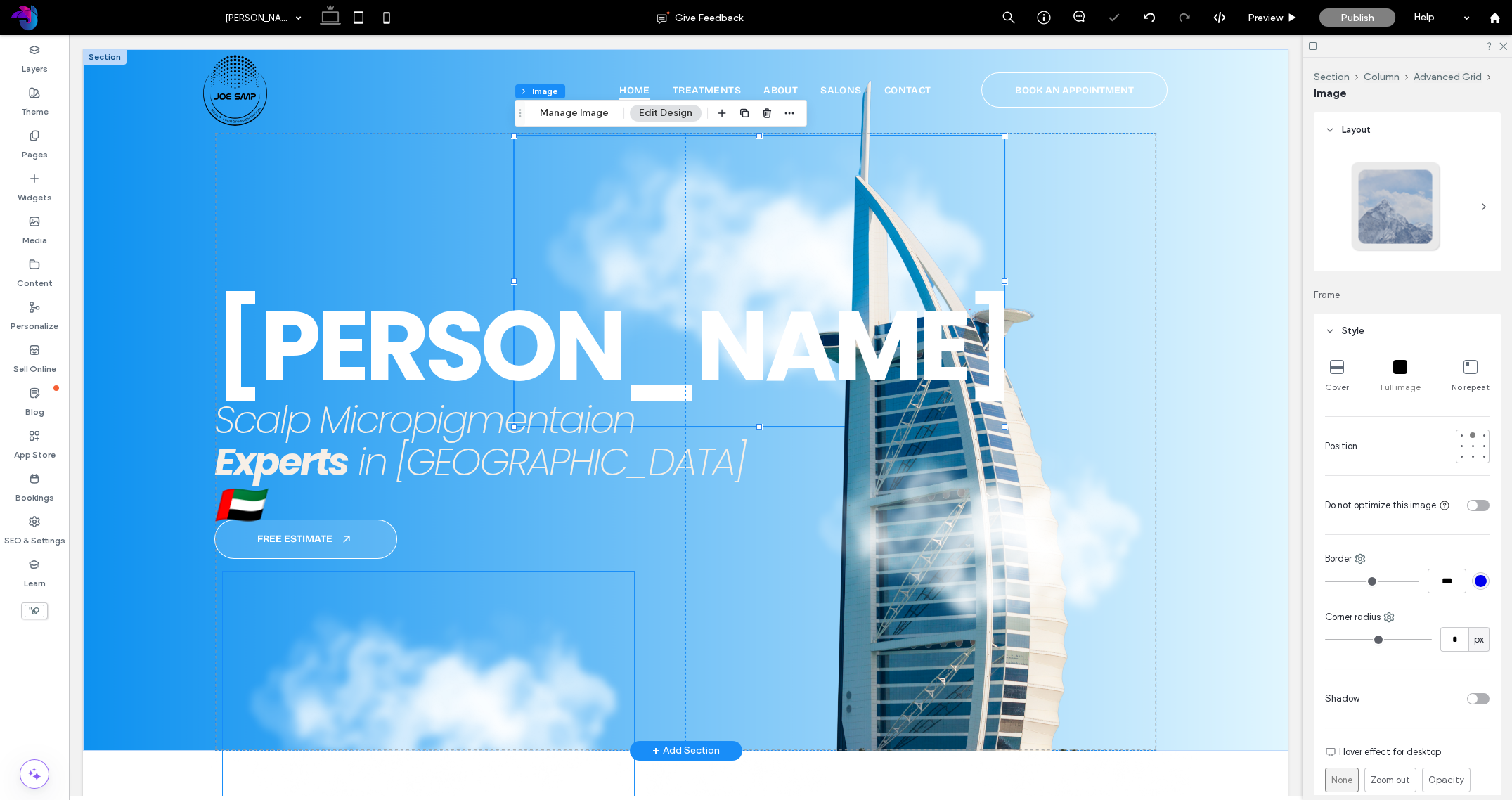
click at [515, 677] on img at bounding box center [428, 722] width 411 height 300
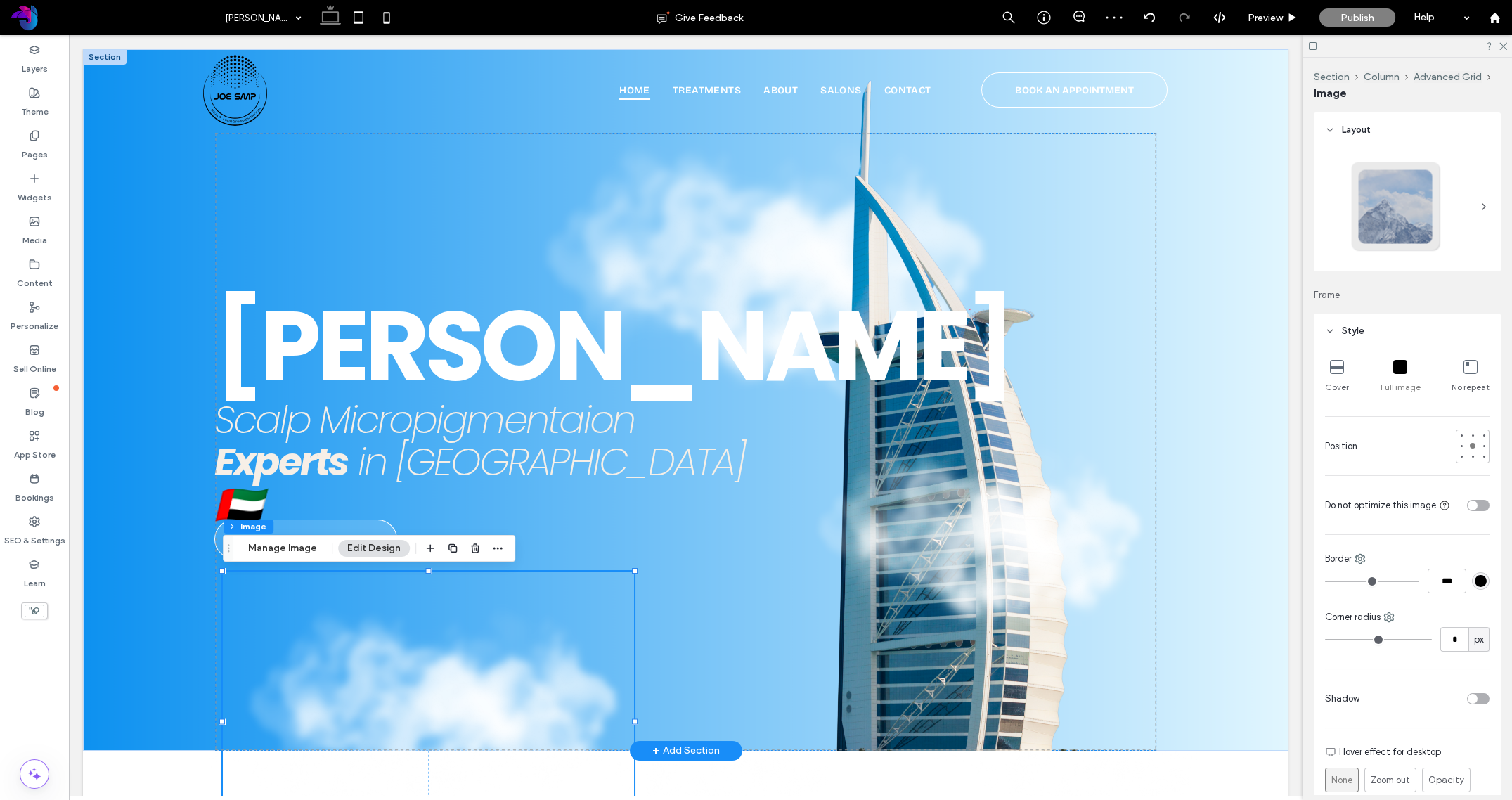
drag, startPoint x: 512, startPoint y: 661, endPoint x: 547, endPoint y: 657, distance: 35.2
click at [512, 661] on img at bounding box center [428, 722] width 411 height 300
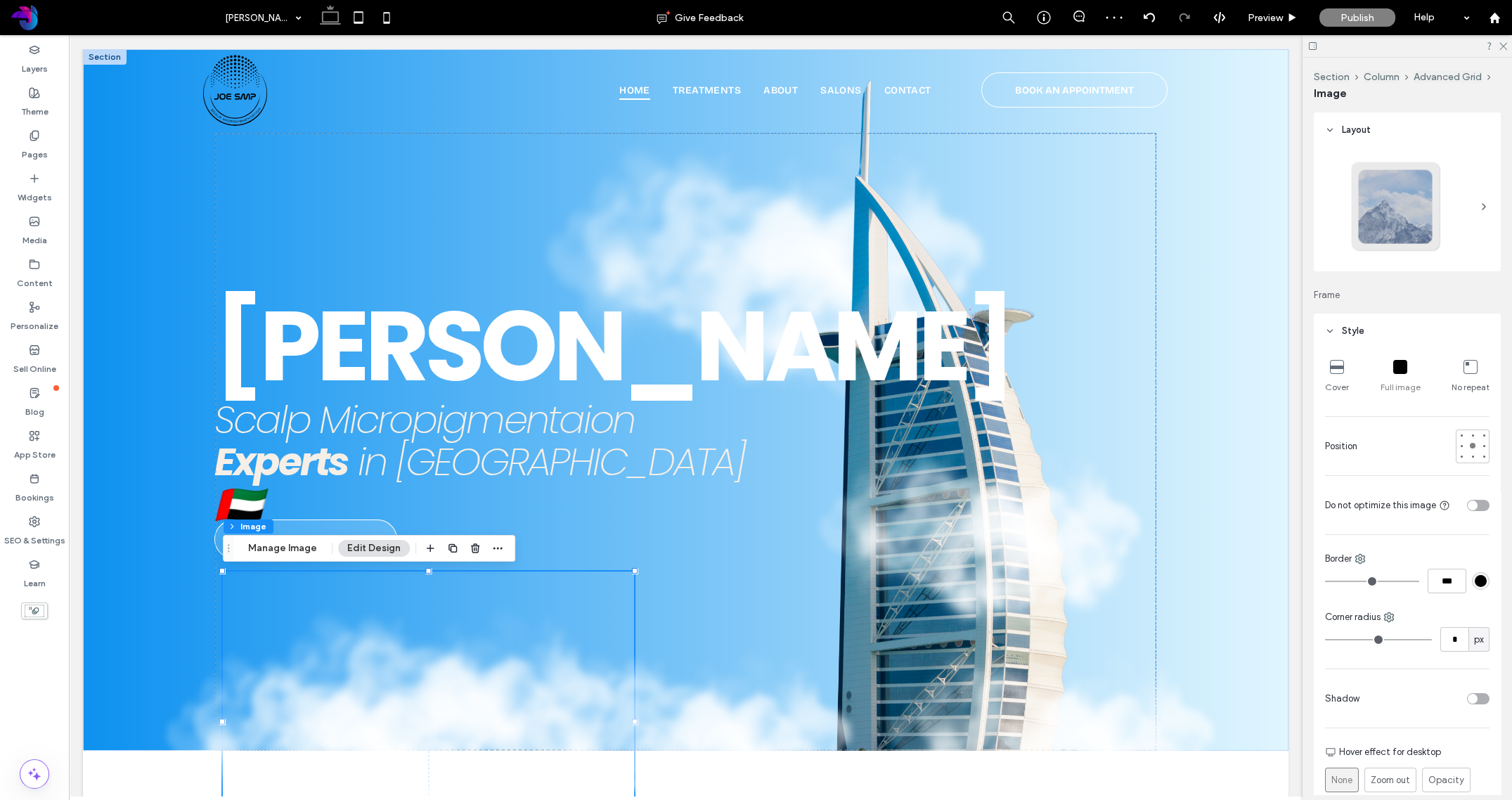
click at [1289, 365] on icon at bounding box center [1401, 366] width 14 height 14
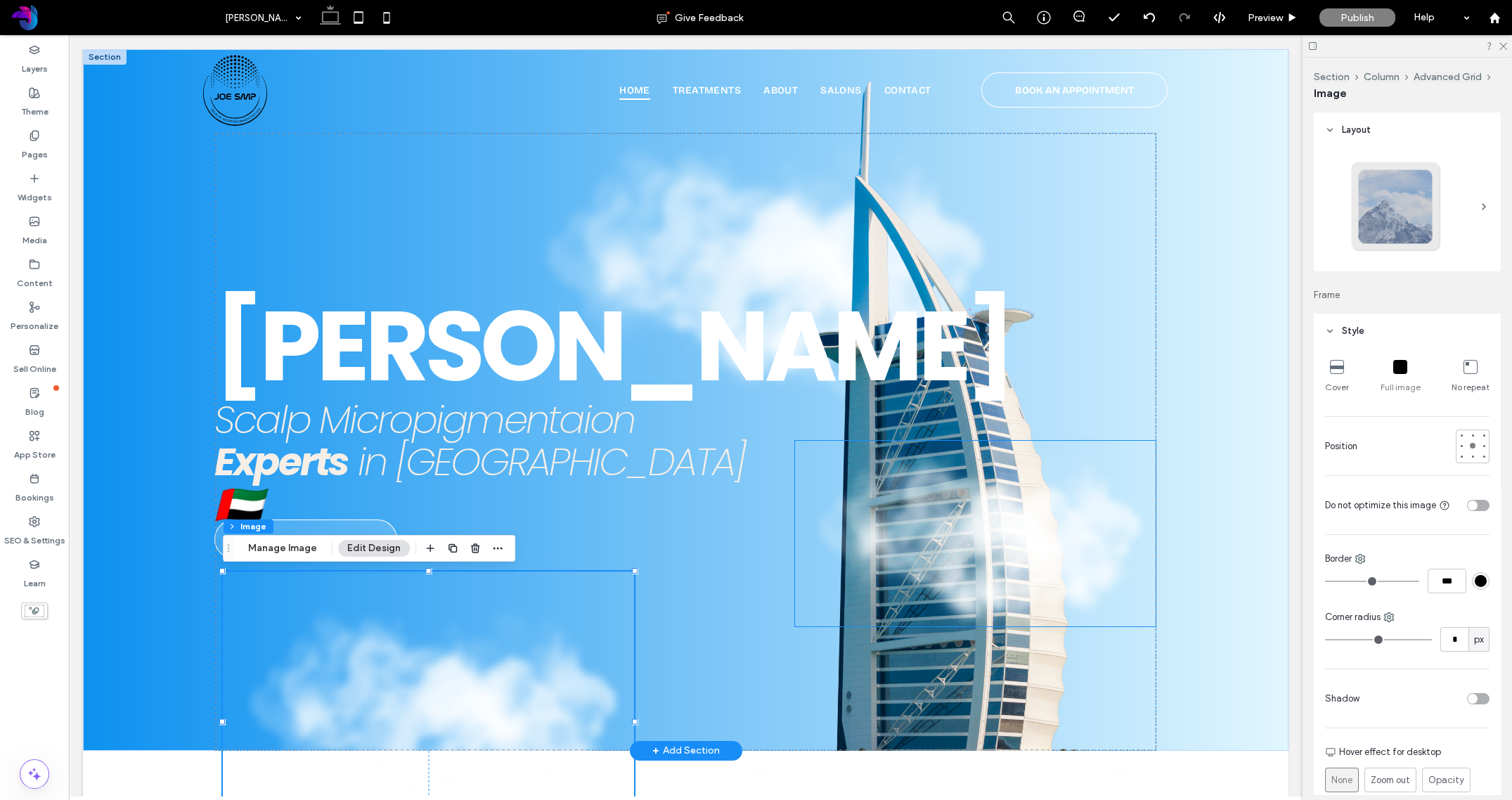
click at [987, 521] on img at bounding box center [974, 533] width 360 height 185
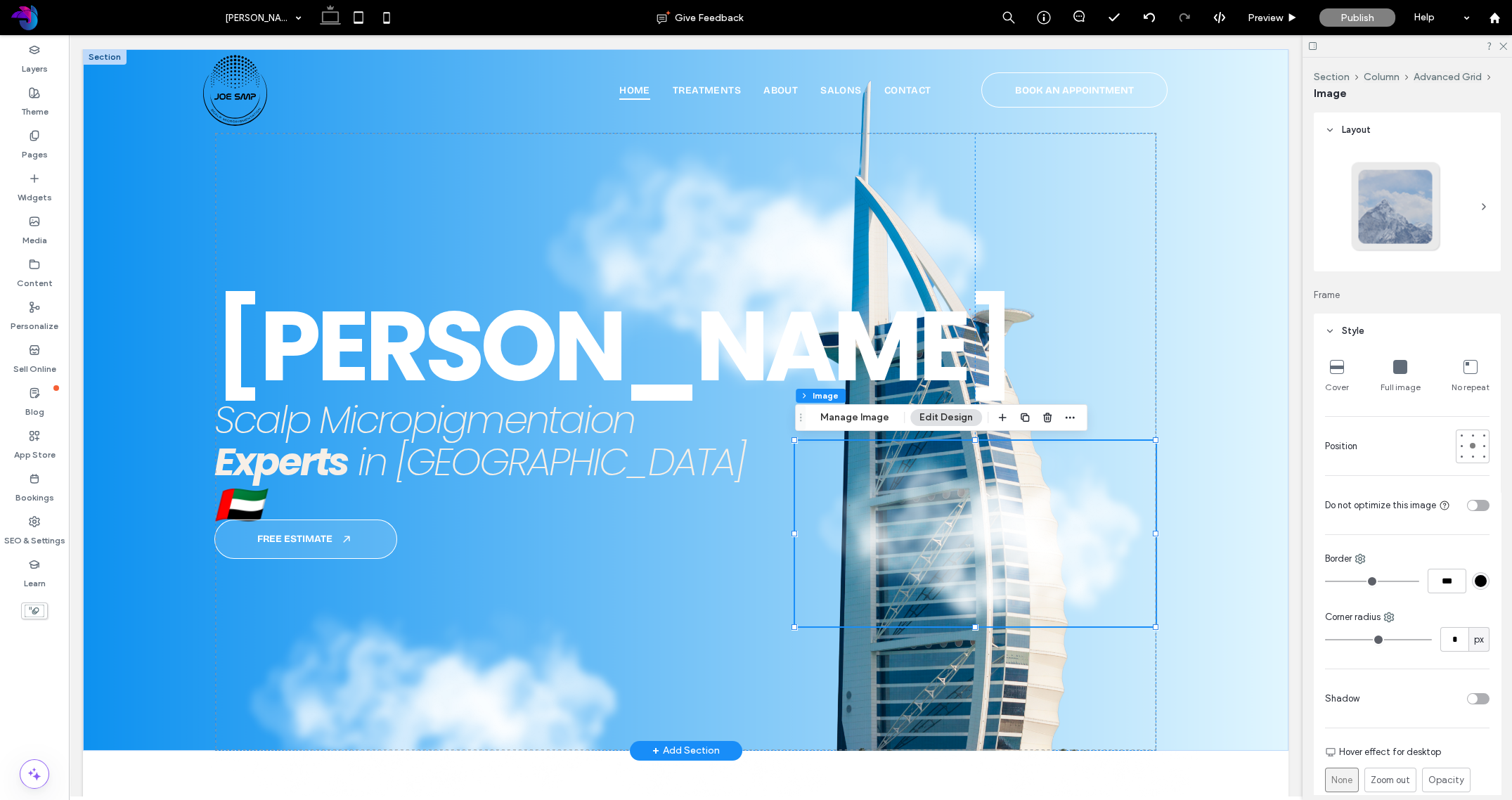
type input "***"
type input "****"
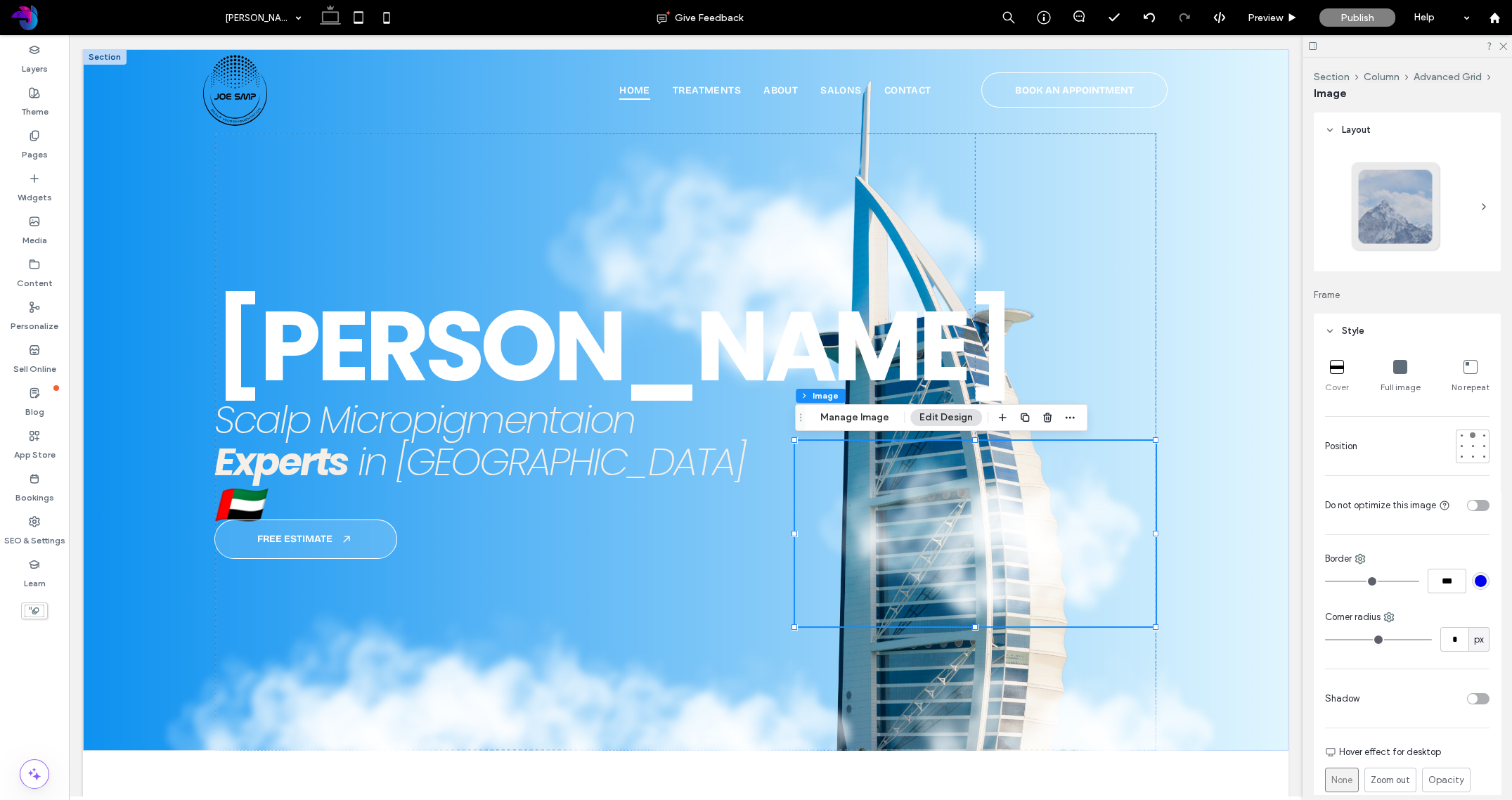
click at [1289, 367] on icon at bounding box center [1401, 366] width 14 height 14
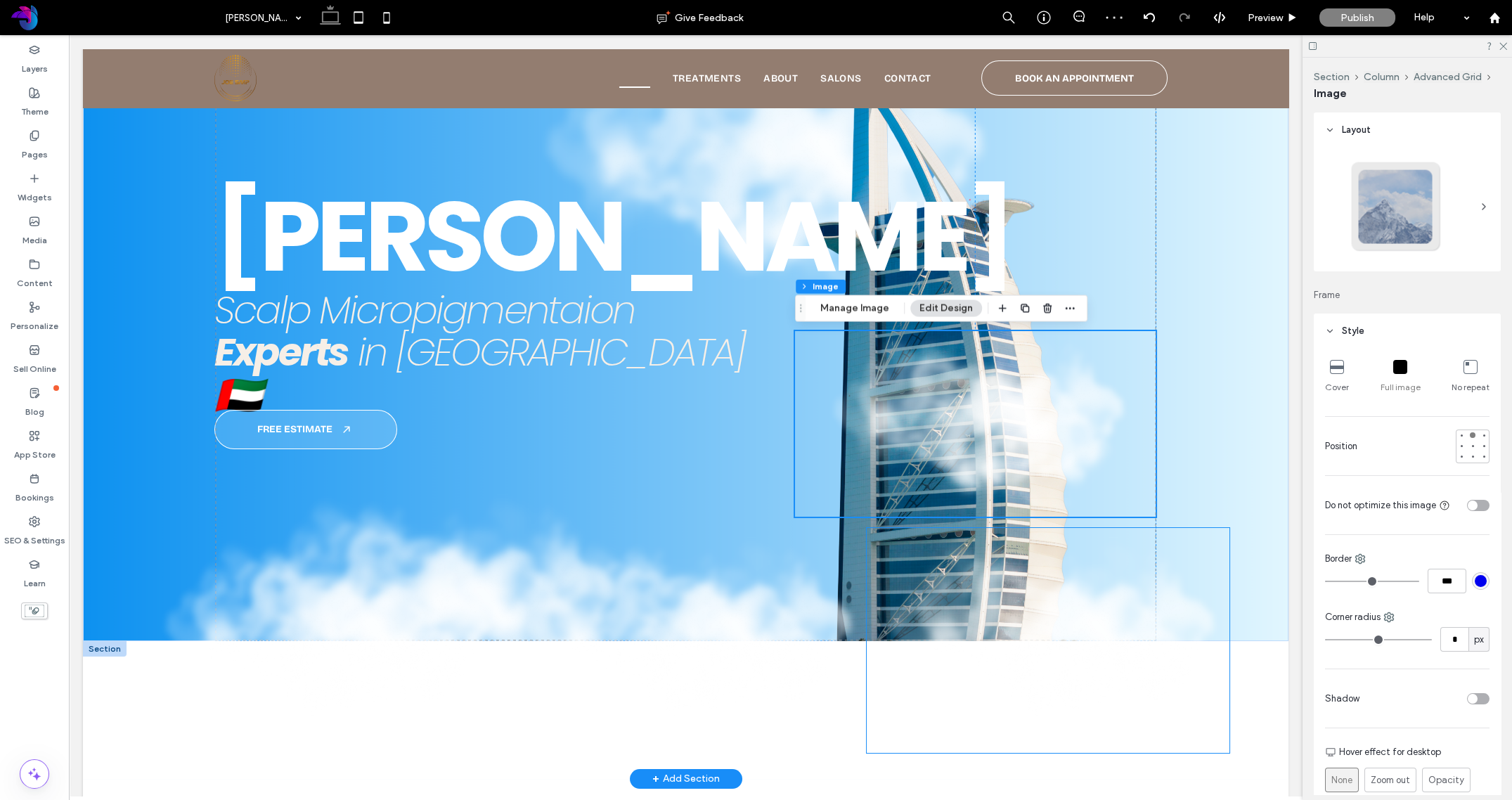
scroll to position [111, 0]
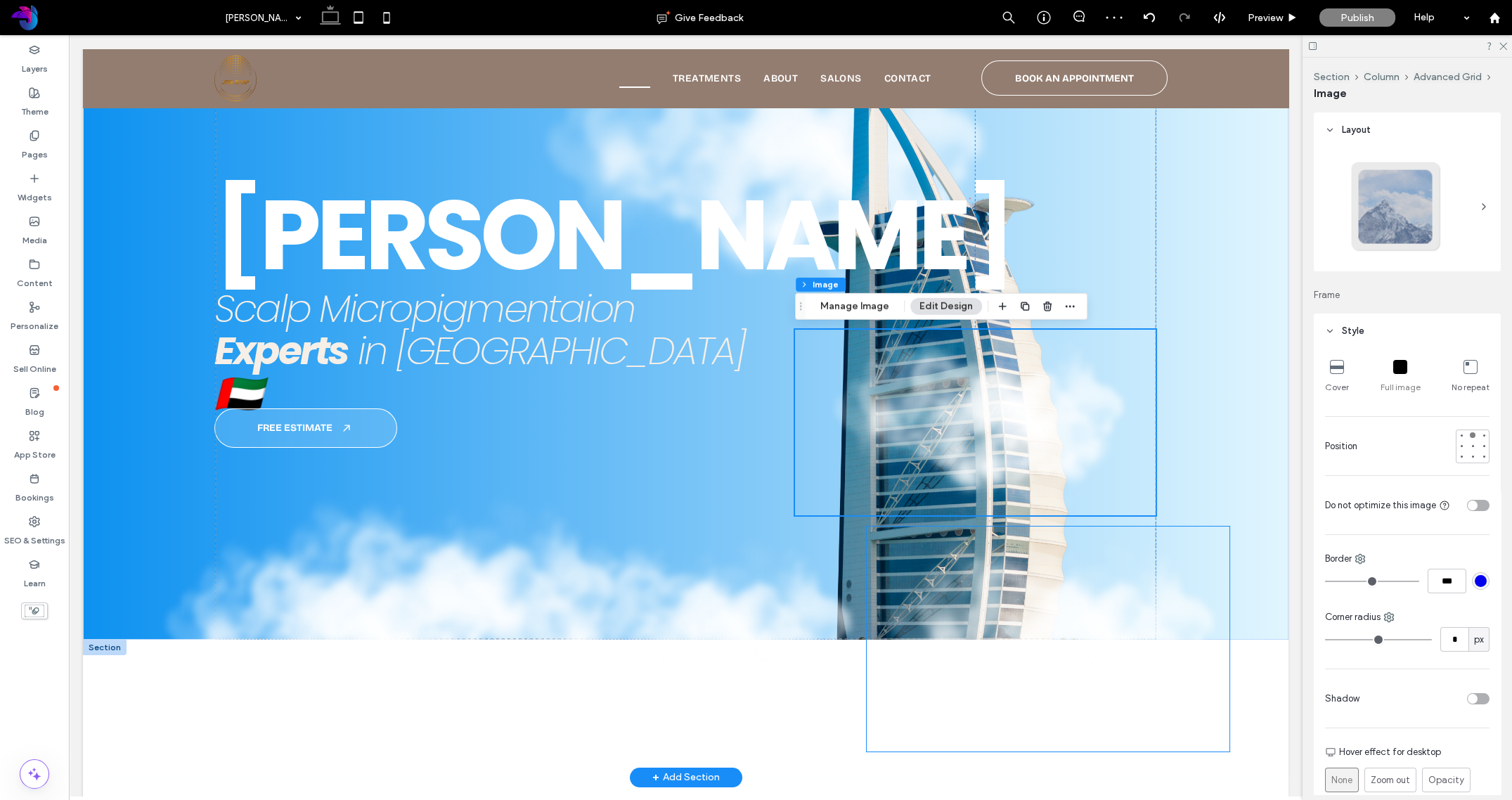
click at [975, 671] on img at bounding box center [1048, 639] width 363 height 225
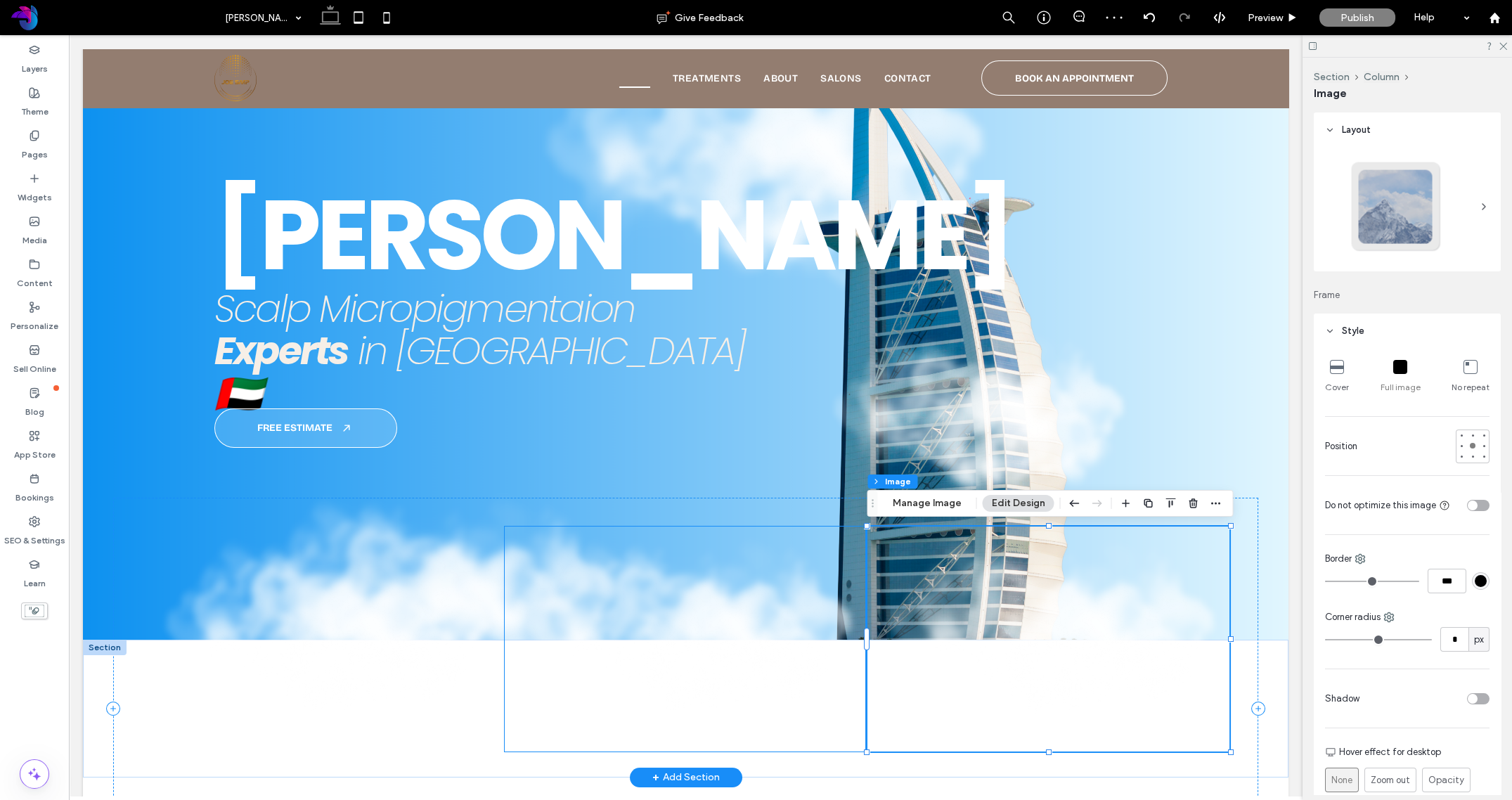
click at [815, 656] on img at bounding box center [686, 639] width 363 height 225
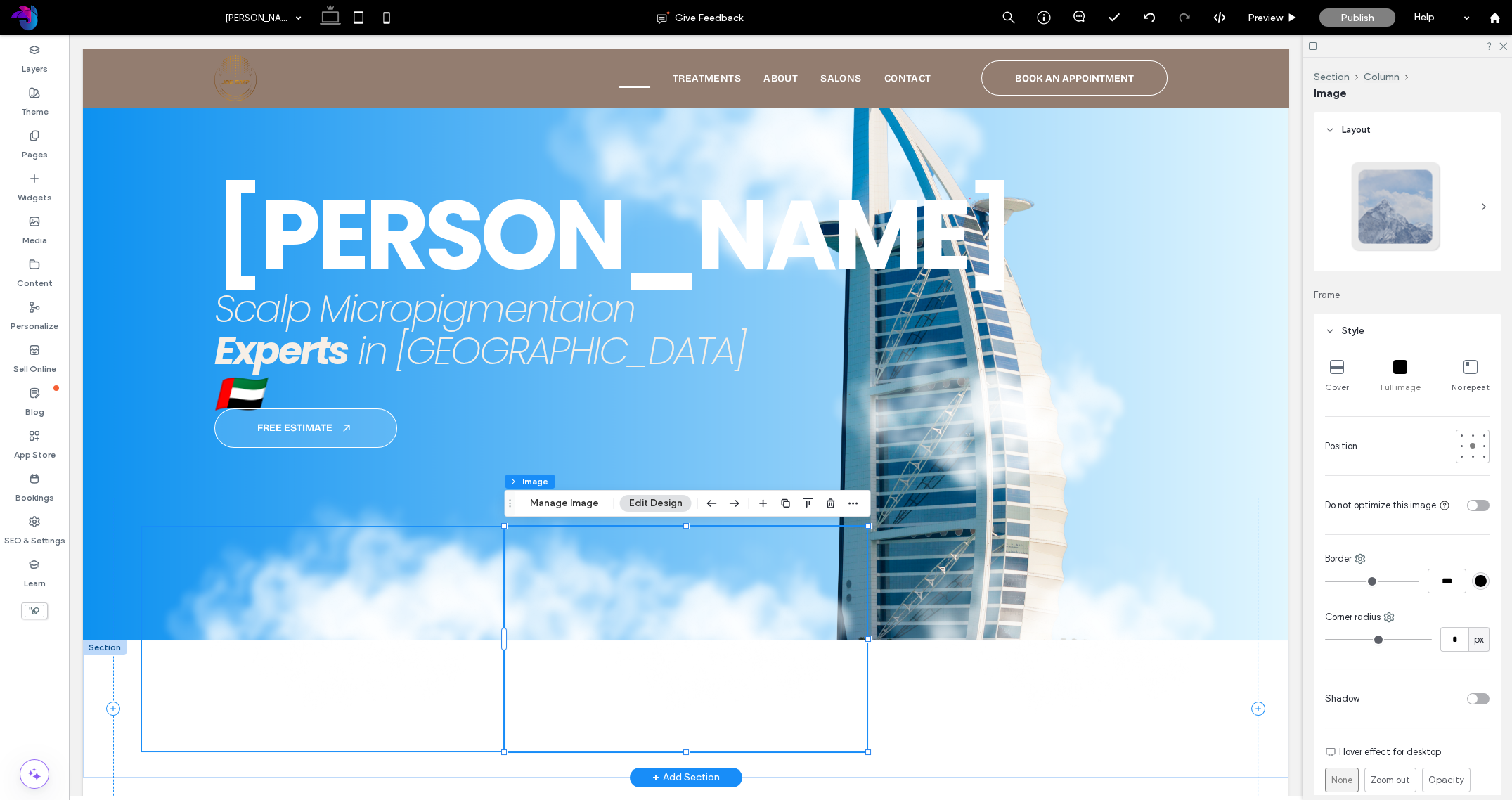
click at [378, 677] on img at bounding box center [323, 639] width 363 height 225
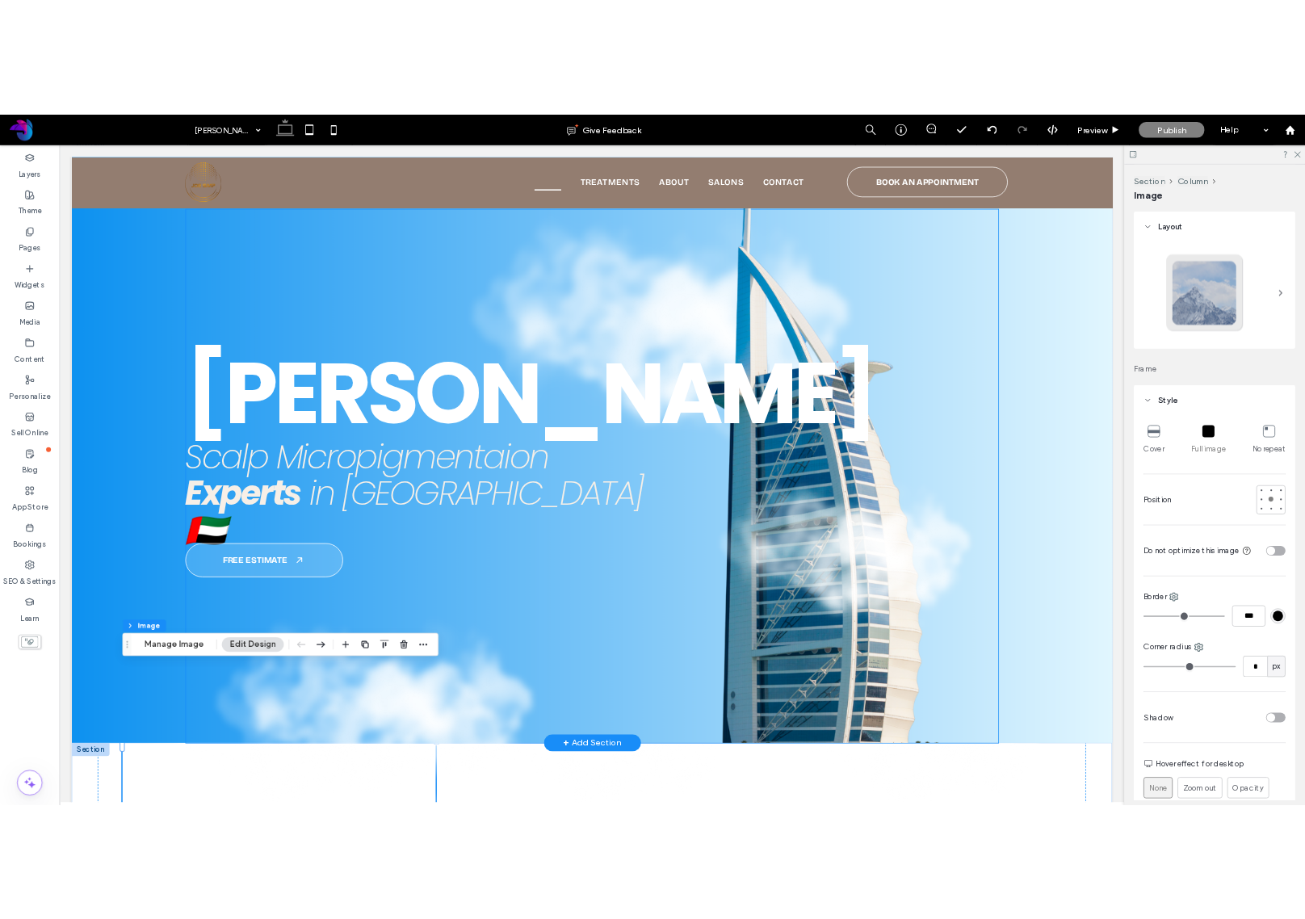
scroll to position [0, 0]
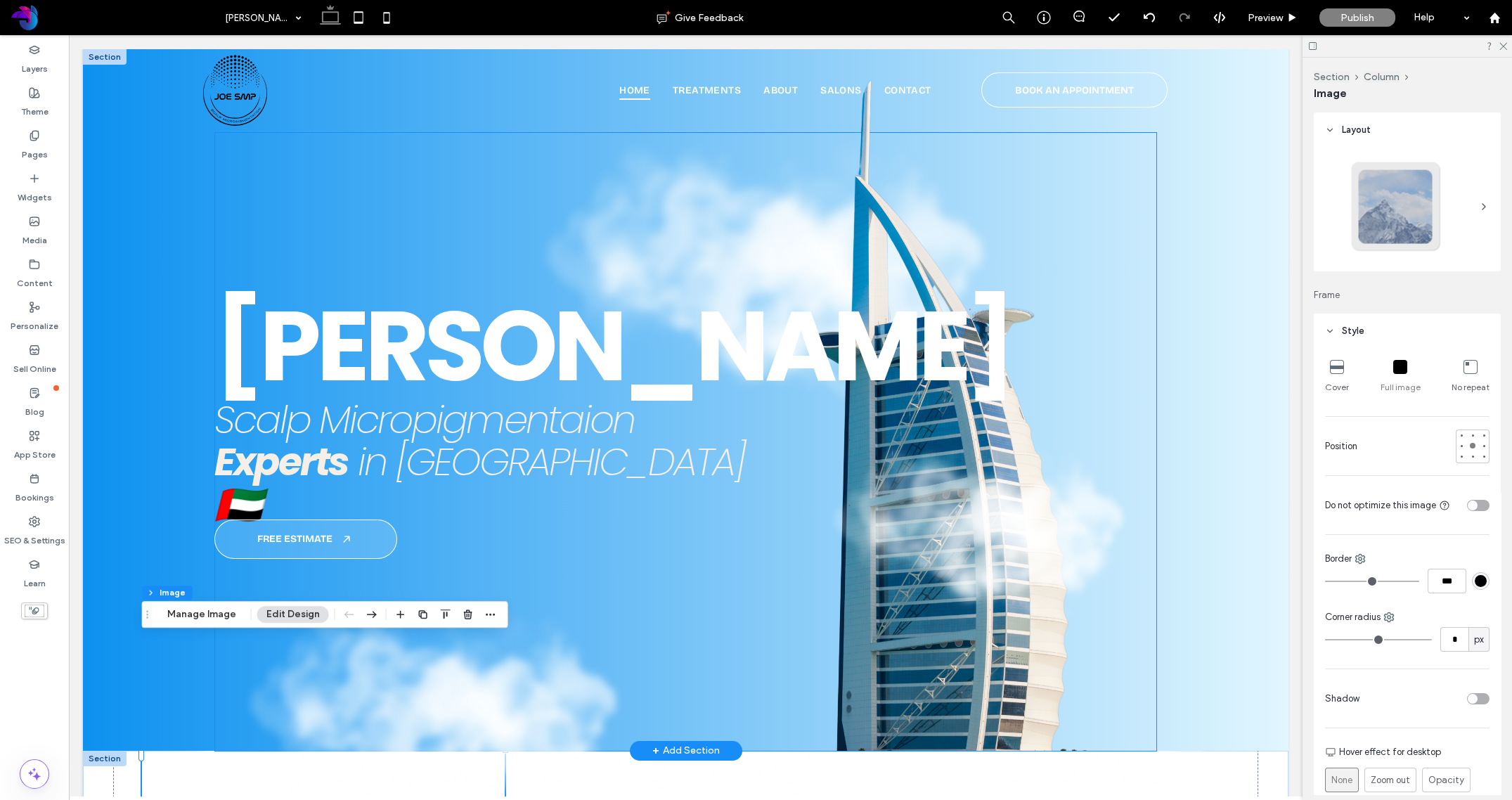
click at [723, 225] on img at bounding box center [759, 281] width 489 height 290
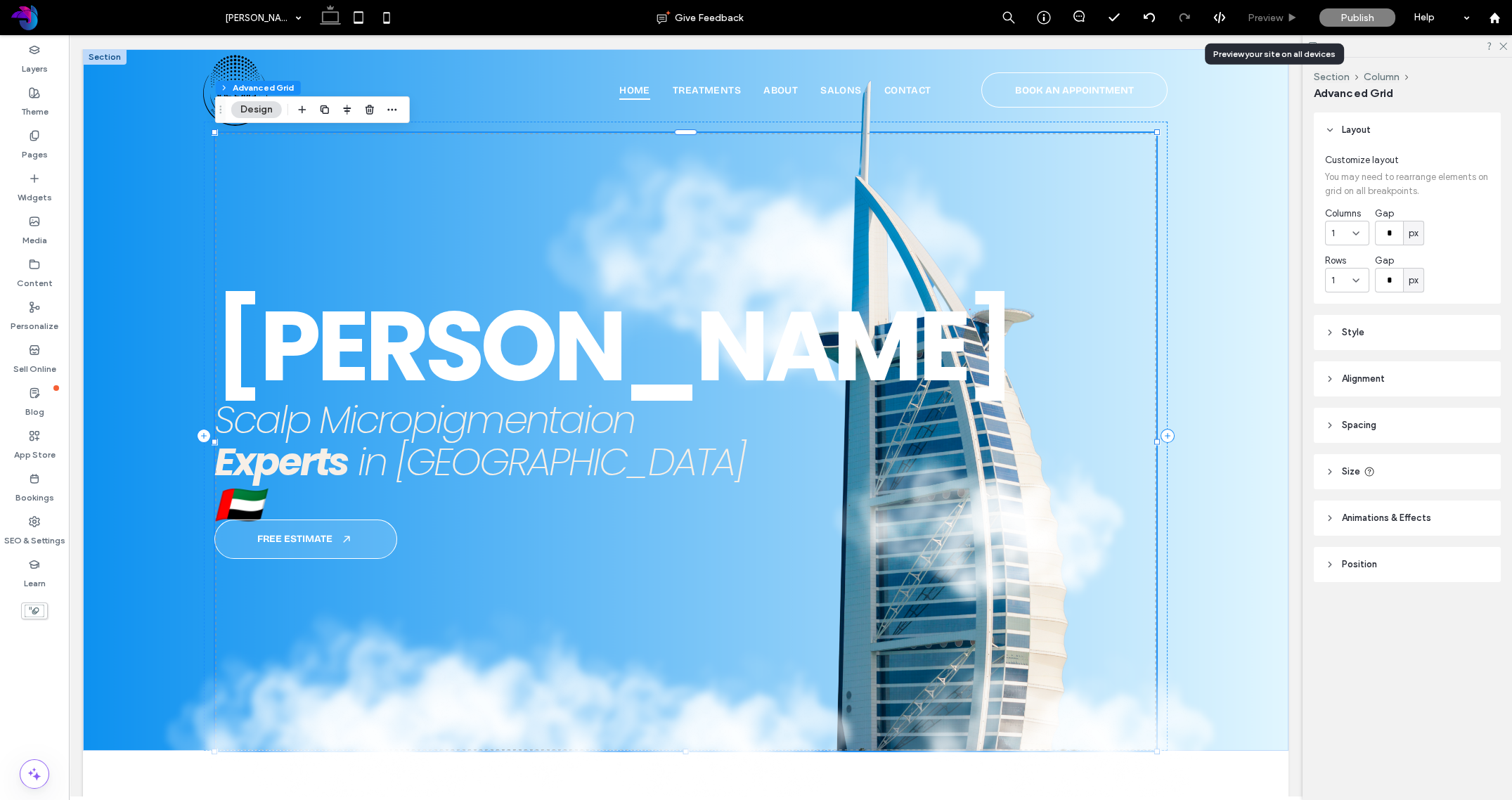
click at [1260, 12] on span "Preview" at bounding box center [1265, 18] width 35 height 12
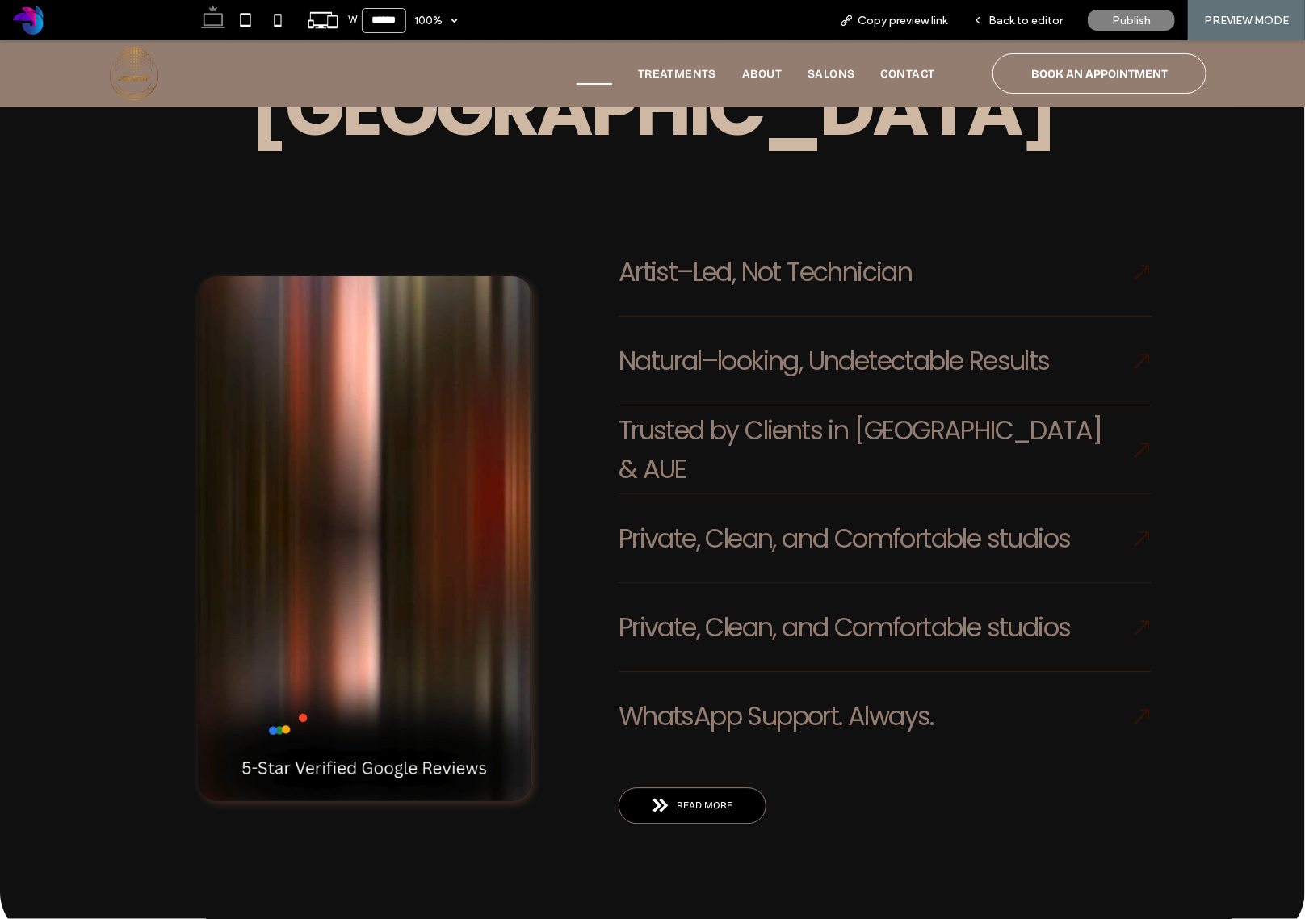
scroll to position [2288, 0]
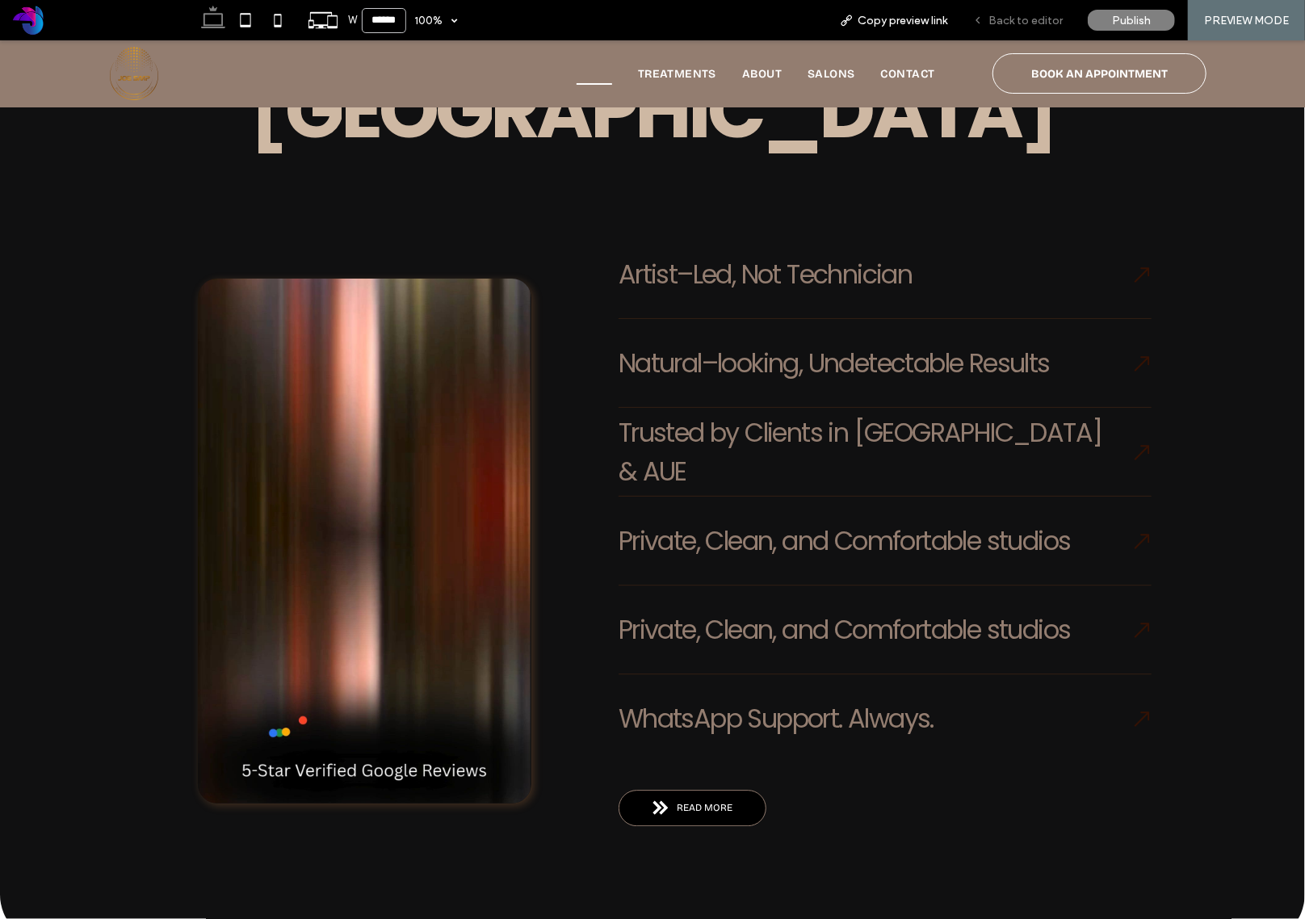
click at [1039, 30] on div "Back to editor" at bounding box center [1017, 20] width 115 height 40
click at [1035, 16] on span "Back to editor" at bounding box center [1025, 21] width 74 height 14
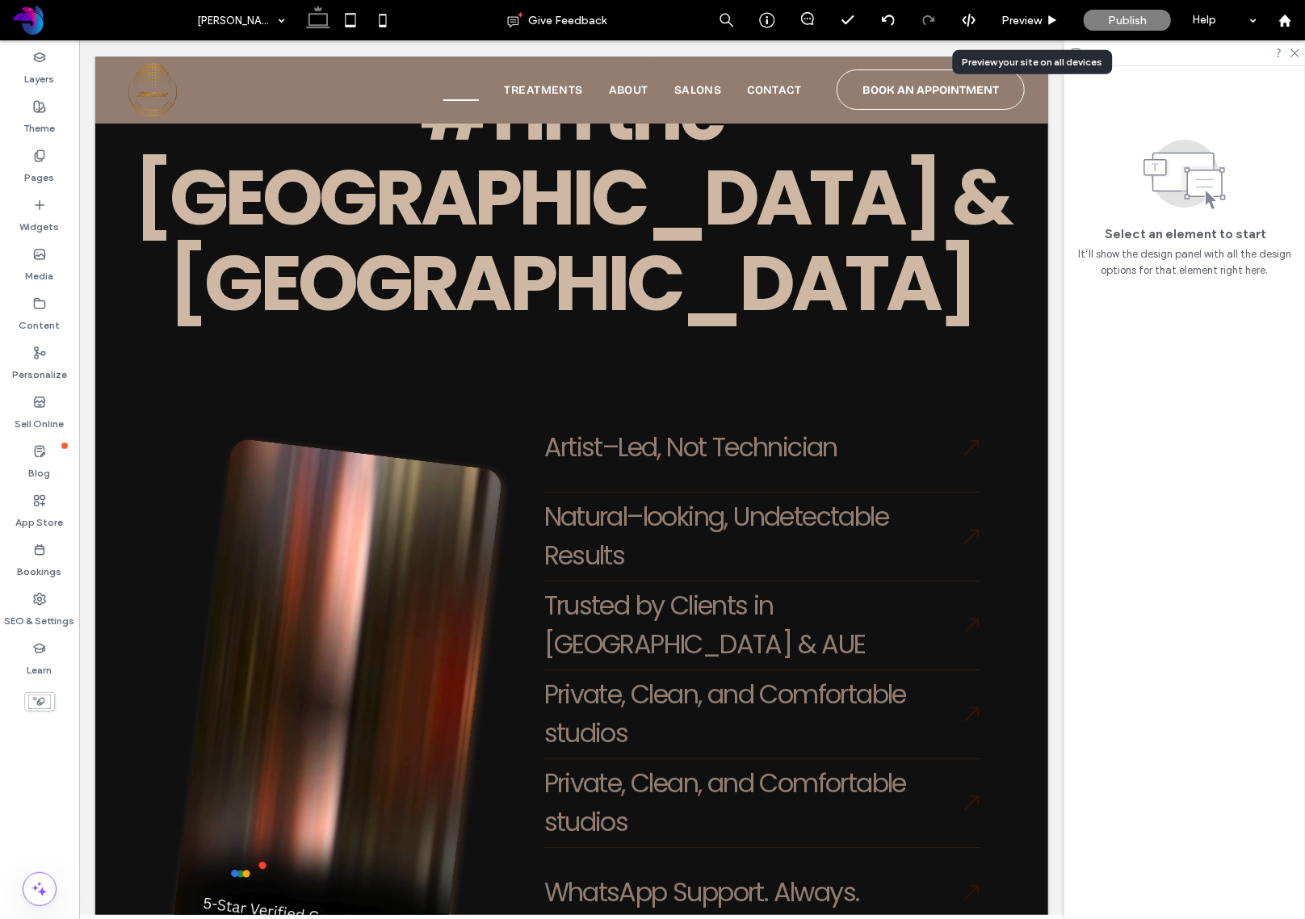
scroll to position [2288, 0]
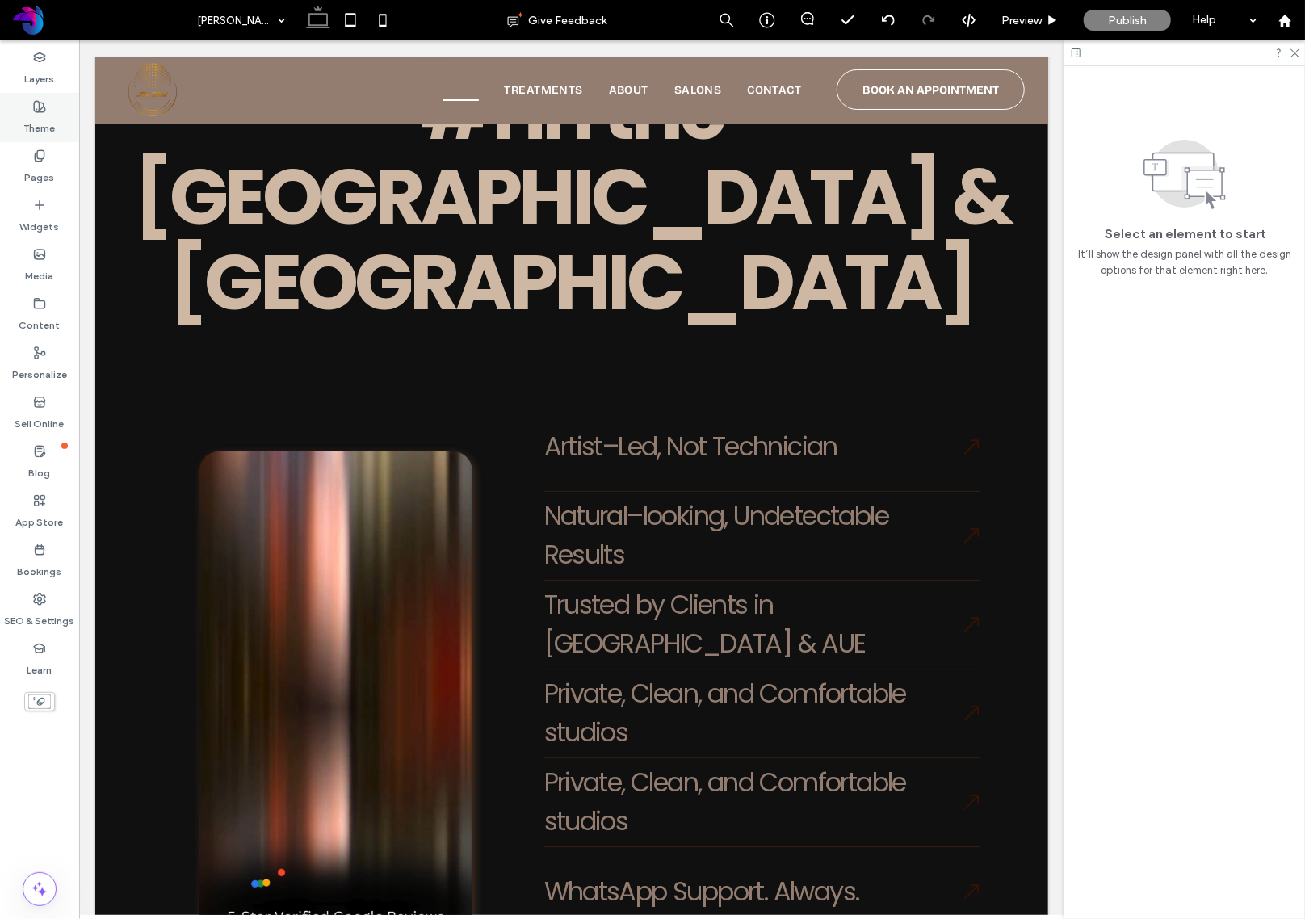
click at [49, 115] on label "Theme" at bounding box center [39, 124] width 31 height 23
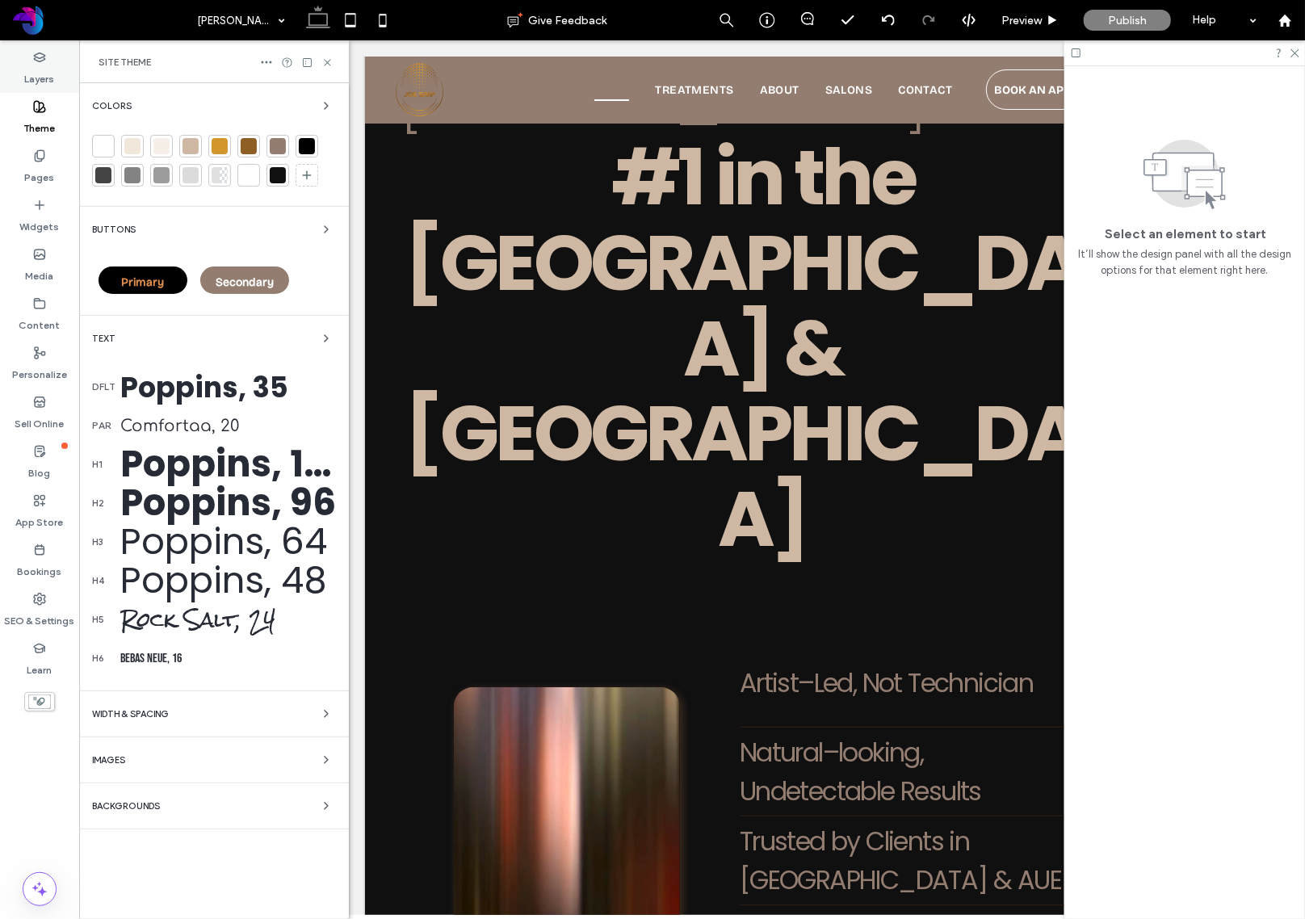
scroll to position [2342, 0]
click at [45, 82] on label "Layers" at bounding box center [40, 75] width 30 height 23
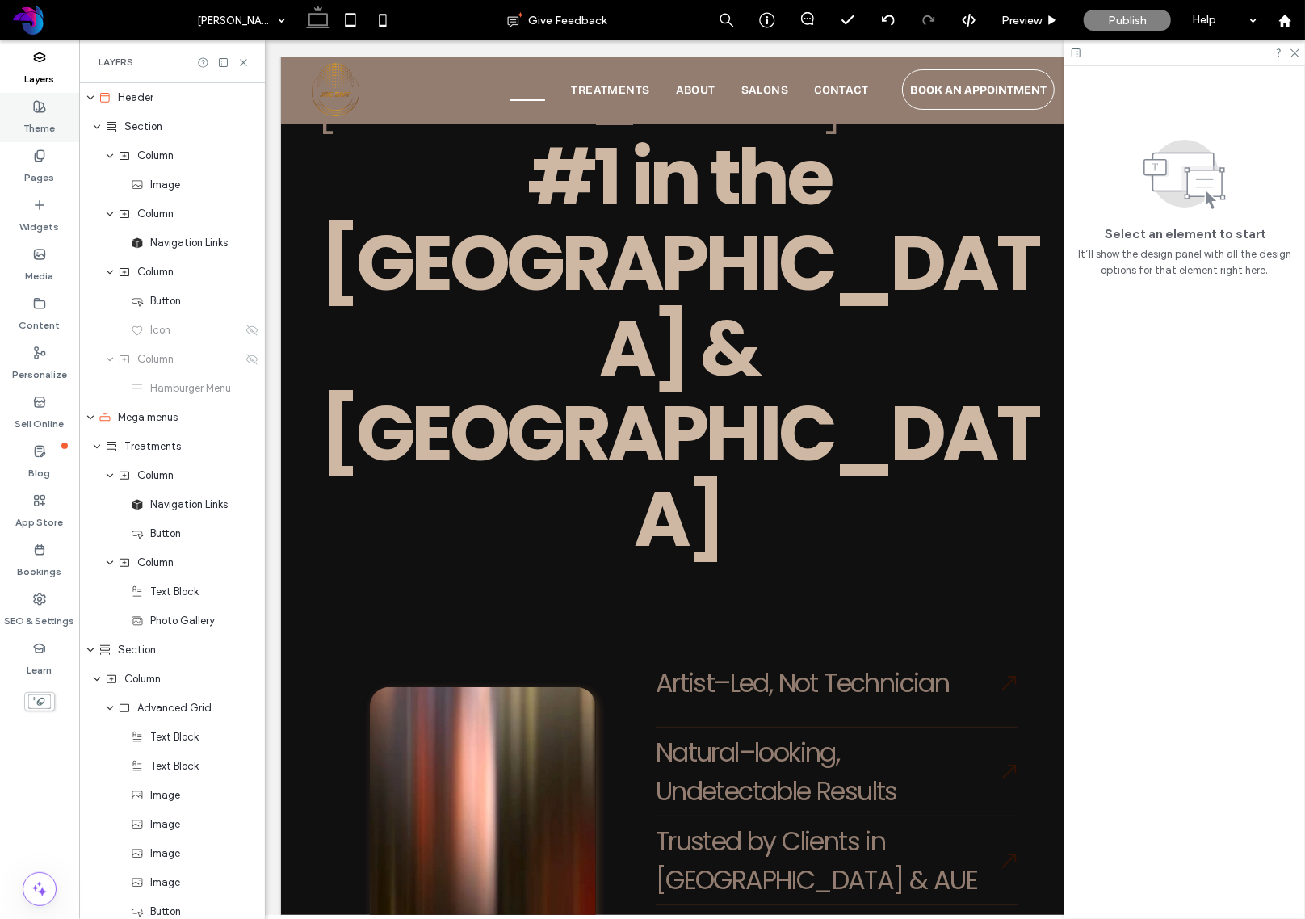
click at [37, 112] on icon at bounding box center [39, 106] width 13 height 13
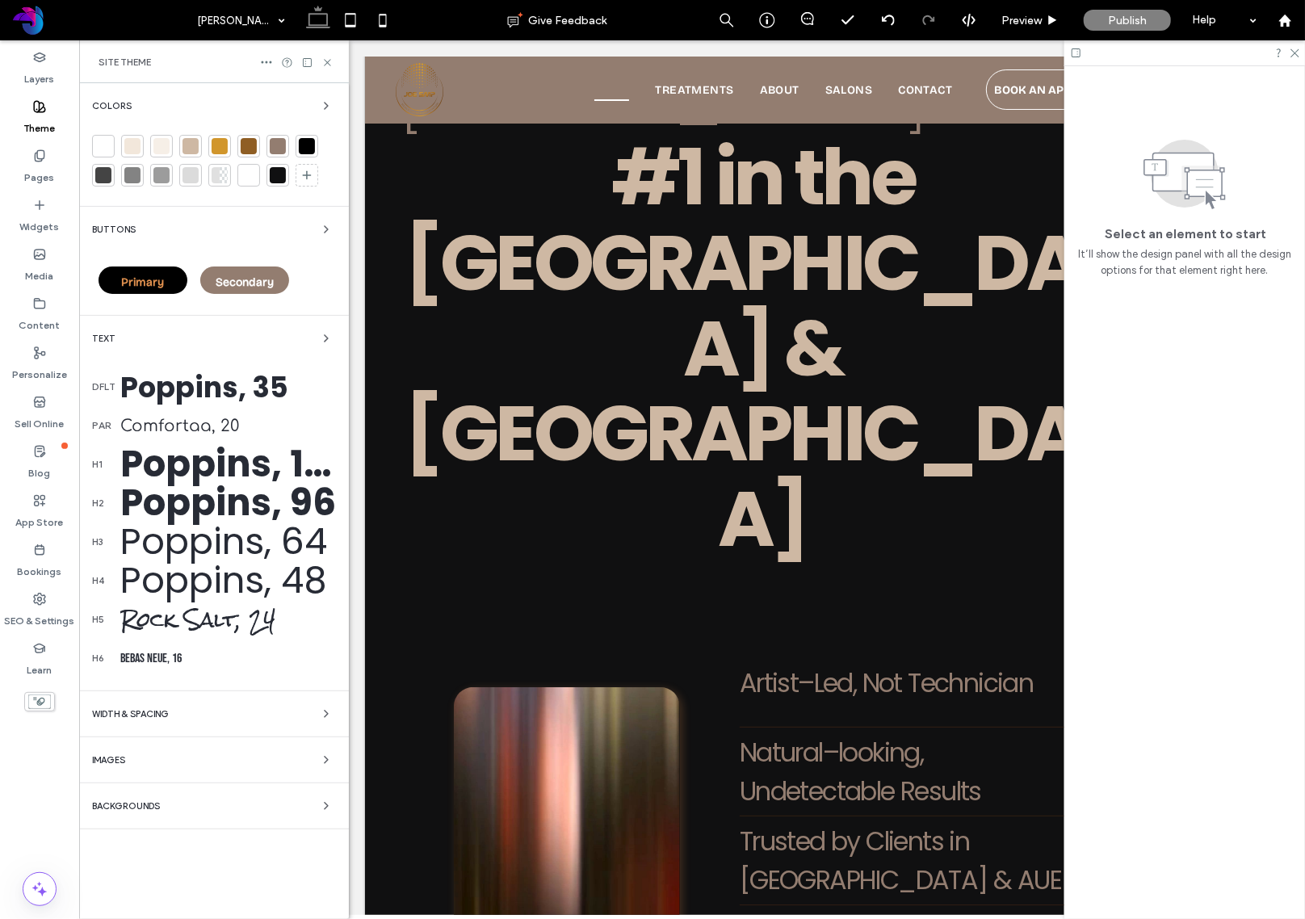
click at [209, 615] on div "Rock Salt, 24" at bounding box center [228, 620] width 216 height 46
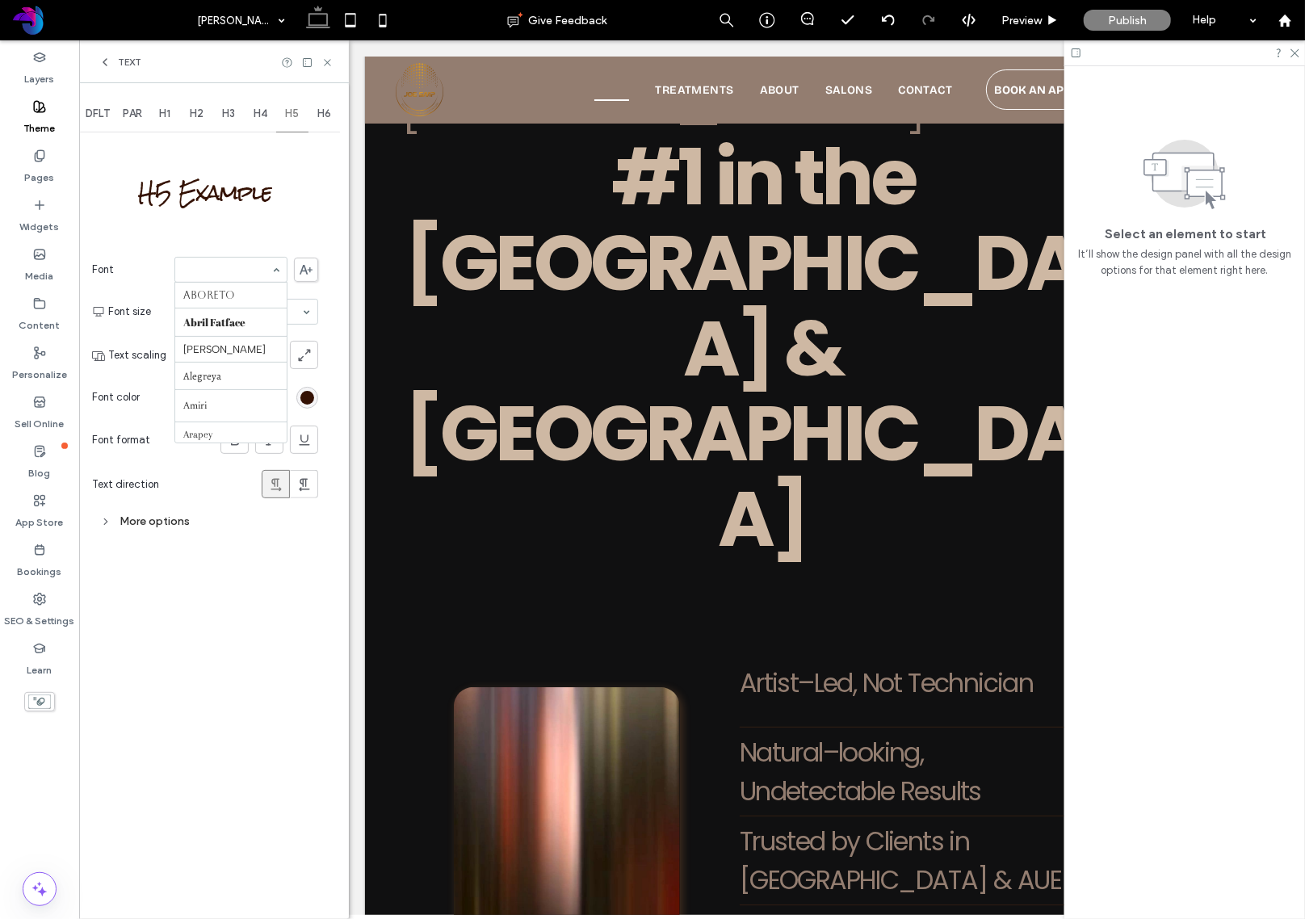
scroll to position [1678, 0]
drag, startPoint x: 234, startPoint y: 362, endPoint x: 229, endPoint y: 347, distance: 15.3
click at [247, 271] on input at bounding box center [226, 269] width 87 height 11
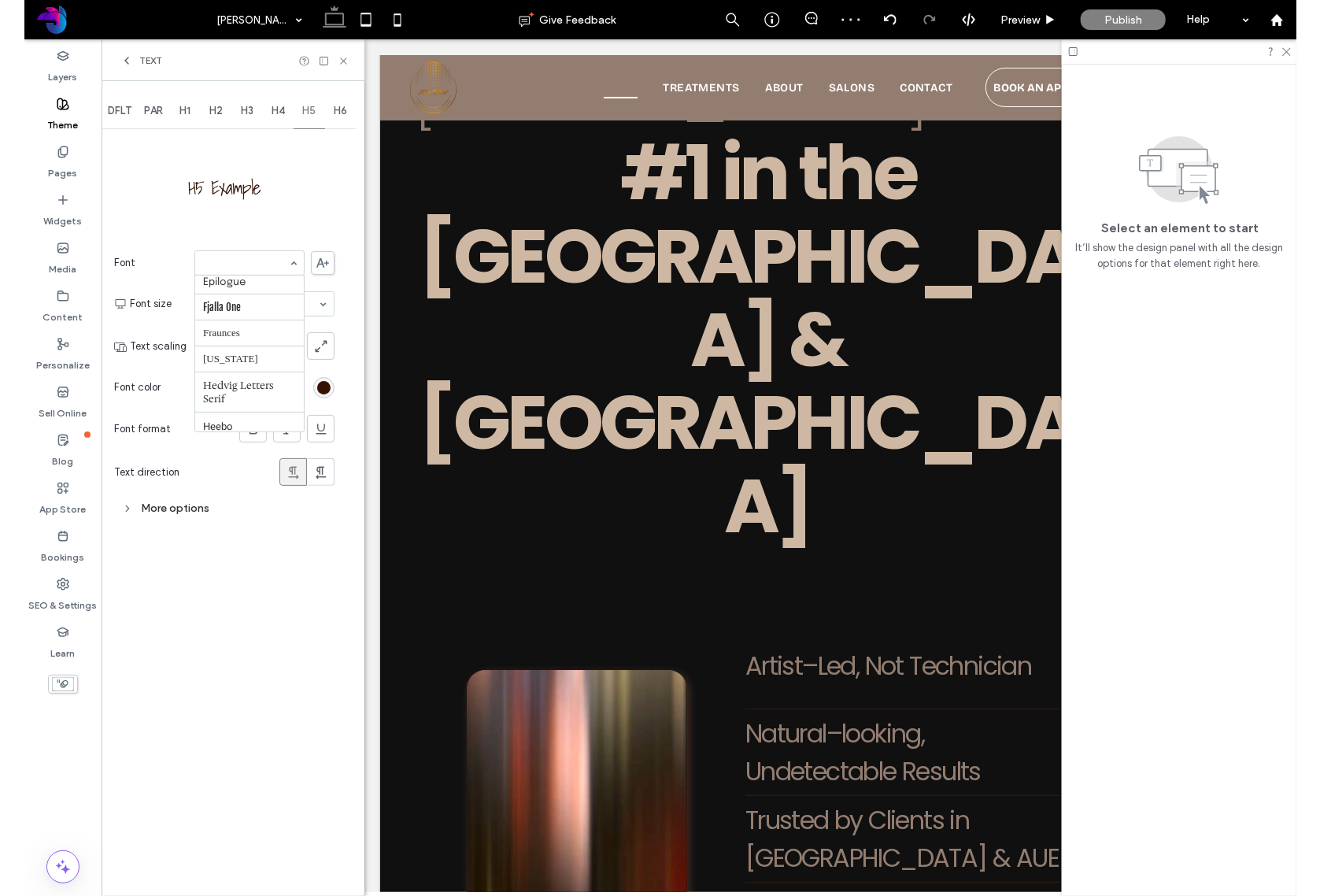
scroll to position [496, 0]
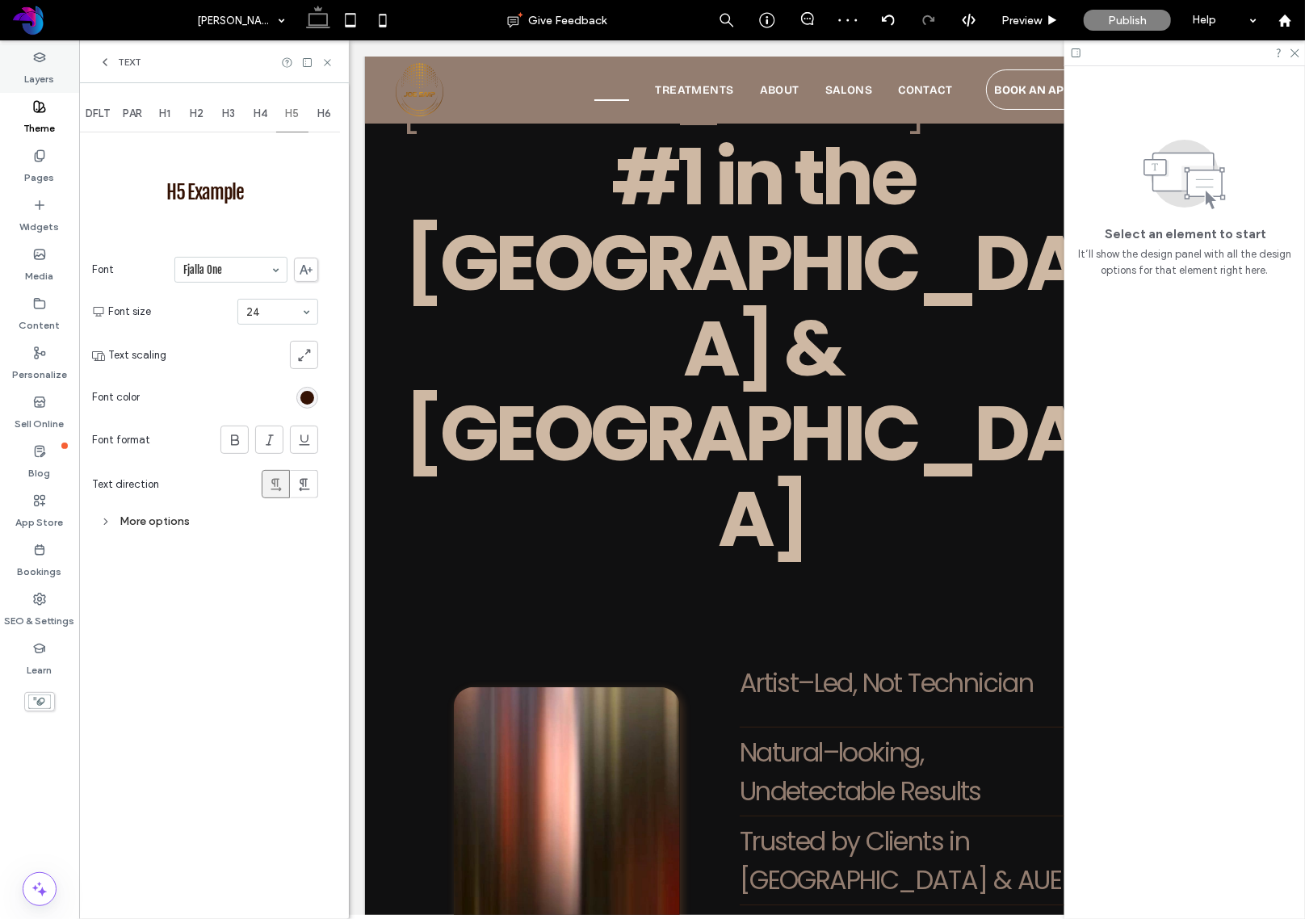
click at [42, 60] on use at bounding box center [39, 56] width 10 height 9
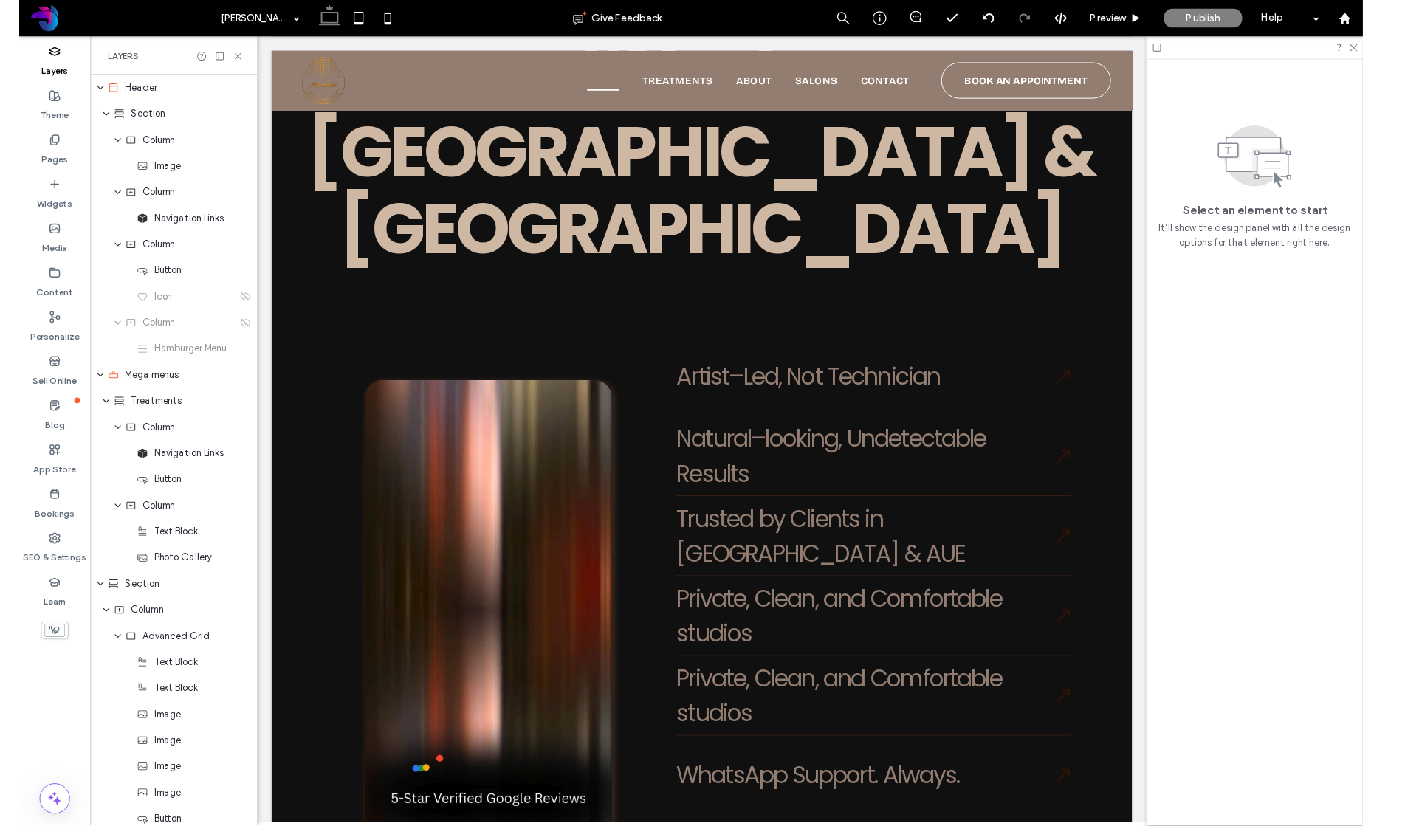
scroll to position [2091, 0]
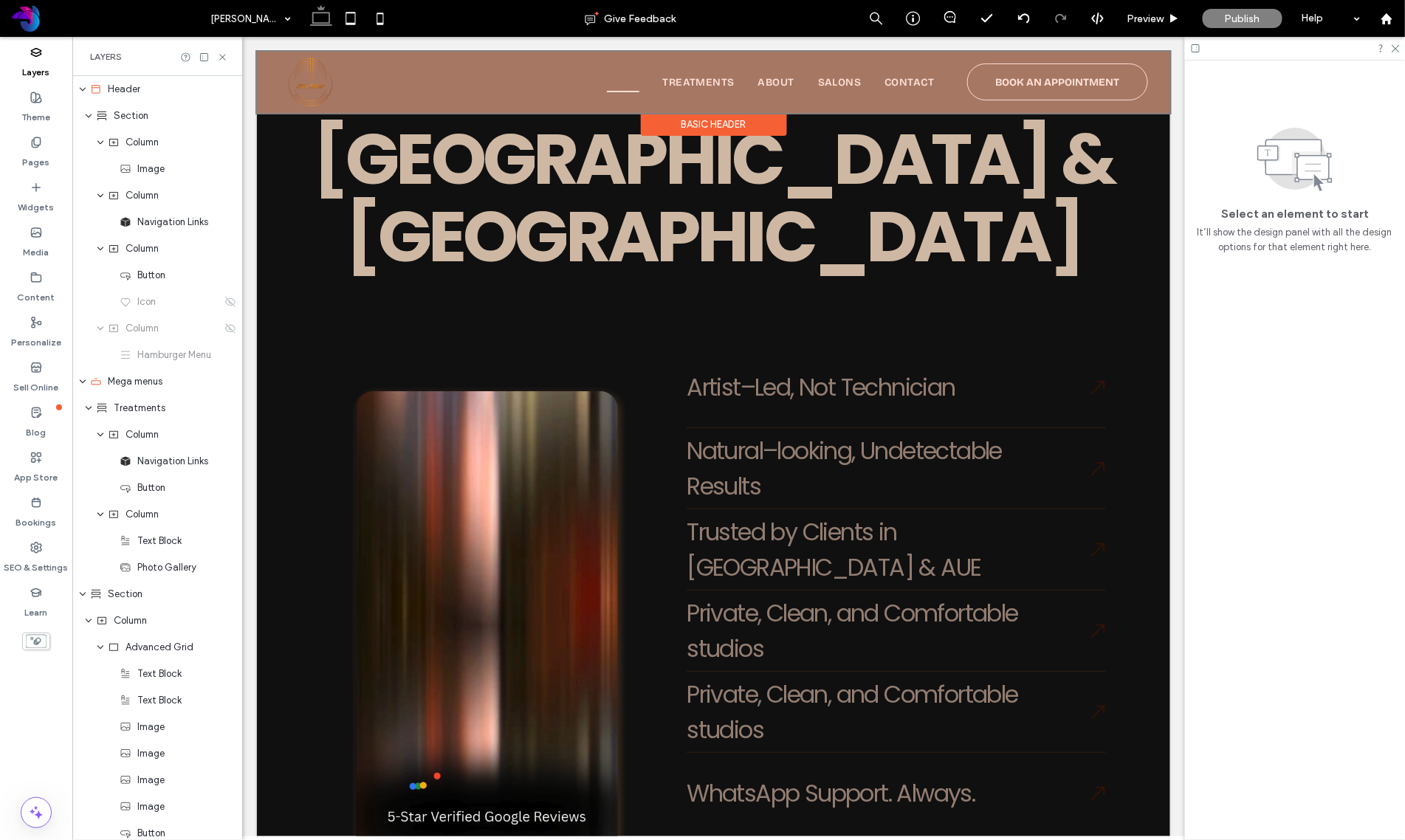
click at [711, 128] on div "Basic Header" at bounding box center [713, 123] width 146 height 23
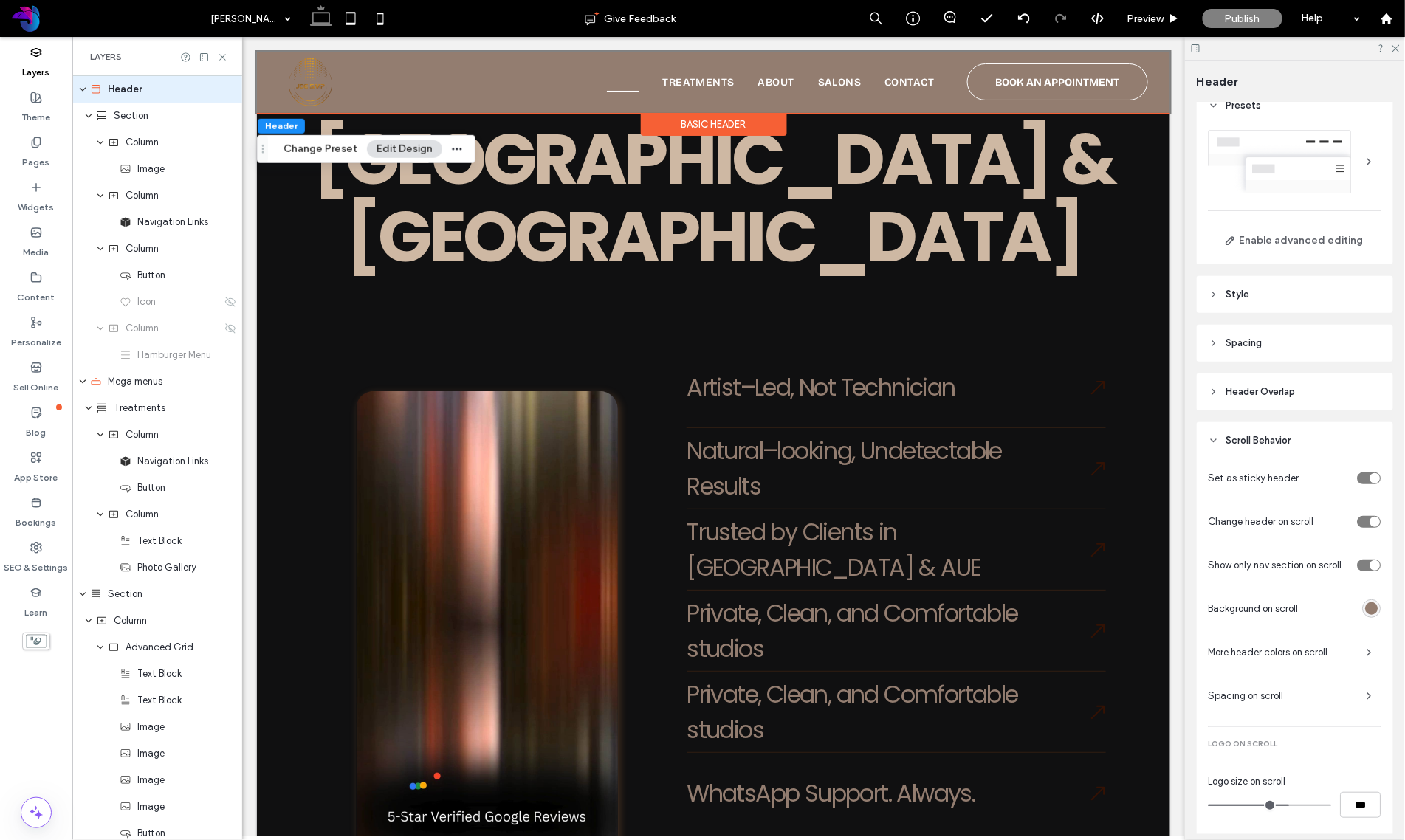
scroll to position [0, 0]
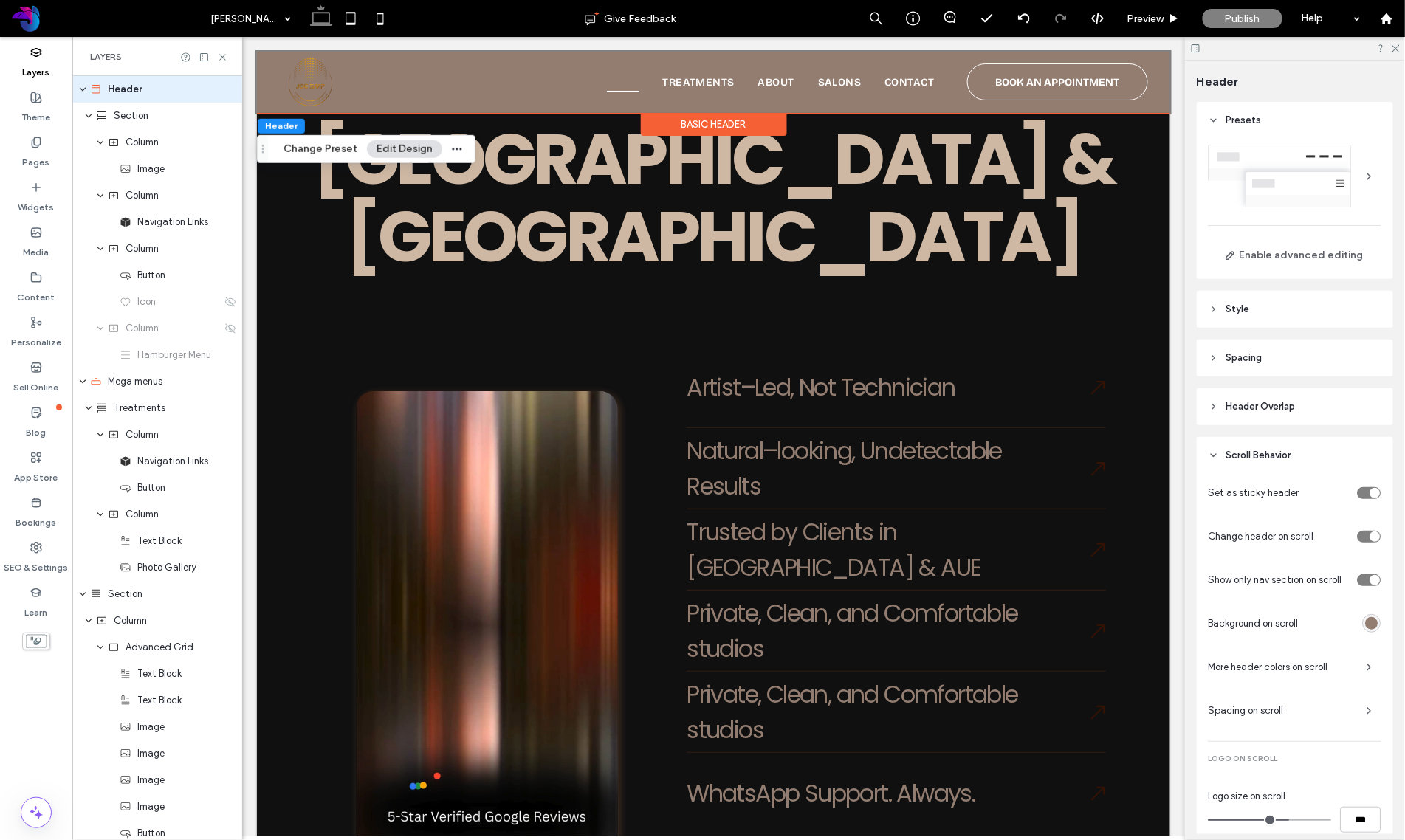
click at [1354, 168] on div at bounding box center [1369, 176] width 24 height 24
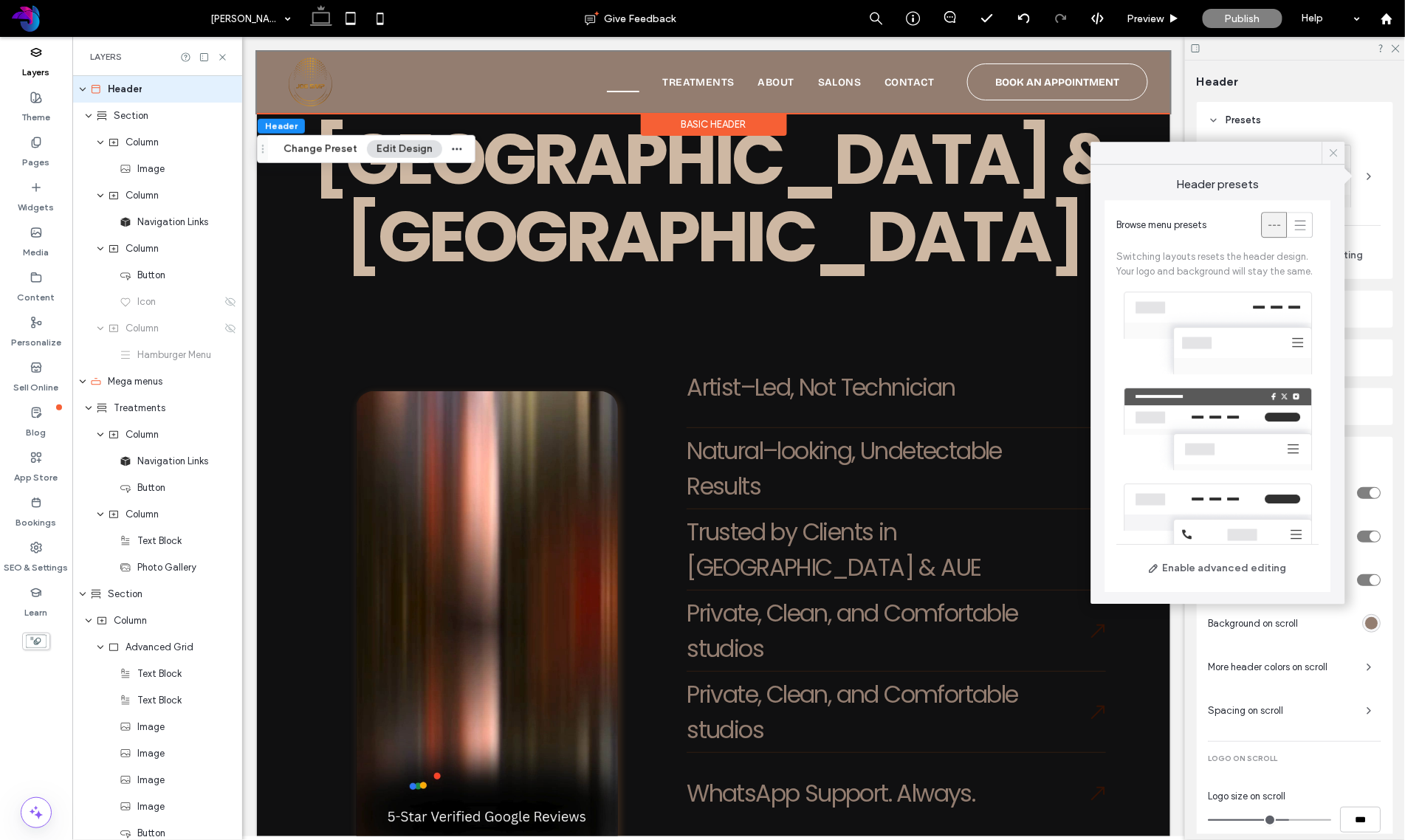
drag, startPoint x: 1333, startPoint y: 152, endPoint x: 1325, endPoint y: 155, distance: 8.5
click at [1333, 152] on icon at bounding box center [1334, 153] width 14 height 14
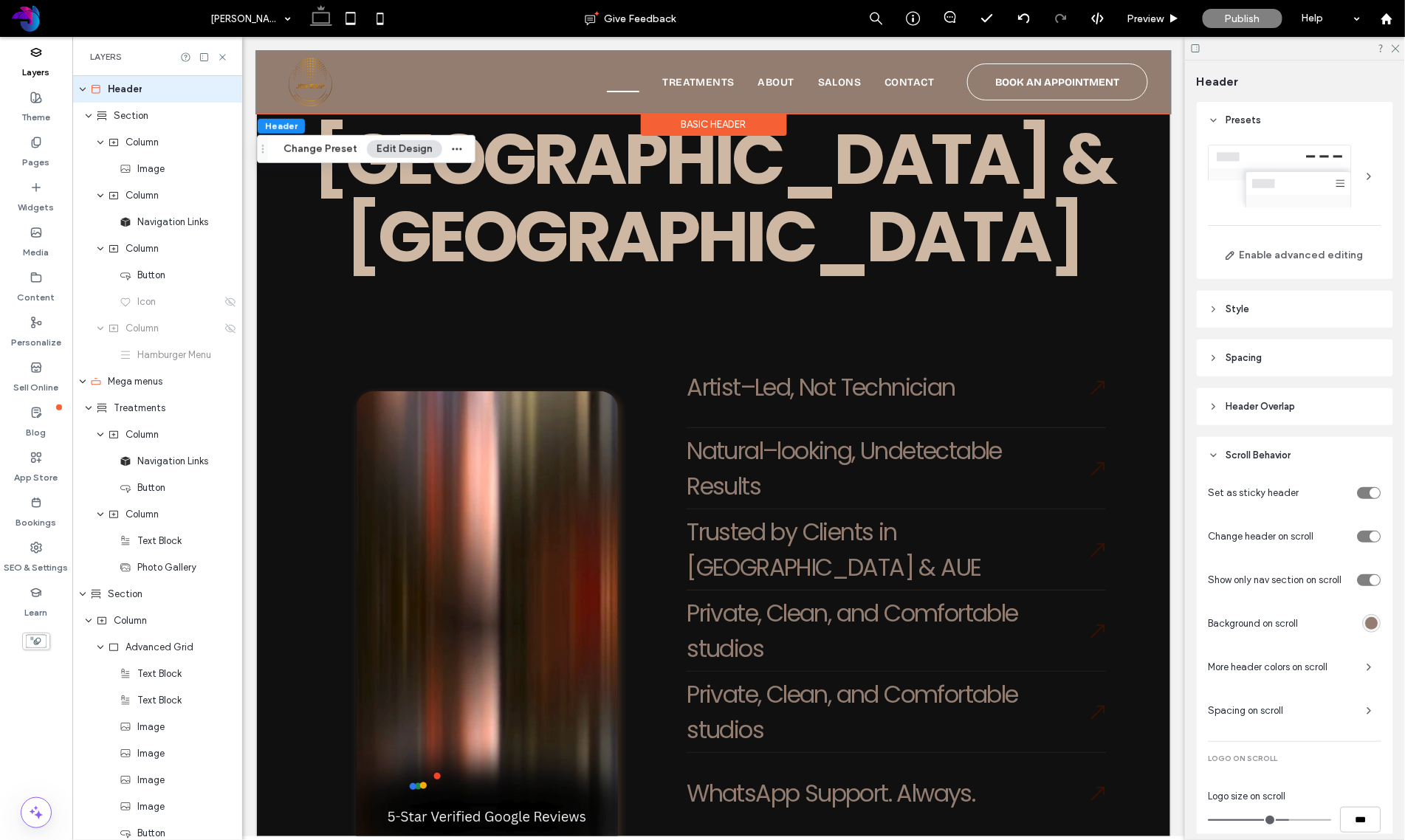
click at [1234, 313] on span "Style" at bounding box center [1238, 309] width 24 height 15
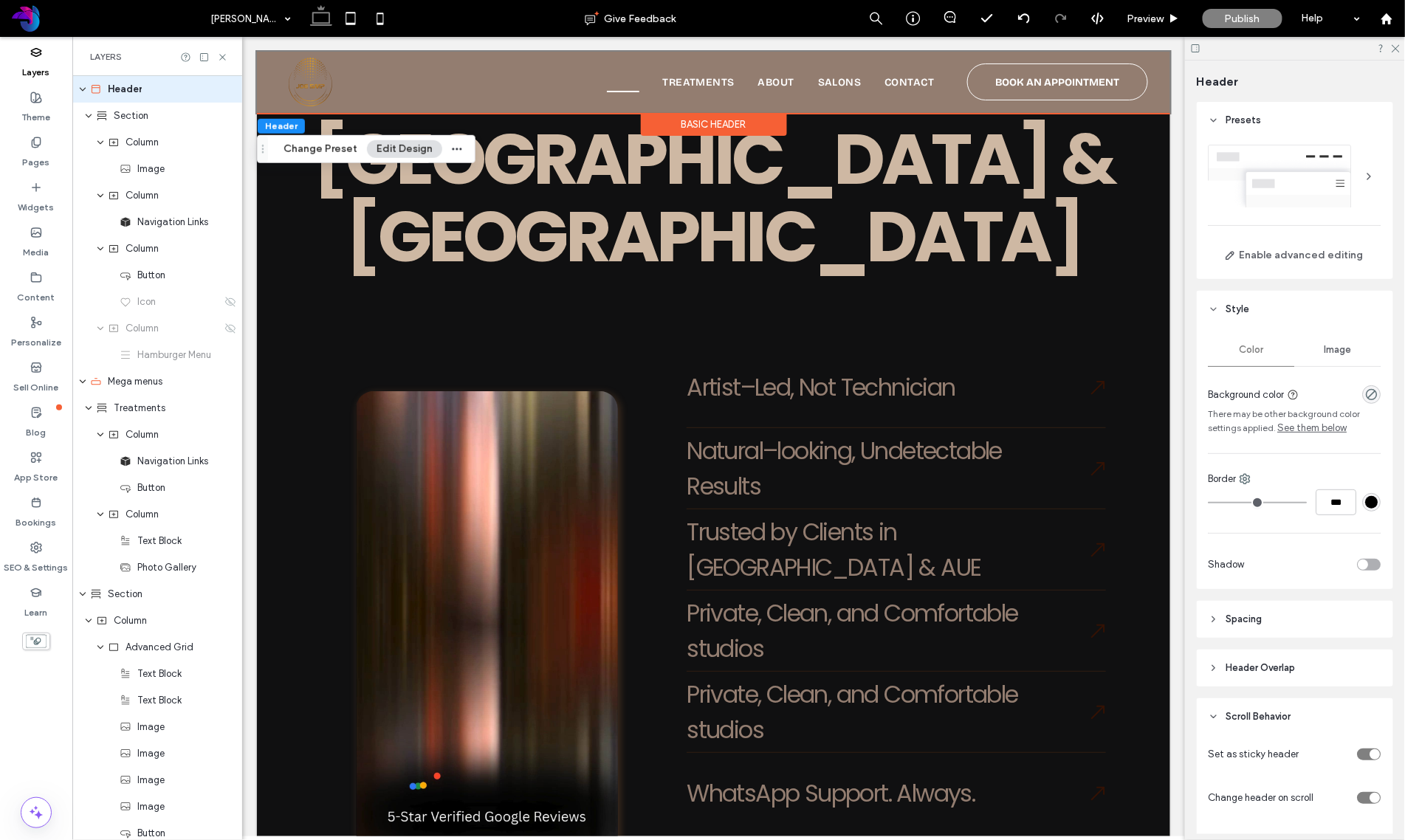
drag, startPoint x: 1232, startPoint y: 305, endPoint x: 1242, endPoint y: 314, distance: 13.5
click at [1232, 305] on span "Style" at bounding box center [1238, 309] width 24 height 15
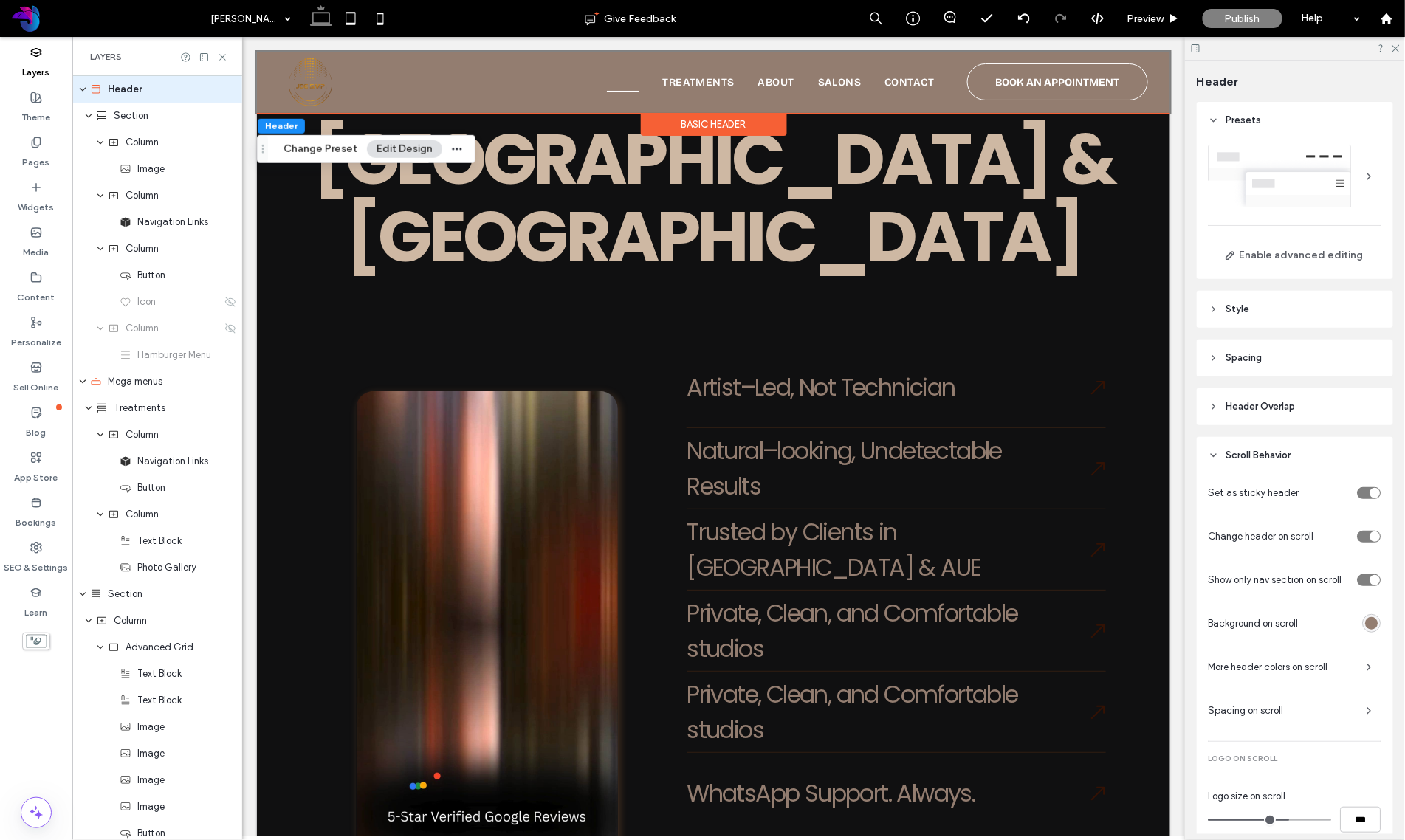
click at [1249, 356] on span "Spacing" at bounding box center [1244, 358] width 37 height 15
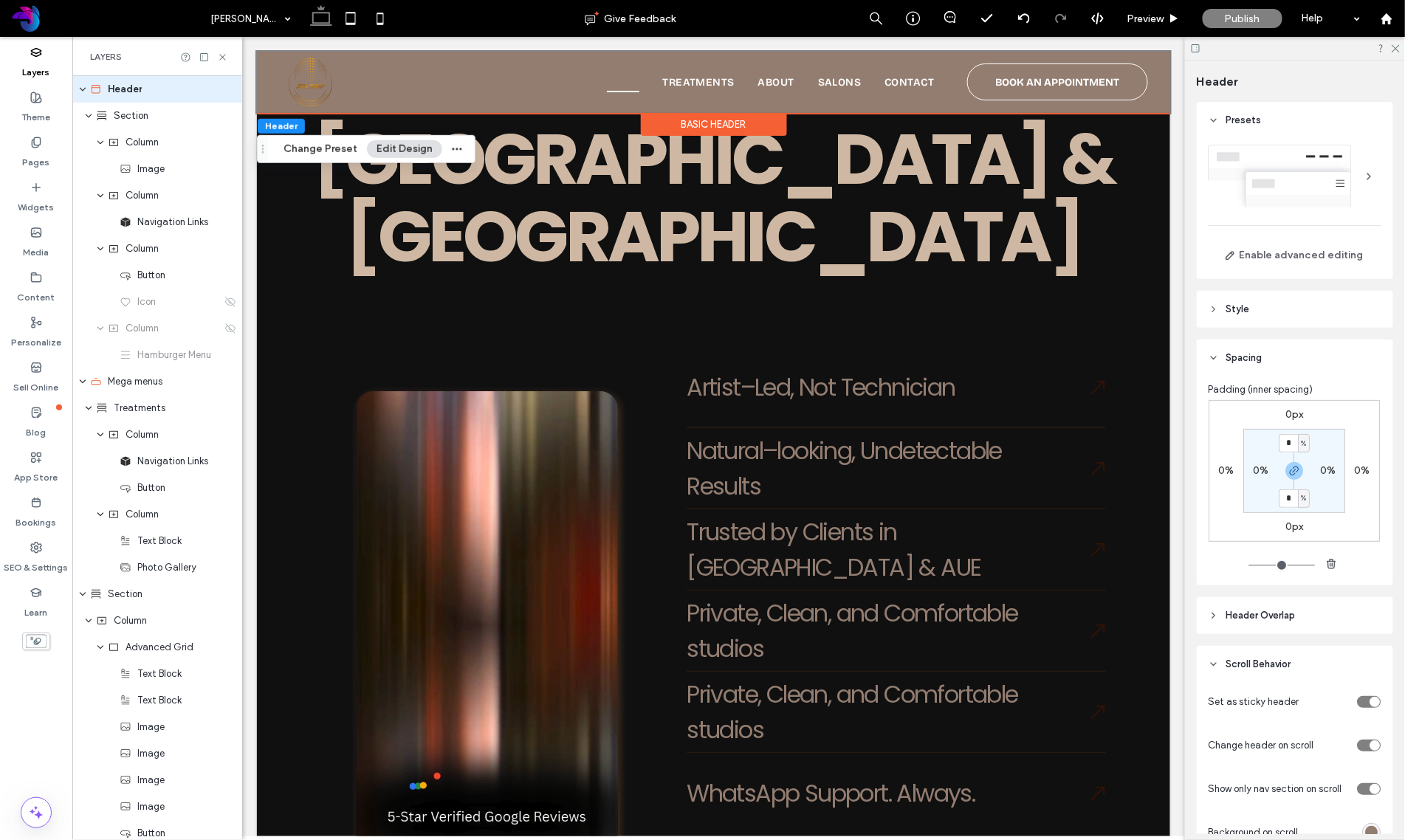
click at [1249, 356] on span "Spacing" at bounding box center [1244, 358] width 37 height 15
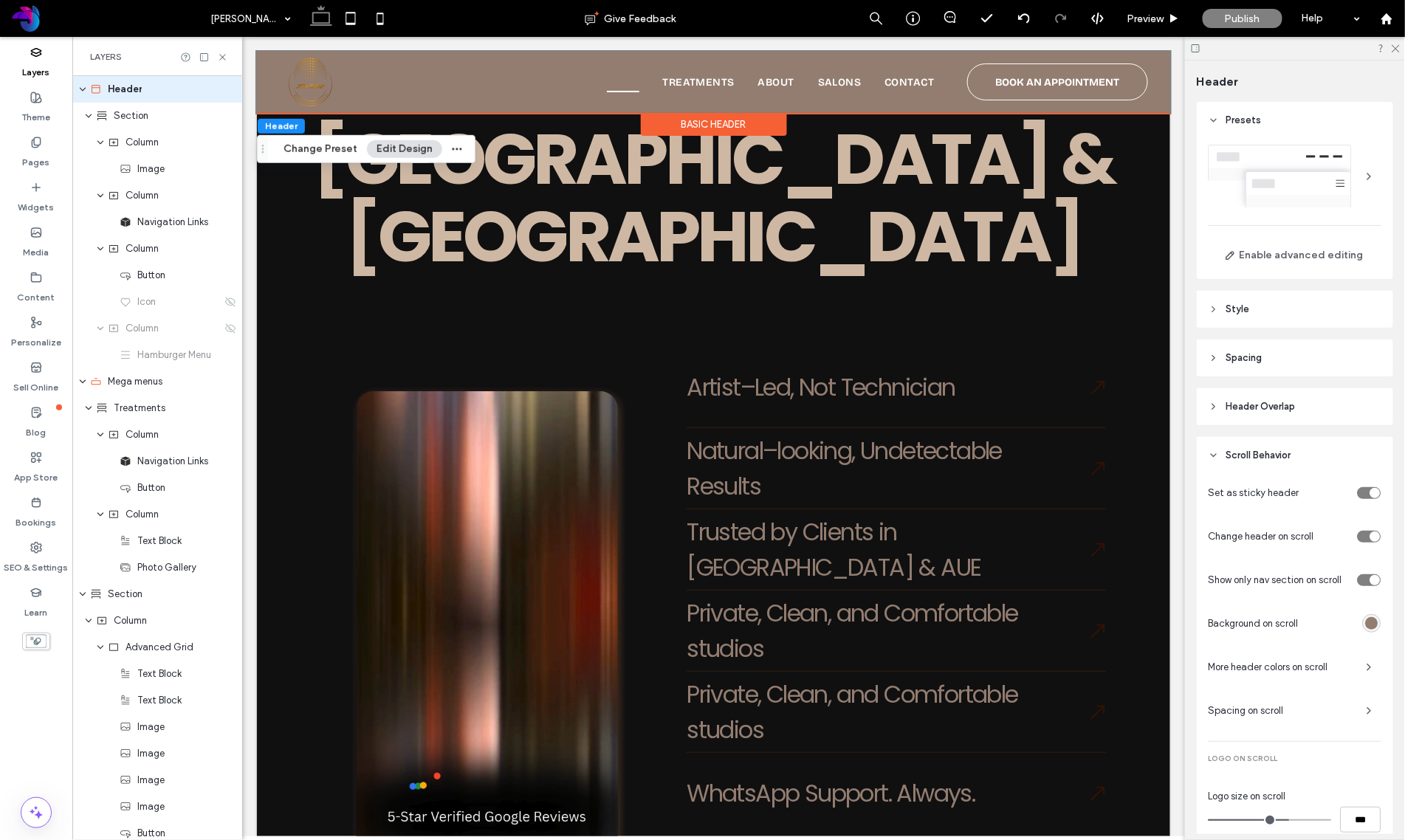
click at [1250, 409] on span "Header Overlap" at bounding box center [1261, 407] width 69 height 15
click at [1233, 362] on span "Spacing" at bounding box center [1244, 358] width 37 height 15
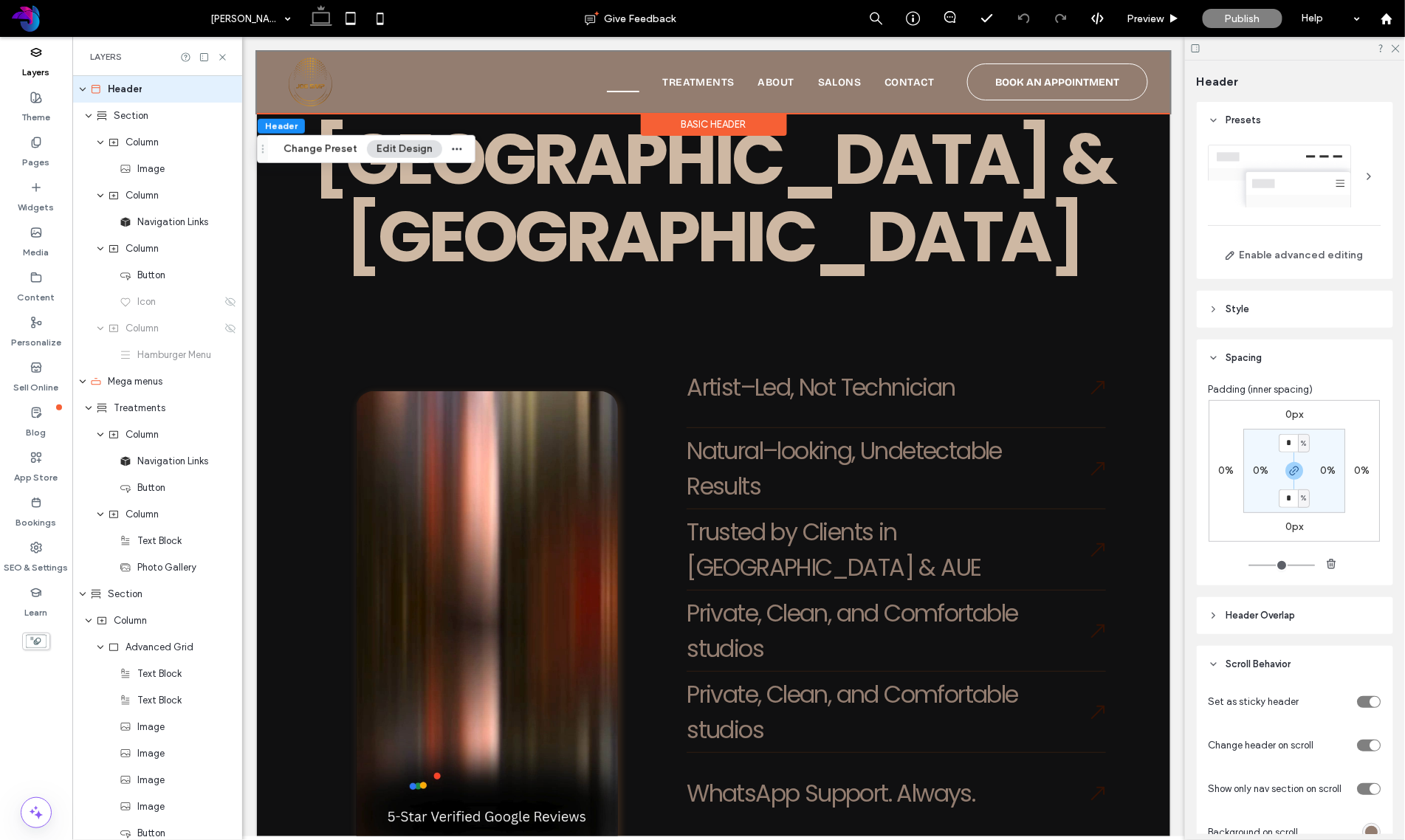
click at [1232, 314] on span "Style" at bounding box center [1238, 309] width 24 height 15
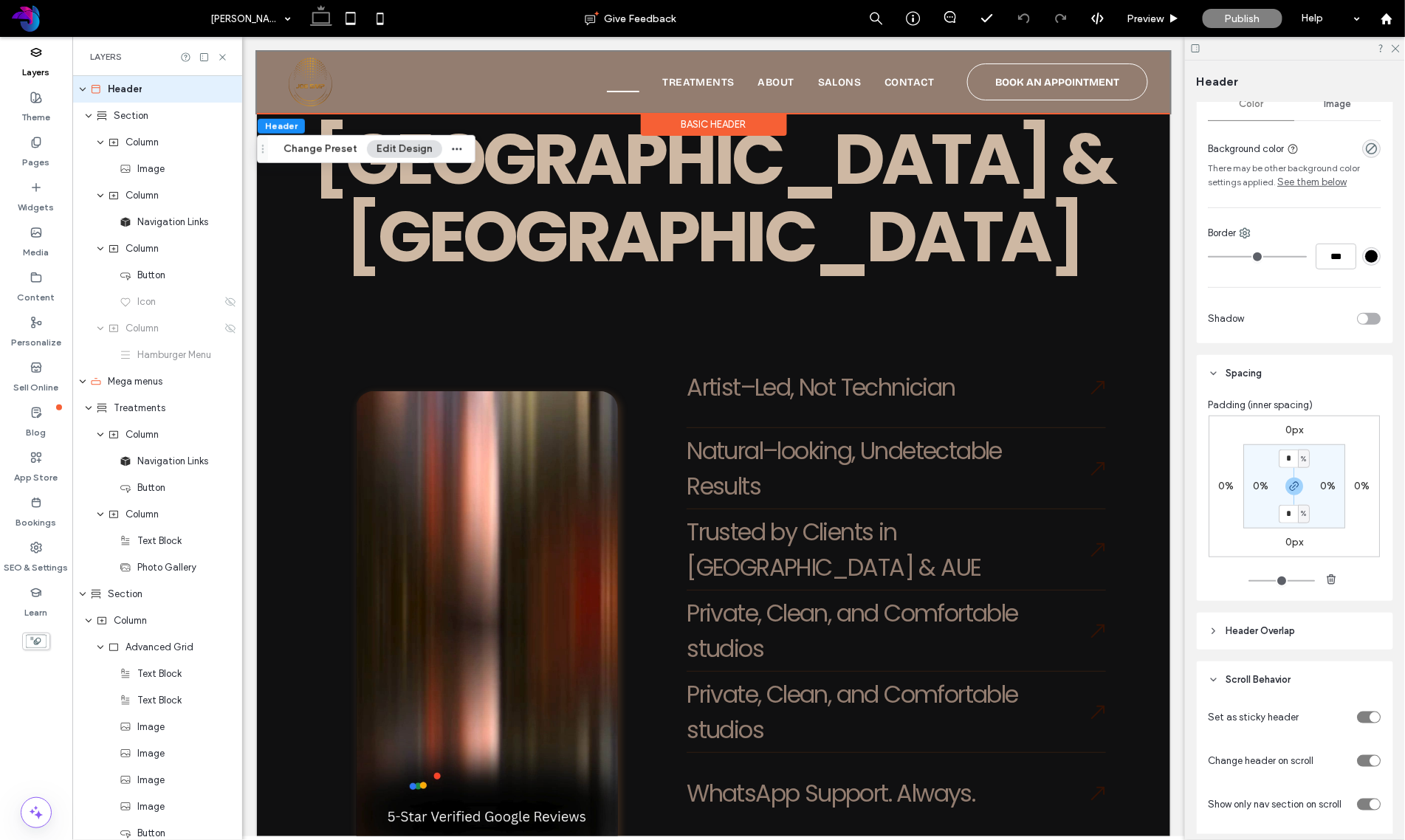
scroll to position [346, 0]
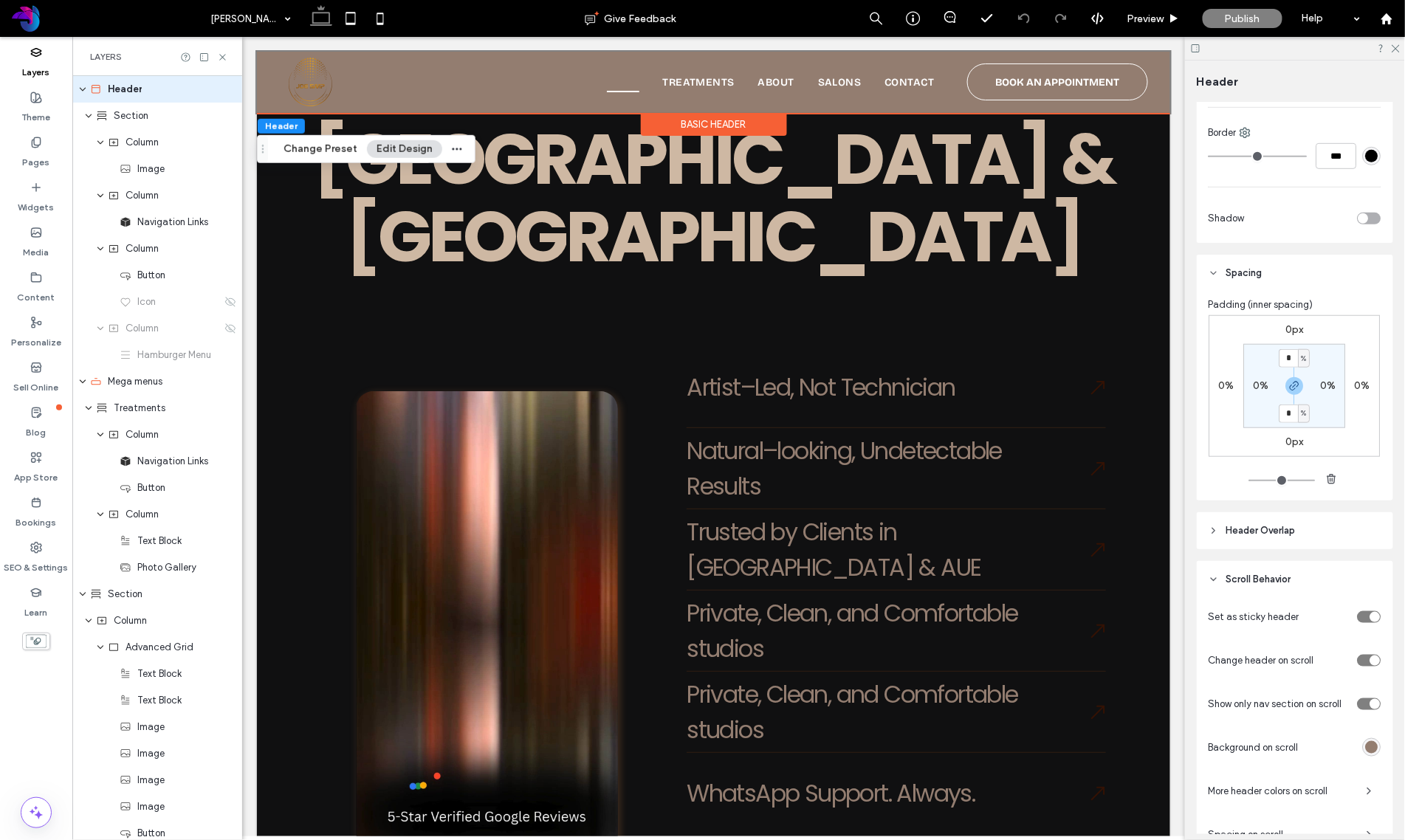
click at [1231, 538] on header "Header Overlap" at bounding box center [1294, 530] width 197 height 37
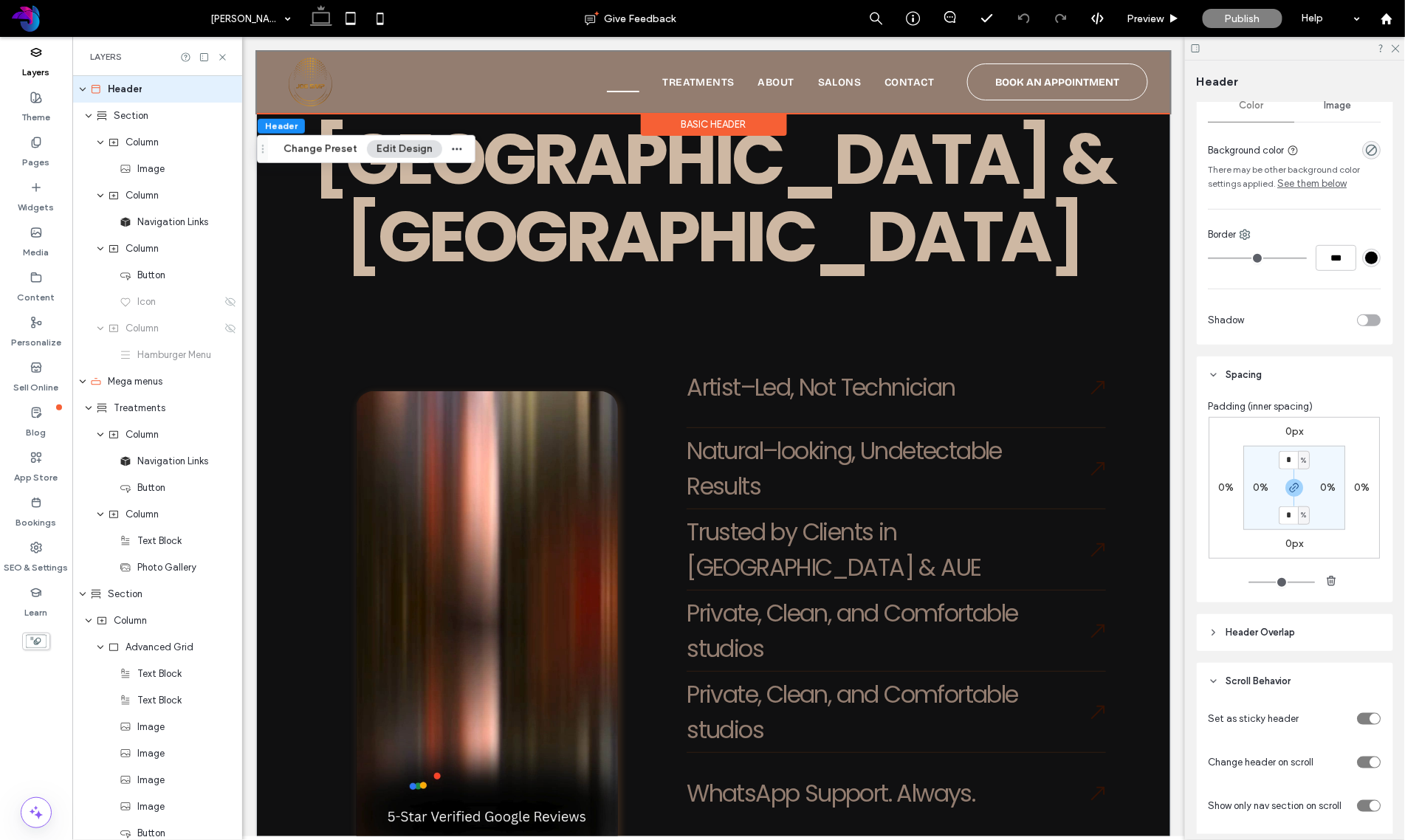
scroll to position [208, 0]
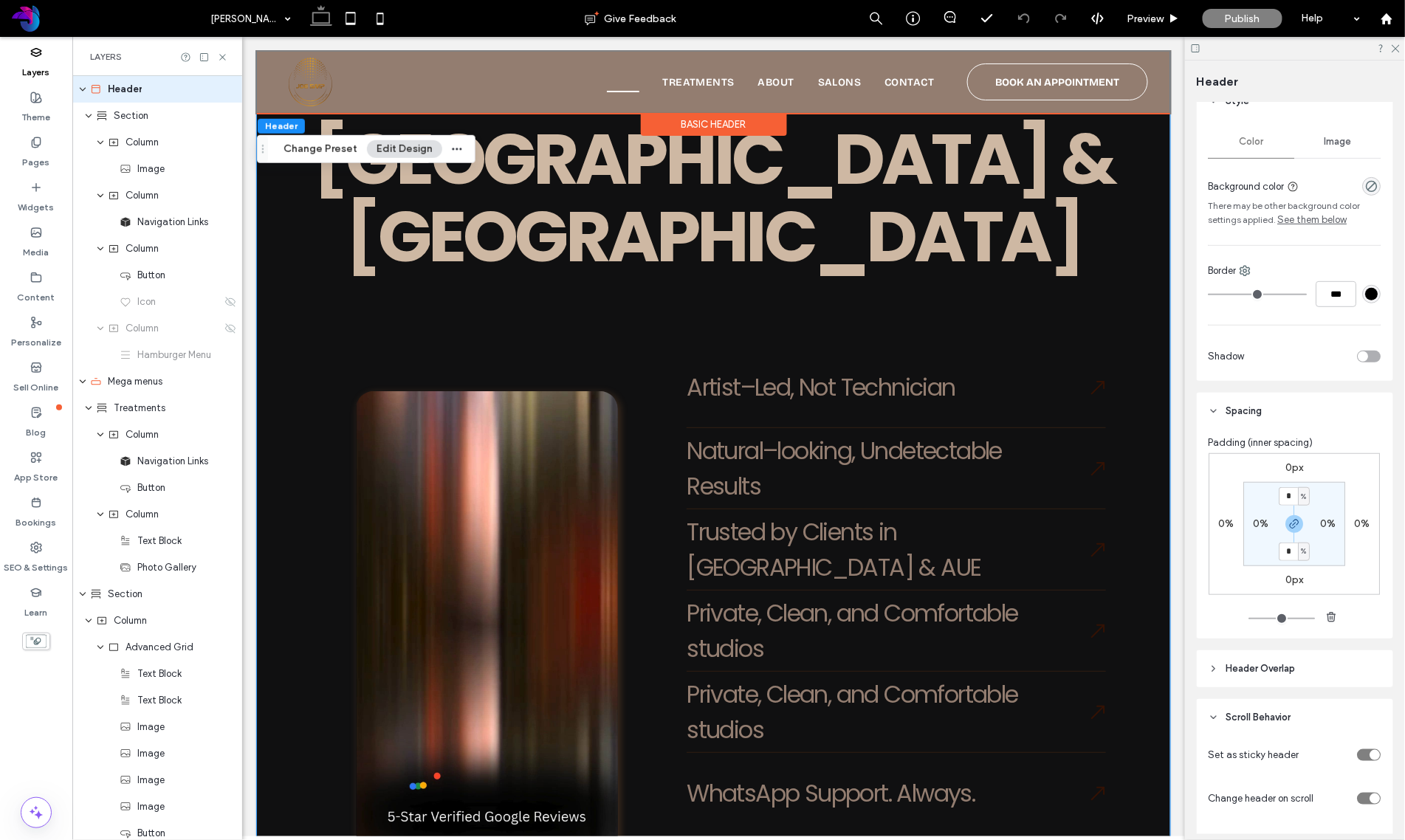
click at [1112, 619] on div "WHY JOE SMP What Makes JOE SMP #1 in the USA & UAE Artist–Led, Not Technician N…" at bounding box center [712, 384] width 913 height 1193
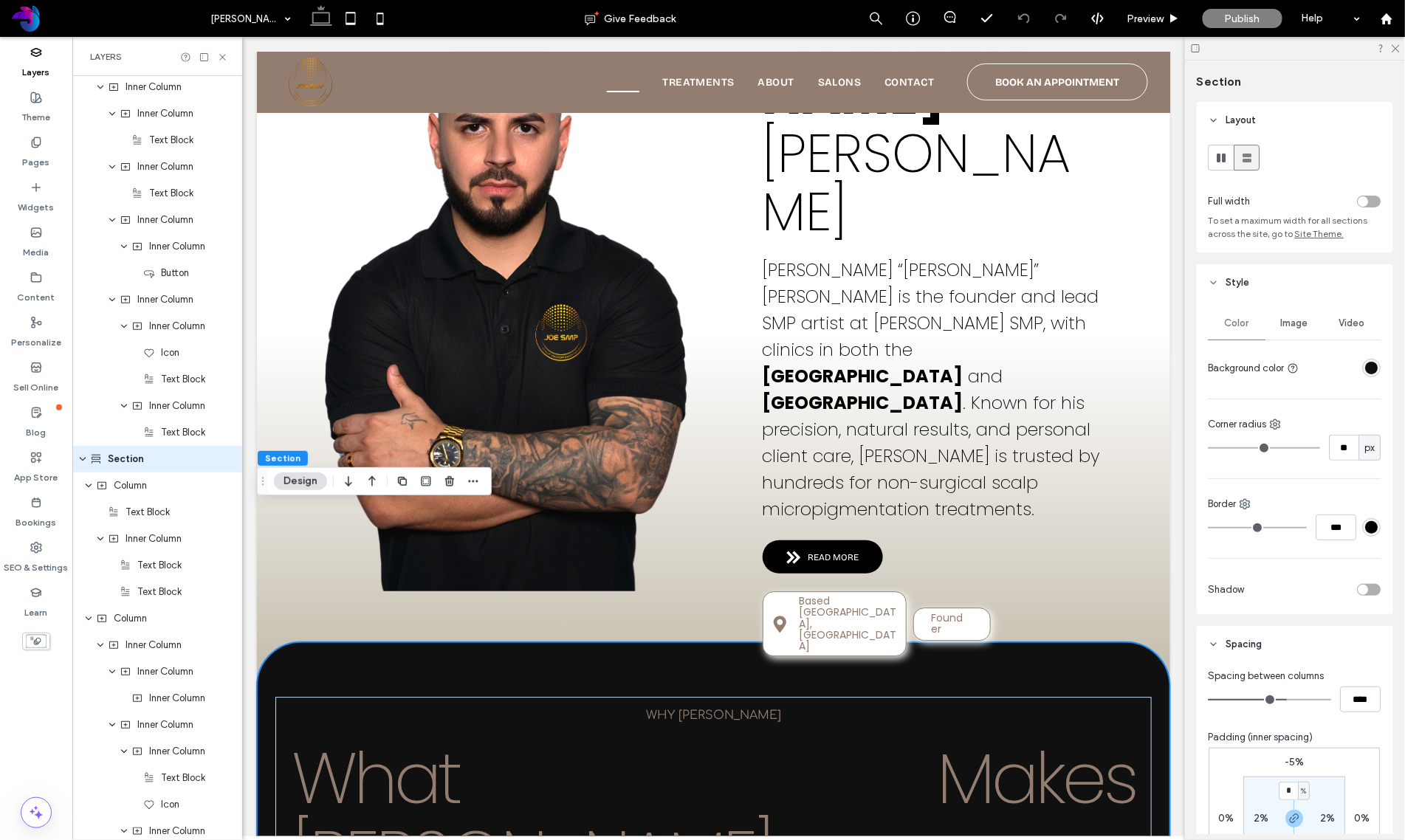
scroll to position [1229, 0]
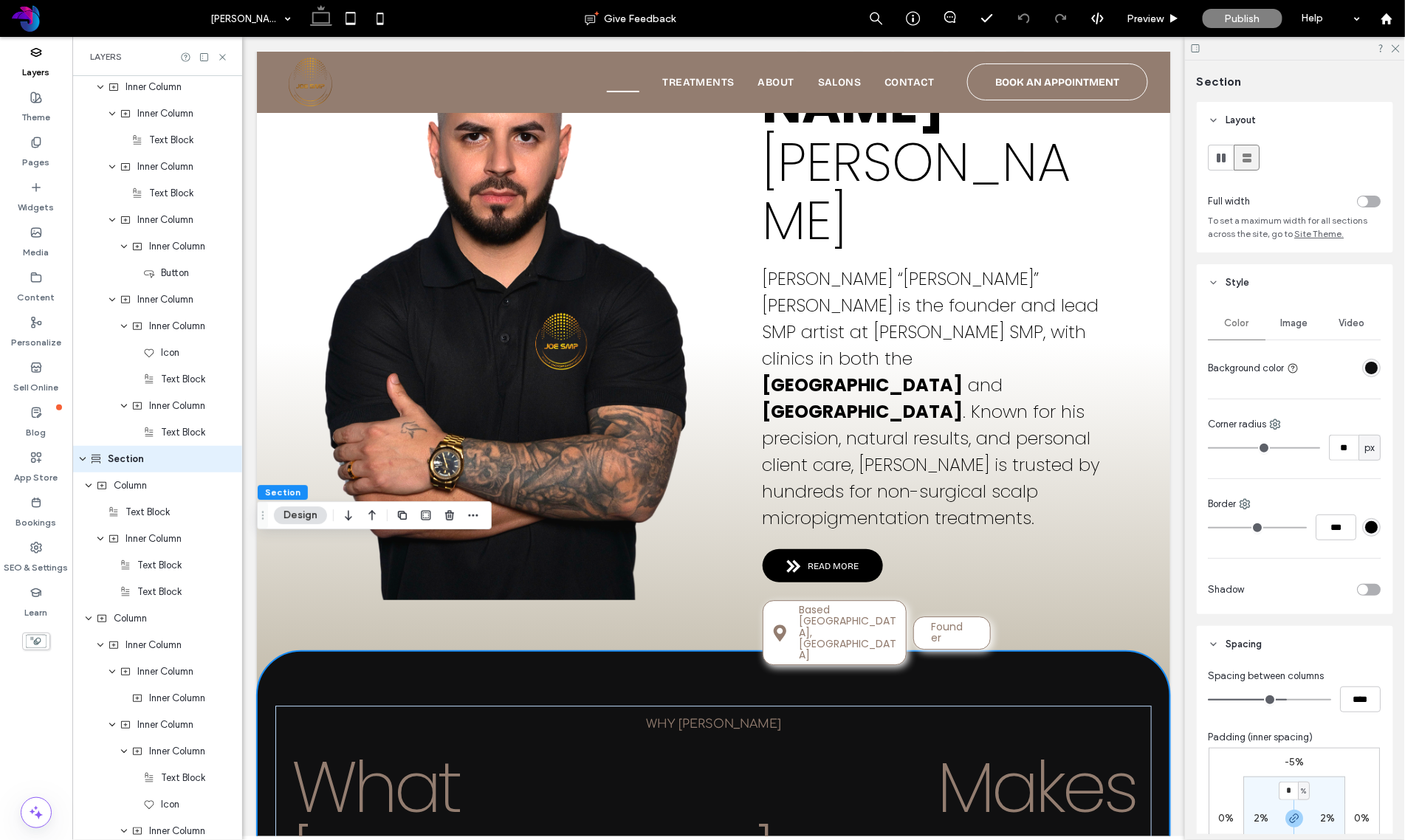
click at [37, 56] on icon at bounding box center [36, 52] width 12 height 12
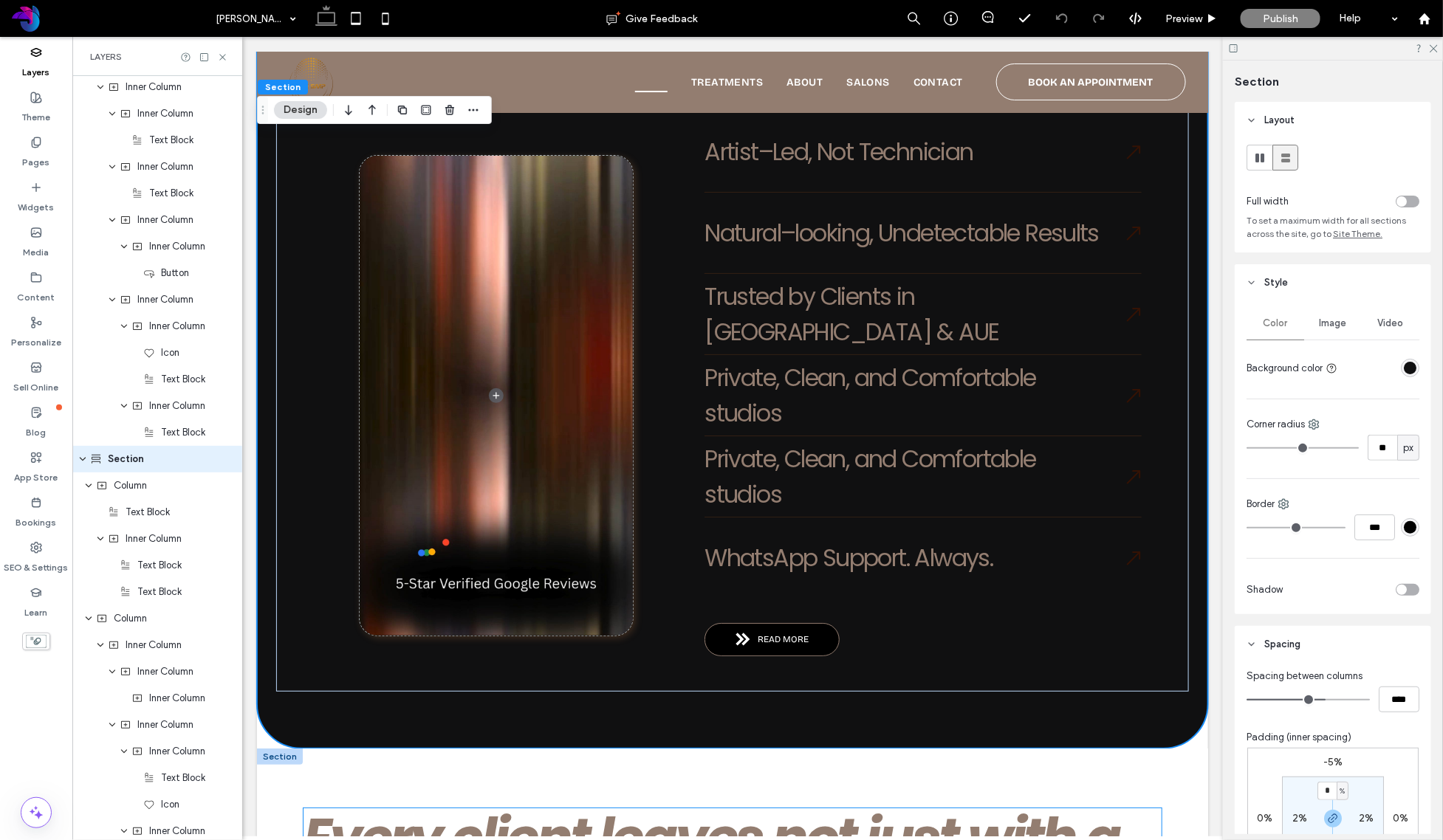
scroll to position [2292, 0]
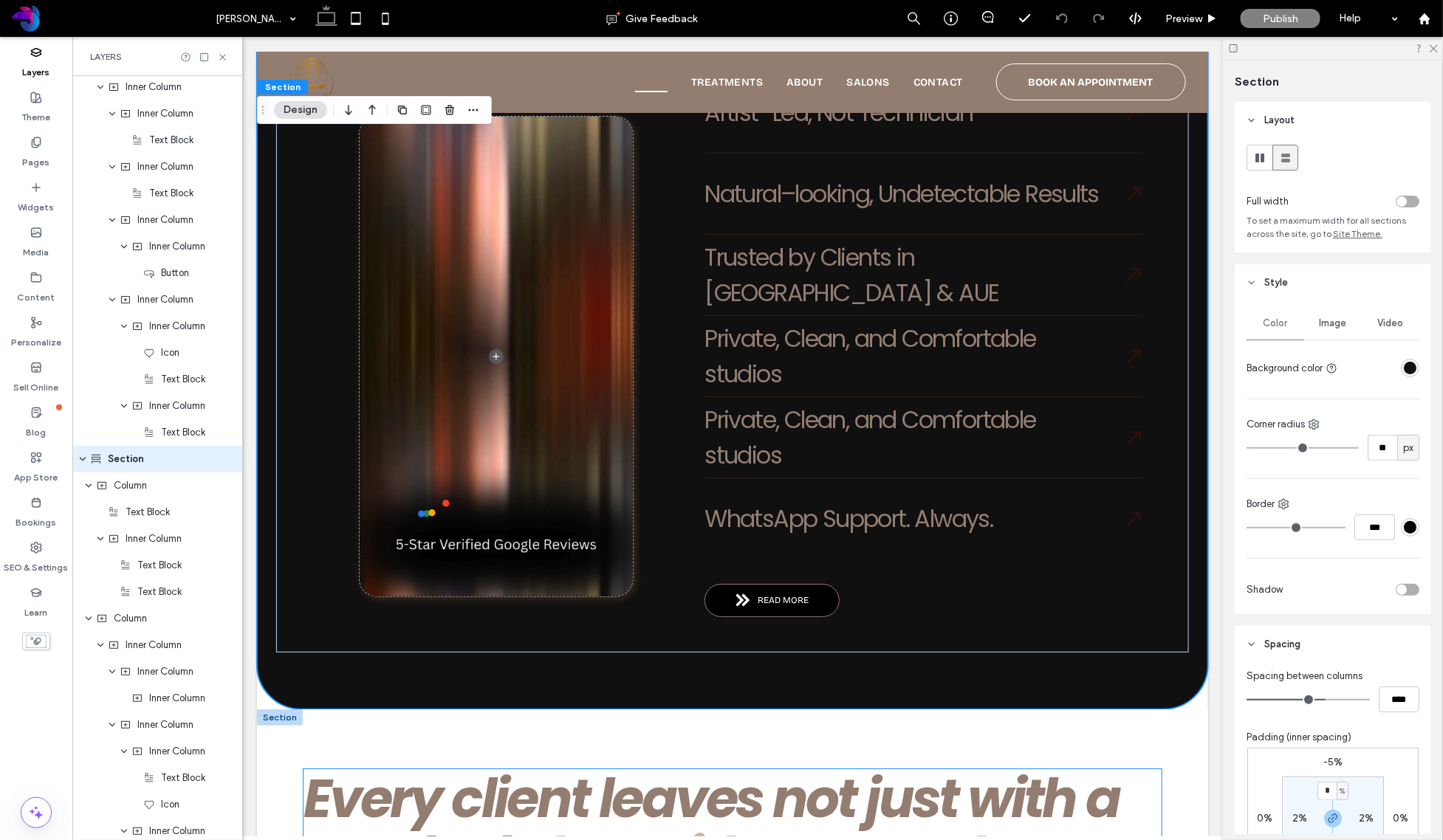
click at [942, 816] on div "e" at bounding box center [934, 856] width 29 height 58
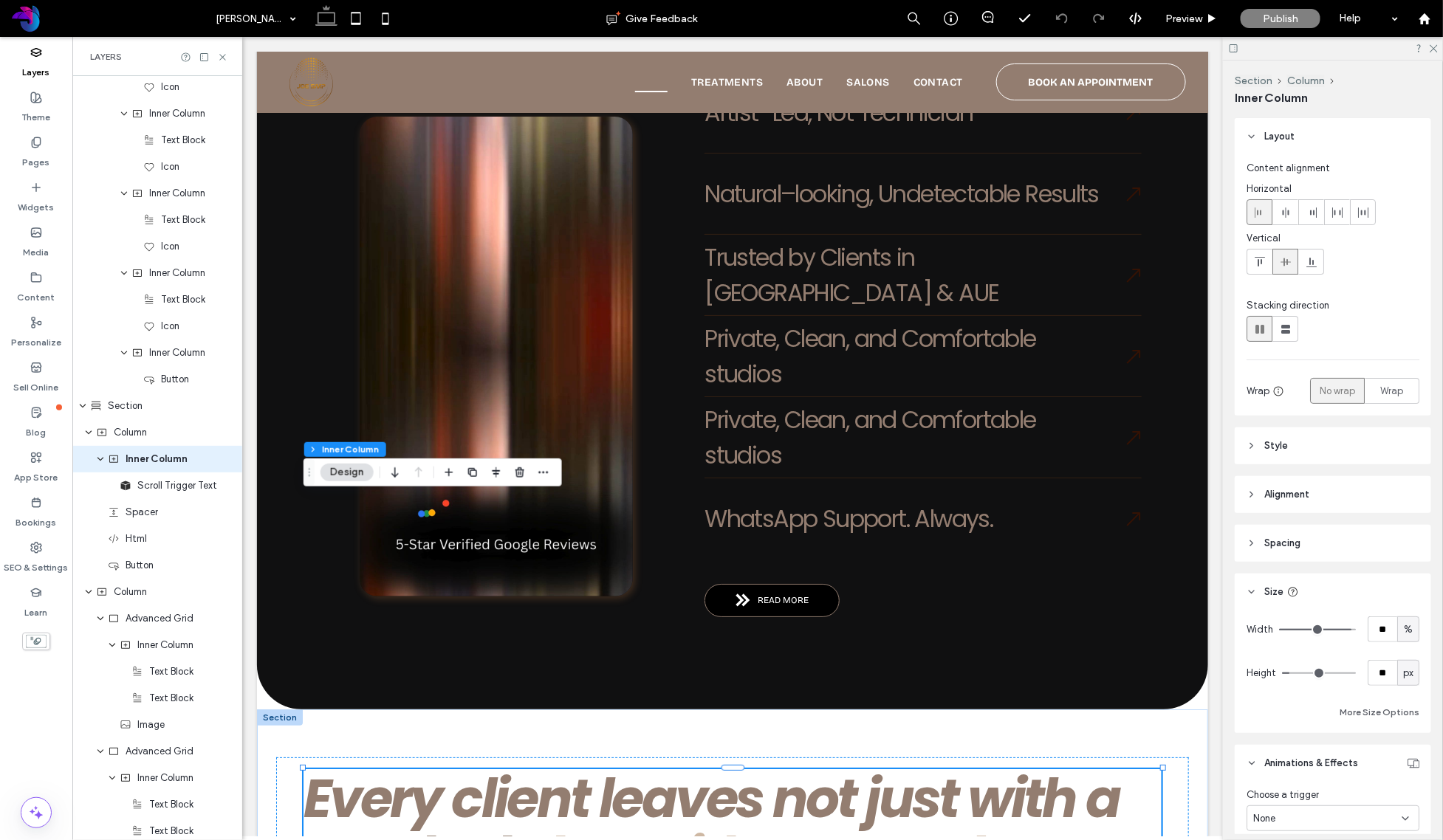
click at [961, 816] on div "d" at bounding box center [965, 856] width 33 height 58
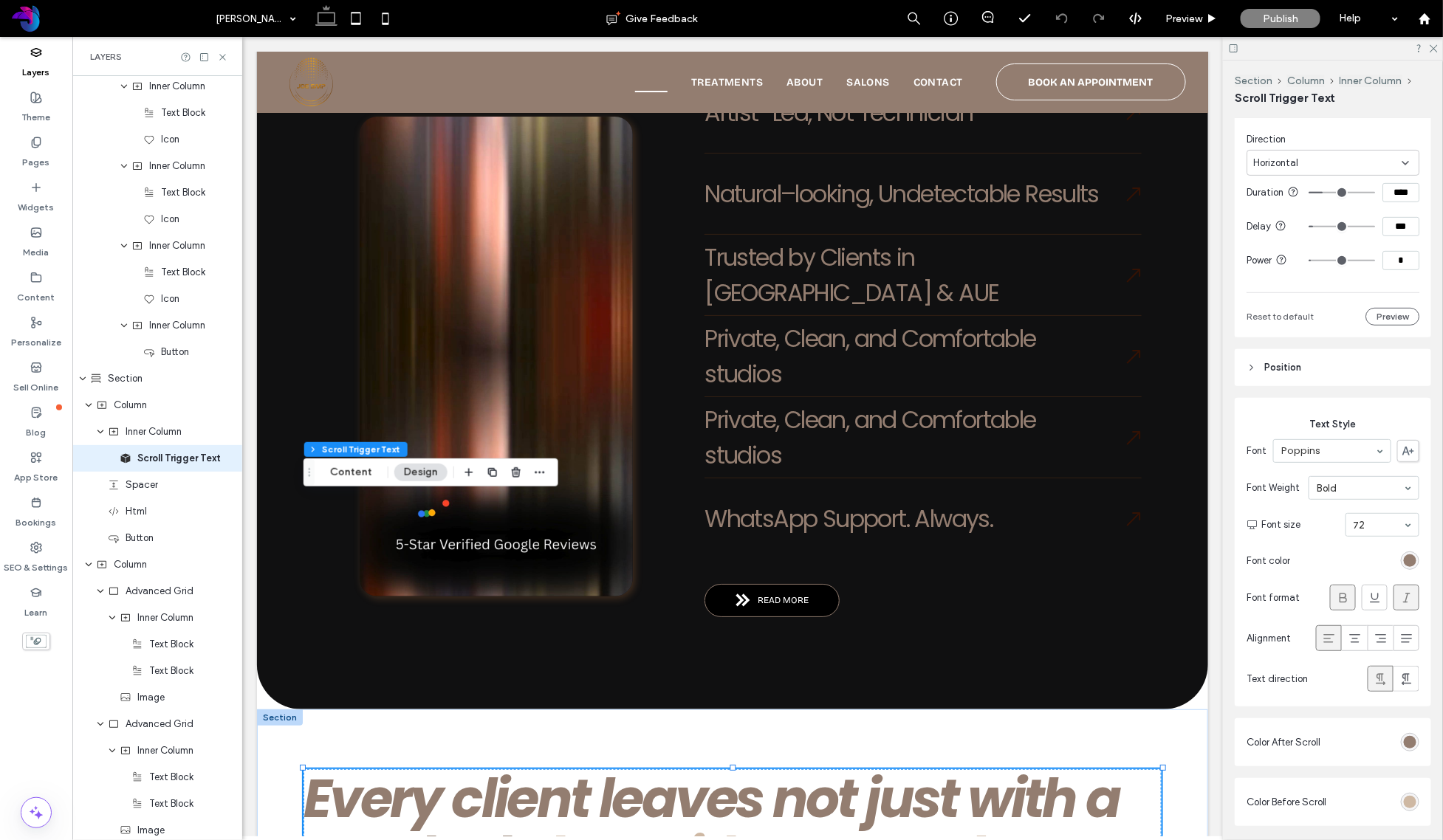
scroll to position [367, 0]
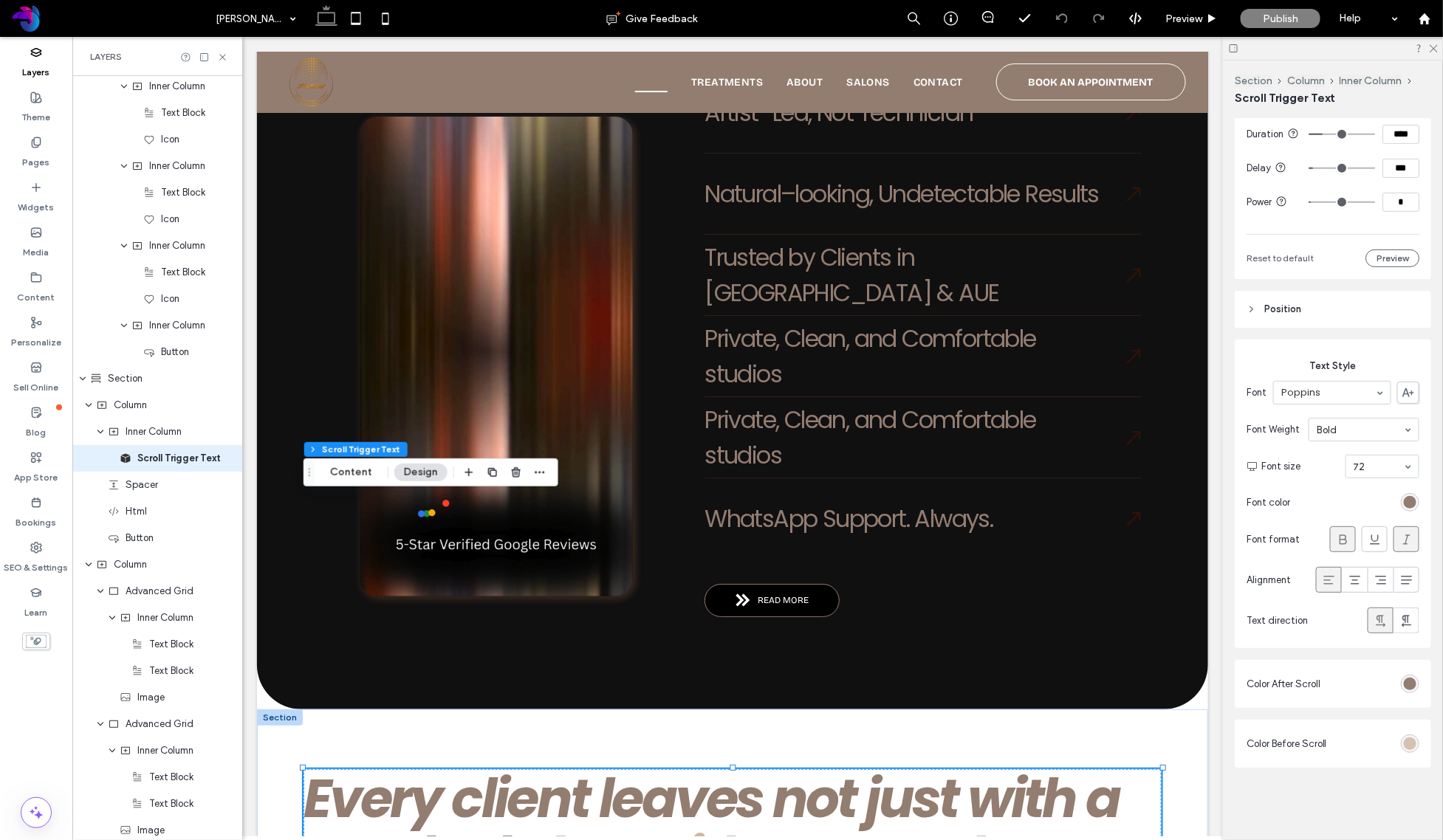
click at [1354, 742] on div "rgba(206, 184, 163, 1)" at bounding box center [1410, 744] width 13 height 13
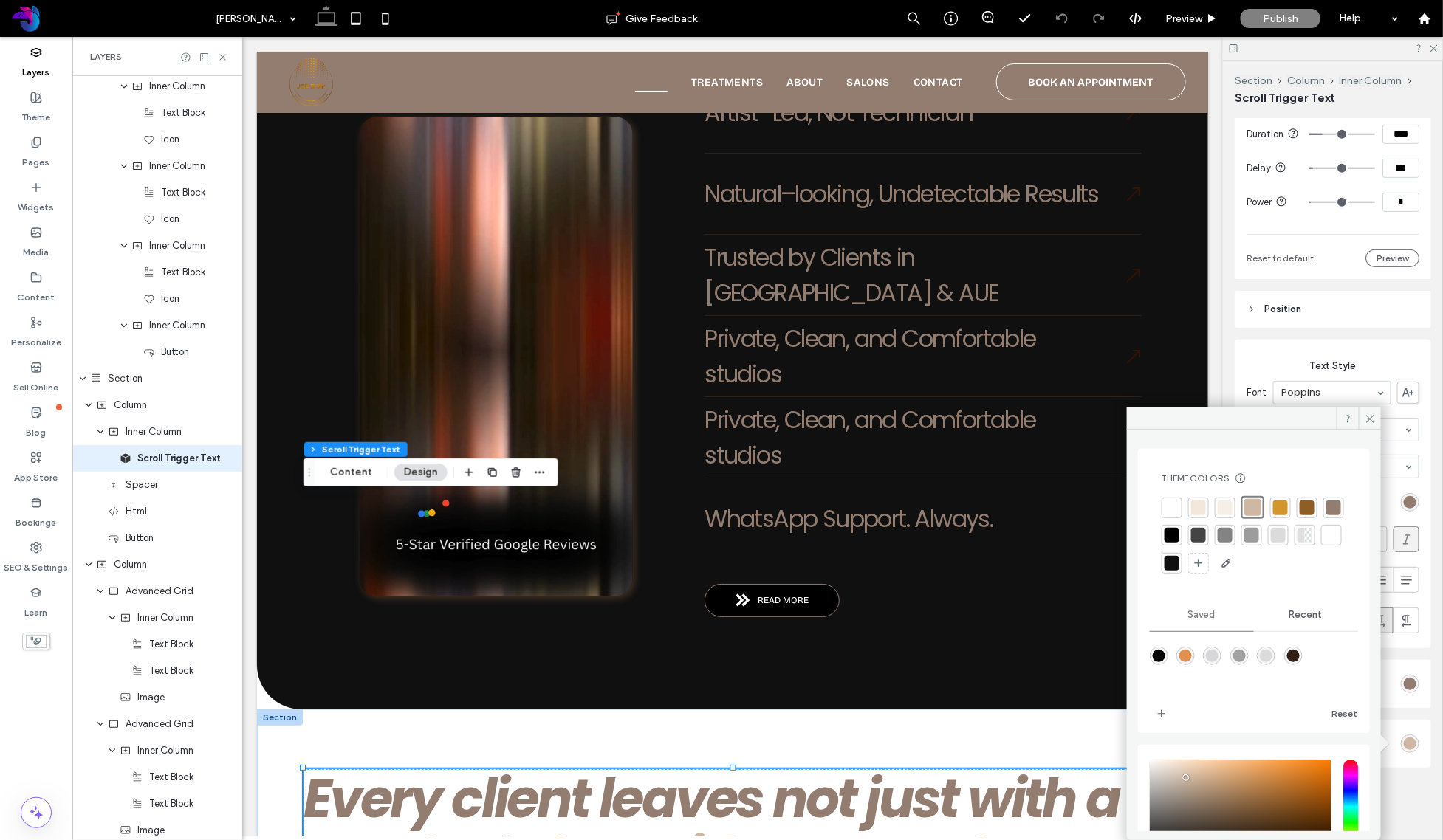
drag, startPoint x: 1202, startPoint y: 505, endPoint x: 1229, endPoint y: 505, distance: 27.0
click at [1202, 505] on div at bounding box center [1199, 508] width 15 height 15
click at [1229, 505] on div at bounding box center [1227, 508] width 15 height 15
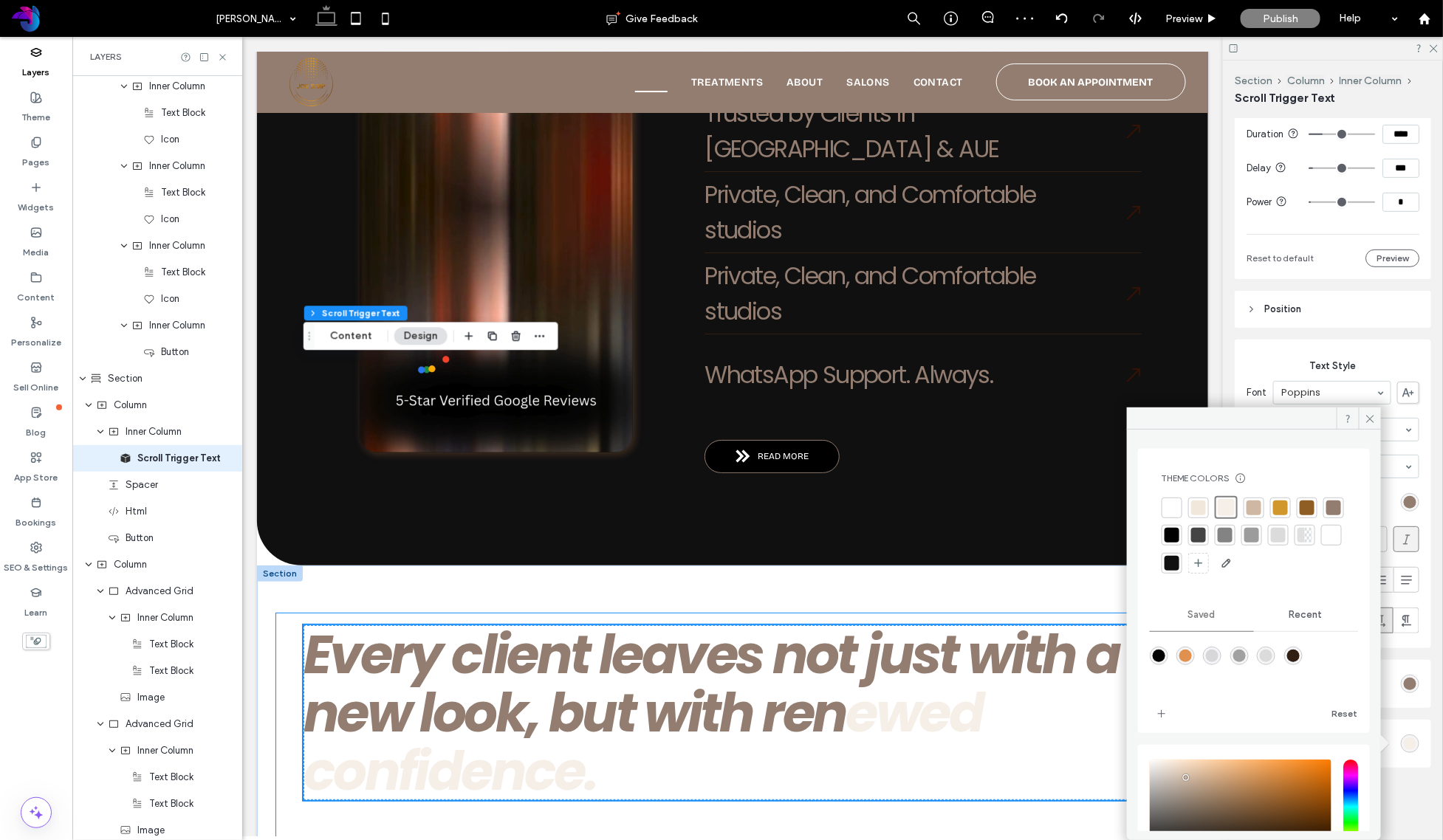
scroll to position [2440, 0]
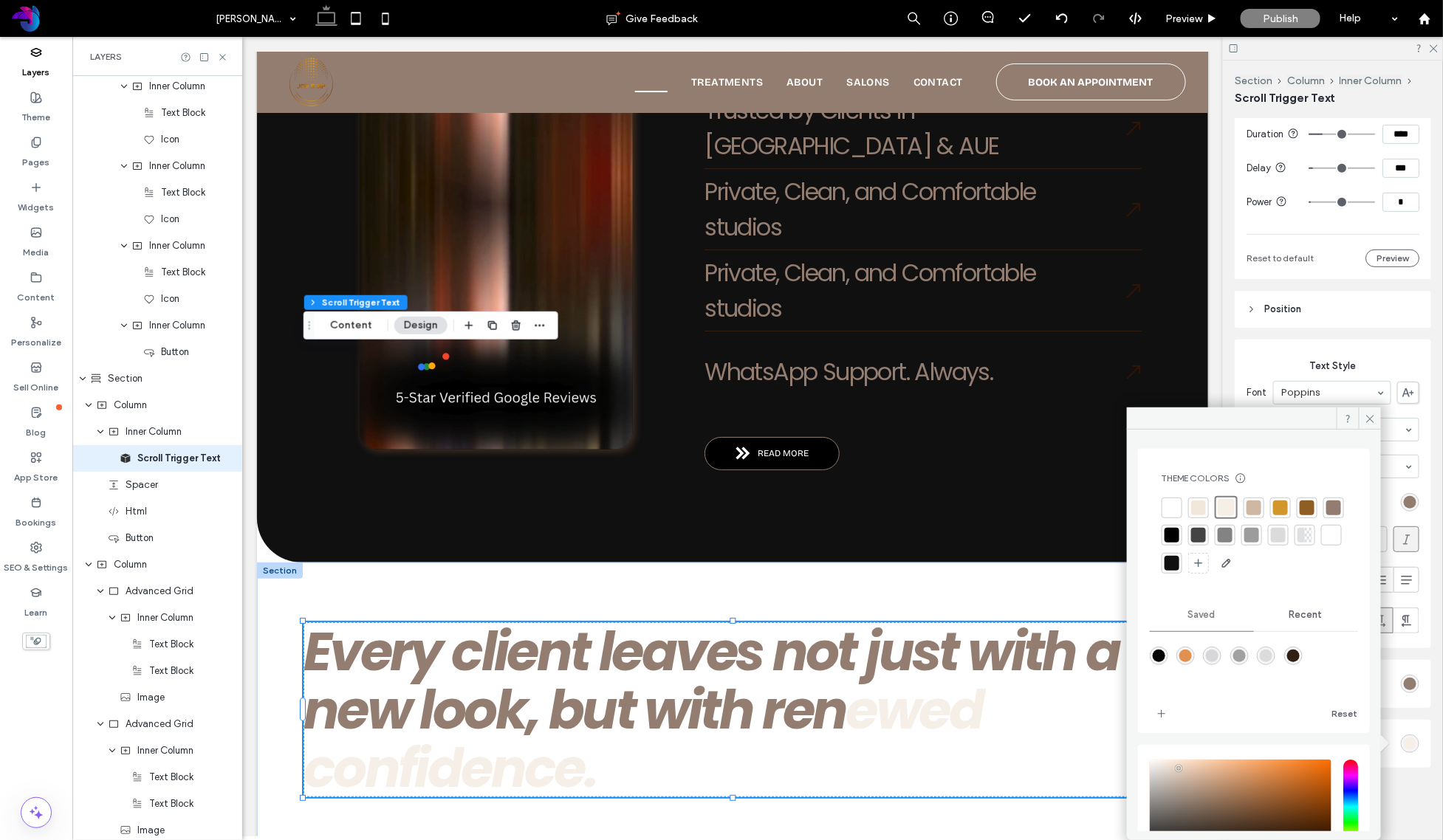
type input "*******"
drag, startPoint x: 1181, startPoint y: 773, endPoint x: 1176, endPoint y: 768, distance: 7.1
click at [1176, 768] on div "saturation and value" at bounding box center [1240, 806] width 182 height 94
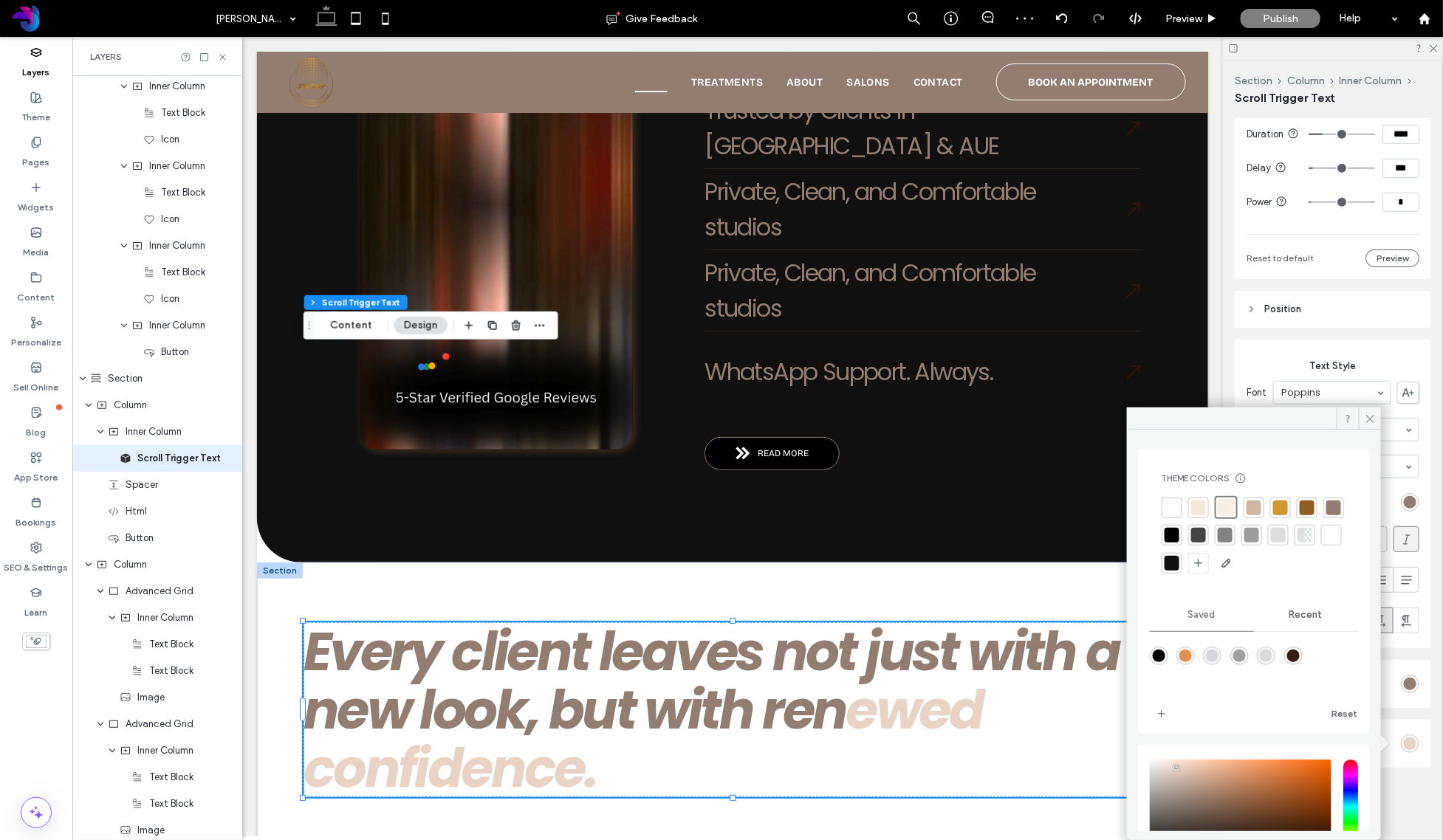
click at [1226, 511] on div at bounding box center [1226, 507] width 17 height 17
click at [1364, 415] on icon at bounding box center [1370, 419] width 11 height 11
